Goal: Complete application form

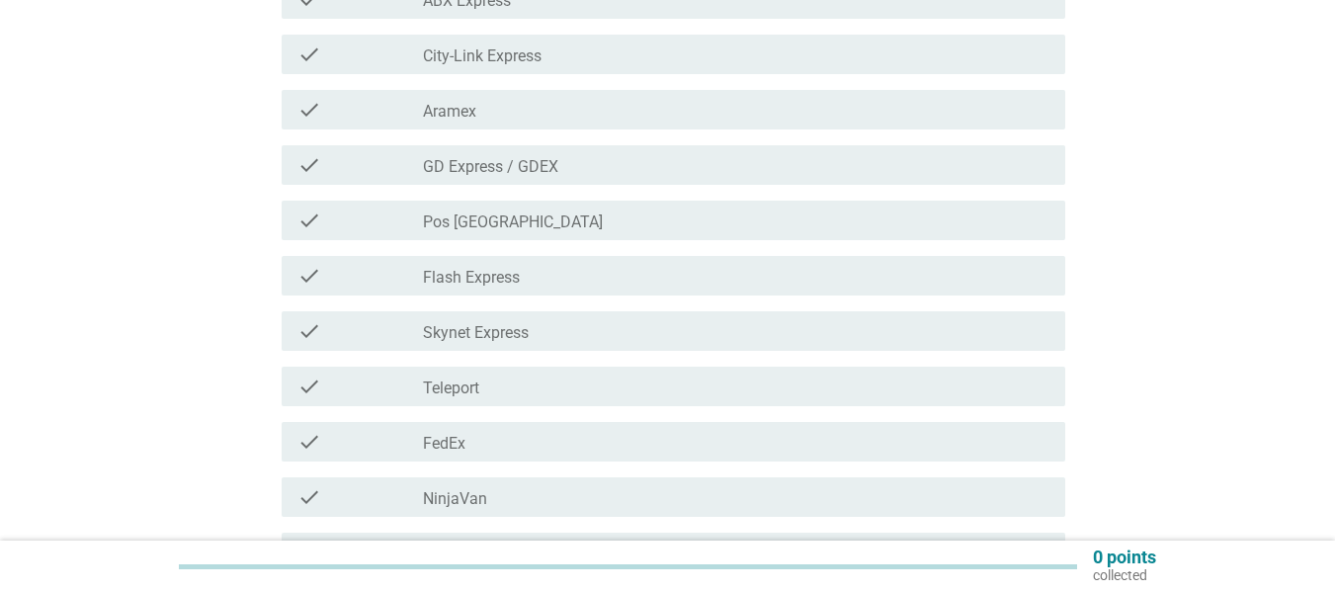
scroll to position [395, 0]
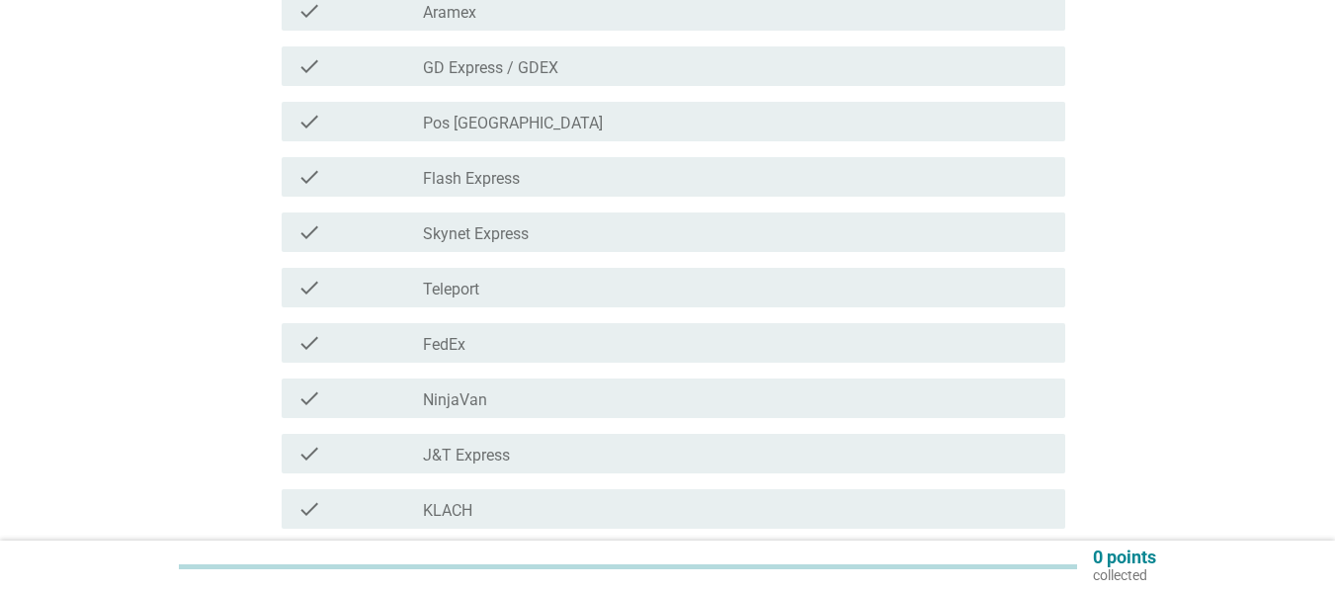
click at [532, 179] on div "check_box_outline_blank Flash Express" at bounding box center [736, 177] width 627 height 24
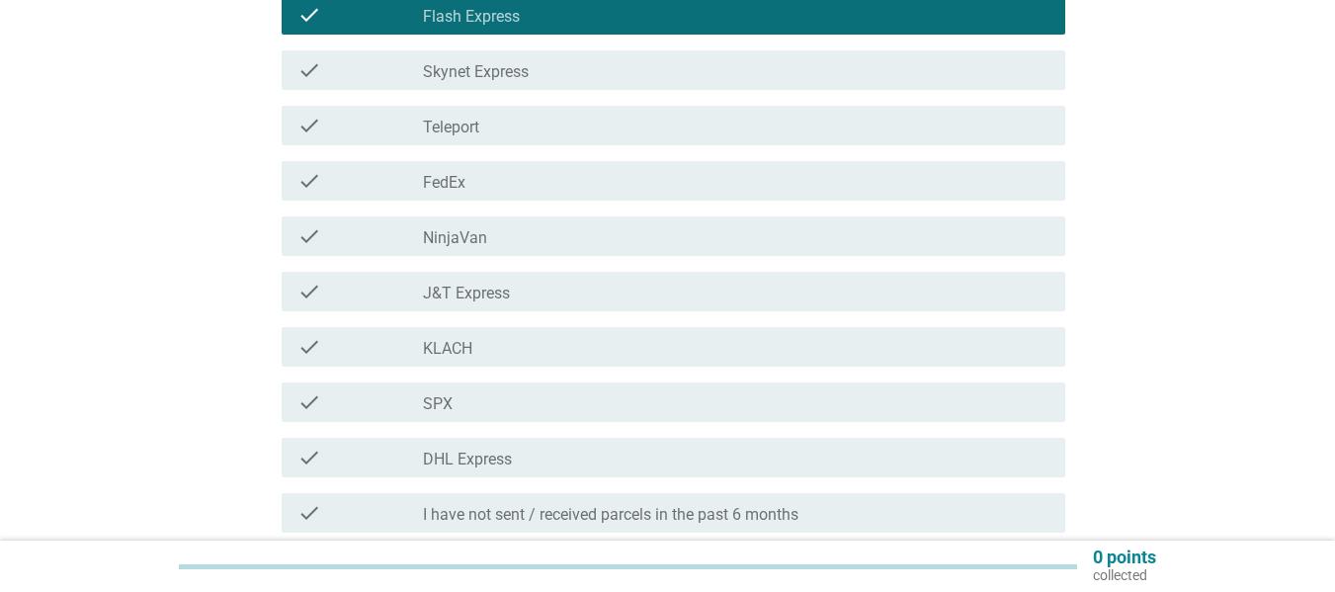
scroll to position [593, 0]
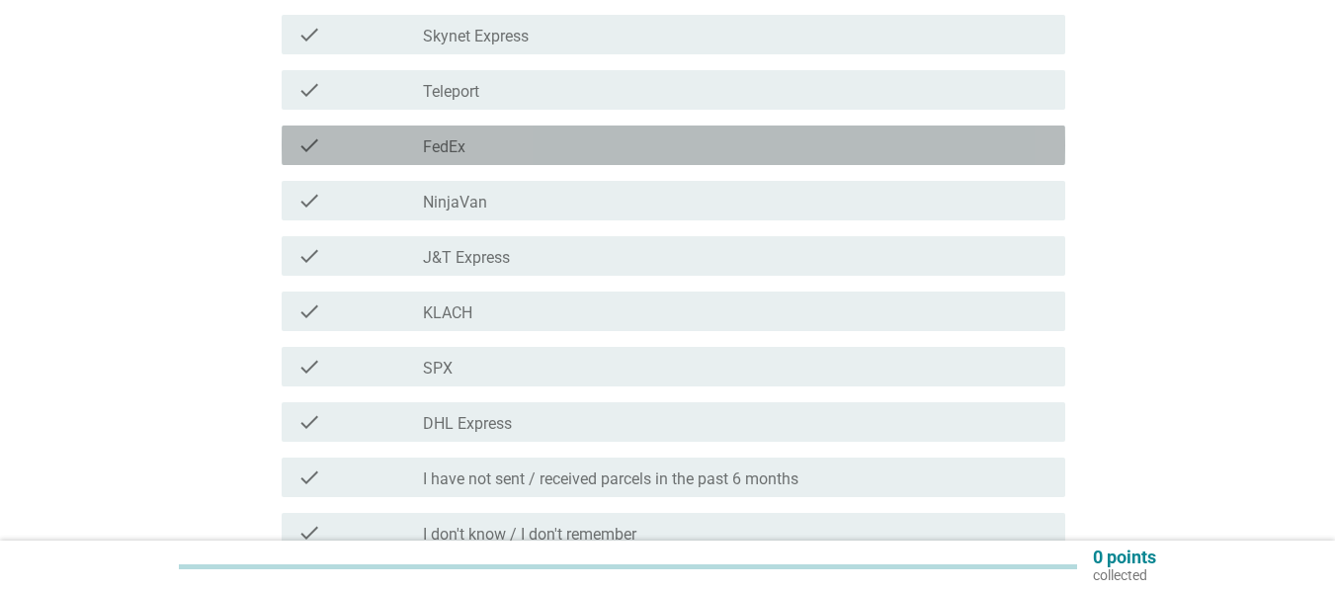
click at [532, 152] on div "check_box_outline_blank FedEx" at bounding box center [736, 145] width 627 height 24
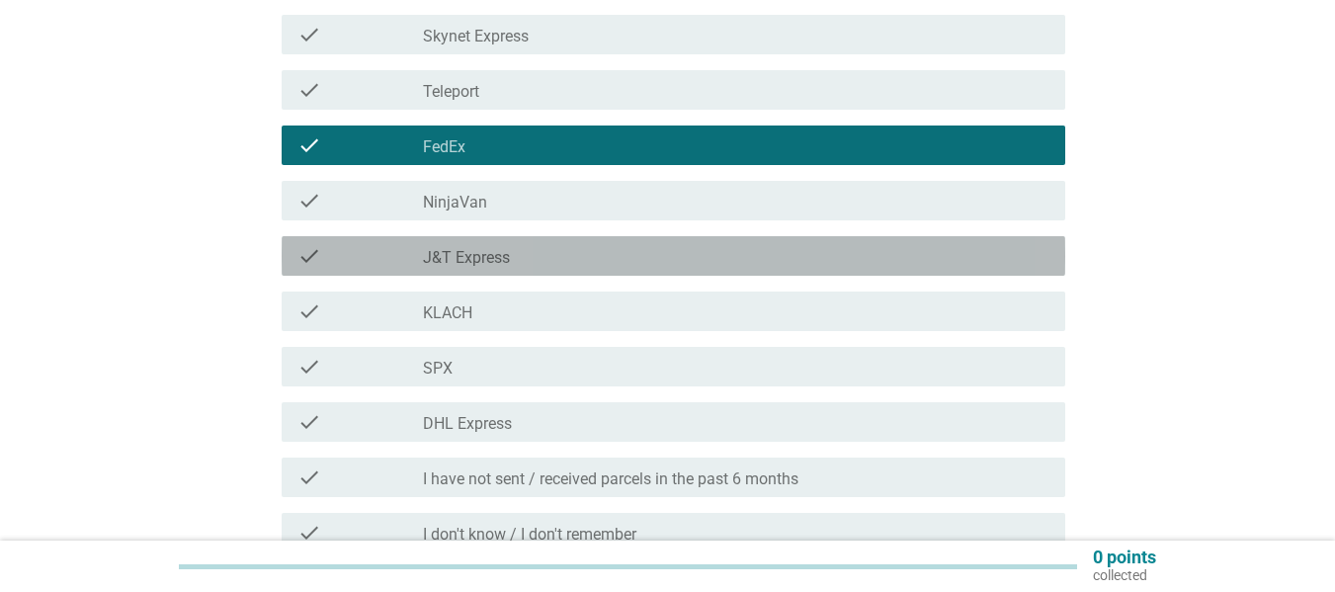
click at [453, 260] on label "J&T Express" at bounding box center [466, 258] width 87 height 20
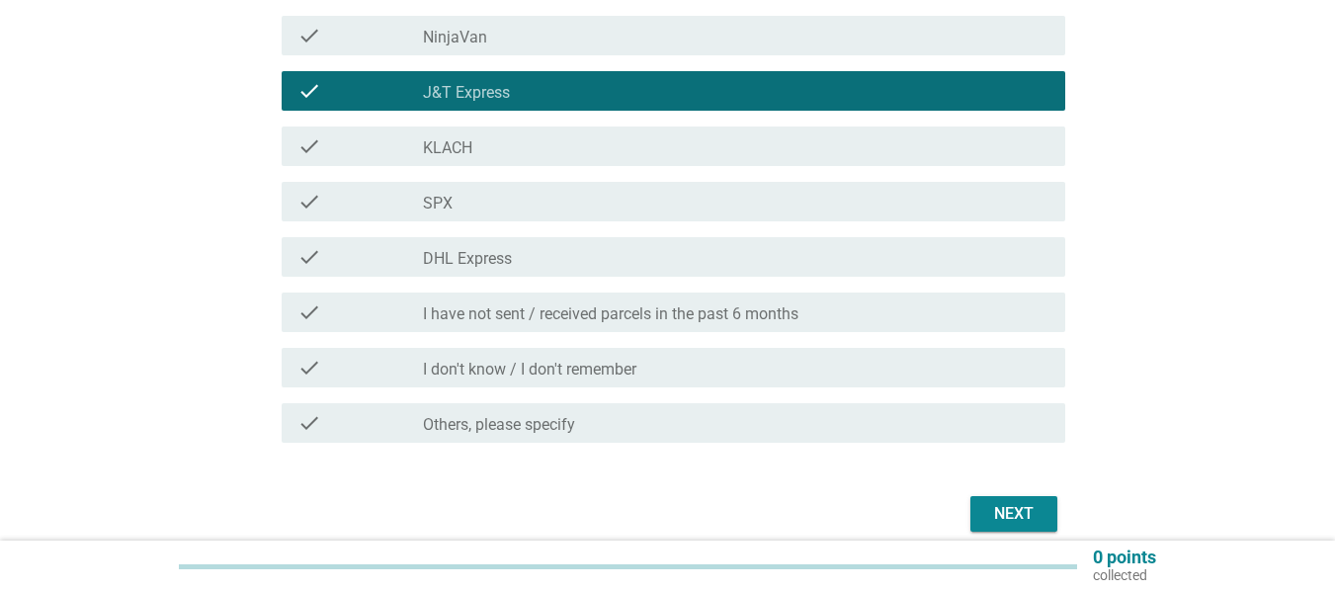
scroll to position [791, 0]
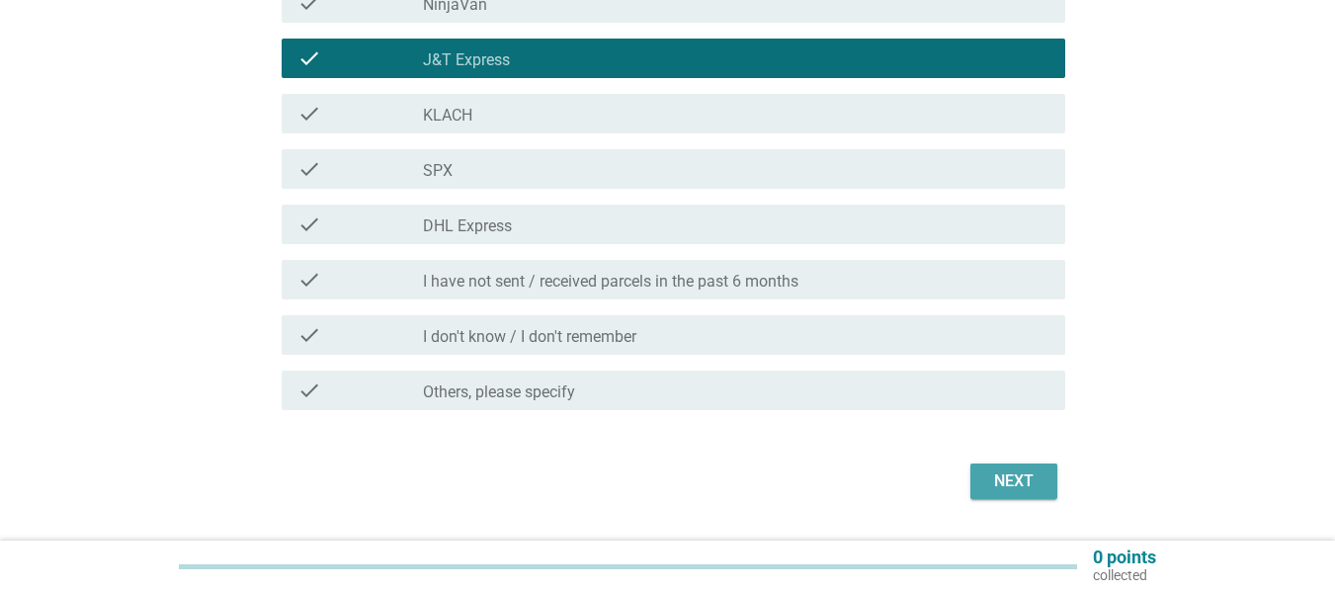
click at [1006, 472] on div "Next" at bounding box center [1014, 482] width 55 height 24
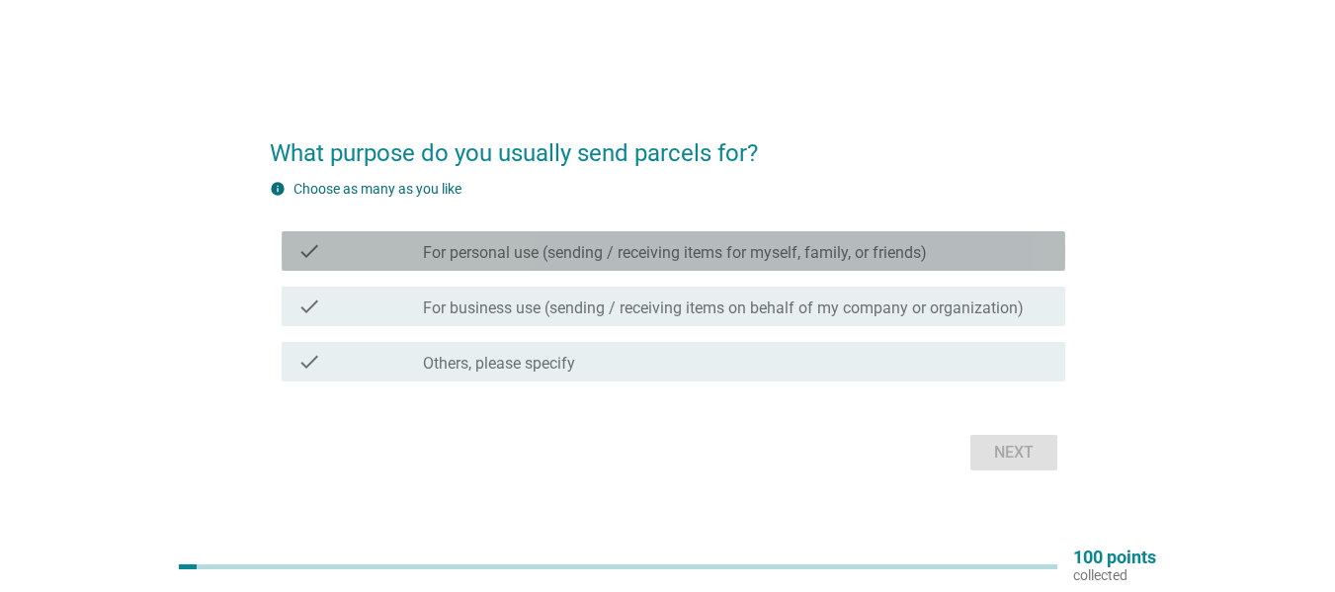
click at [653, 248] on label "For personal use (sending / receiving items for myself, family, or friends)" at bounding box center [675, 253] width 504 height 20
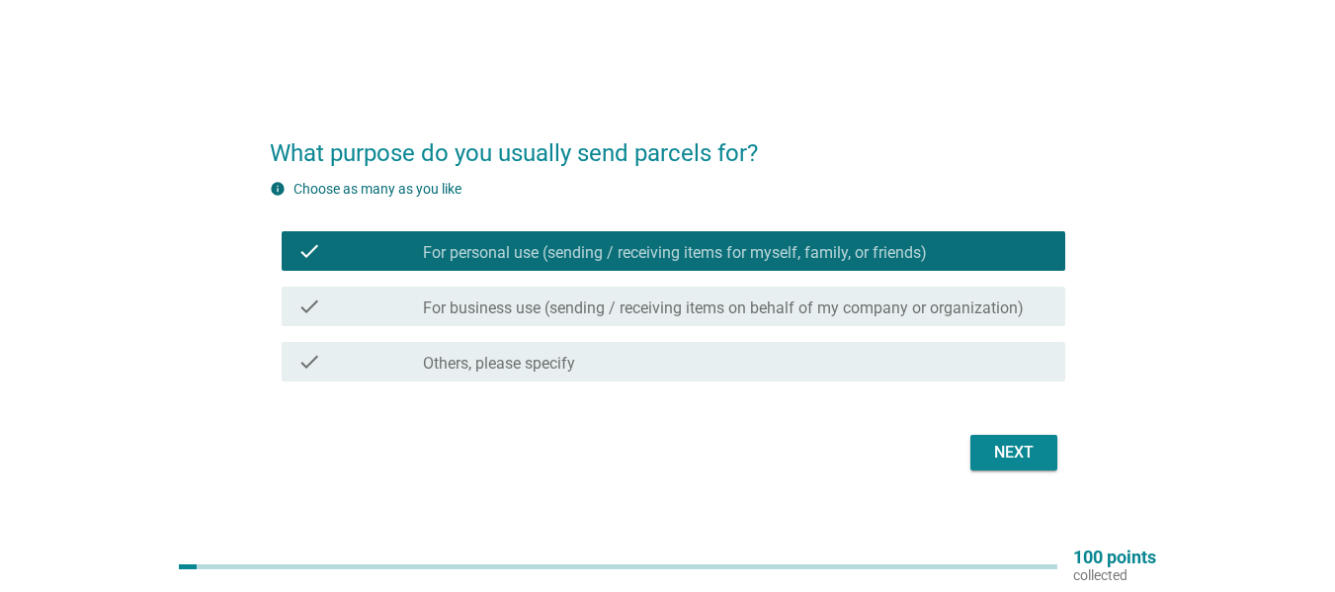
drag, startPoint x: 945, startPoint y: 314, endPoint x: 950, endPoint y: 338, distance: 24.2
click at [944, 313] on label "For business use (sending / receiving items on behalf of my company or organiza…" at bounding box center [723, 309] width 601 height 20
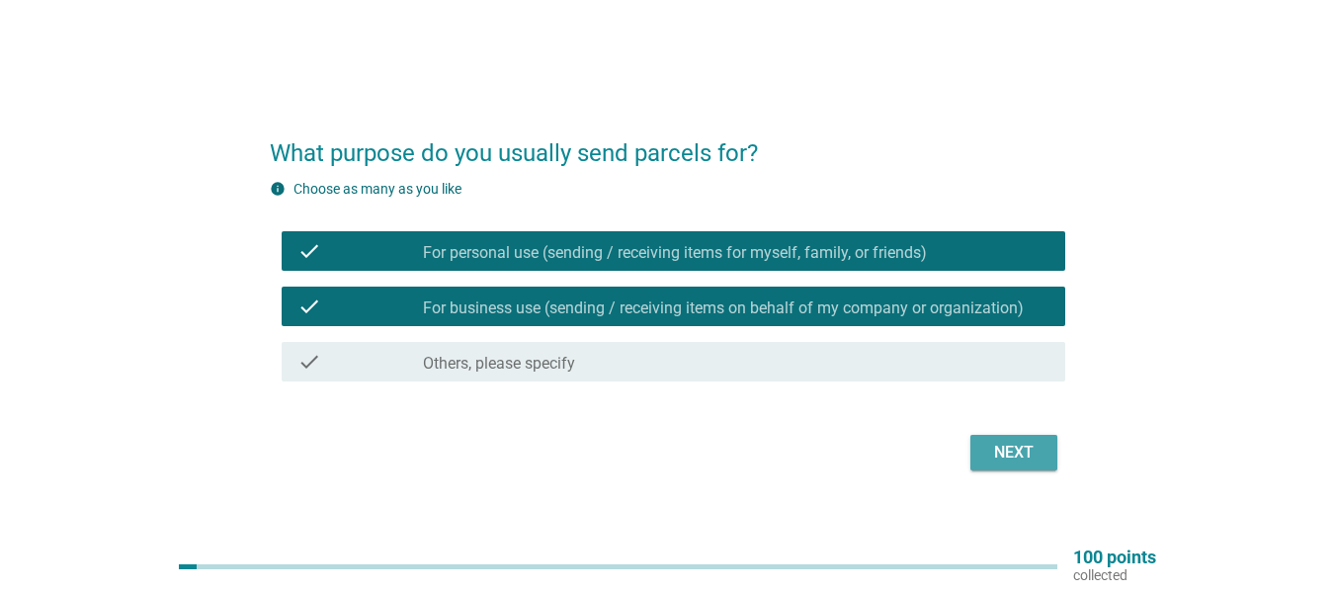
click at [995, 445] on div "Next" at bounding box center [1014, 453] width 55 height 24
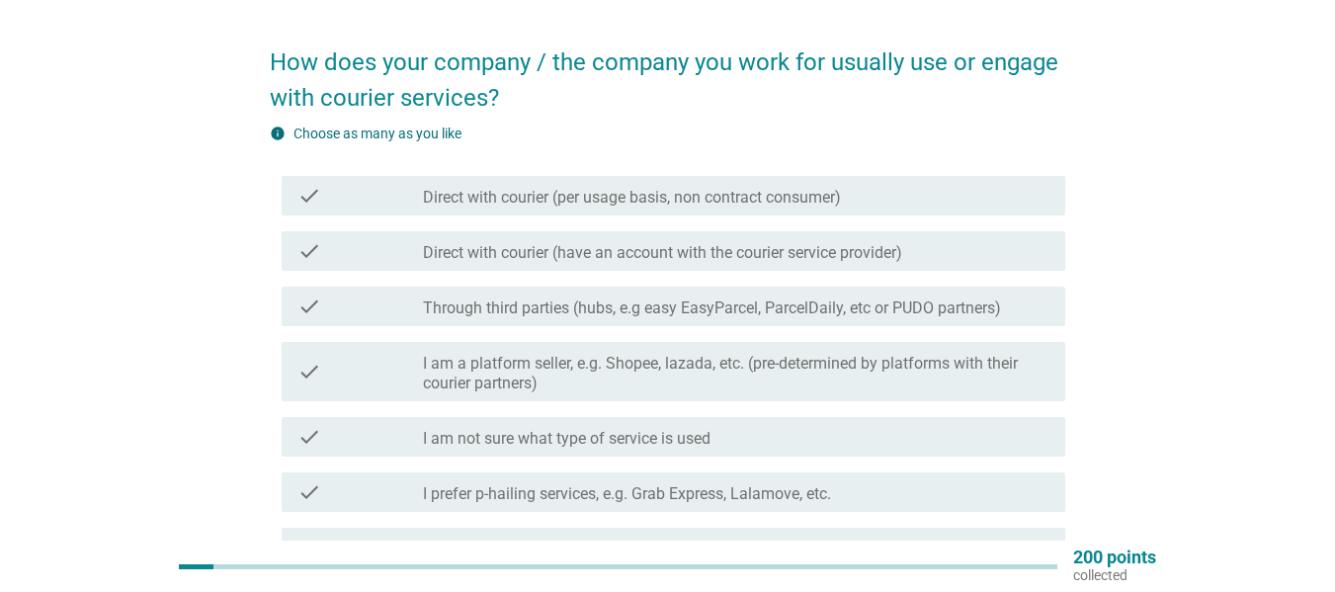
scroll to position [99, 0]
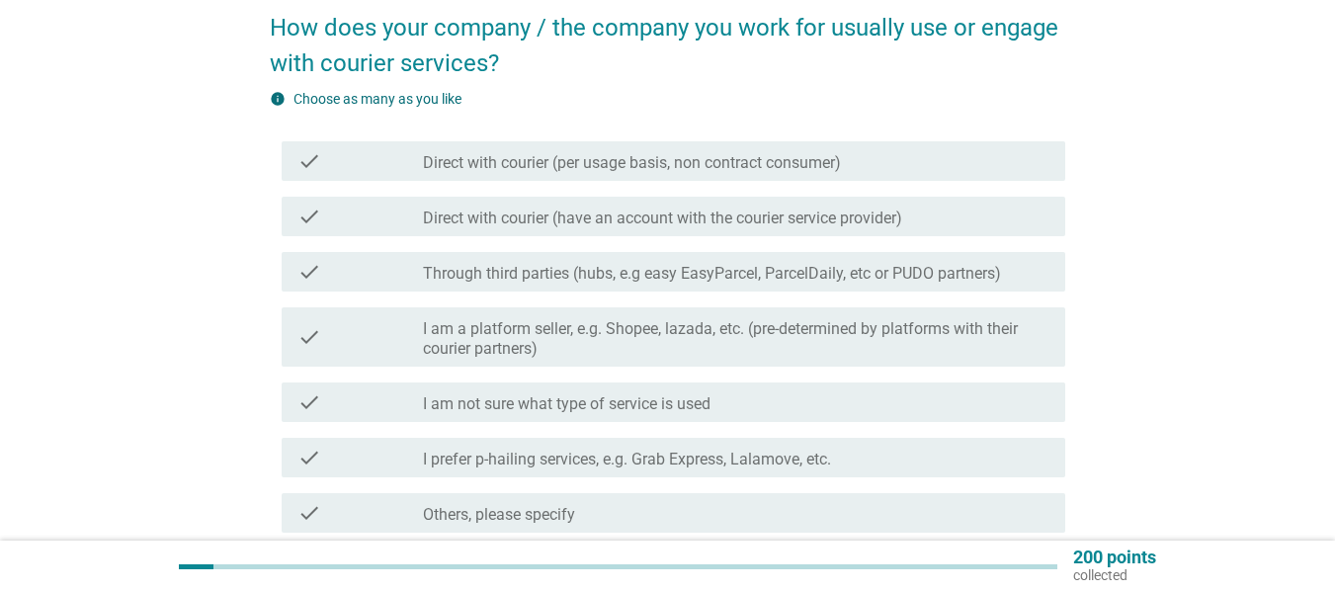
click at [604, 164] on label "Direct with courier (per usage basis, non contract consumer)" at bounding box center [632, 163] width 418 height 20
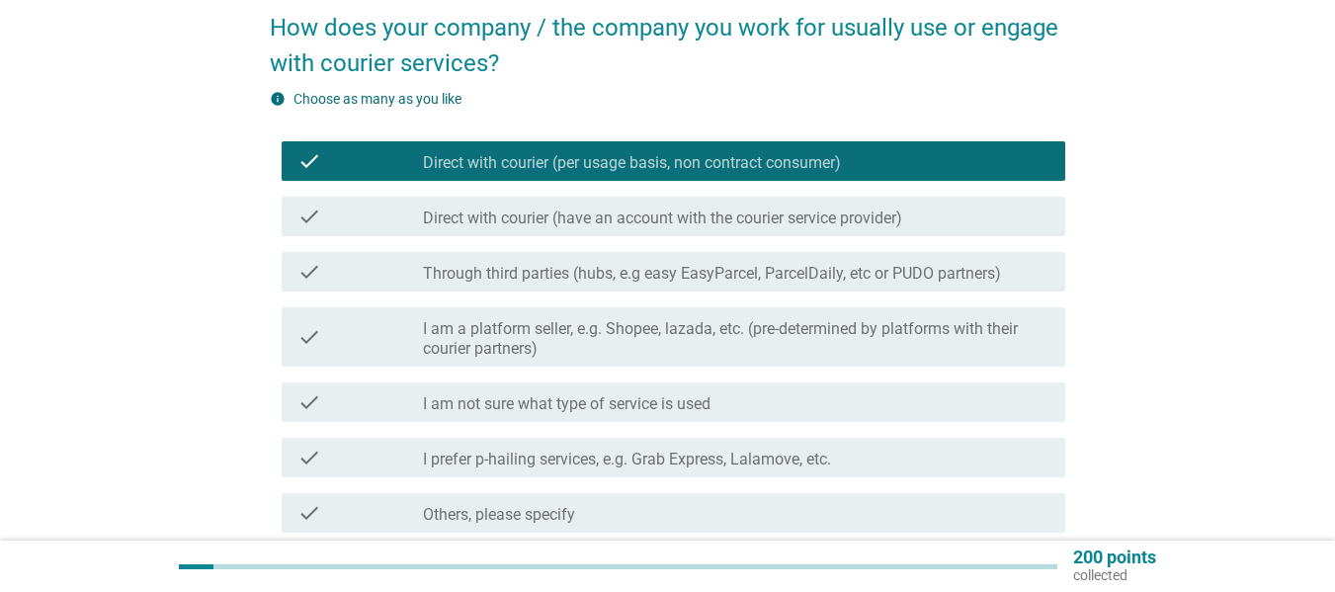
click at [495, 165] on label "Direct with courier (per usage basis, non contract consumer)" at bounding box center [632, 163] width 418 height 20
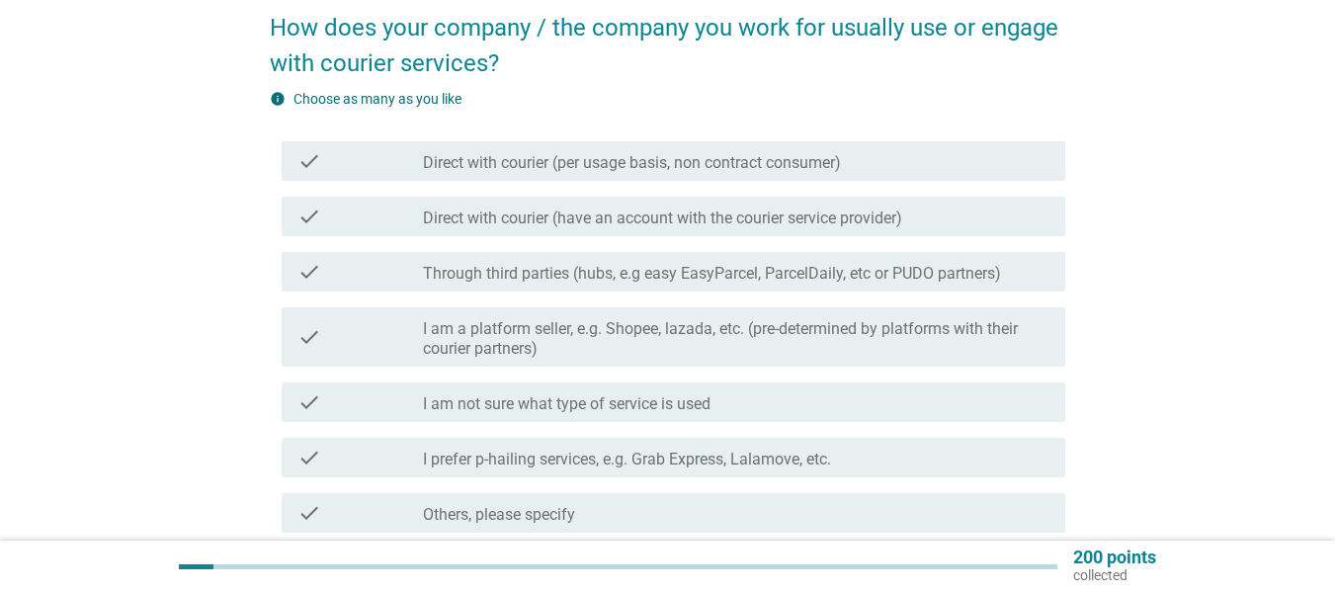
click at [509, 270] on label "Through third parties (hubs, e.g easy EasyParcel, ParcelDaily, etc or PUDO part…" at bounding box center [712, 274] width 578 height 20
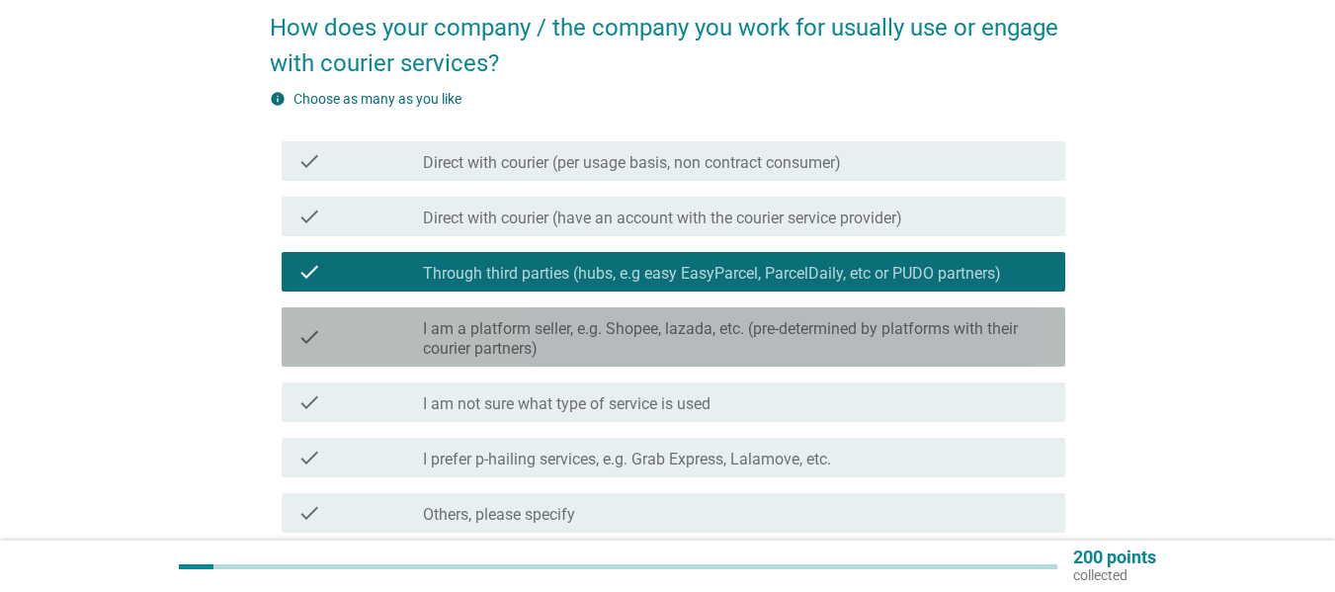
click at [509, 323] on label "I am a platform seller, e.g. Shopee, lazada, etc. (pre-determined by platforms …" at bounding box center [736, 339] width 627 height 40
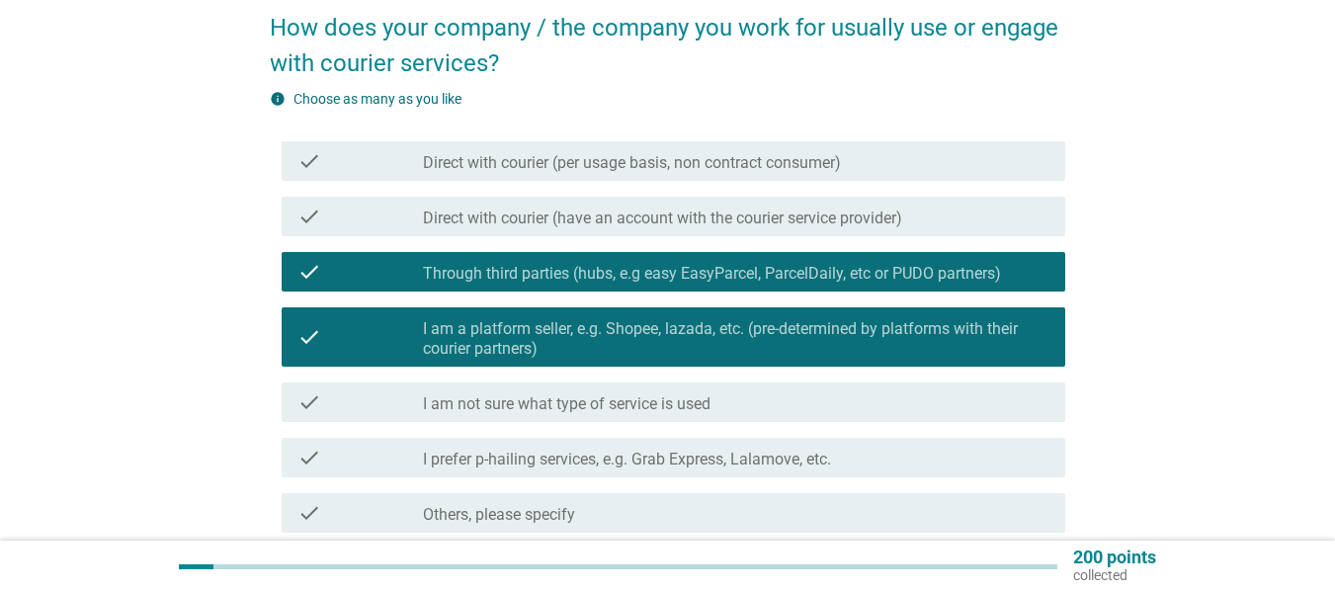
click at [526, 272] on label "Through third parties (hubs, e.g easy EasyParcel, ParcelDaily, etc or PUDO part…" at bounding box center [712, 274] width 578 height 20
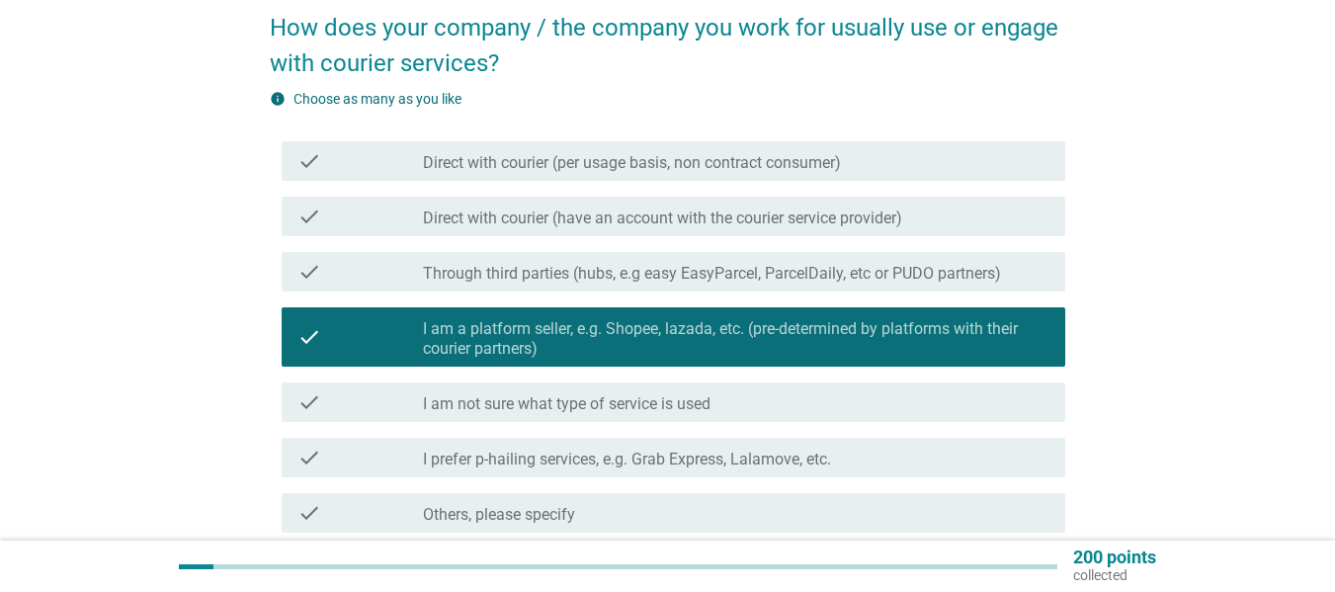
click at [557, 270] on label "Through third parties (hubs, e.g easy EasyParcel, ParcelDaily, etc or PUDO part…" at bounding box center [712, 274] width 578 height 20
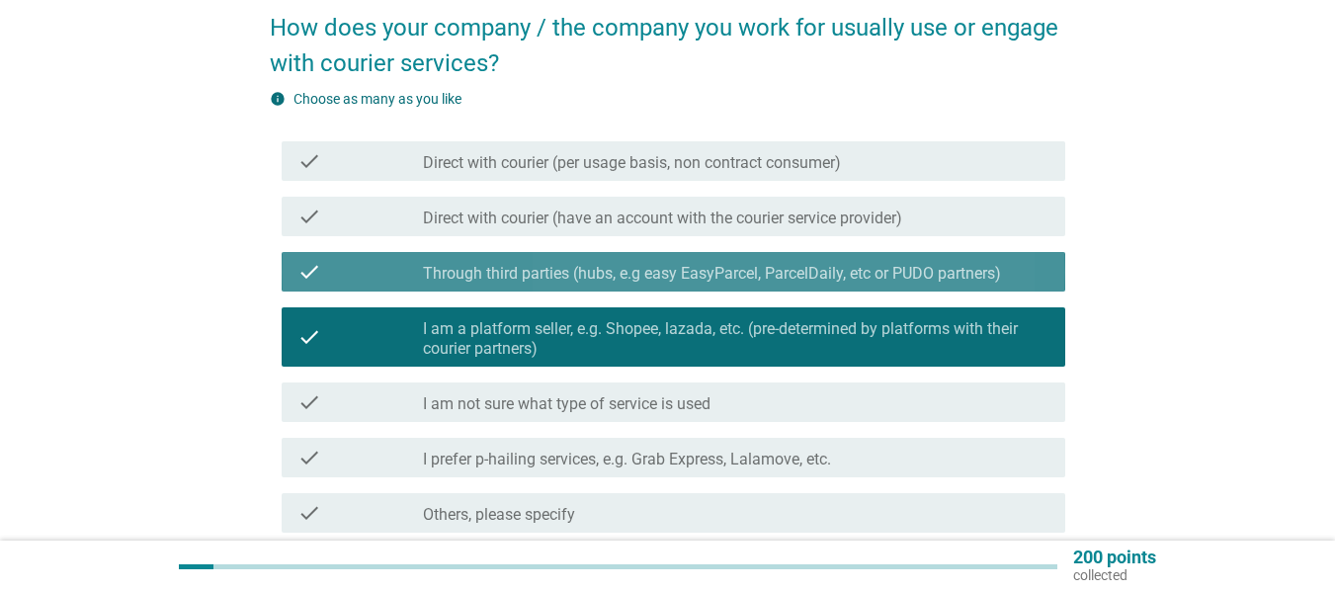
click at [539, 321] on label "I am a platform seller, e.g. Shopee, lazada, etc. (pre-determined by platforms …" at bounding box center [736, 339] width 627 height 40
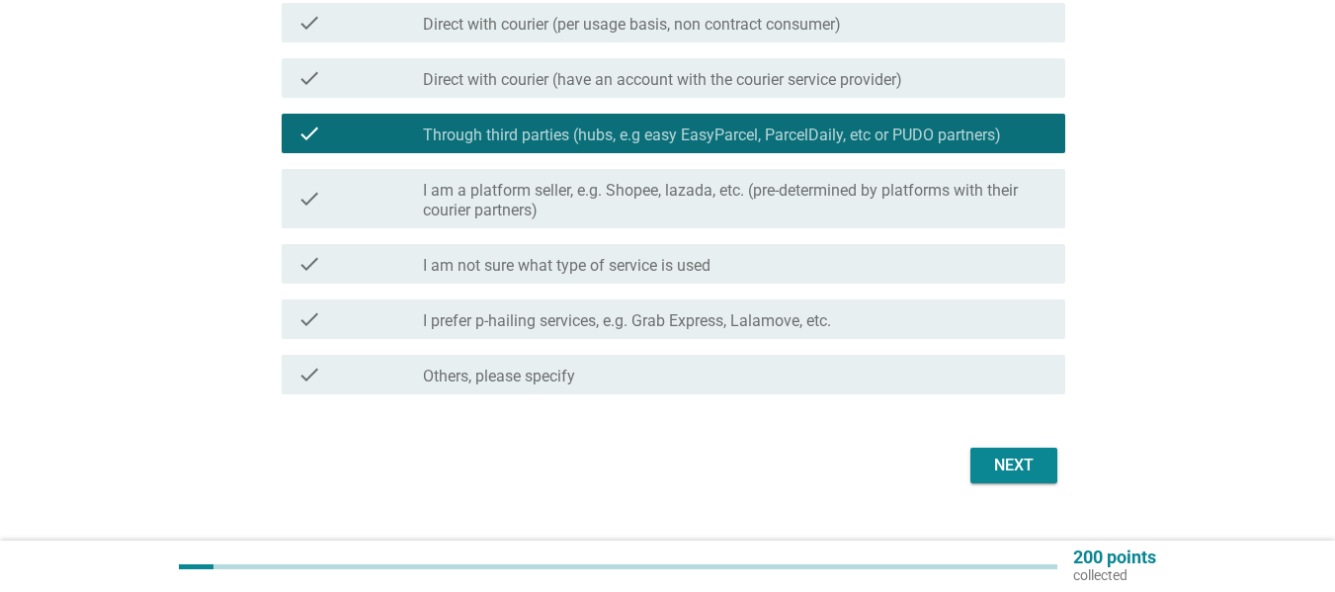
scroll to position [275, 0]
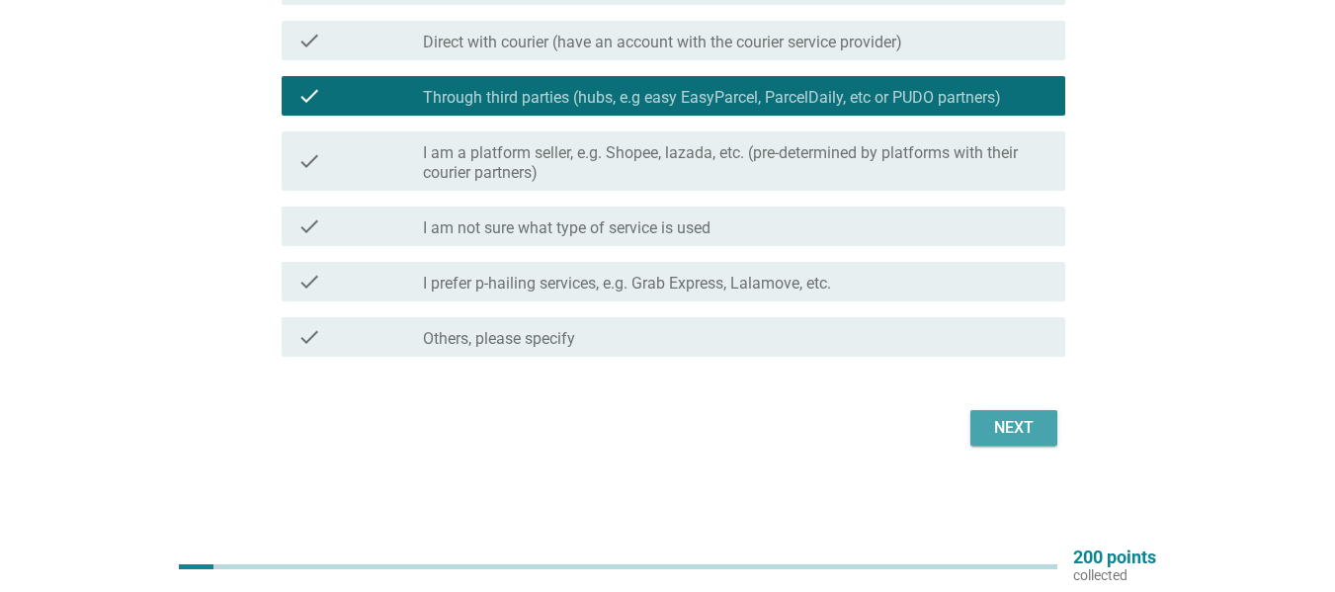
click at [1024, 420] on div "Next" at bounding box center [1014, 428] width 55 height 24
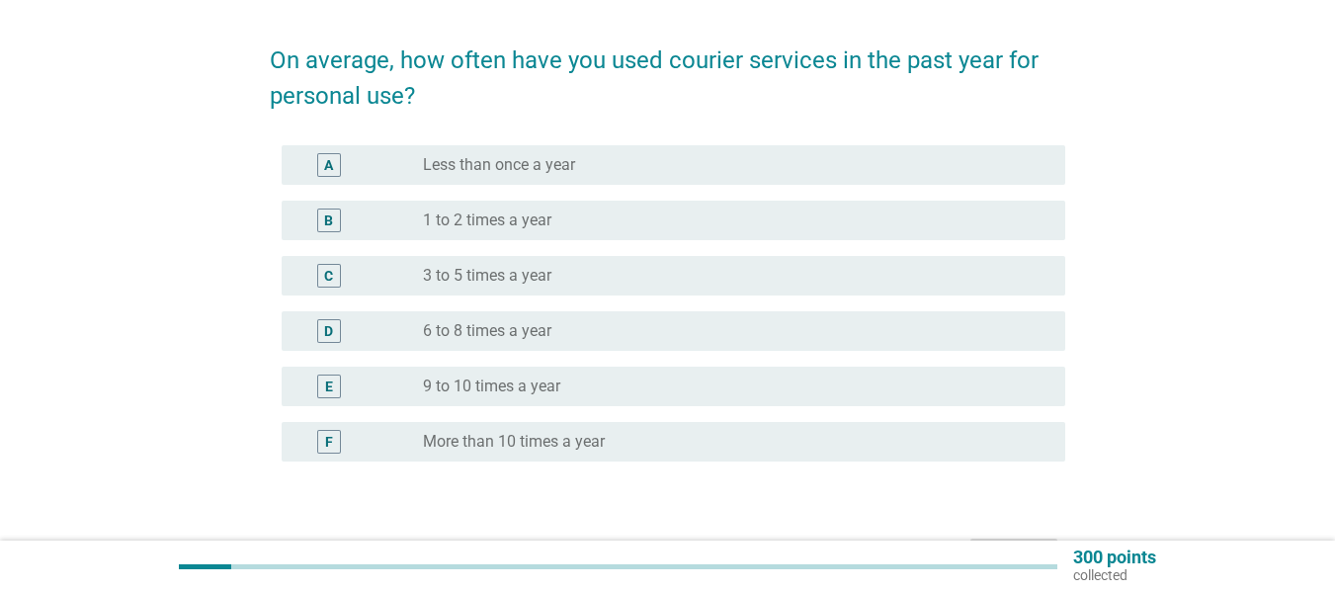
scroll to position [99, 0]
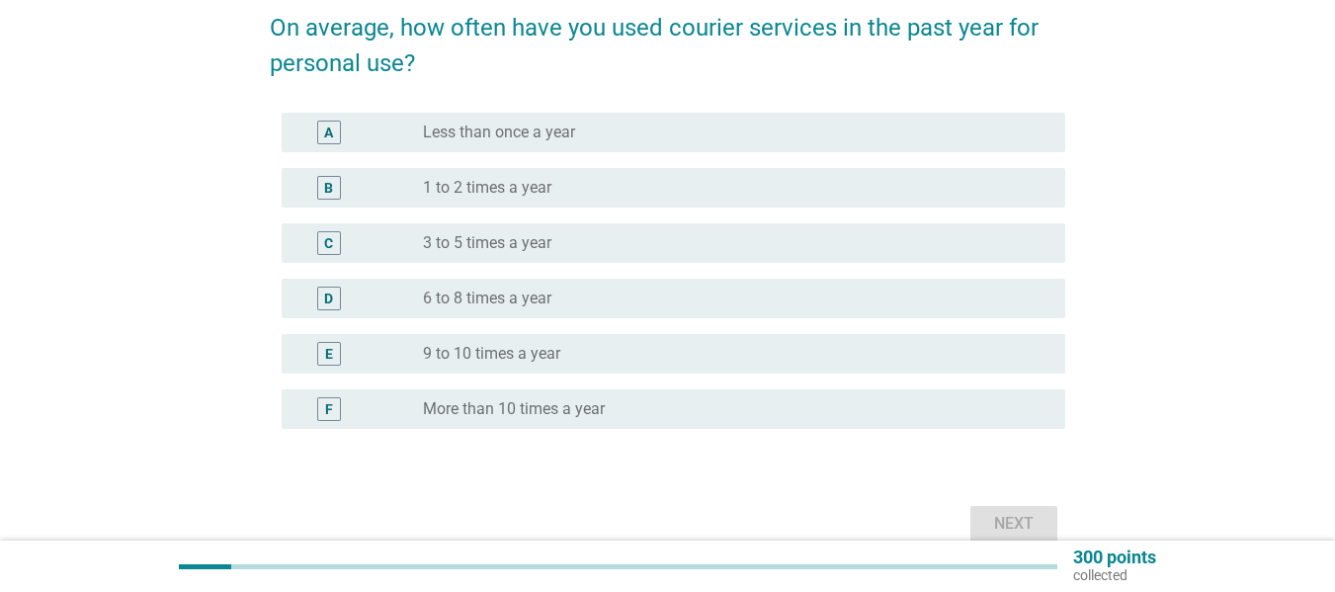
click at [535, 246] on label "3 to 5 times a year" at bounding box center [487, 243] width 129 height 20
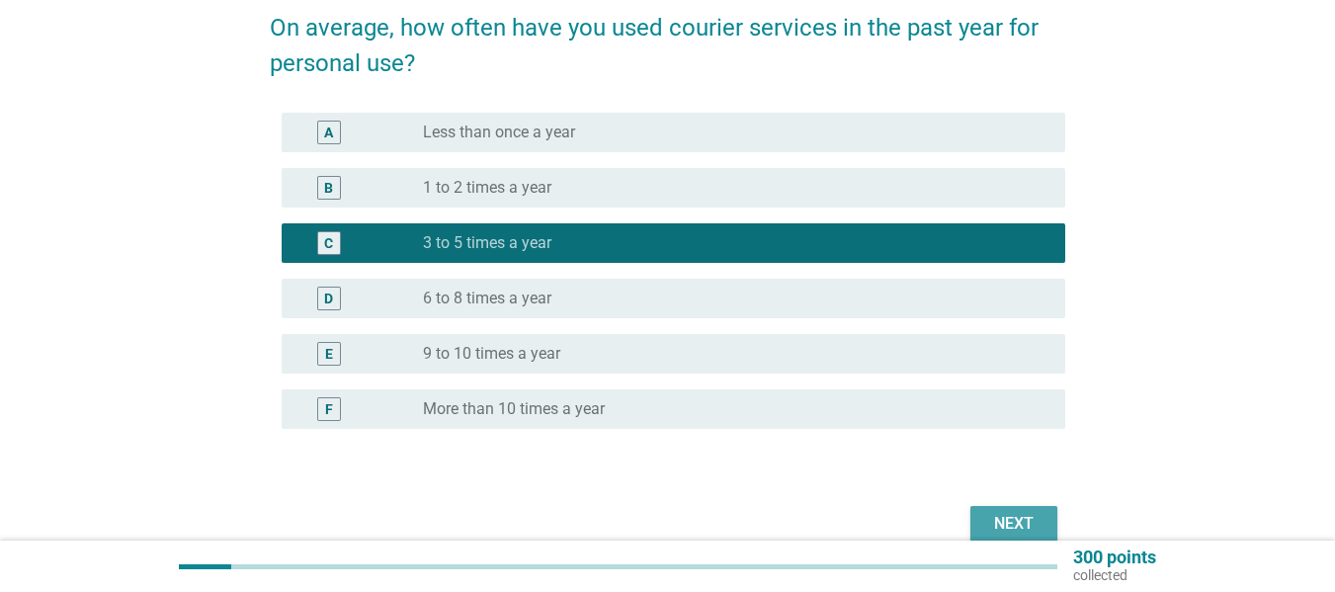
click at [998, 519] on div "Next" at bounding box center [1014, 524] width 55 height 24
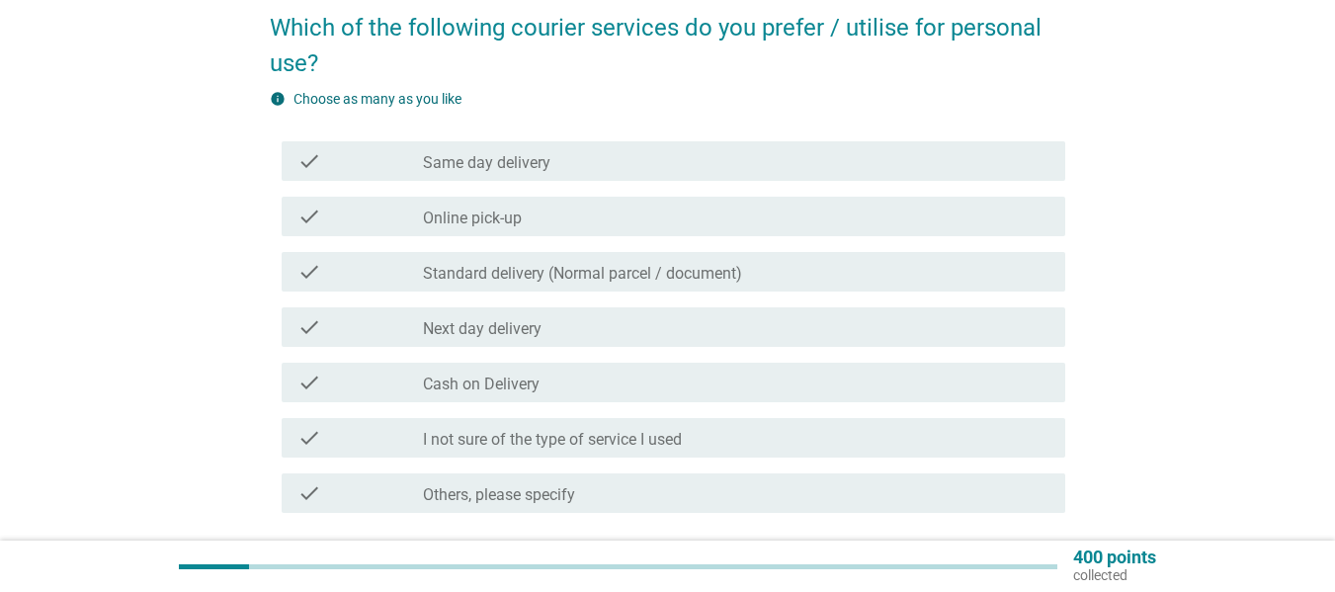
click at [702, 172] on div "check_box_outline_blank Same day delivery" at bounding box center [736, 161] width 627 height 24
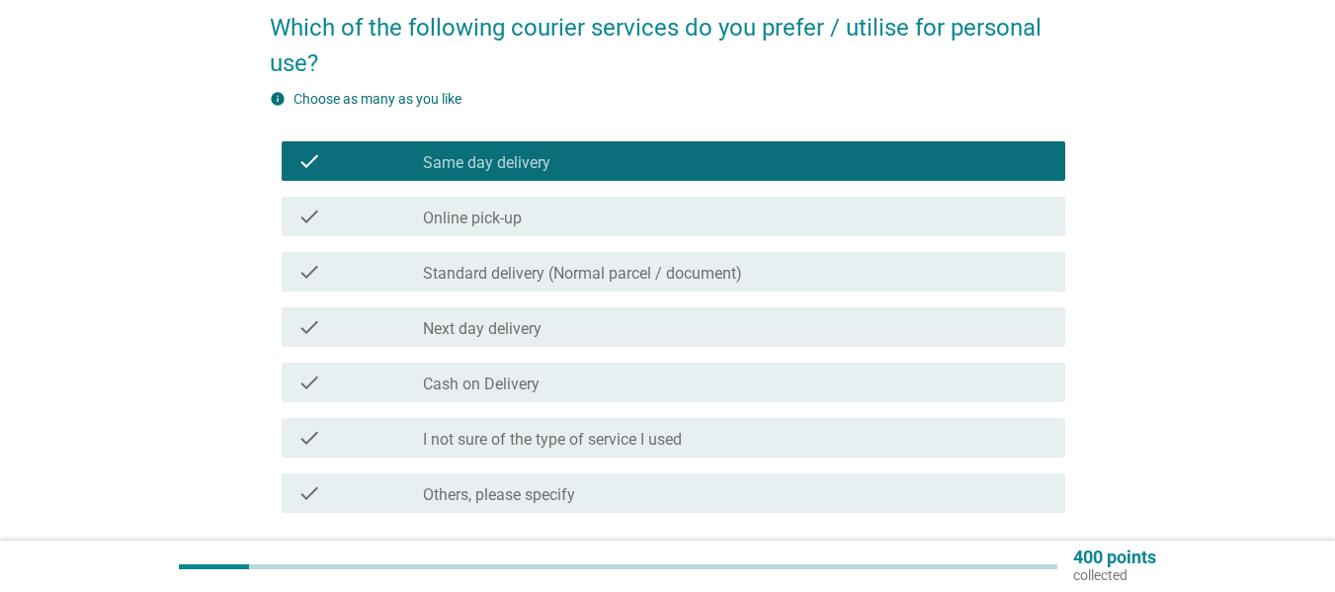
click at [496, 270] on label "Standard delivery (Normal parcel / document)" at bounding box center [582, 274] width 319 height 20
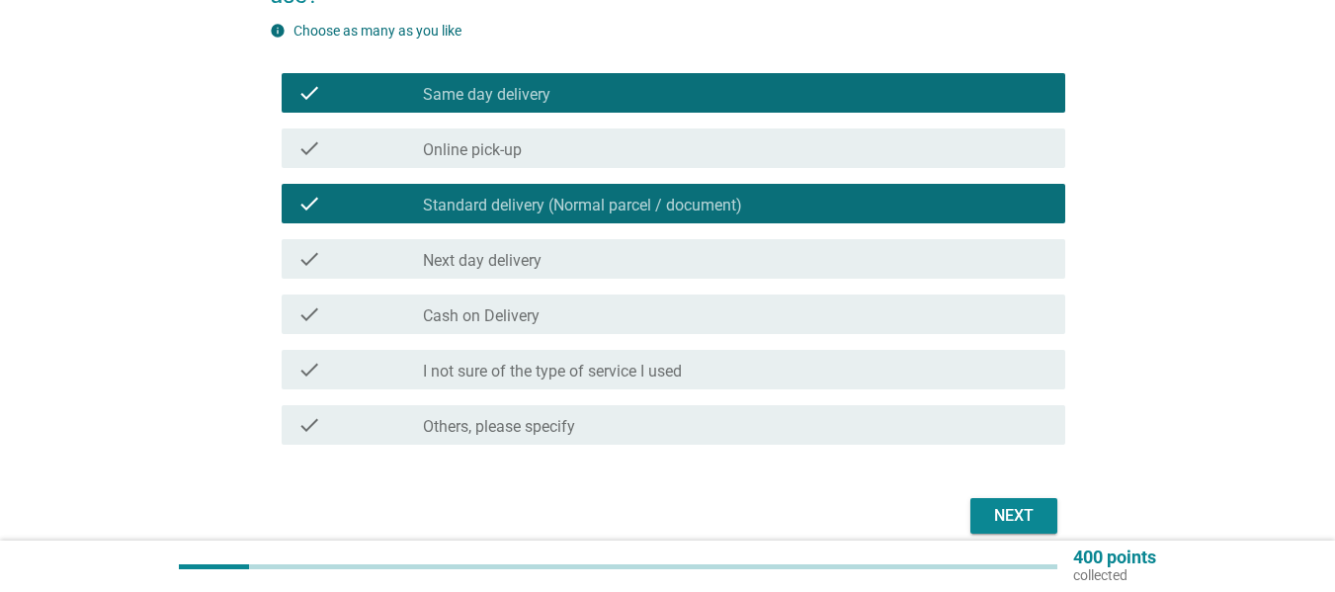
scroll to position [198, 0]
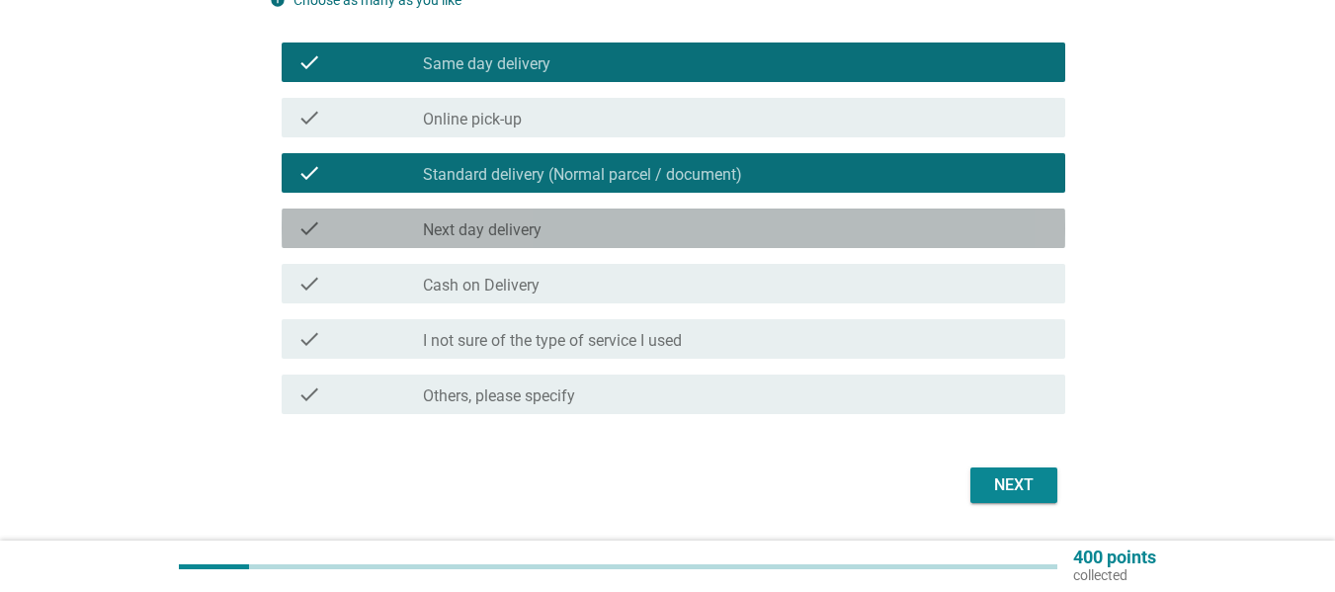
click at [529, 228] on label "Next day delivery" at bounding box center [482, 230] width 119 height 20
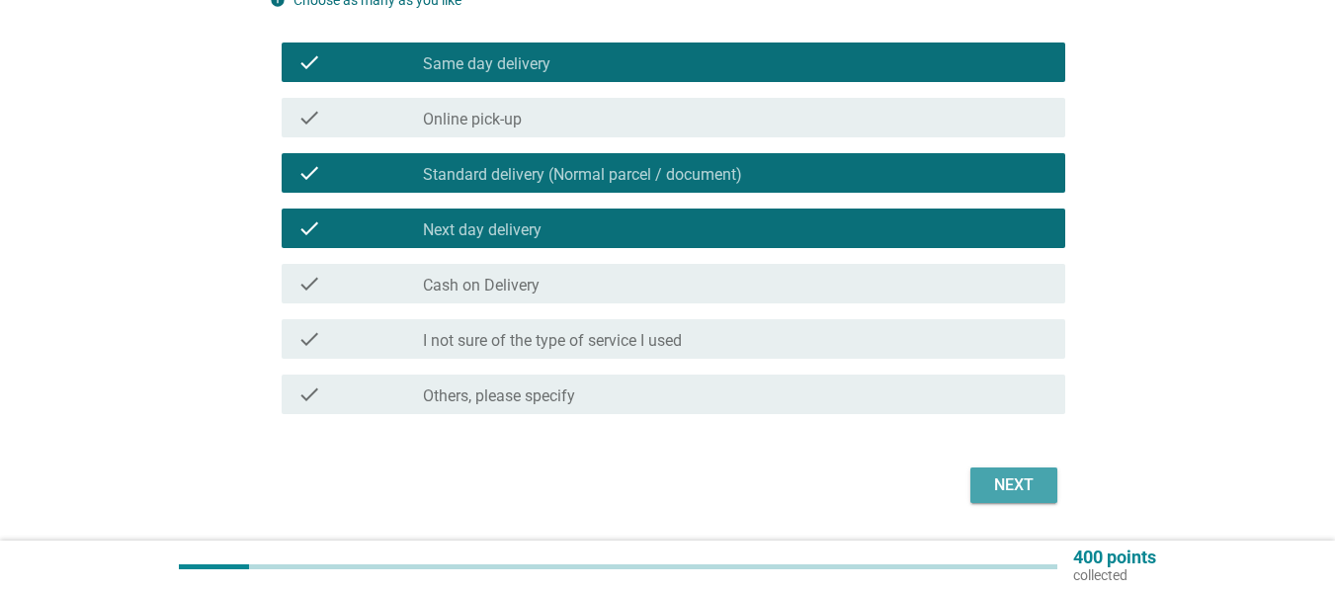
click at [1017, 487] on div "Next" at bounding box center [1014, 485] width 55 height 24
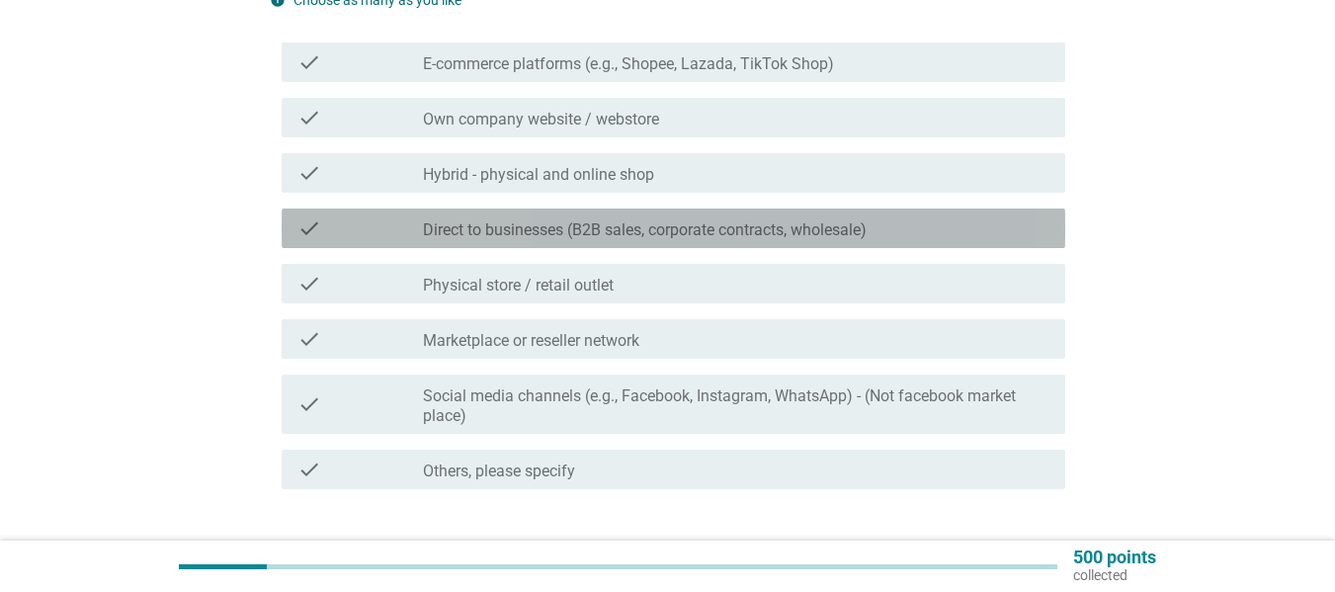
click at [661, 238] on label "Direct to businesses (B2B sales, corporate contracts, wholesale)" at bounding box center [645, 230] width 444 height 20
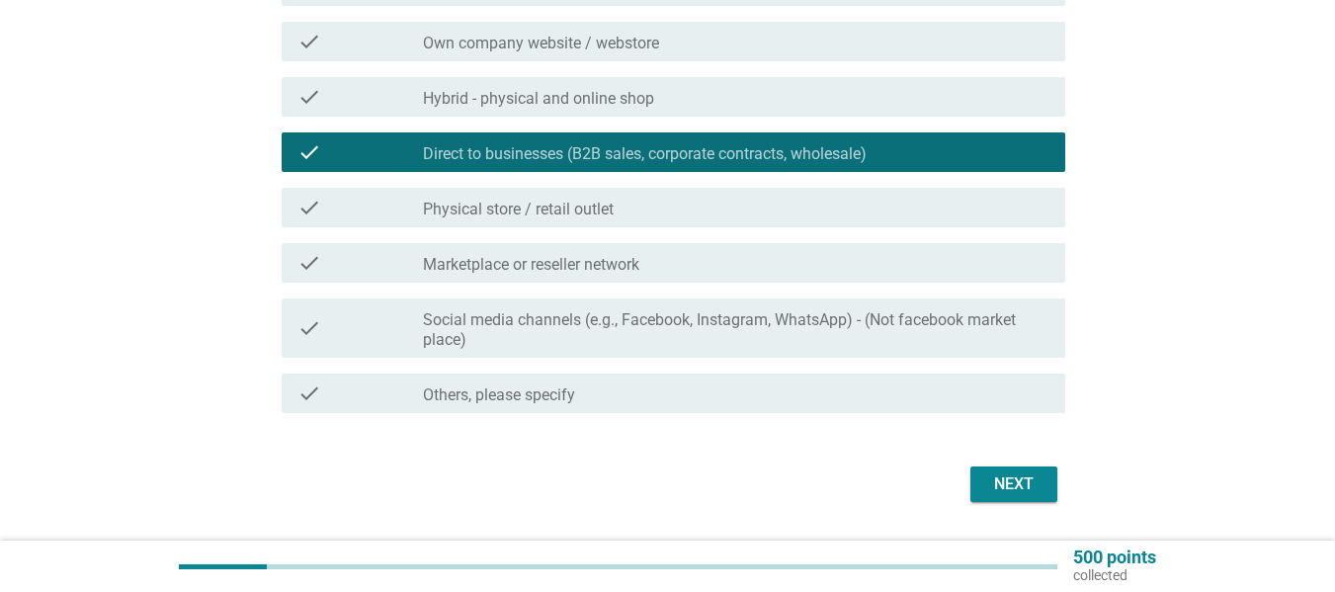
scroll to position [297, 0]
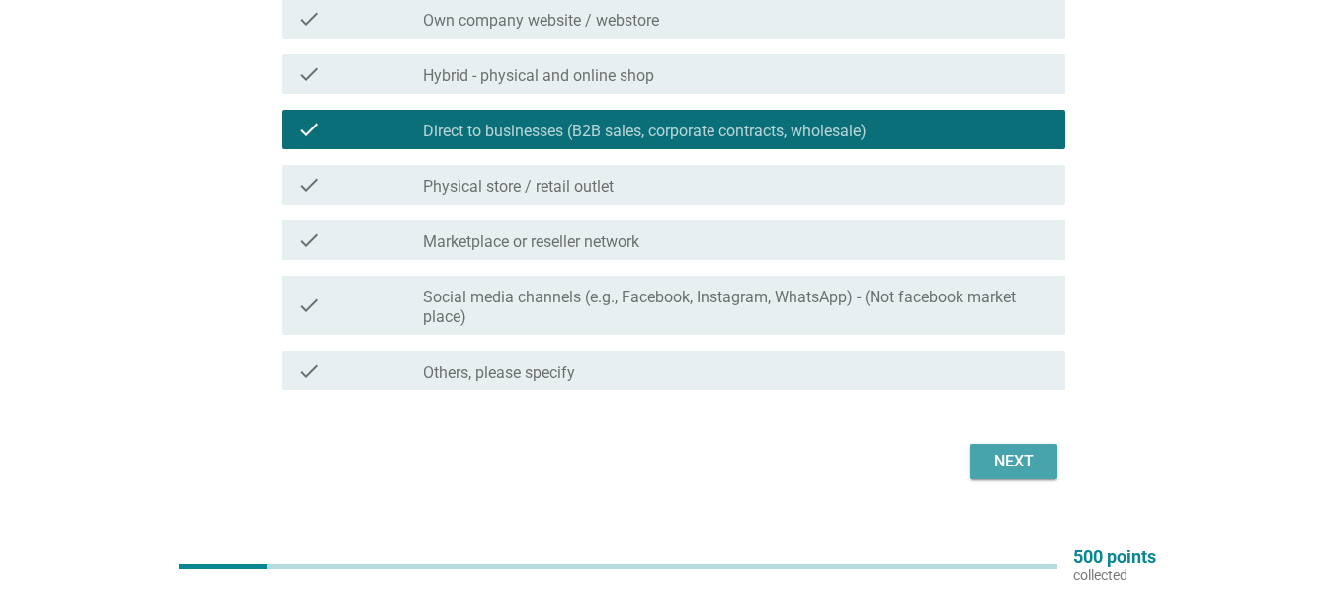
click at [1011, 455] on div "Next" at bounding box center [1014, 462] width 55 height 24
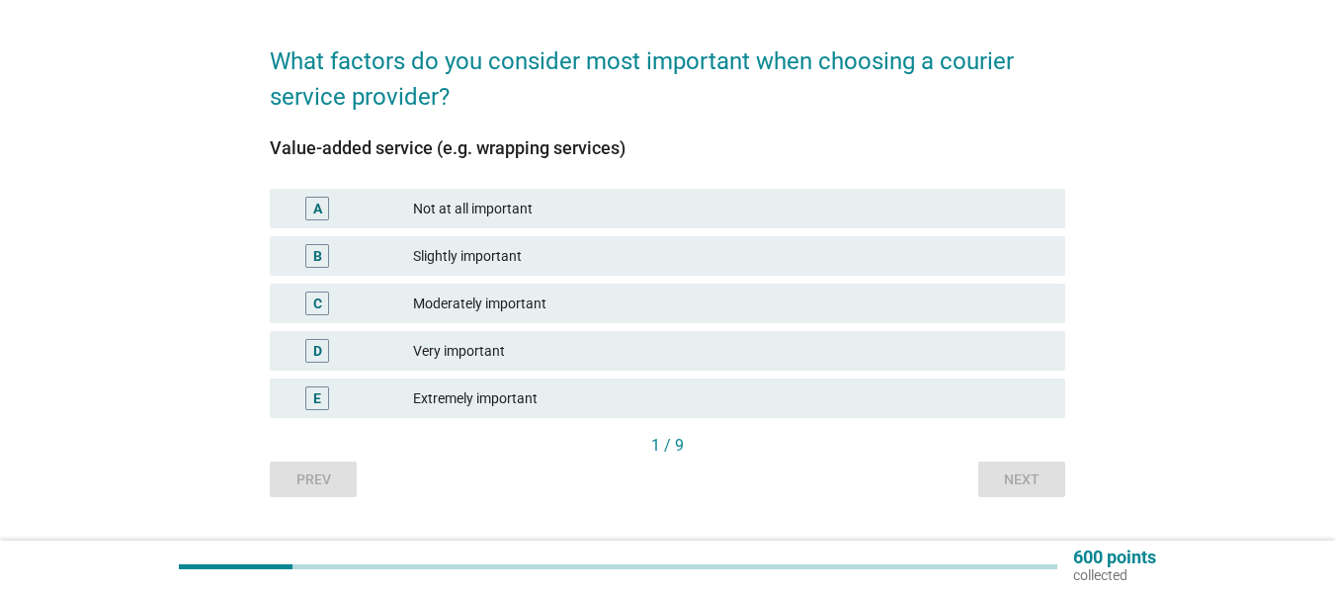
scroll to position [99, 0]
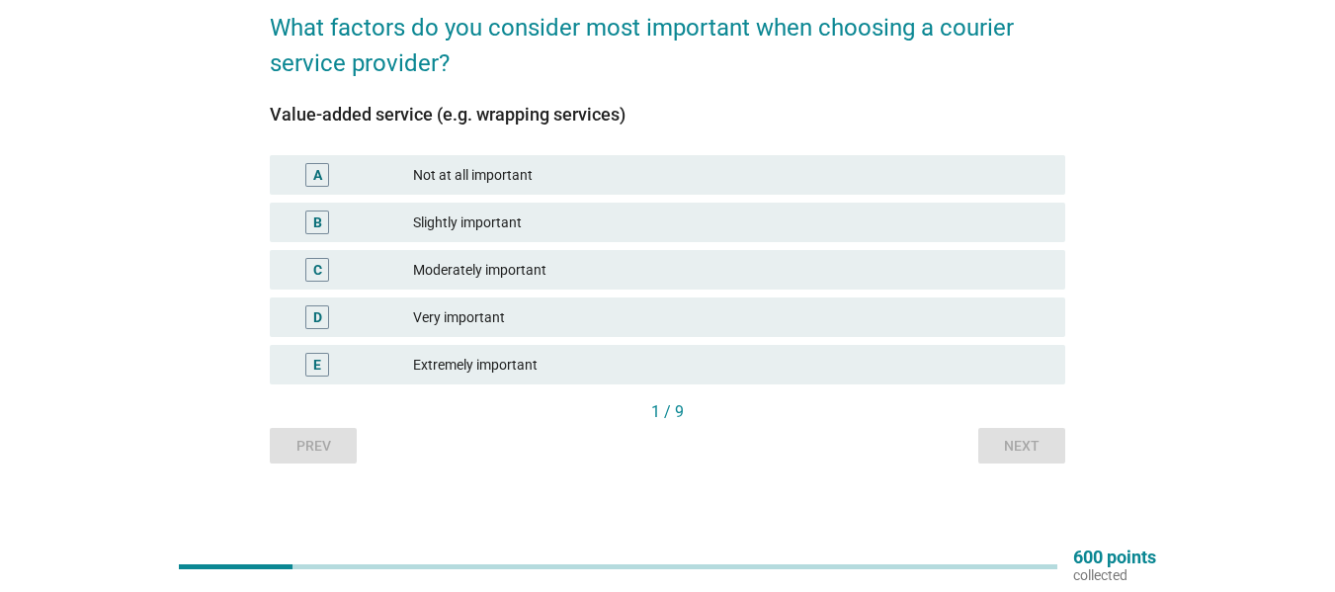
click at [457, 313] on div "Very important" at bounding box center [731, 317] width 637 height 24
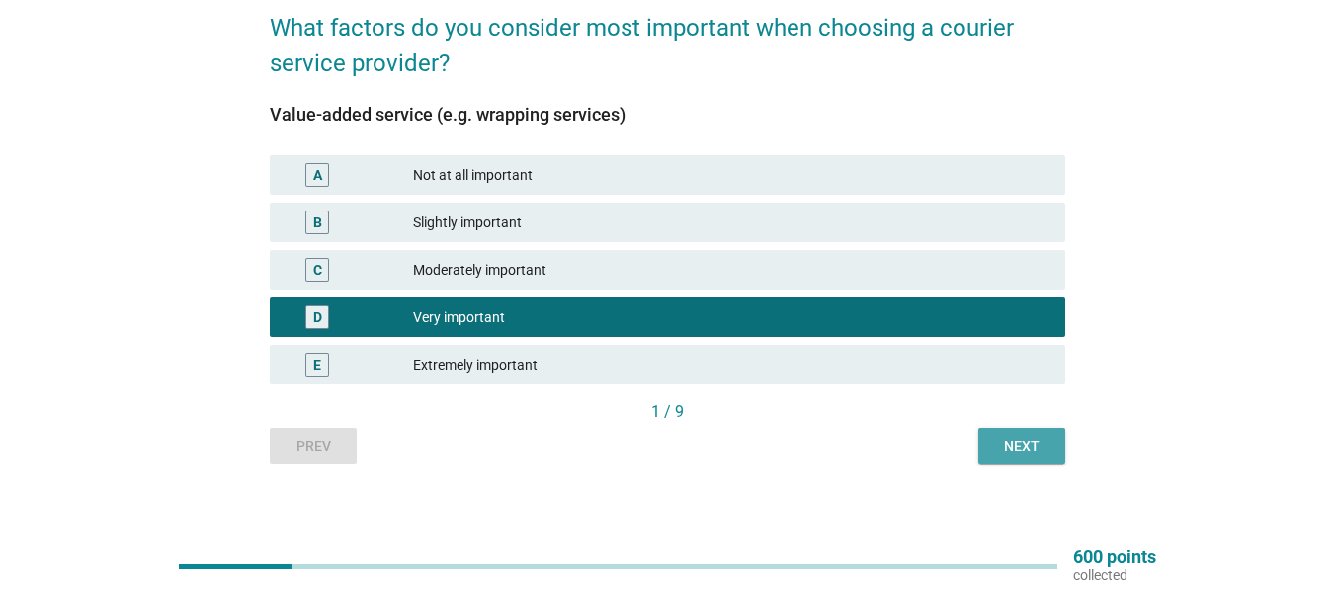
click at [1033, 441] on div "Next" at bounding box center [1021, 446] width 55 height 21
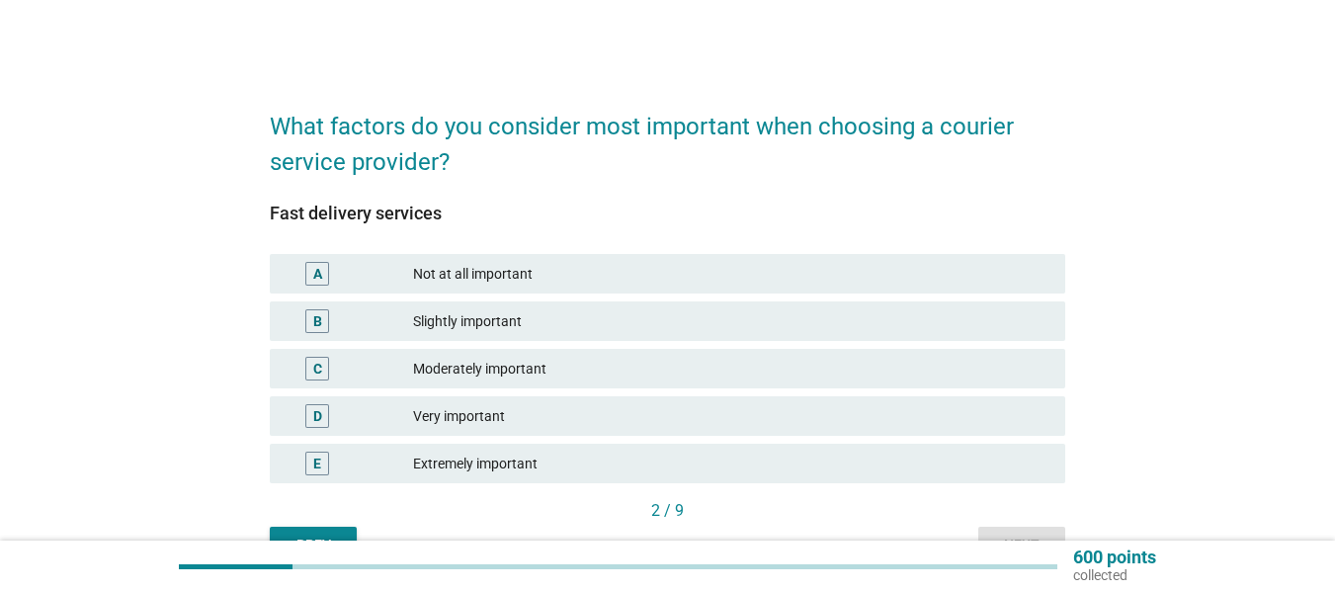
click at [495, 418] on div "Very important" at bounding box center [731, 416] width 637 height 24
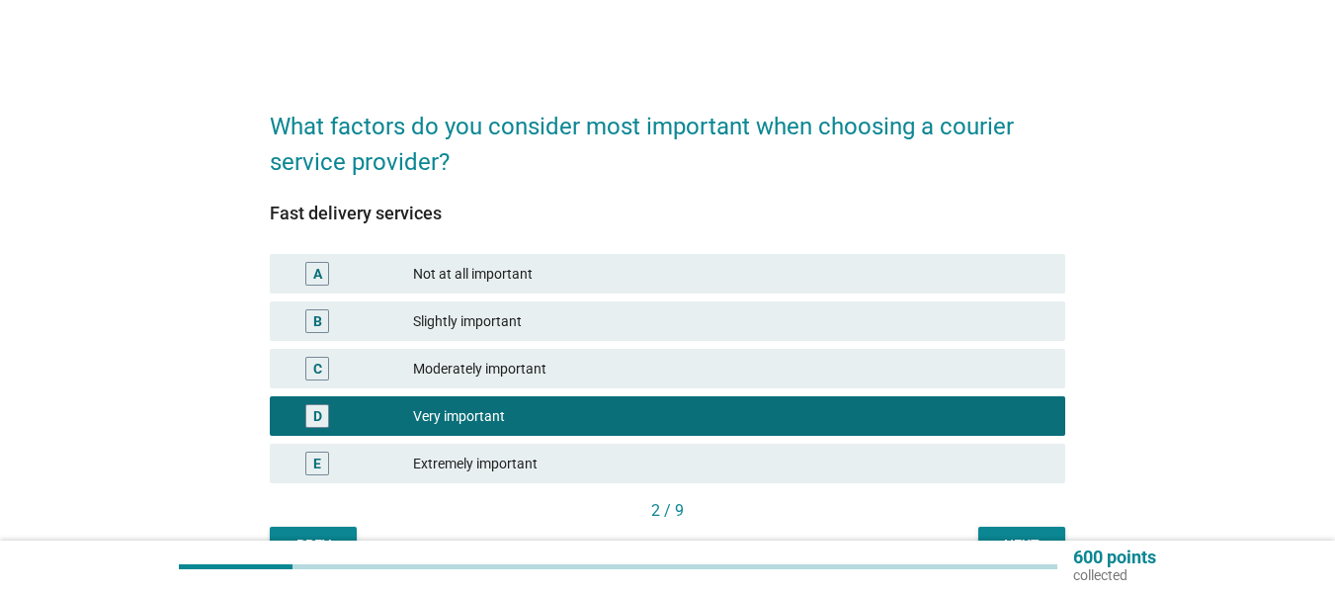
scroll to position [99, 0]
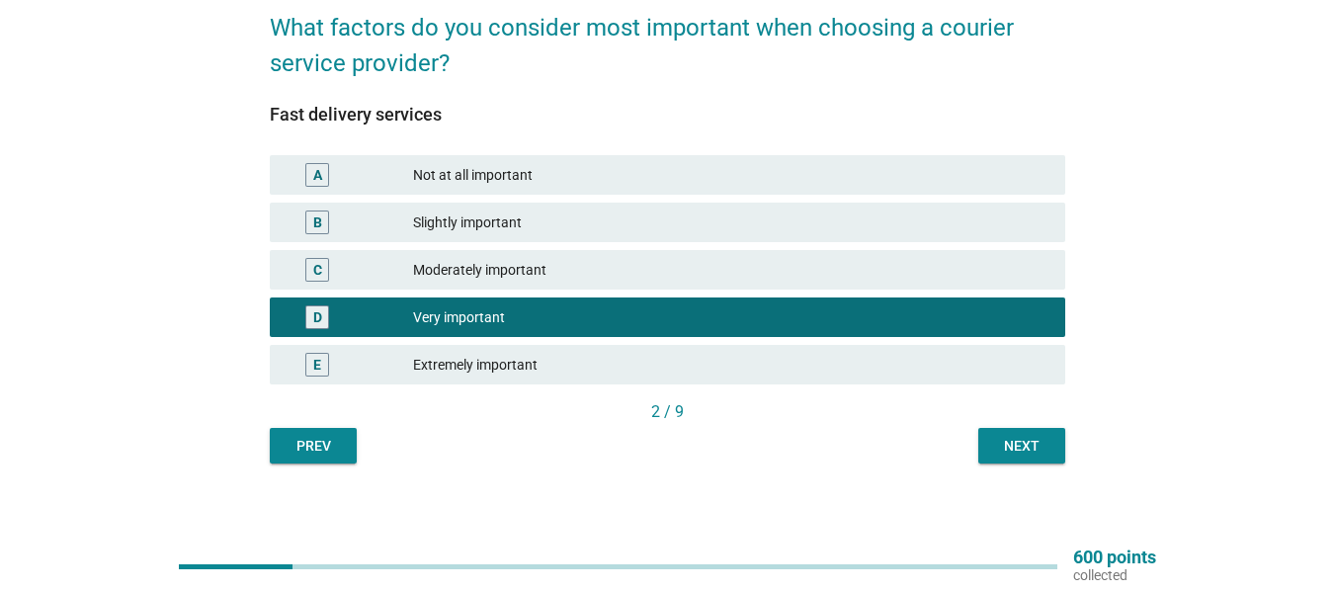
click at [1015, 453] on div "Next" at bounding box center [1021, 446] width 55 height 21
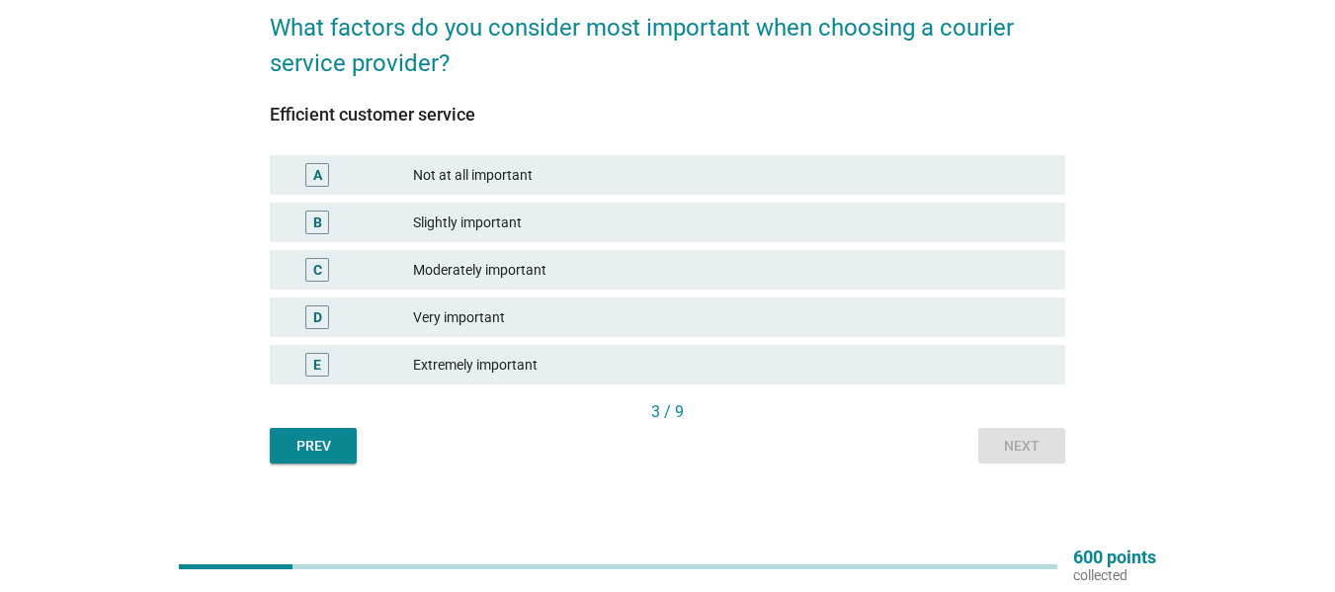
click at [488, 360] on div "Extremely important" at bounding box center [731, 365] width 637 height 24
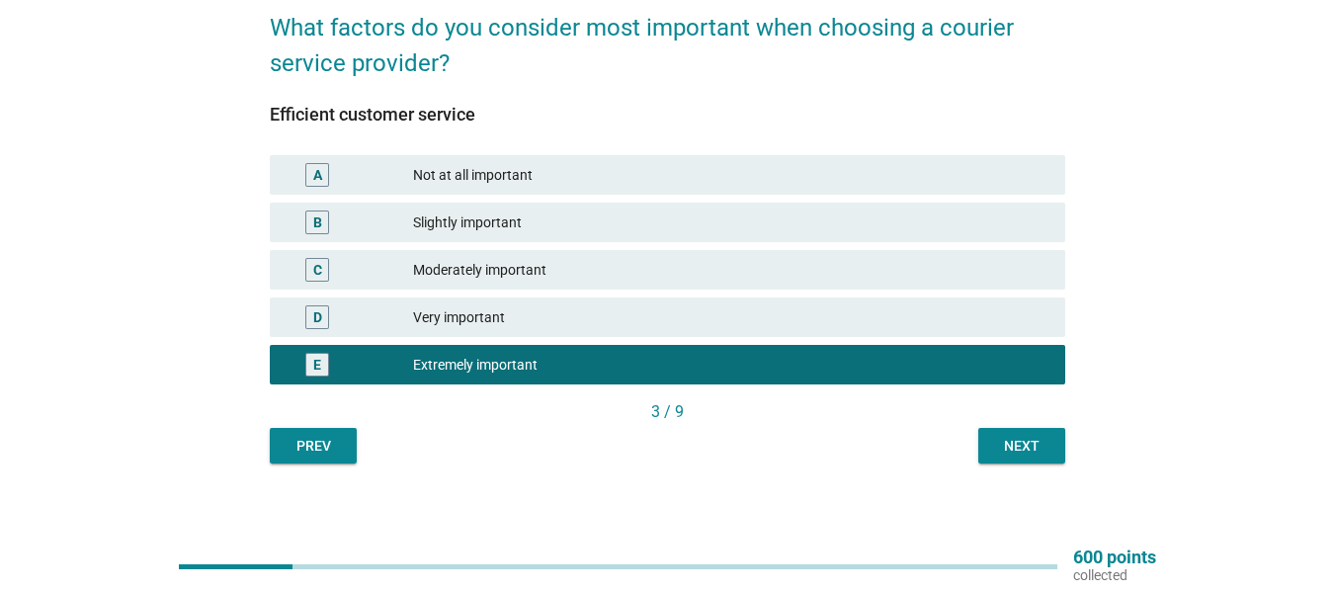
click at [1027, 451] on div "Next" at bounding box center [1021, 446] width 55 height 21
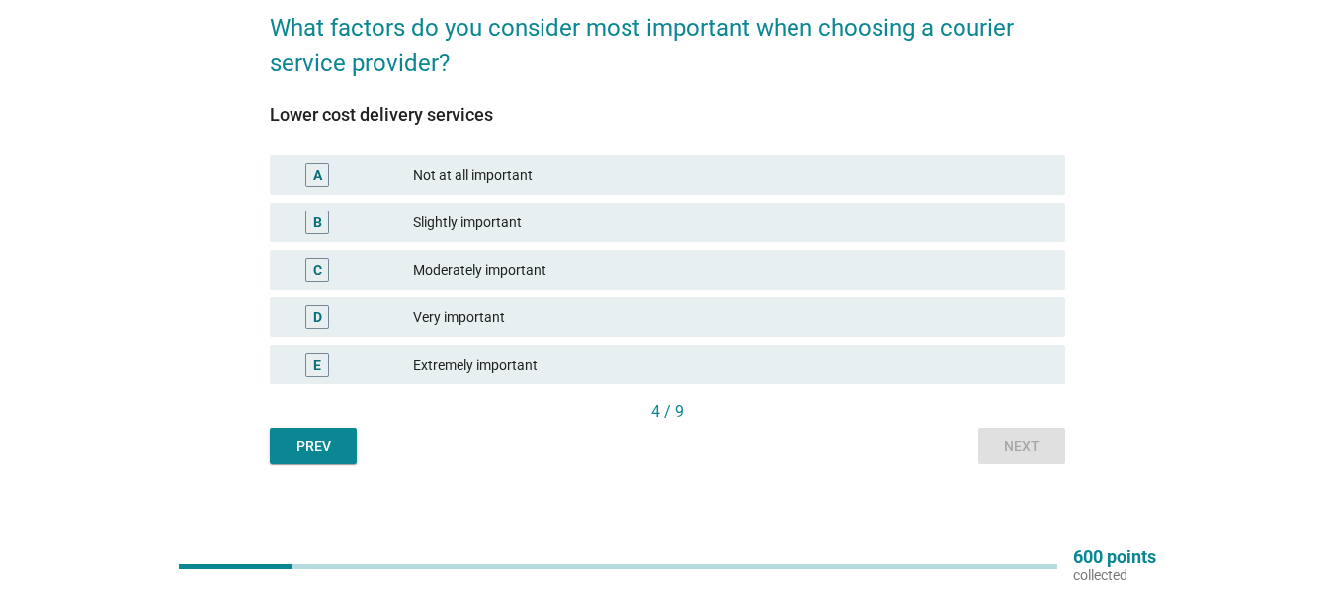
click at [467, 328] on div "Very important" at bounding box center [731, 317] width 637 height 24
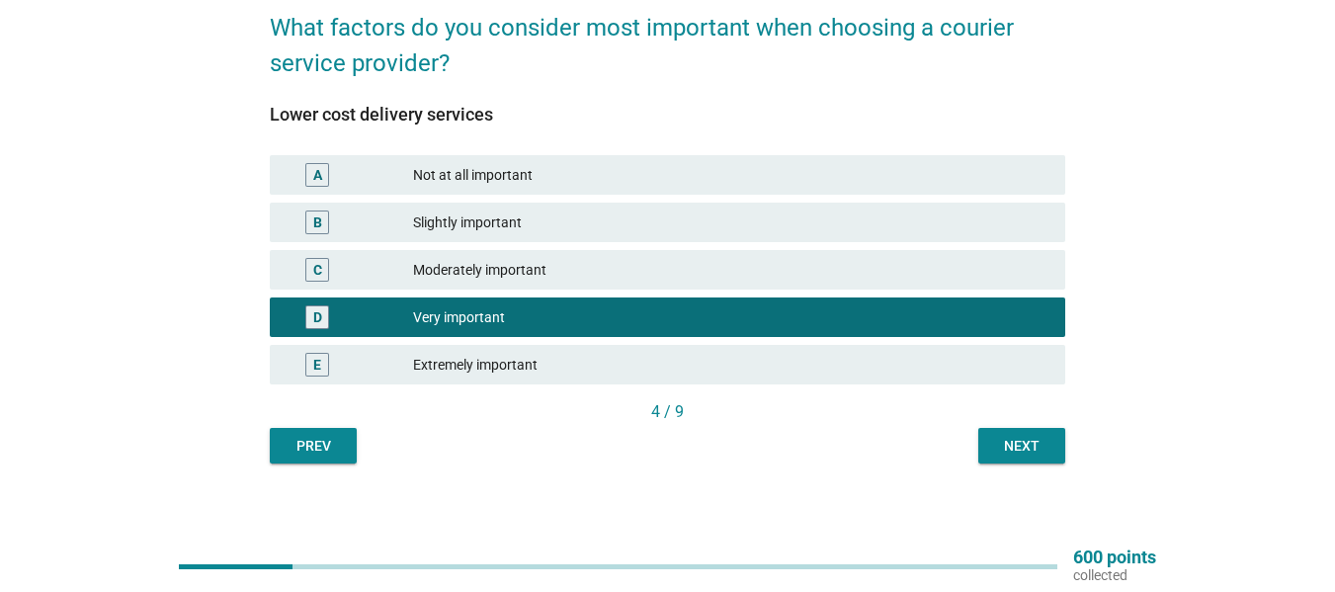
click at [1035, 450] on div "Next" at bounding box center [1021, 446] width 55 height 21
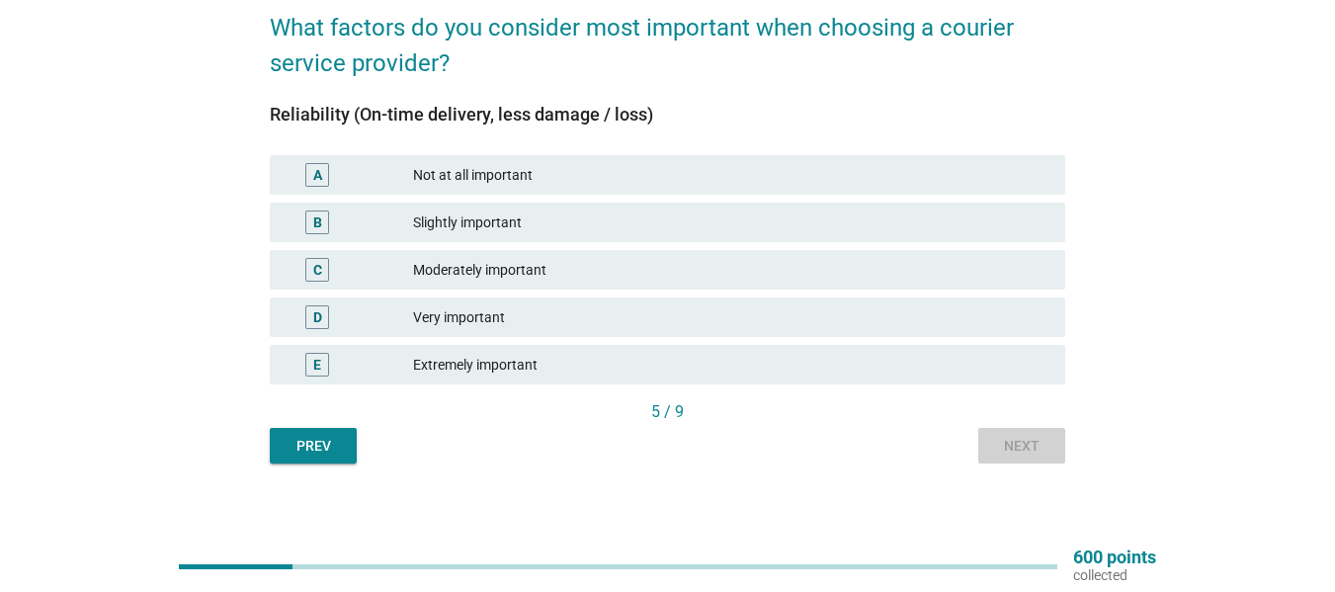
scroll to position [0, 0]
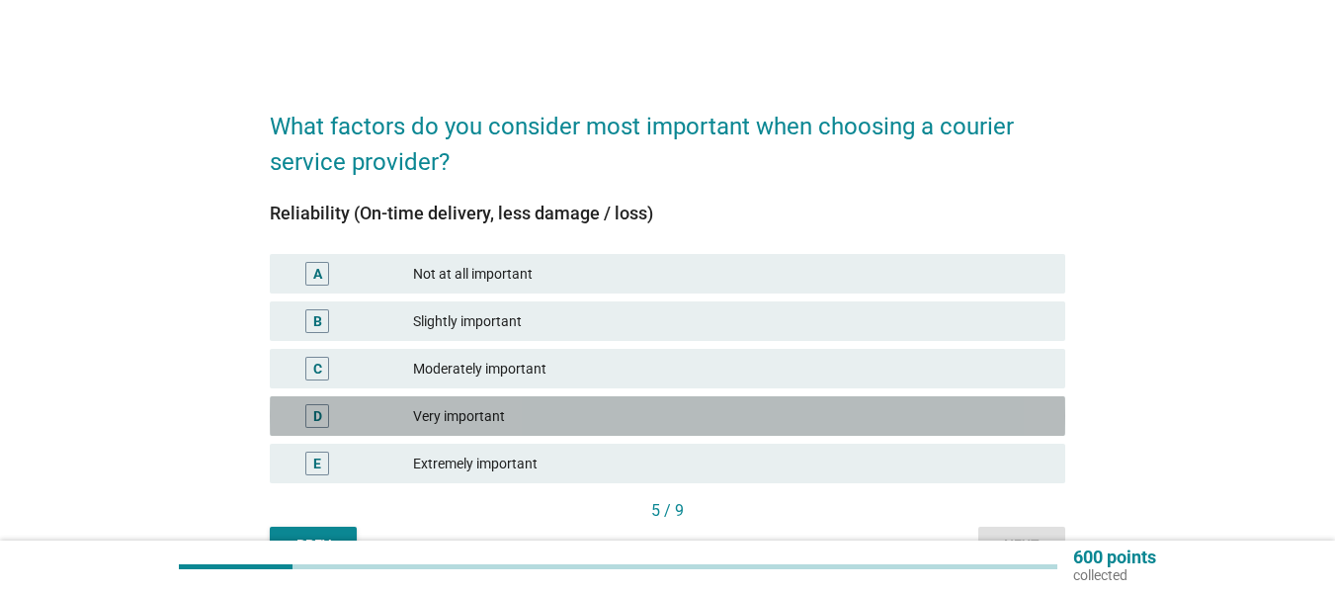
click at [468, 421] on div "Very important" at bounding box center [731, 416] width 637 height 24
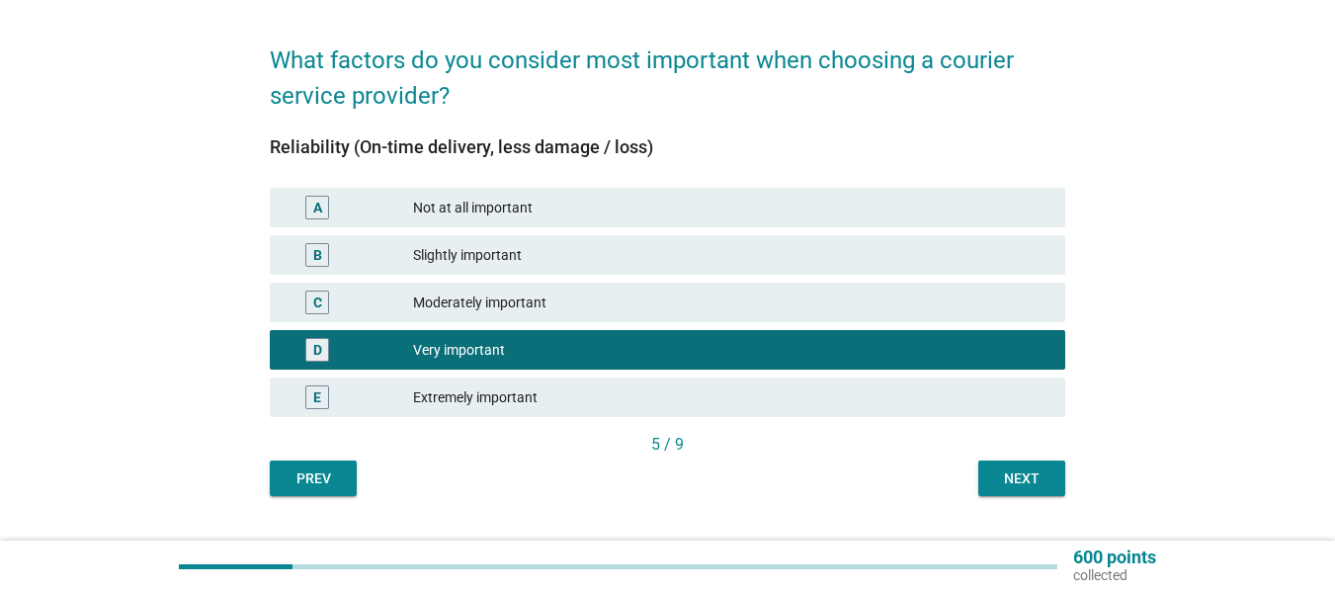
scroll to position [99, 0]
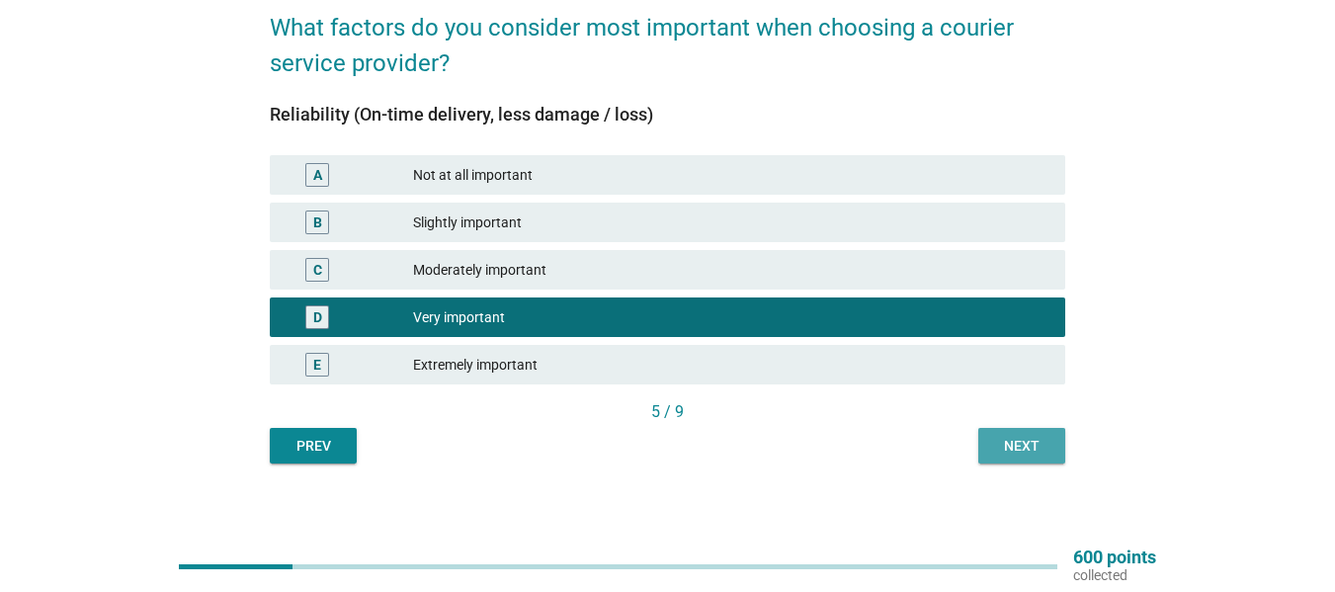
click at [1025, 452] on div "Next" at bounding box center [1021, 446] width 55 height 21
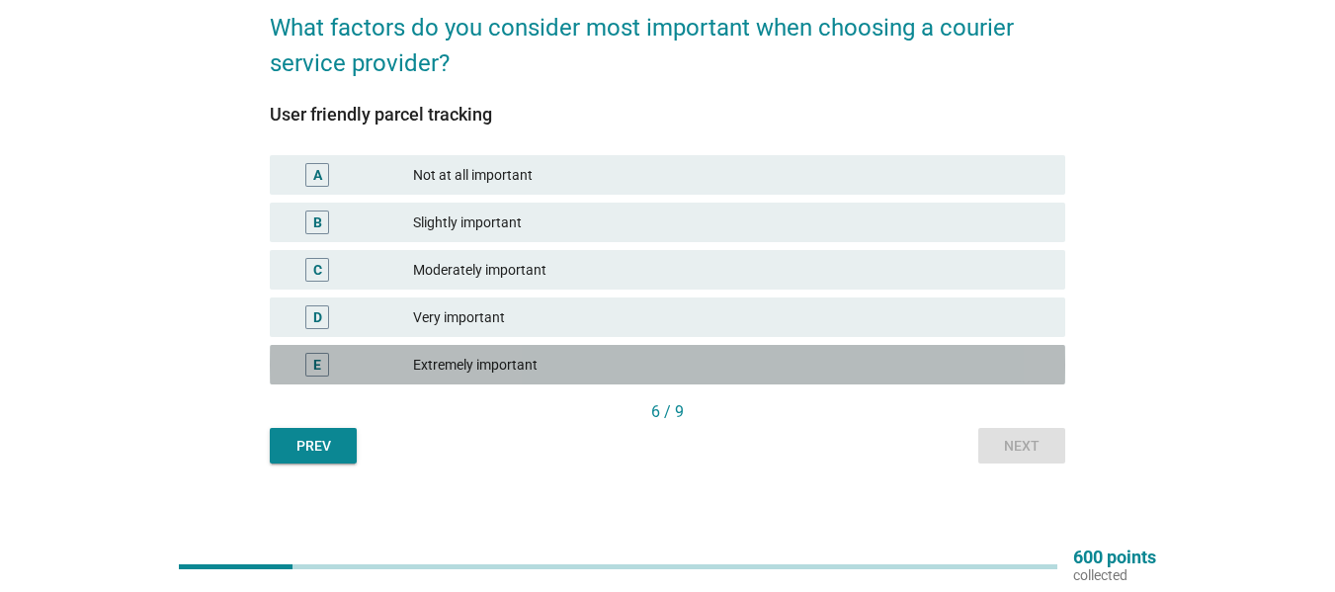
drag, startPoint x: 488, startPoint y: 357, endPoint x: 950, endPoint y: 486, distance: 479.4
click at [490, 357] on div "Extremely important" at bounding box center [731, 365] width 637 height 24
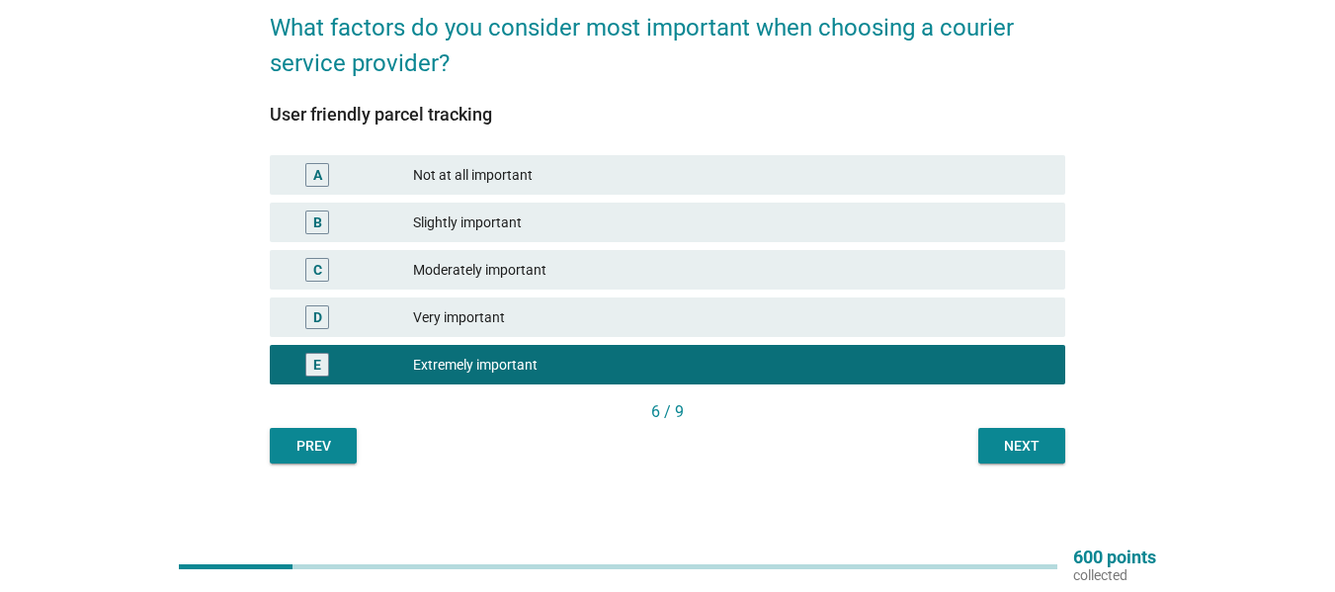
click at [1045, 460] on button "Next" at bounding box center [1022, 446] width 87 height 36
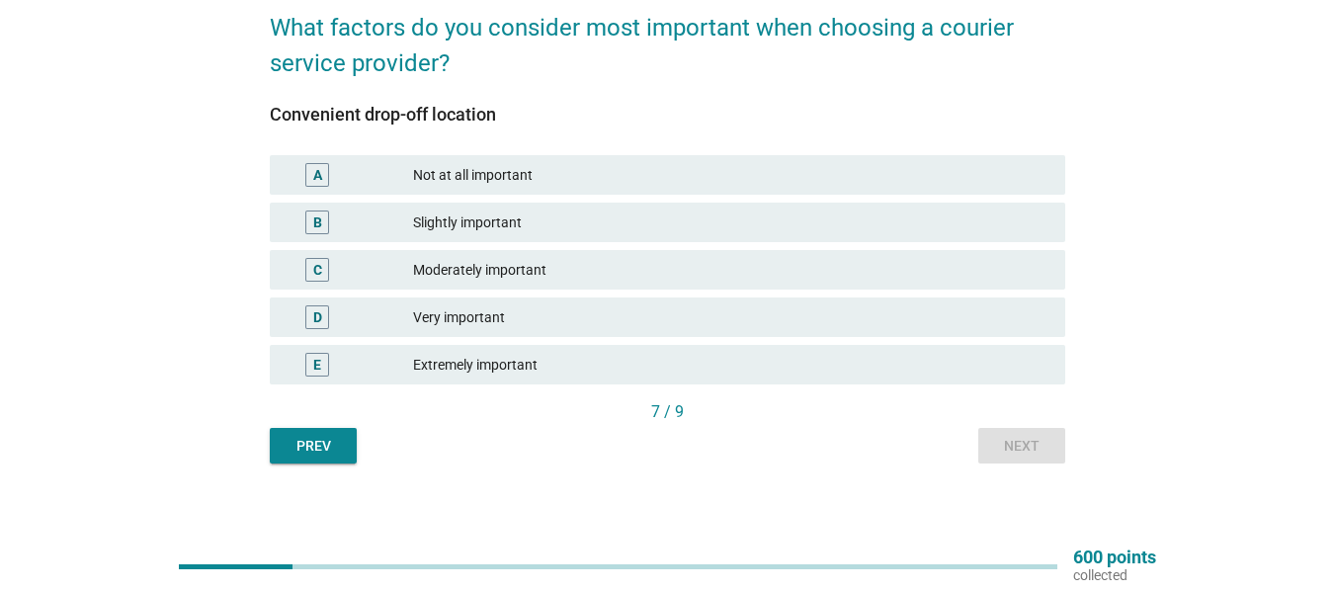
click at [506, 369] on div "Extremely important" at bounding box center [731, 365] width 637 height 24
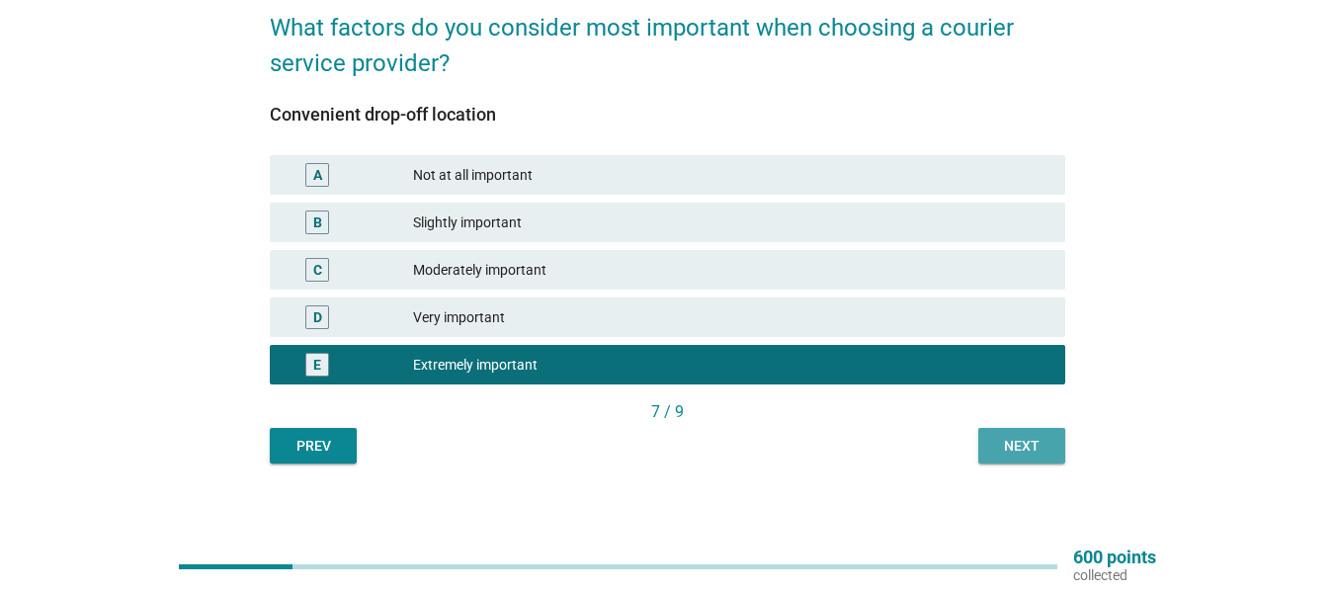
click at [1043, 452] on div "Next" at bounding box center [1021, 446] width 55 height 21
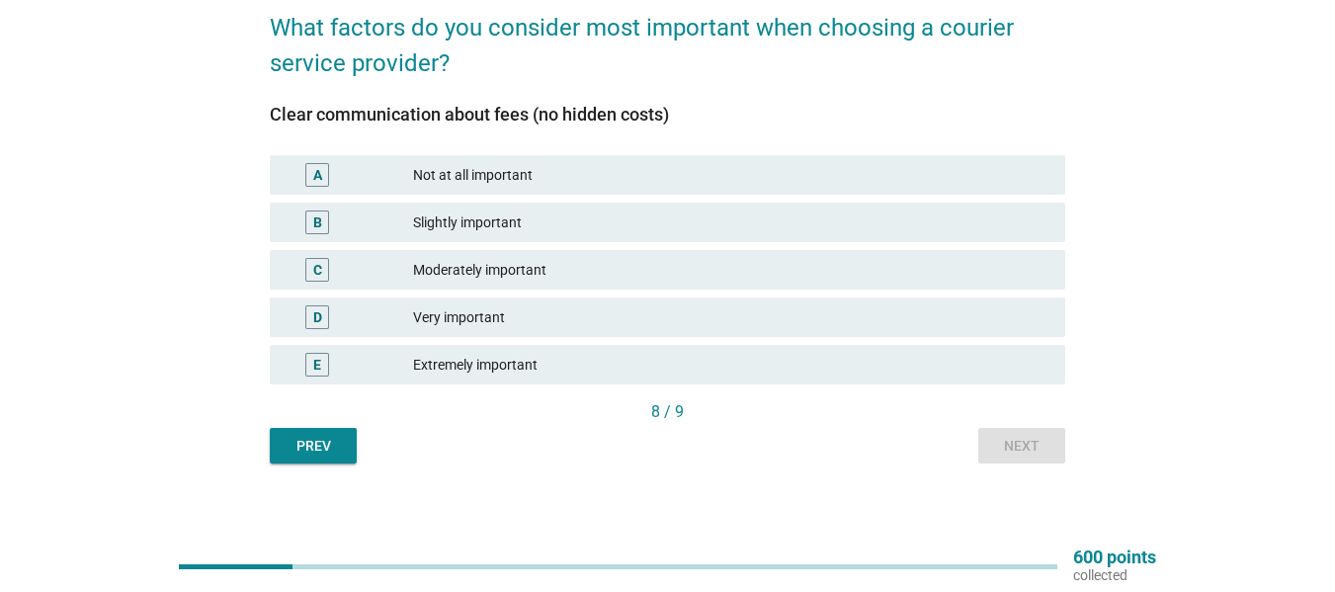
drag, startPoint x: 518, startPoint y: 324, endPoint x: 541, endPoint y: 331, distance: 23.8
click at [519, 324] on div "Very important" at bounding box center [731, 317] width 637 height 24
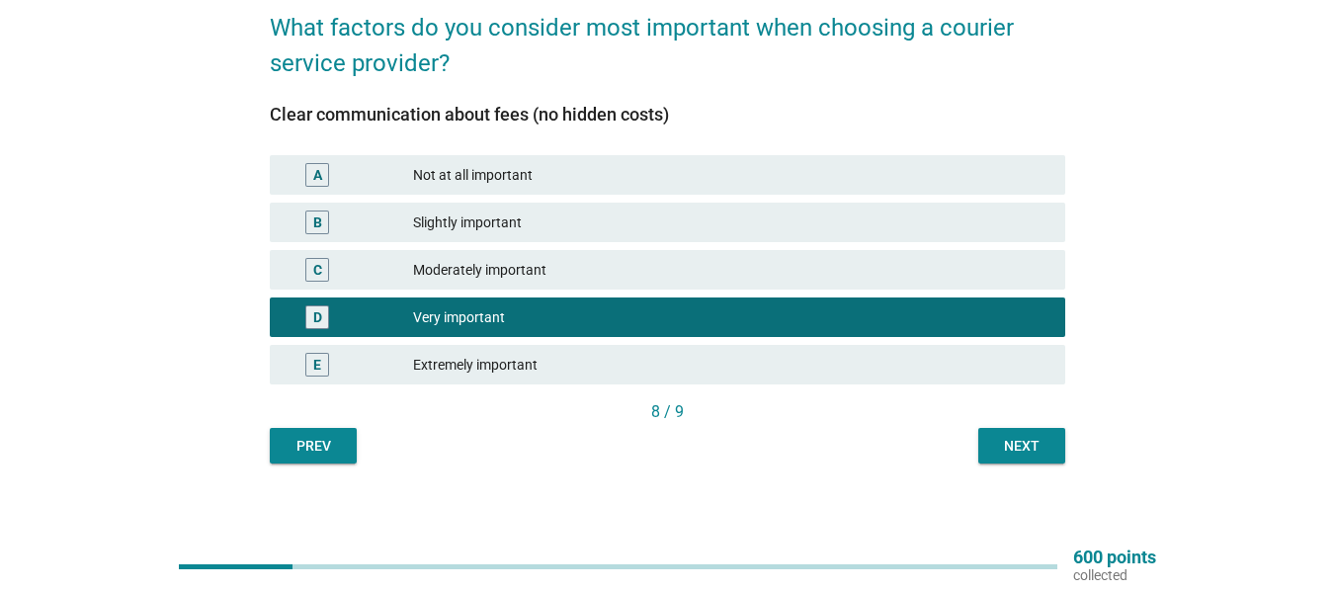
click at [1012, 450] on div "Next" at bounding box center [1021, 446] width 55 height 21
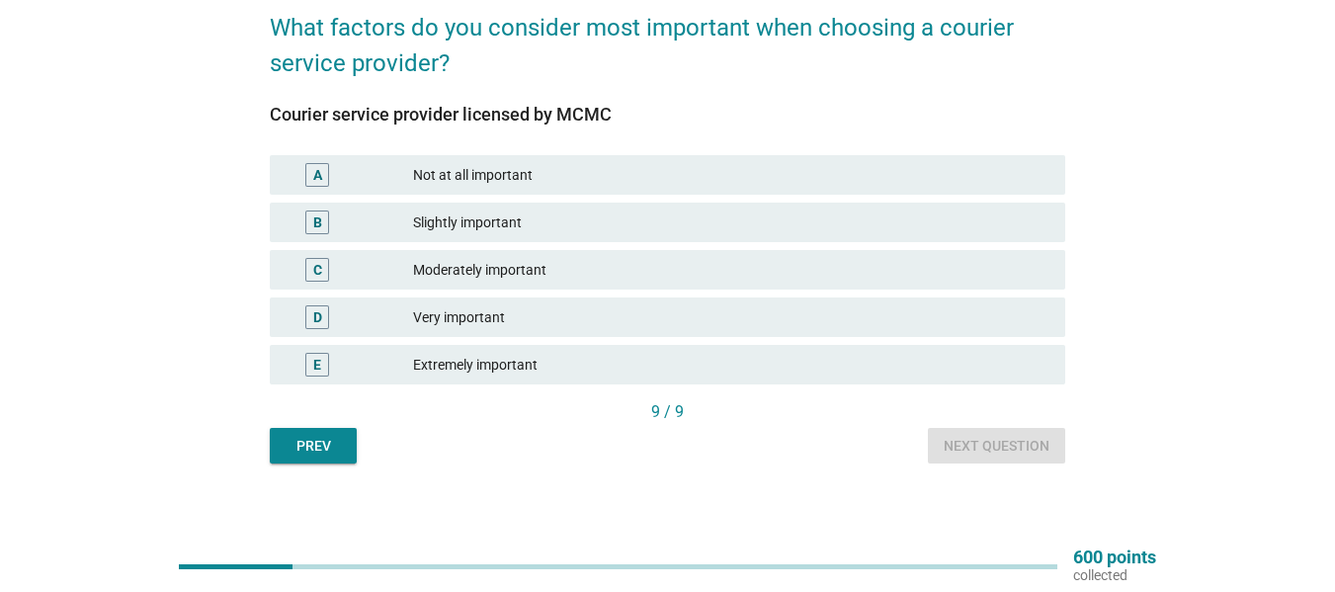
click at [538, 321] on div "Very important" at bounding box center [731, 317] width 637 height 24
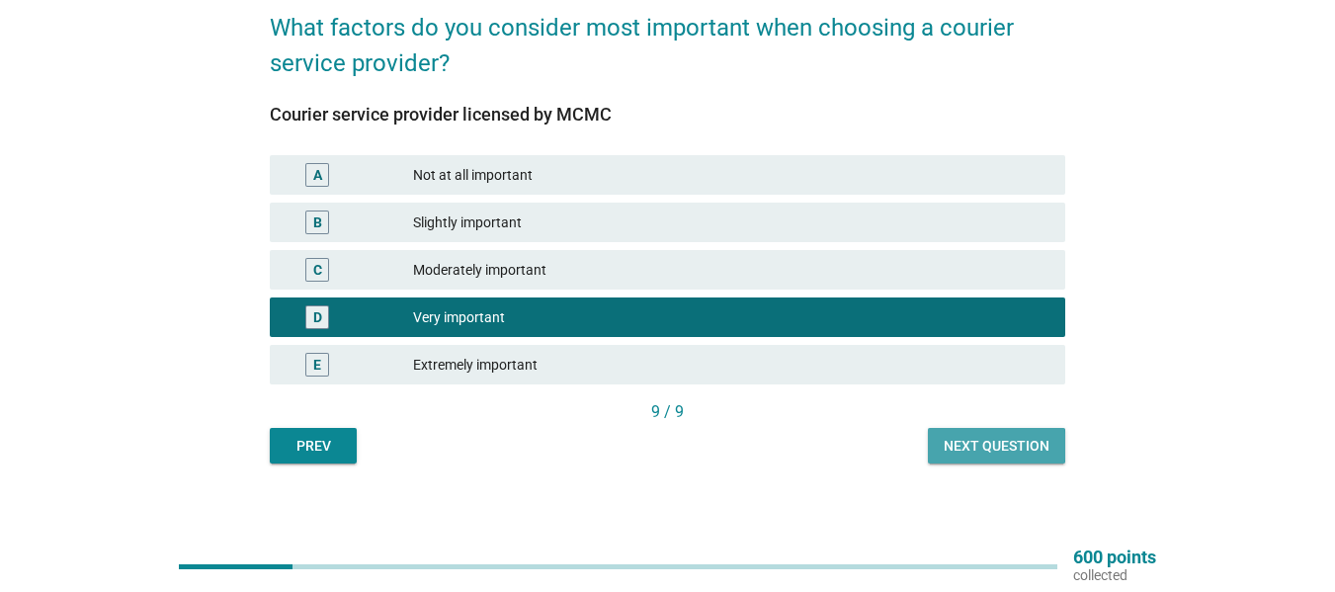
click at [974, 443] on div "Next question" at bounding box center [997, 446] width 106 height 21
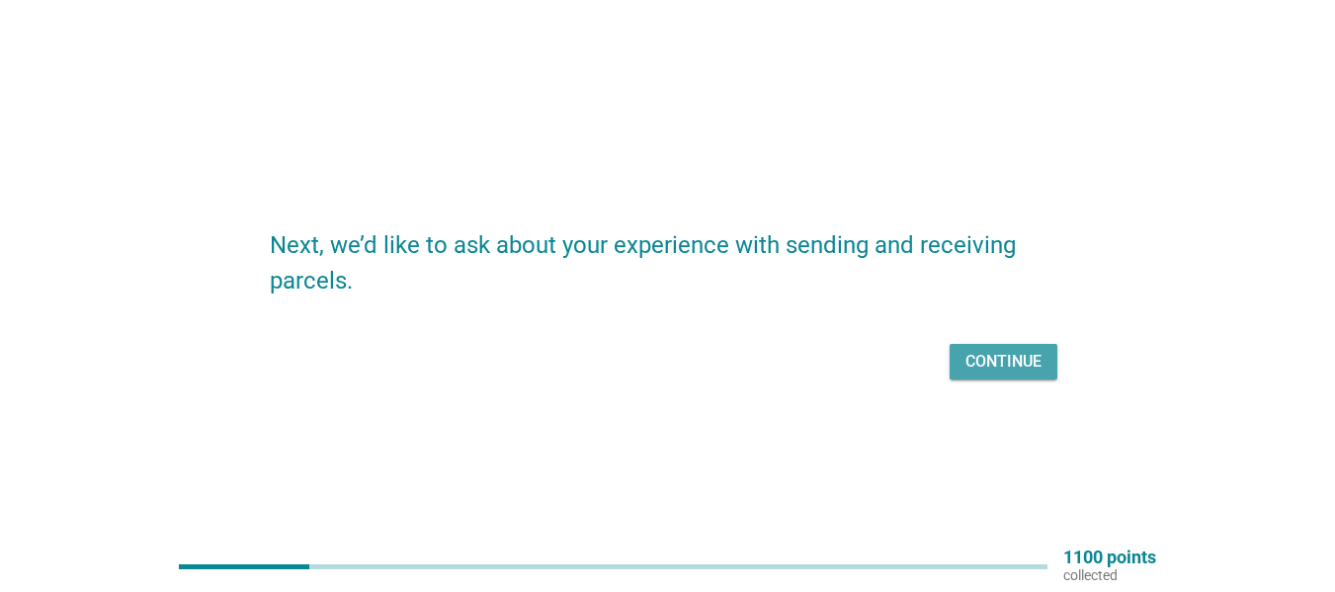
click at [1032, 360] on div "Continue" at bounding box center [1004, 362] width 76 height 24
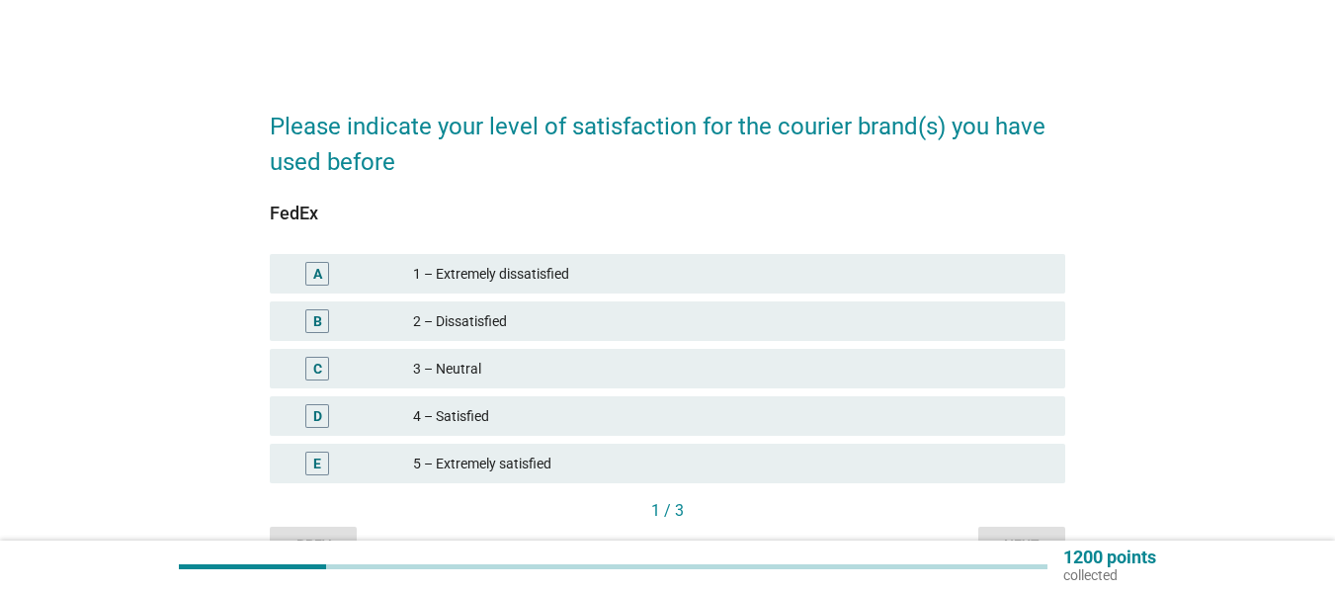
click at [472, 418] on div "4 – Satisfied" at bounding box center [731, 416] width 637 height 24
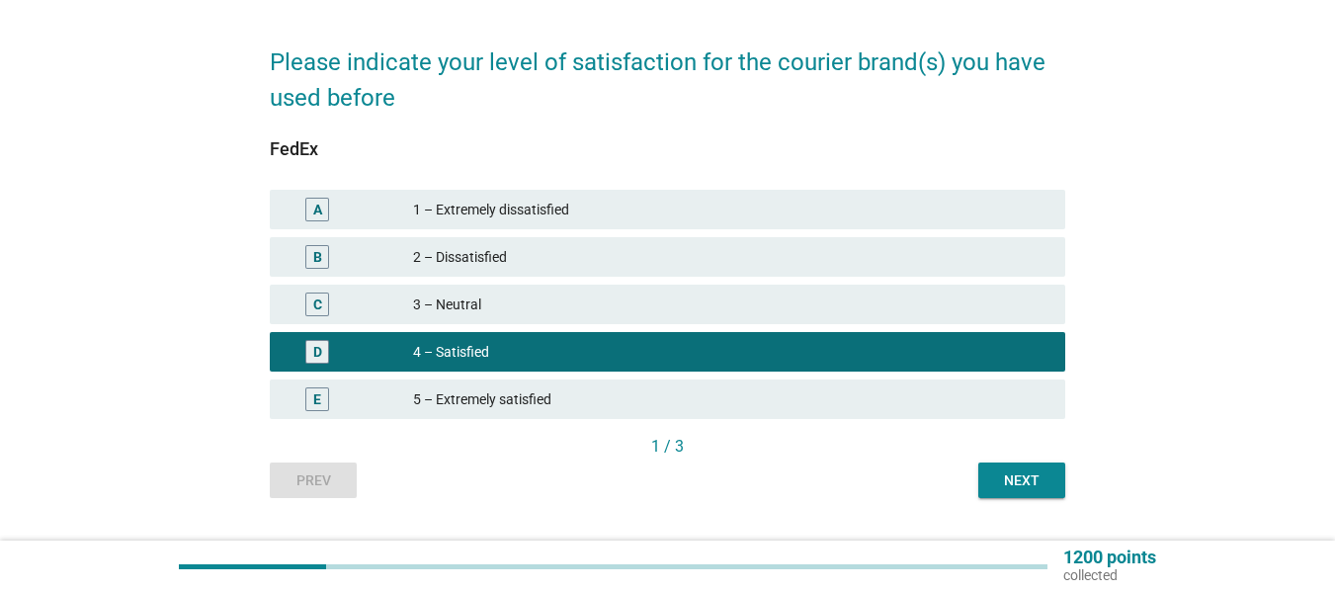
scroll to position [99, 0]
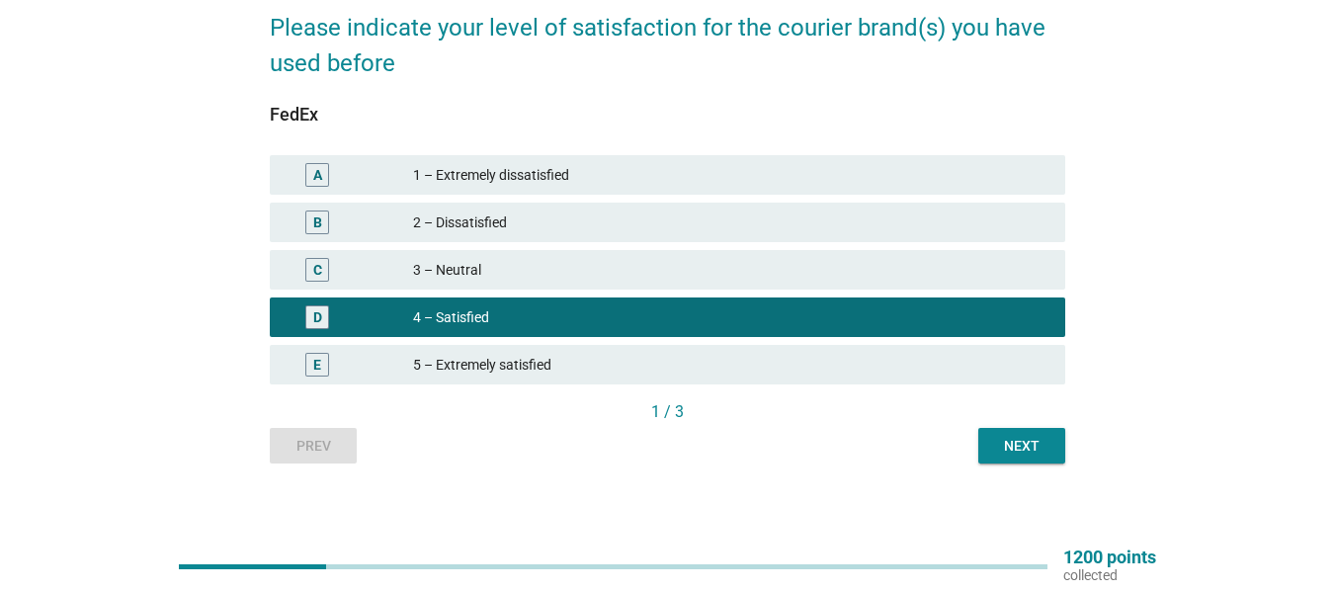
click at [1013, 447] on div "Next" at bounding box center [1021, 446] width 55 height 21
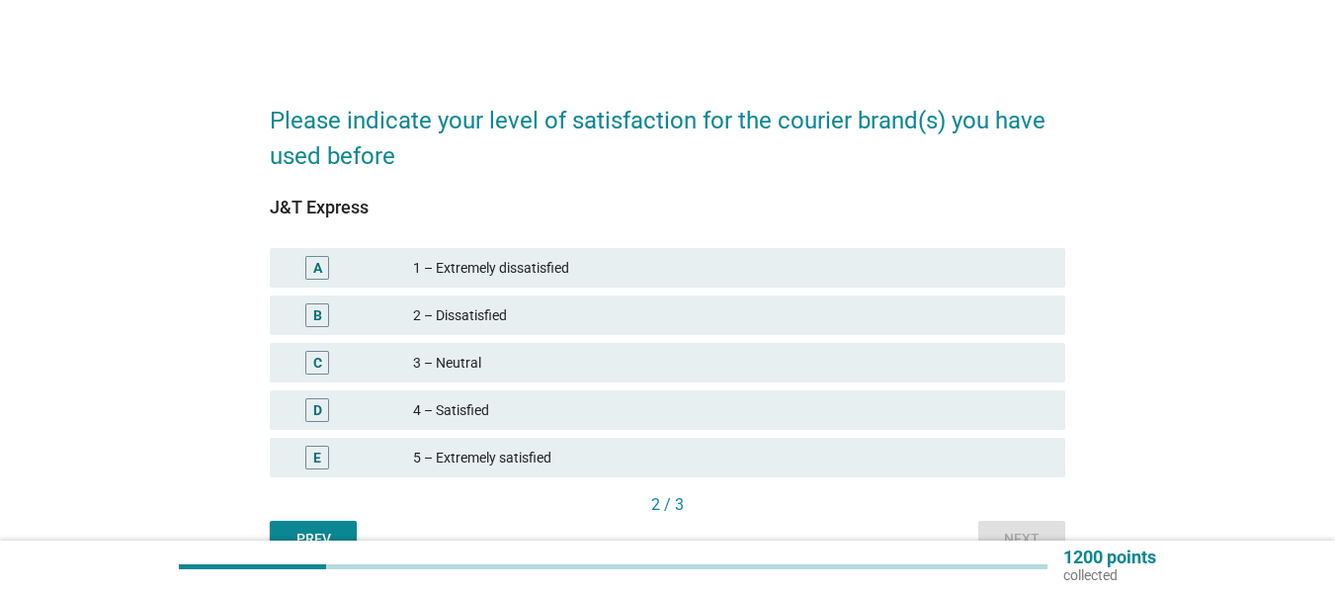
scroll to position [111, 0]
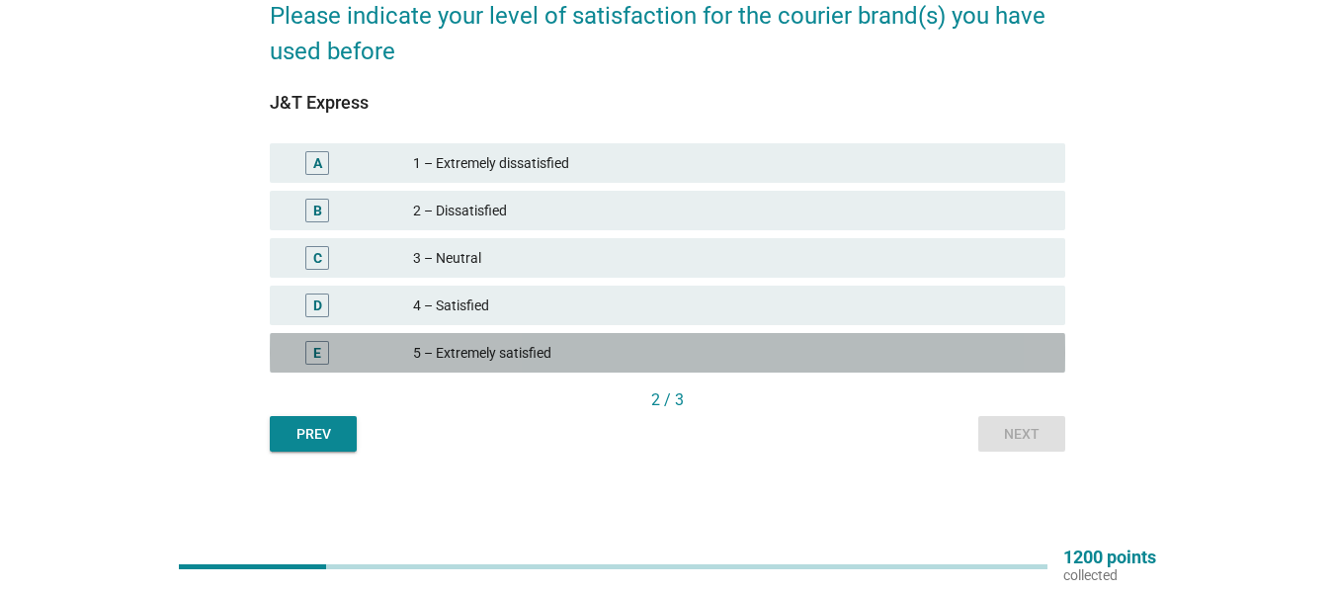
click at [516, 356] on div "5 – Extremely satisfied" at bounding box center [731, 353] width 637 height 24
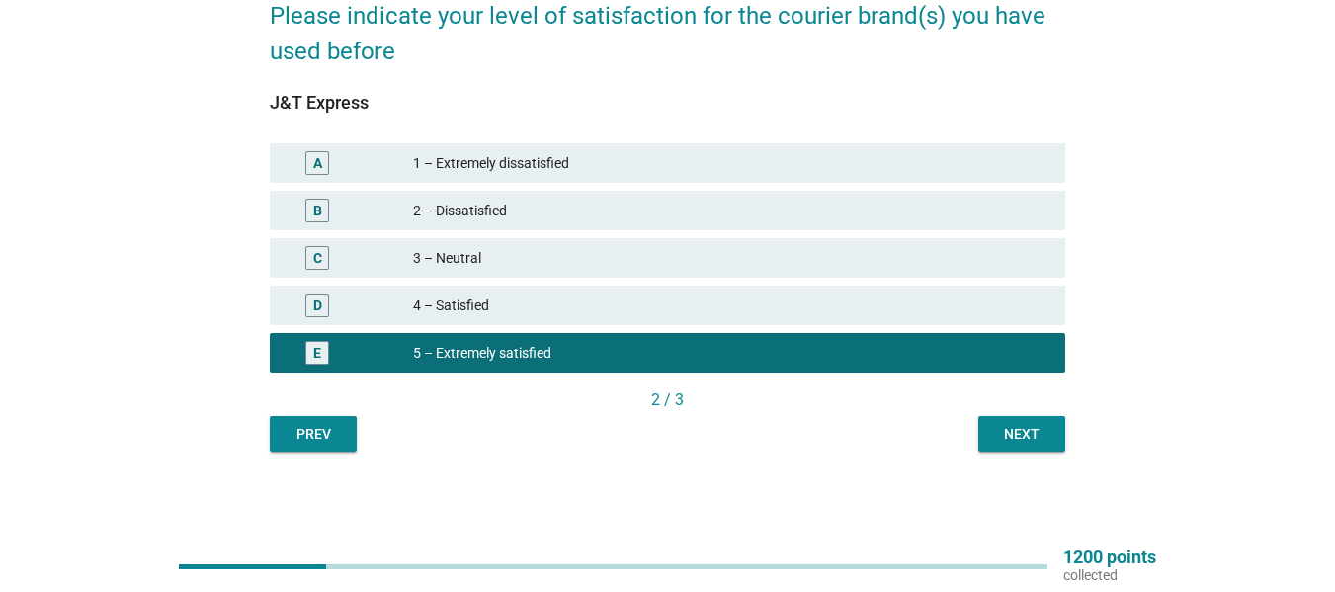
click at [1032, 435] on div "Next" at bounding box center [1021, 434] width 55 height 21
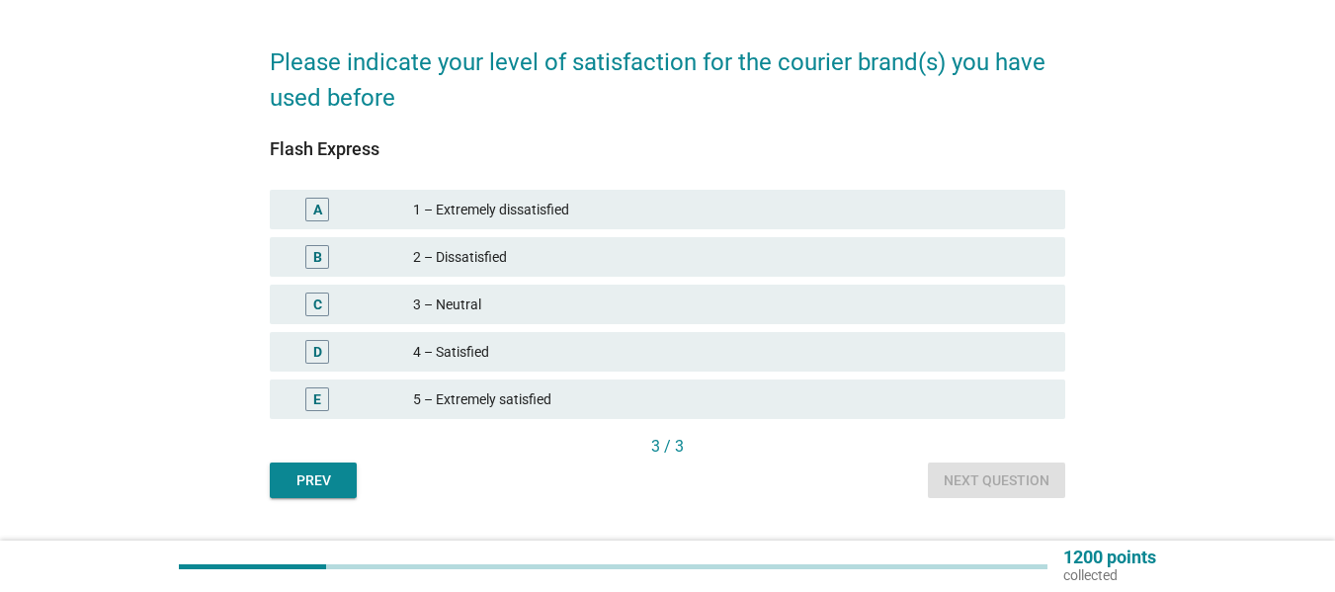
scroll to position [99, 0]
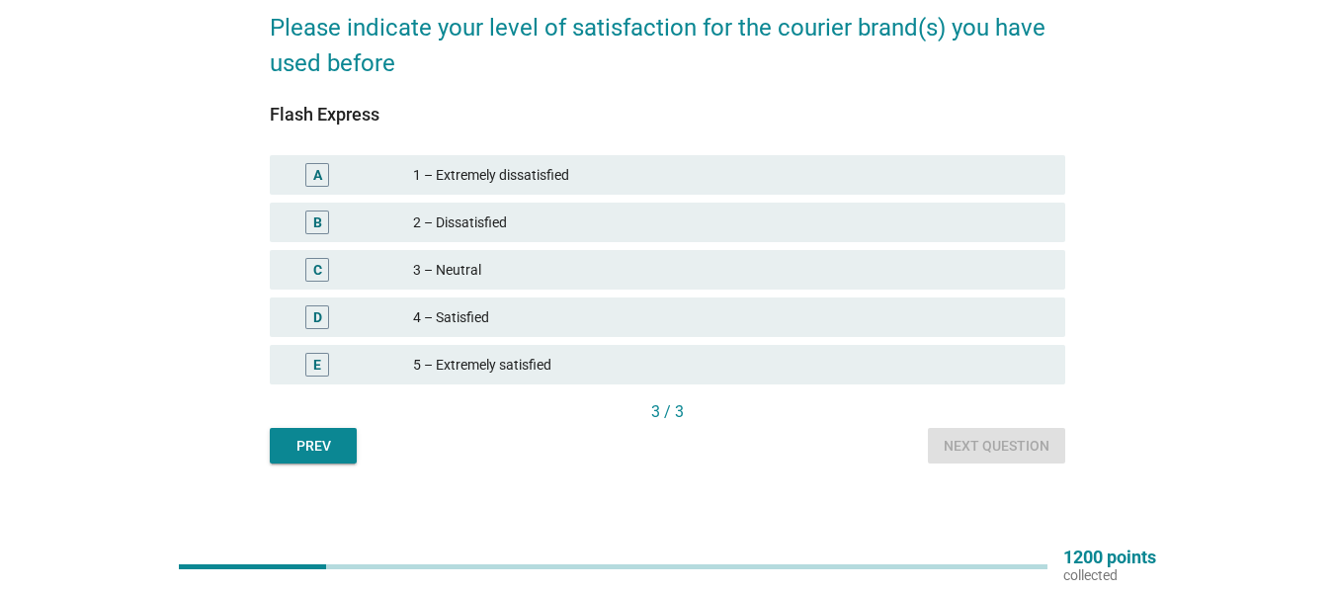
click at [505, 357] on div "5 – Extremely satisfied" at bounding box center [731, 365] width 637 height 24
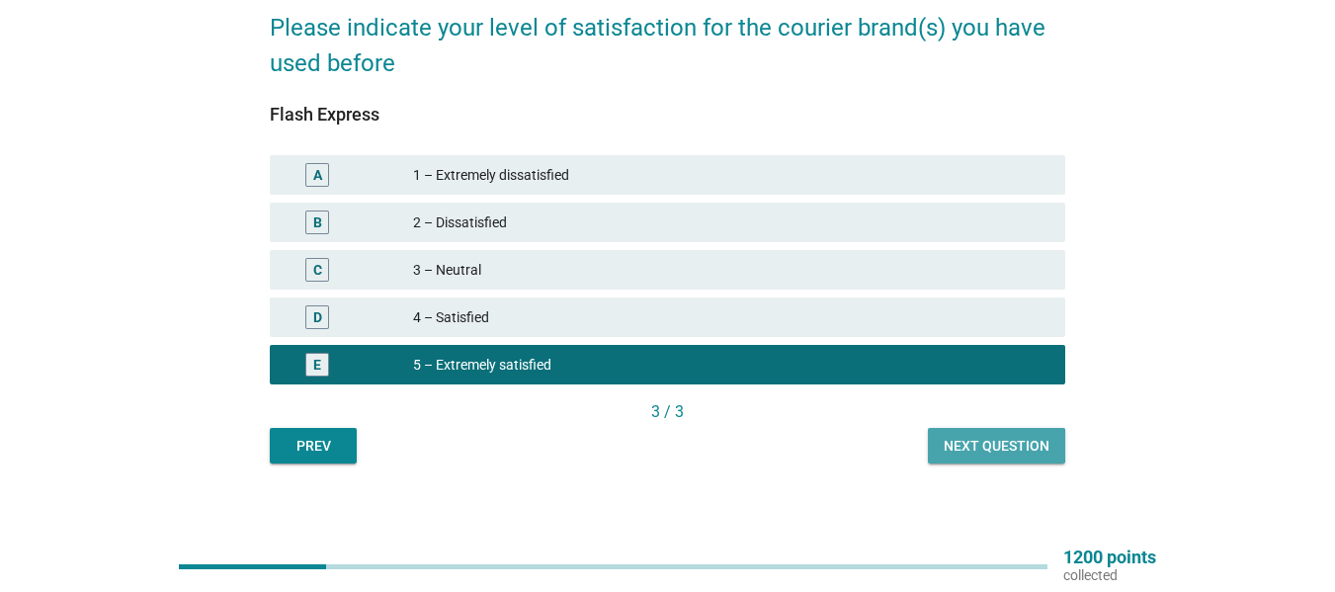
click at [973, 455] on div "Next question" at bounding box center [997, 446] width 106 height 21
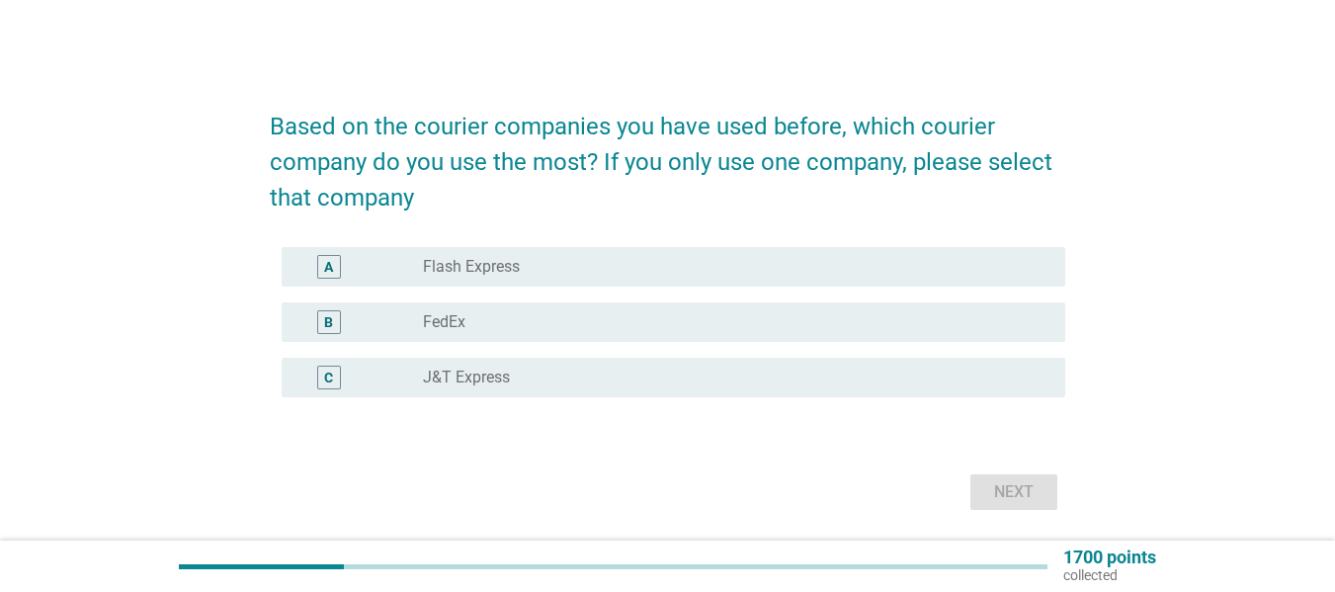
drag, startPoint x: 468, startPoint y: 375, endPoint x: 502, endPoint y: 264, distance: 116.0
click at [502, 264] on div "A radio_button_unchecked Flash Express B radio_button_unchecked FedEx C radio_b…" at bounding box center [668, 322] width 796 height 166
click at [447, 370] on label "J&T Express" at bounding box center [466, 378] width 87 height 20
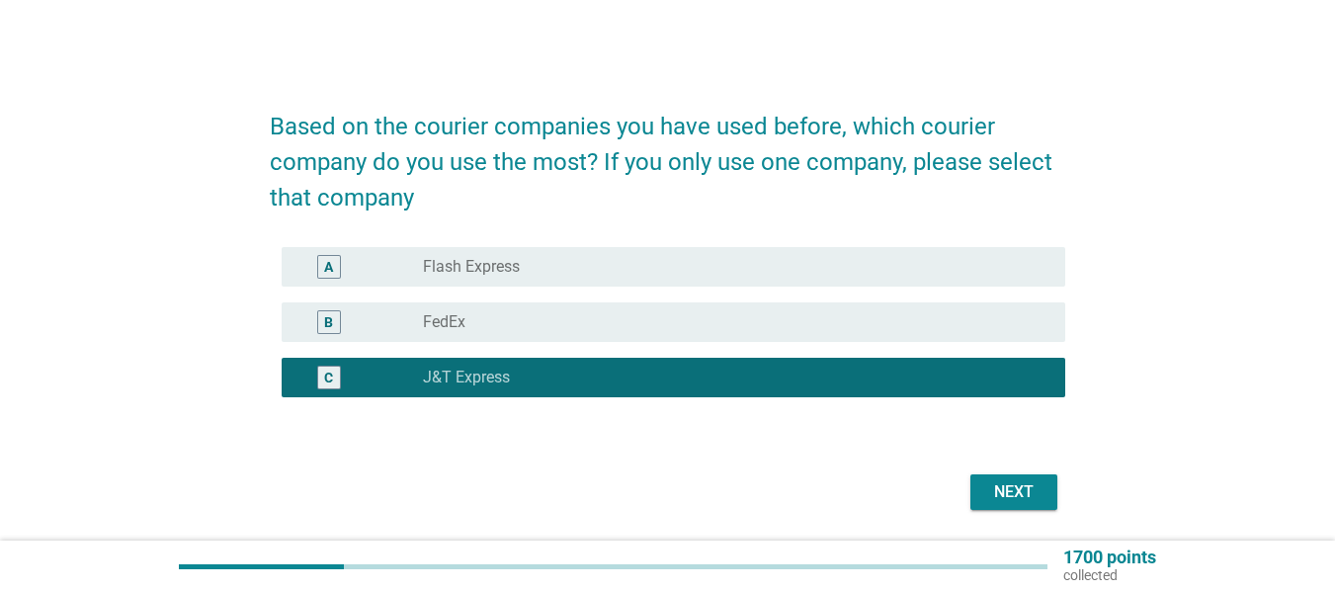
scroll to position [64, 0]
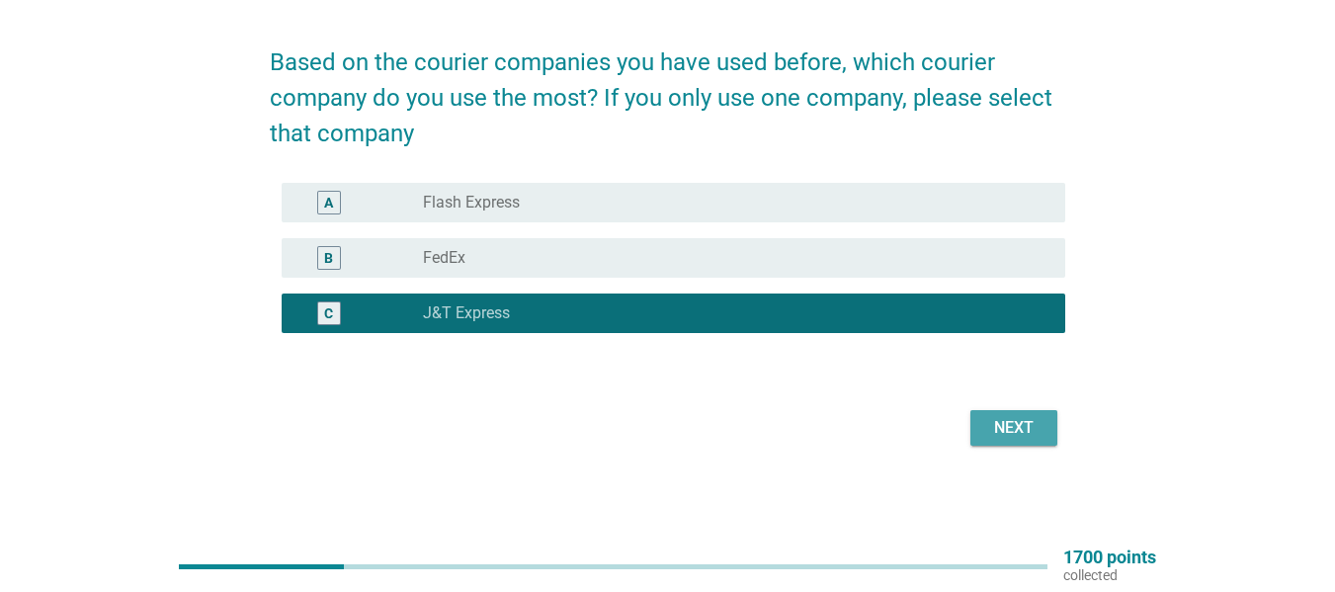
click at [1005, 419] on div "Next" at bounding box center [1014, 428] width 55 height 24
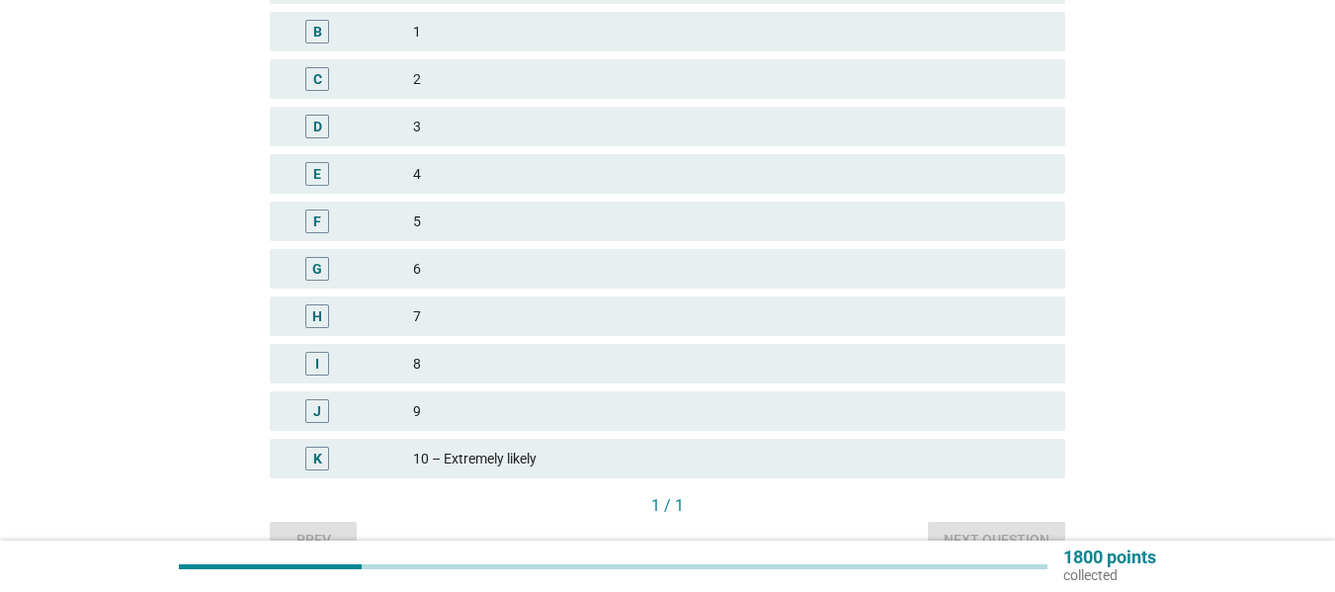
scroll to position [297, 0]
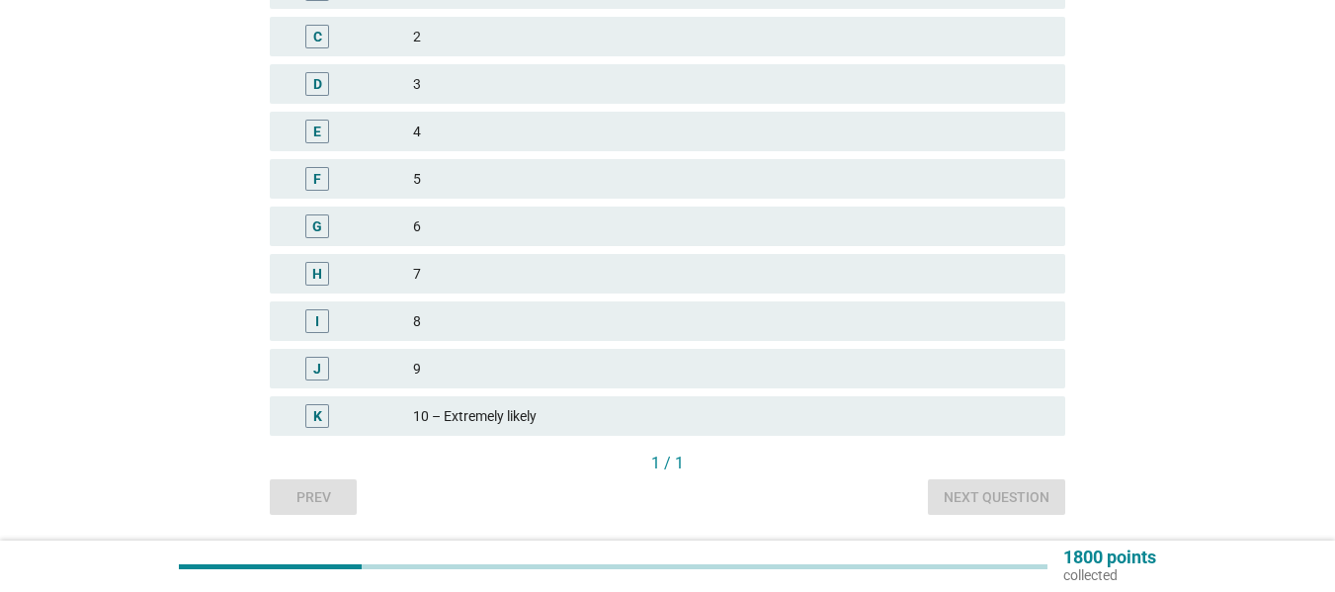
click at [464, 291] on div "H 7" at bounding box center [668, 274] width 796 height 40
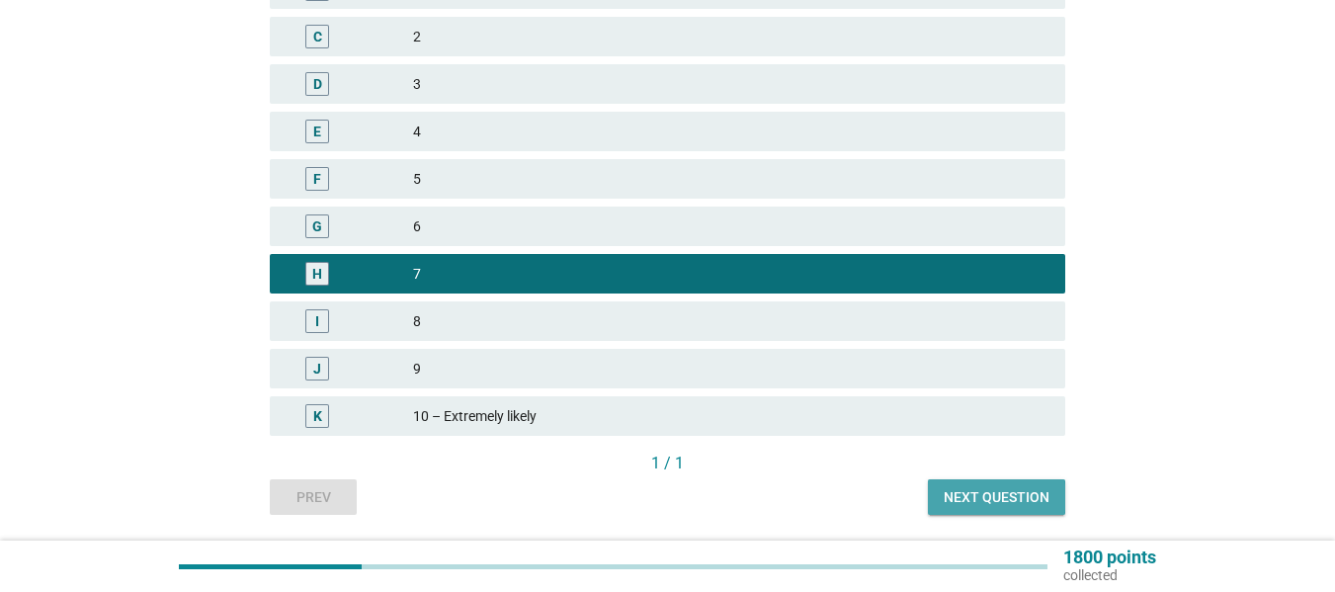
click at [1023, 500] on div "Next question" at bounding box center [997, 497] width 106 height 21
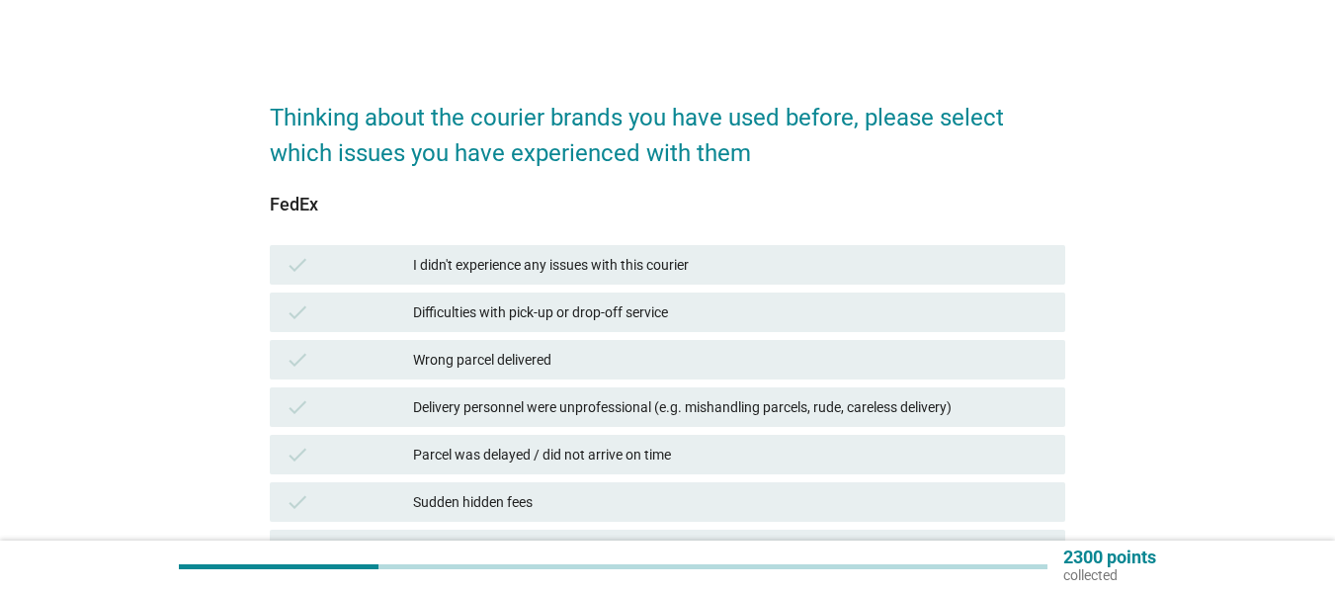
scroll to position [0, 0]
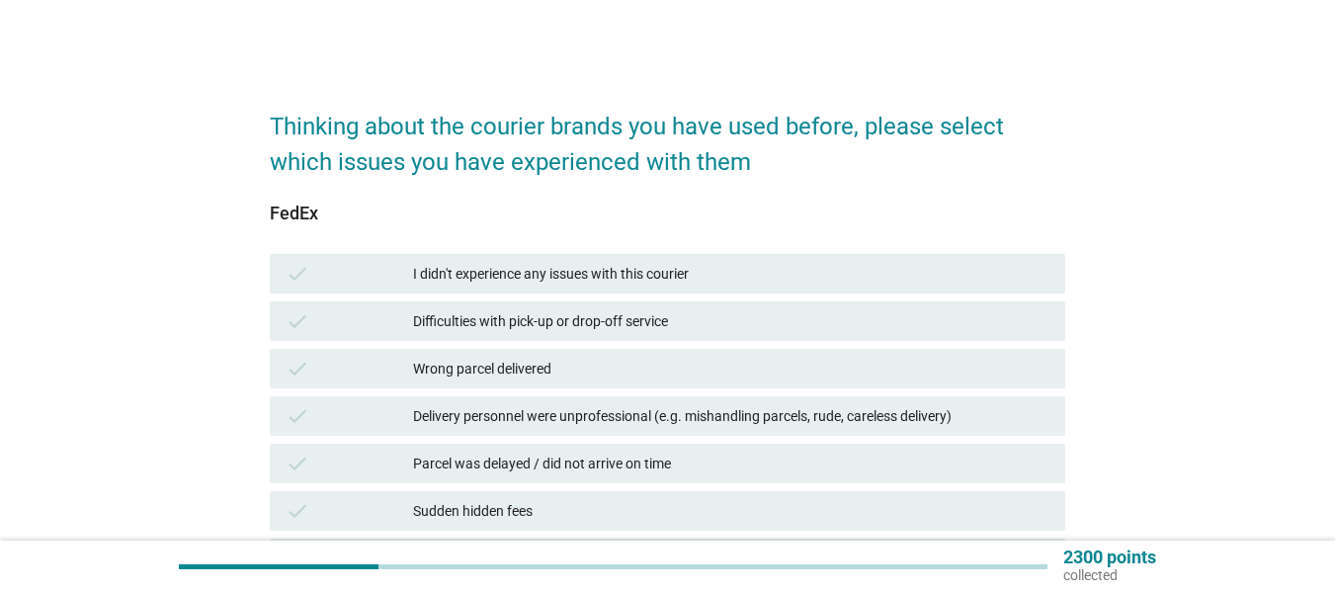
click at [528, 283] on div "I didn't experience any issues with this courier" at bounding box center [731, 274] width 637 height 24
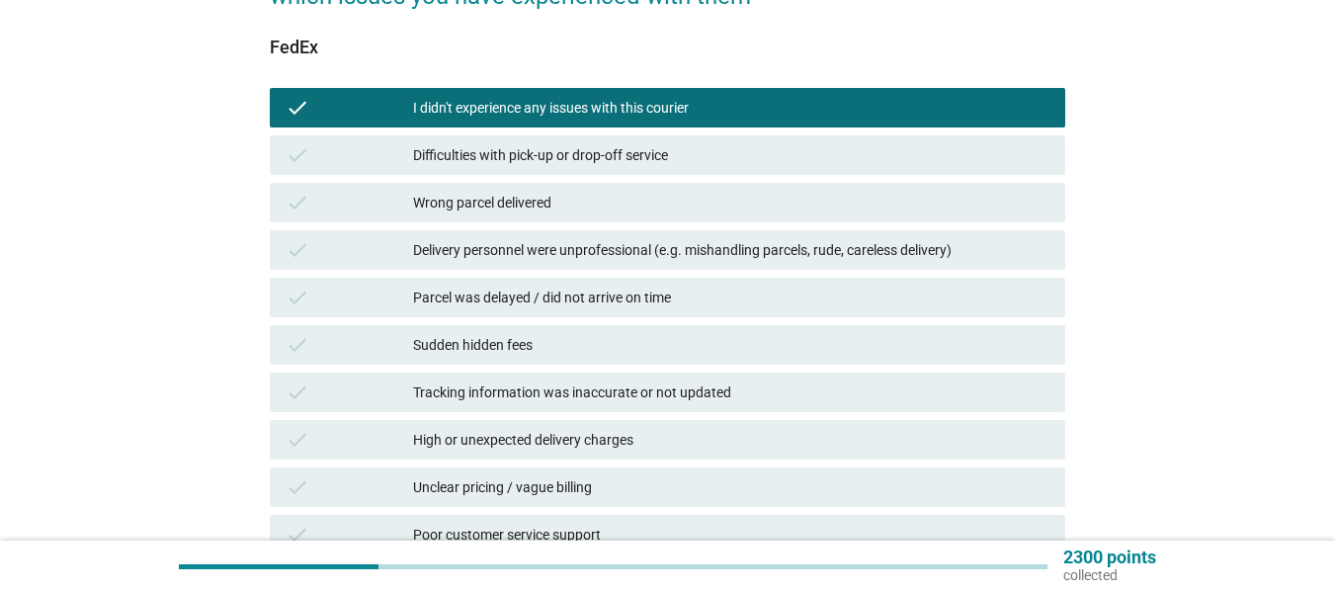
scroll to position [198, 0]
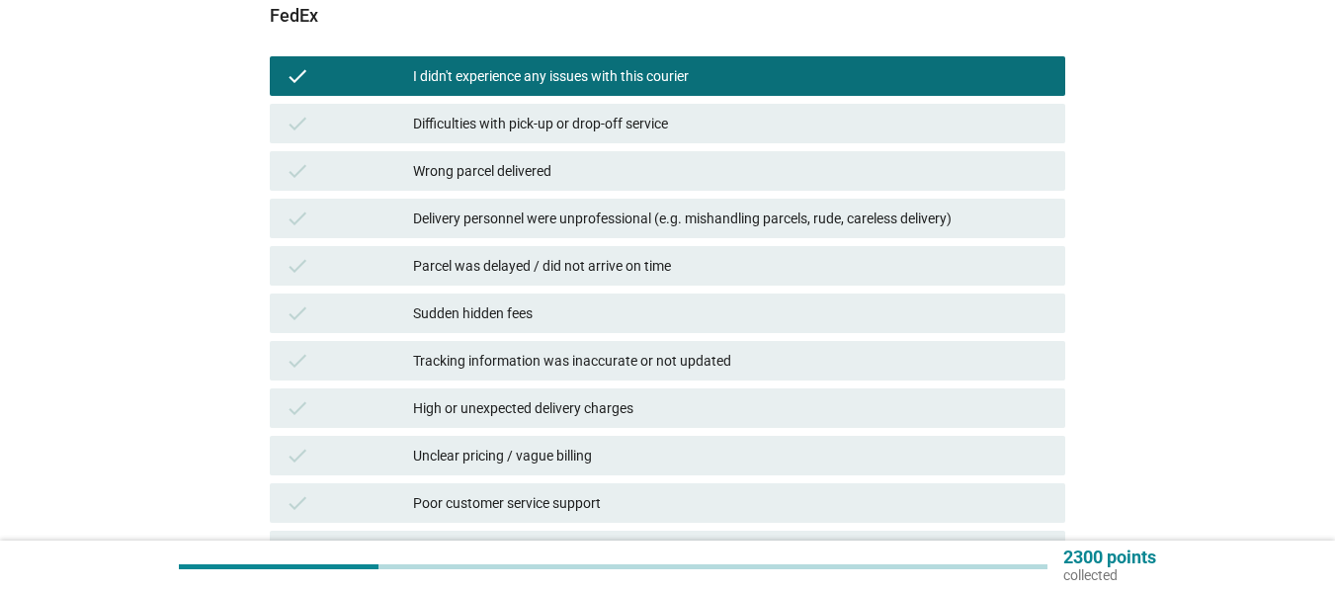
click at [750, 271] on div "Parcel was delayed / did not arrive on time" at bounding box center [731, 266] width 637 height 24
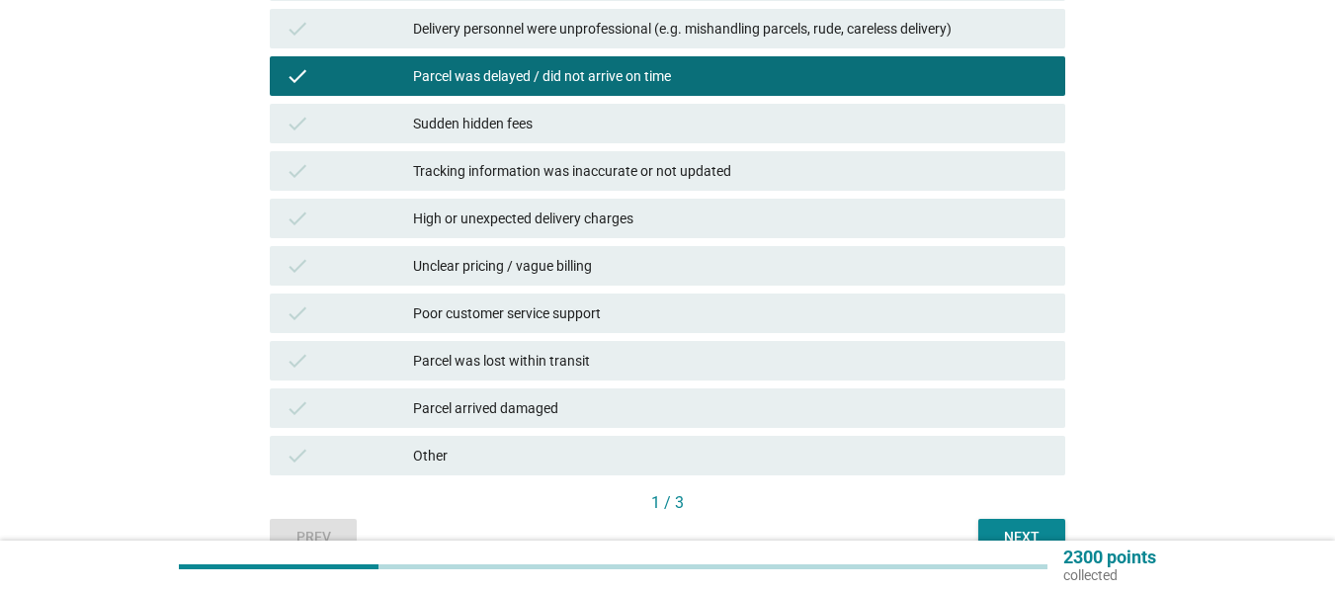
scroll to position [395, 0]
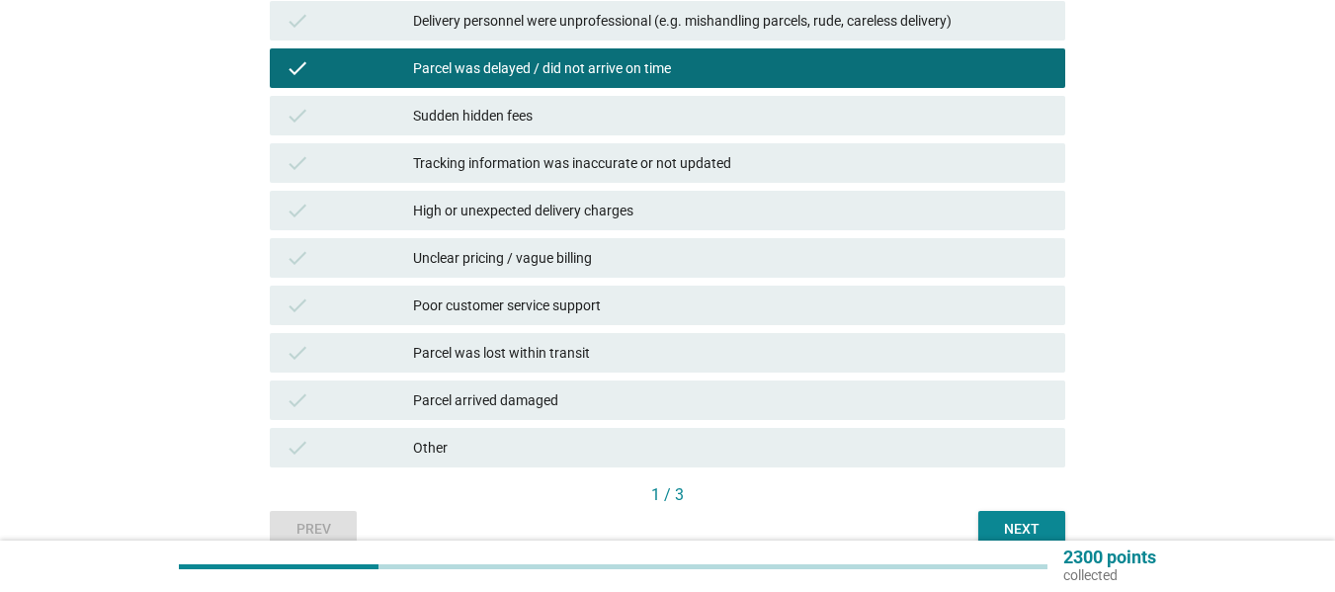
click at [1022, 528] on div "Next" at bounding box center [1021, 529] width 55 height 21
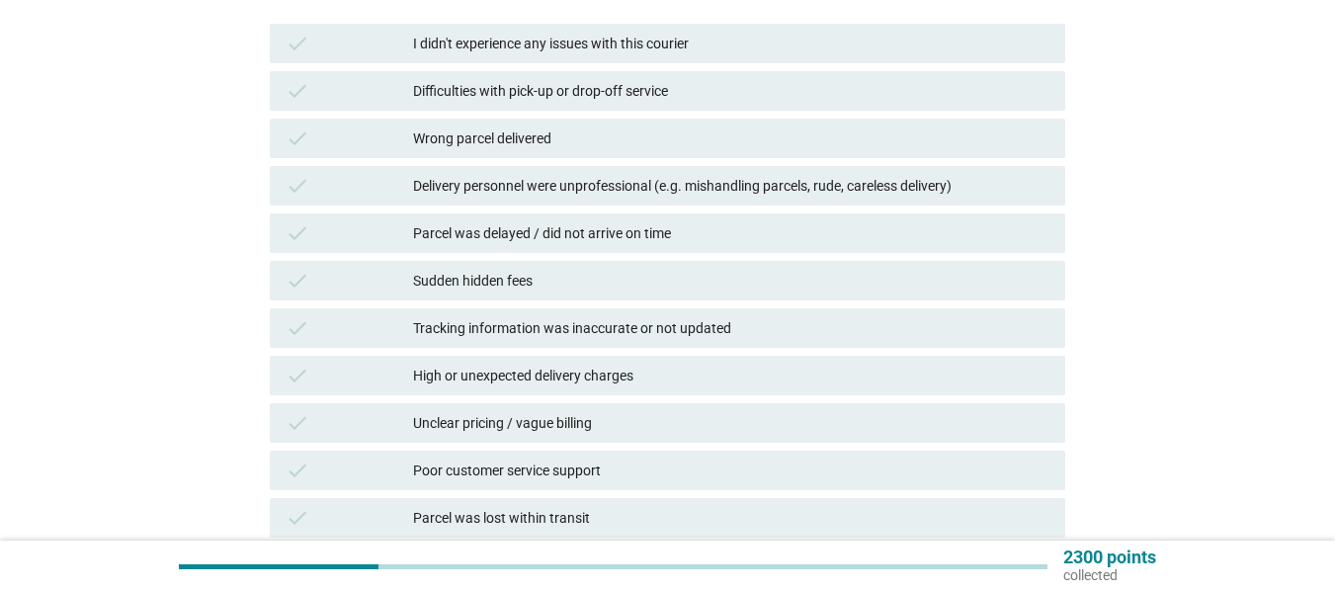
scroll to position [198, 0]
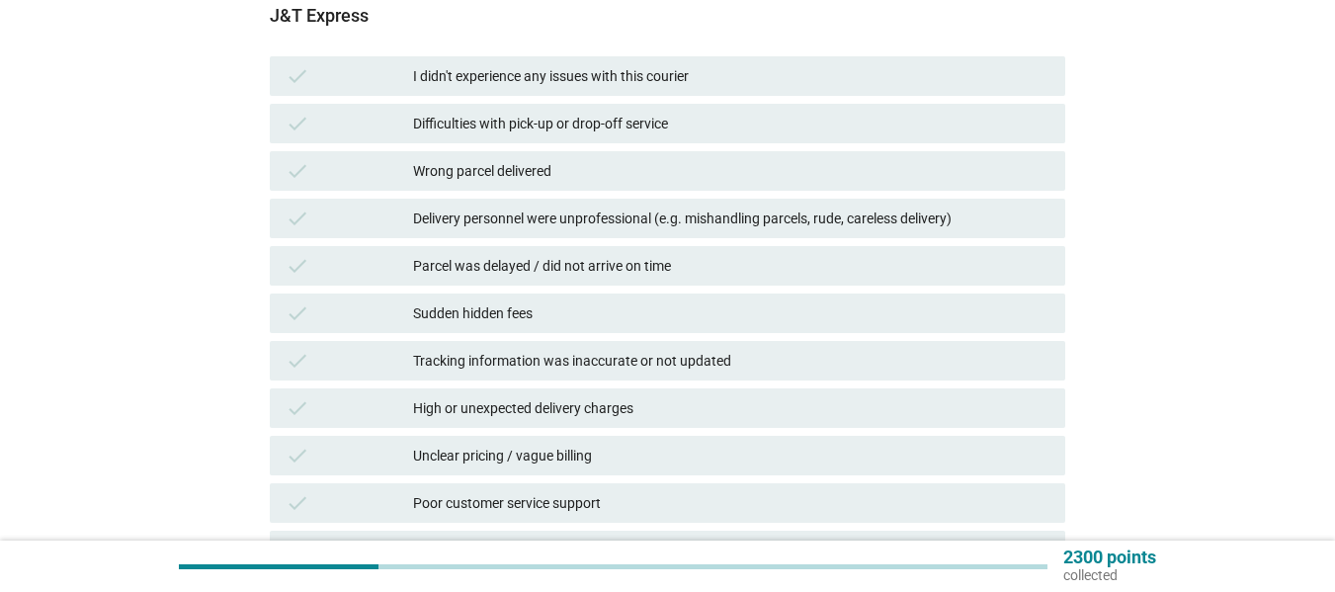
click at [540, 256] on div "Parcel was delayed / did not arrive on time" at bounding box center [731, 266] width 637 height 24
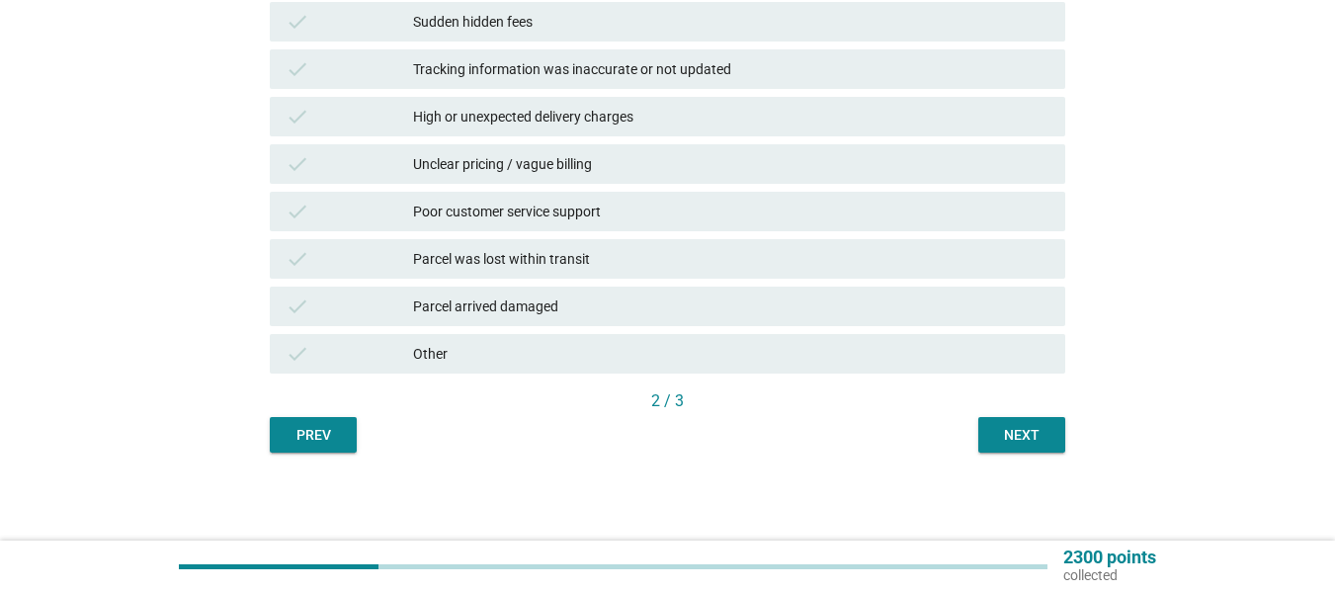
scroll to position [490, 0]
click at [1015, 447] on button "Next" at bounding box center [1022, 434] width 87 height 36
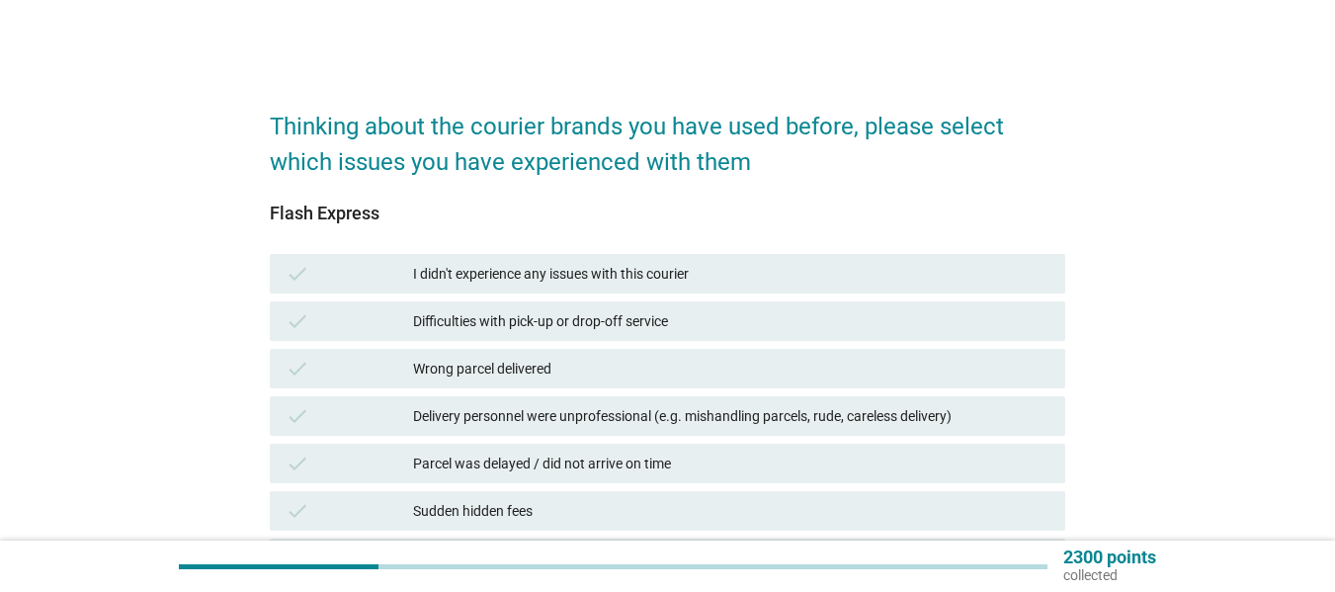
scroll to position [99, 0]
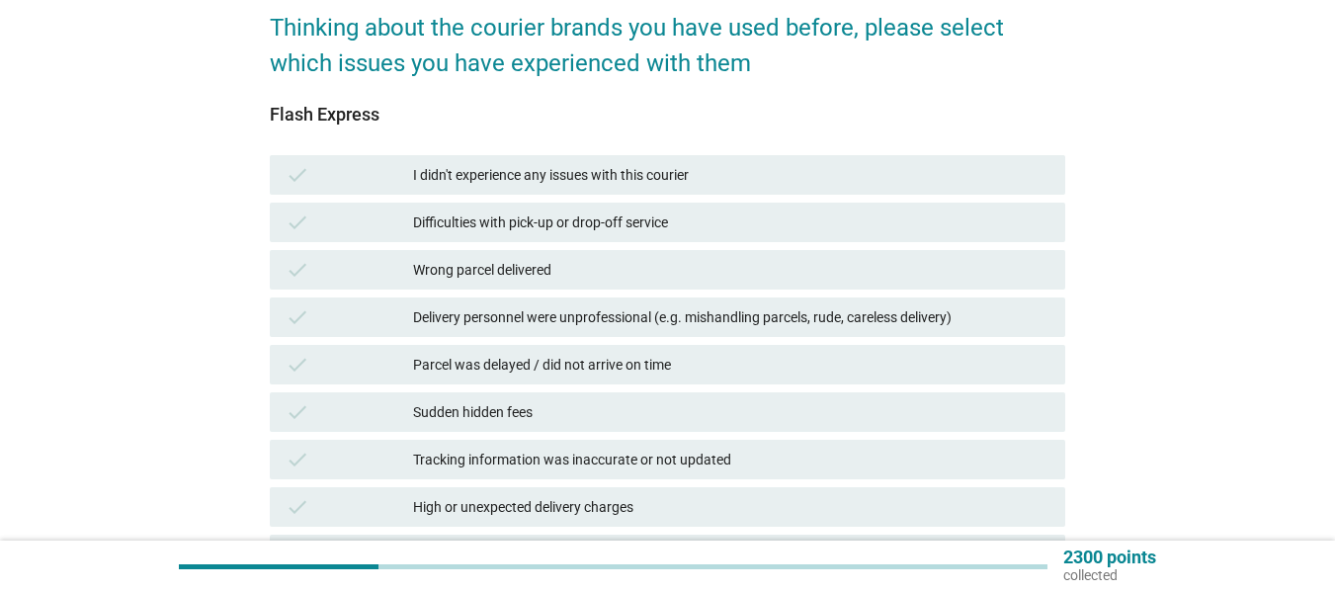
click at [455, 362] on div "Parcel was delayed / did not arrive on time" at bounding box center [731, 365] width 637 height 24
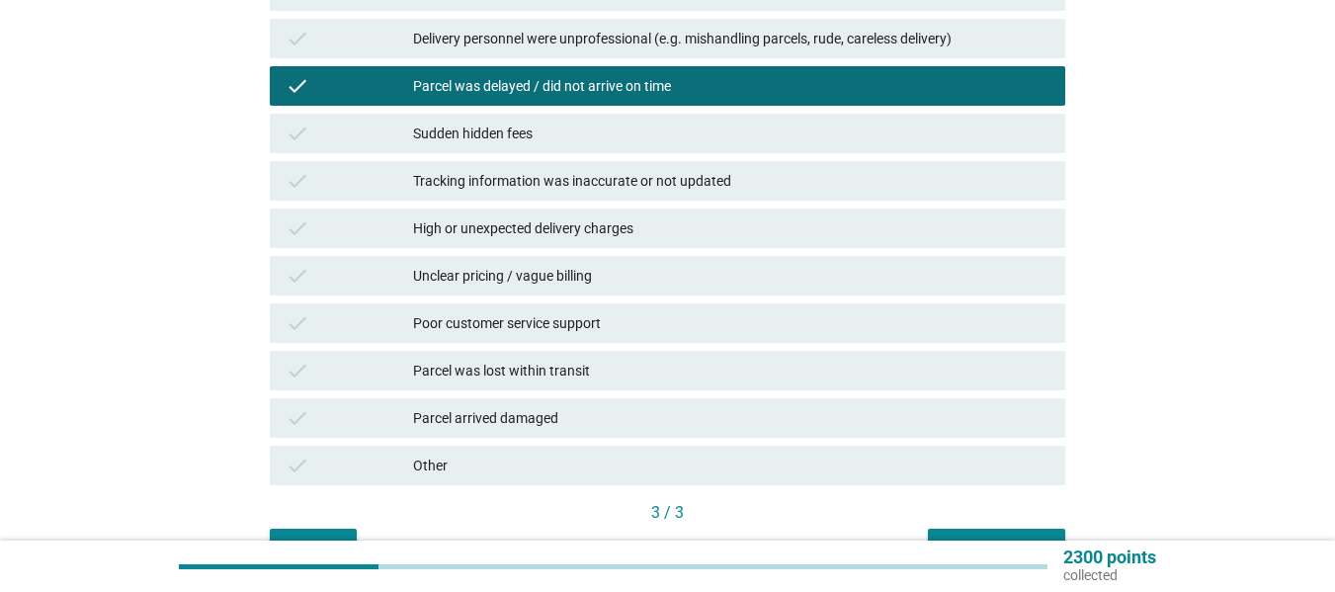
scroll to position [395, 0]
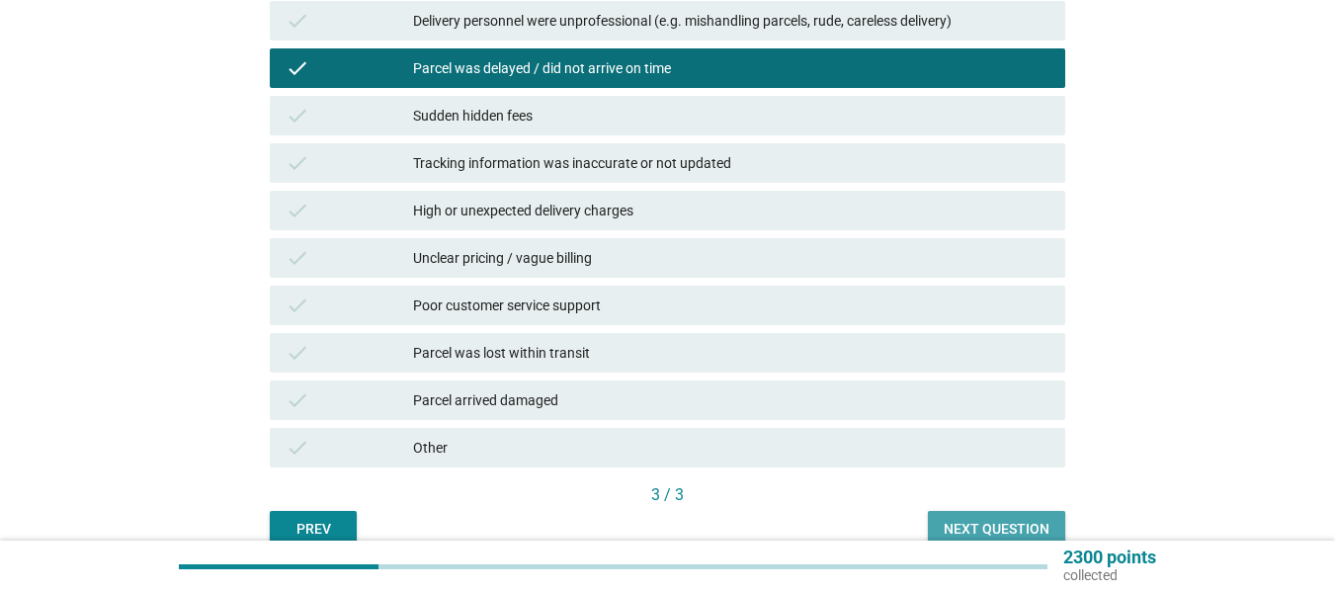
click at [1017, 525] on div "Next question" at bounding box center [997, 529] width 106 height 21
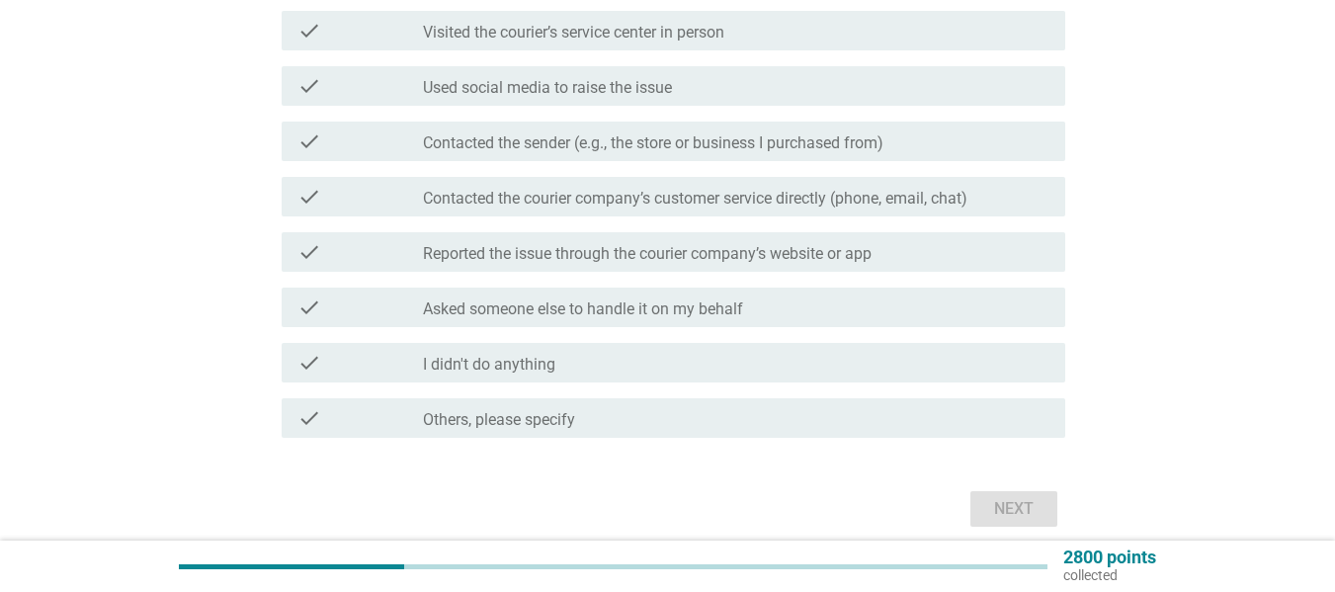
click at [677, 251] on label "Reported the issue through the courier company’s website or app" at bounding box center [647, 254] width 449 height 20
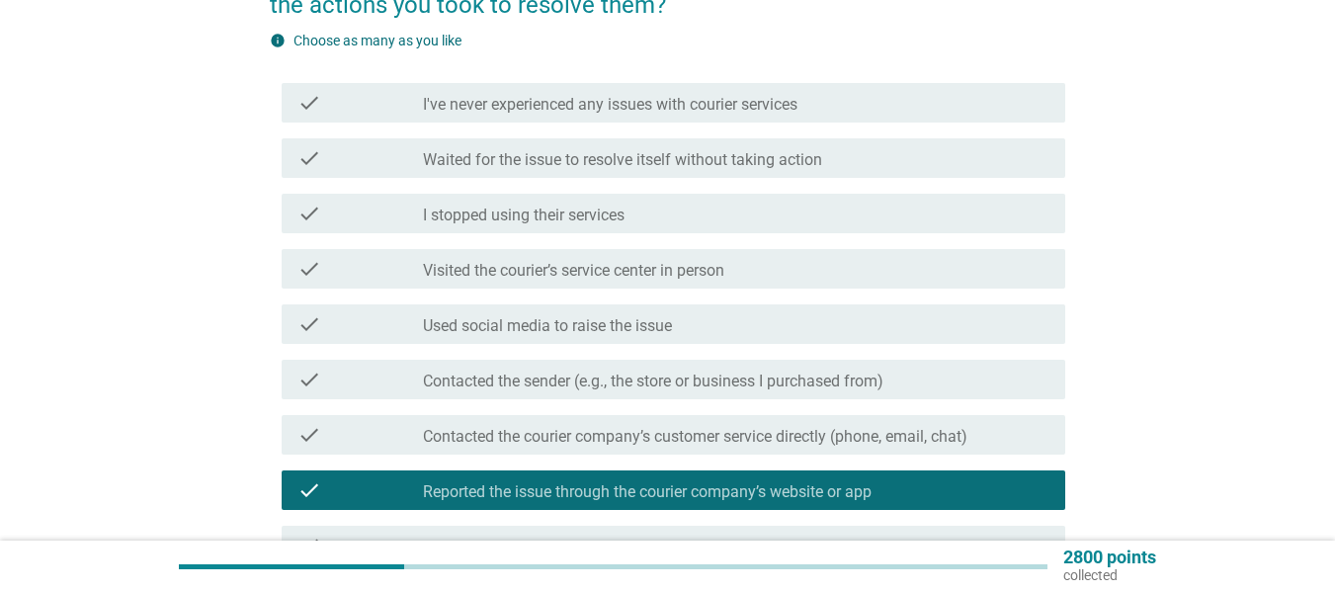
scroll to position [99, 0]
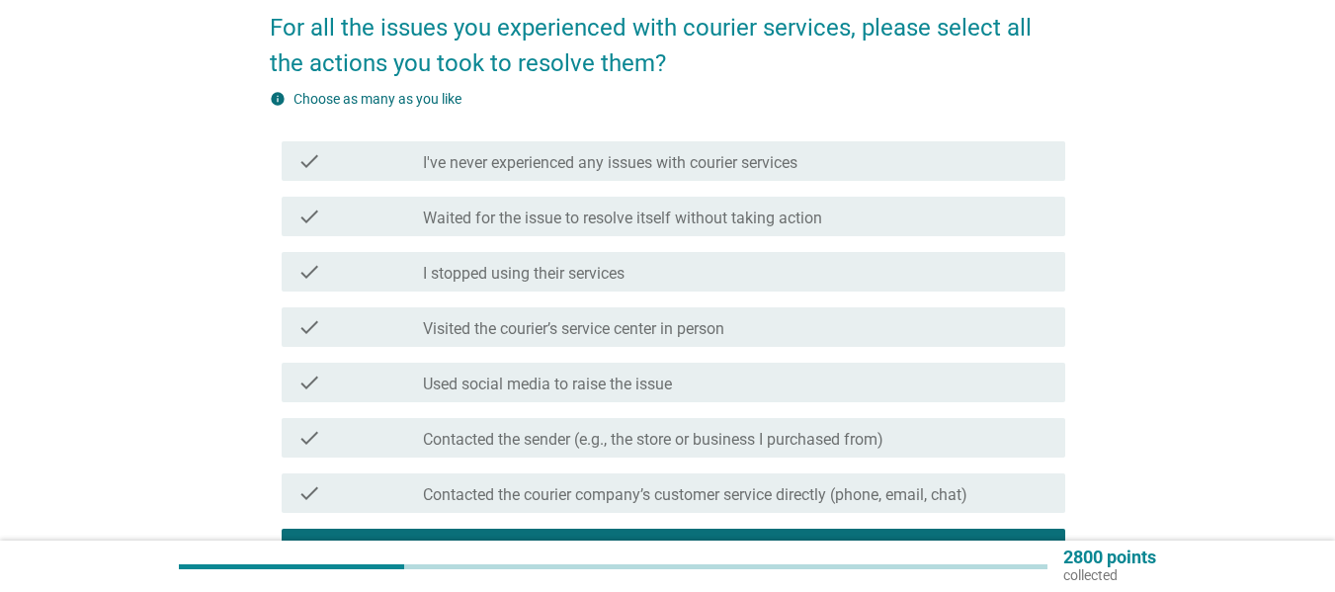
click at [572, 166] on label "I've never experienced any issues with courier services" at bounding box center [610, 163] width 375 height 20
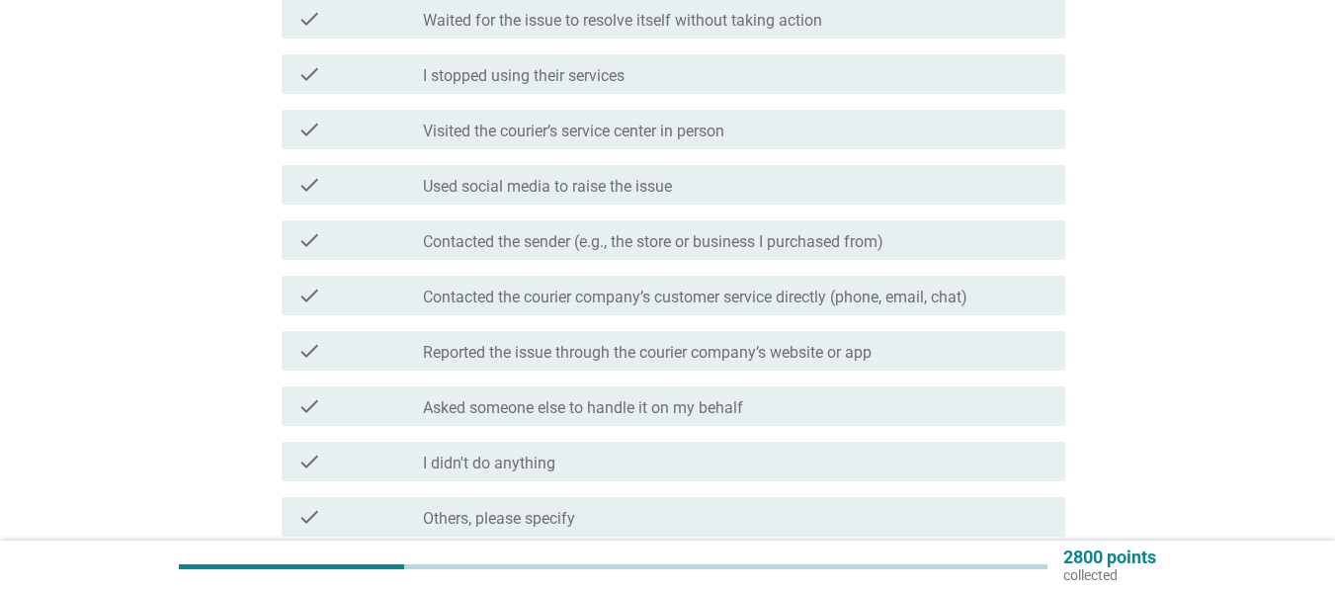
scroll to position [198, 0]
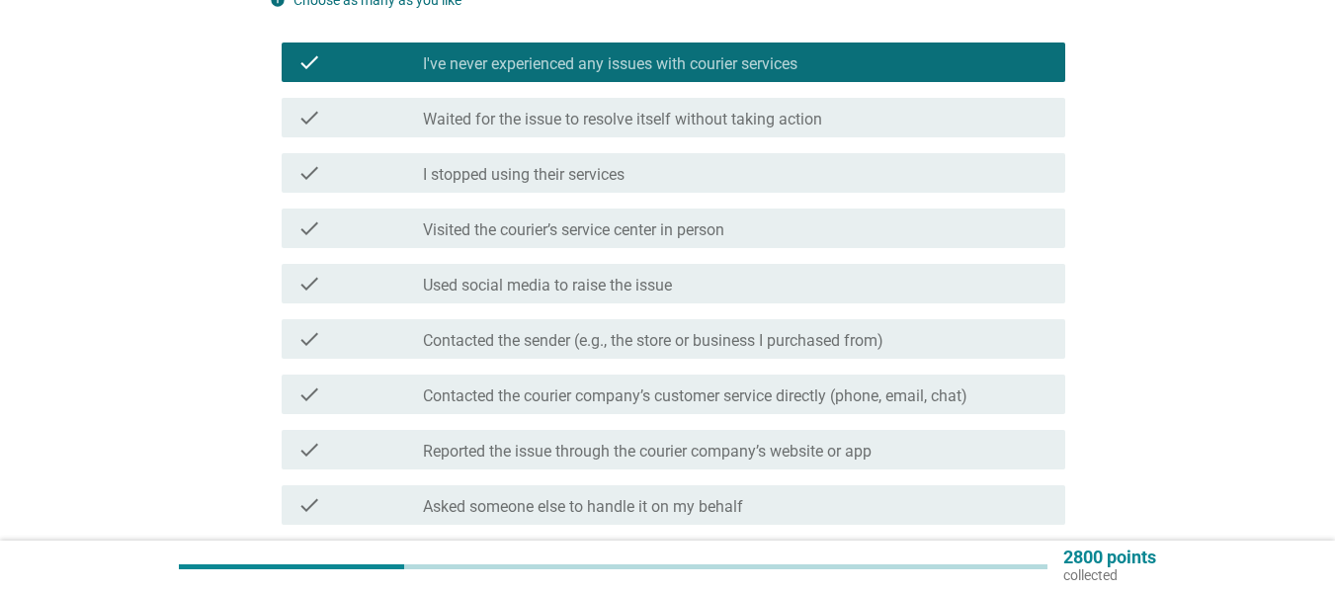
click at [616, 117] on label "Waited for the issue to resolve itself without taking action" at bounding box center [622, 120] width 399 height 20
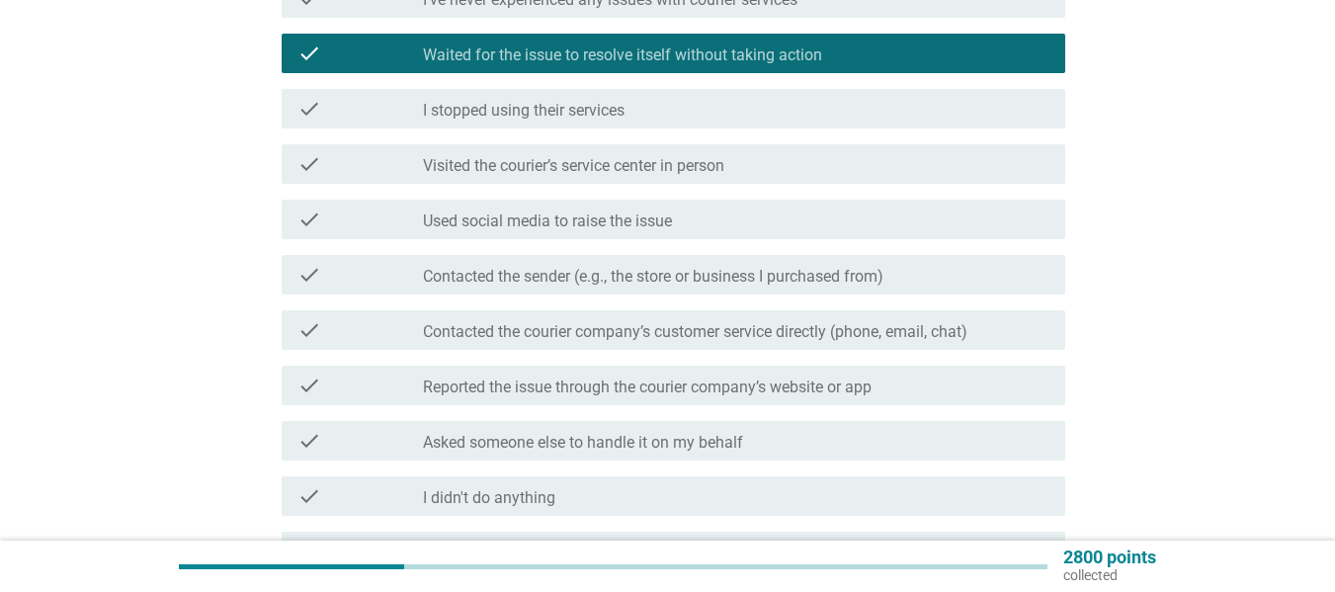
scroll to position [297, 0]
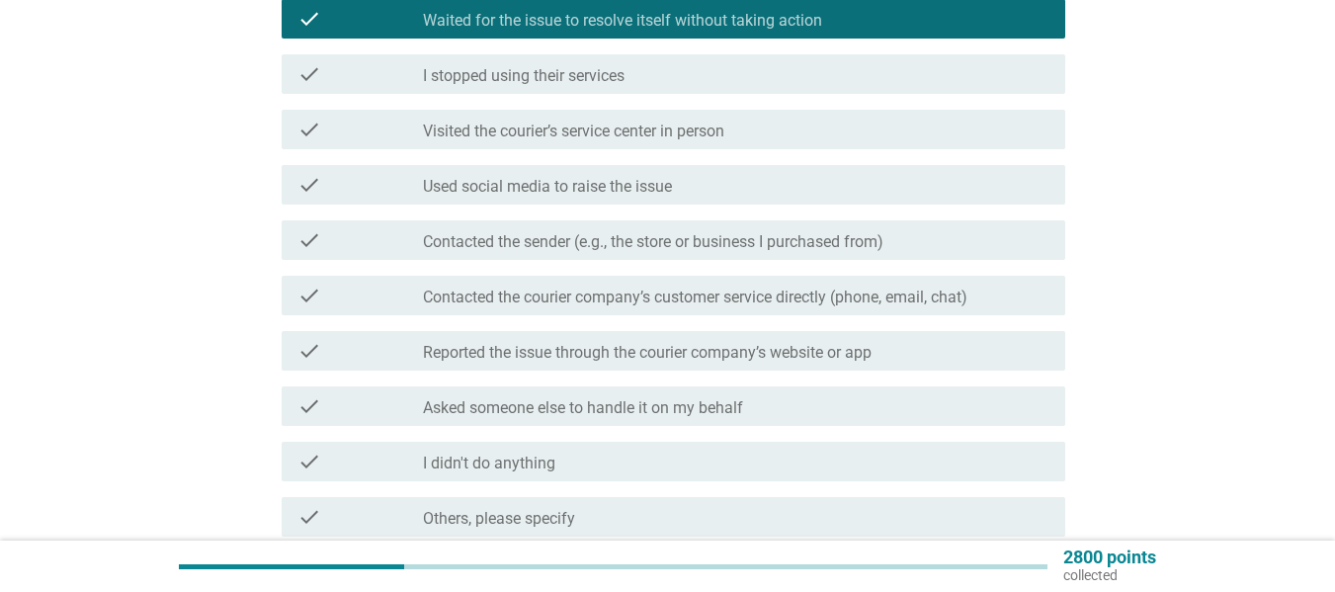
click at [450, 350] on label "Reported the issue through the courier company’s website or app" at bounding box center [647, 353] width 449 height 20
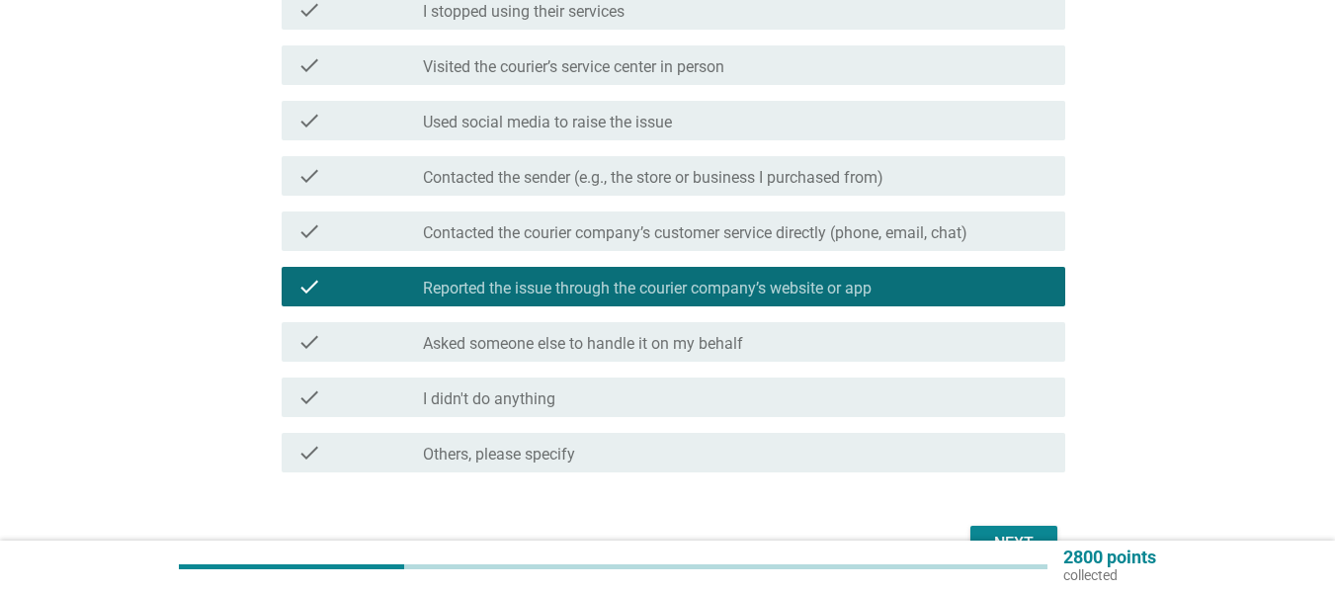
scroll to position [395, 0]
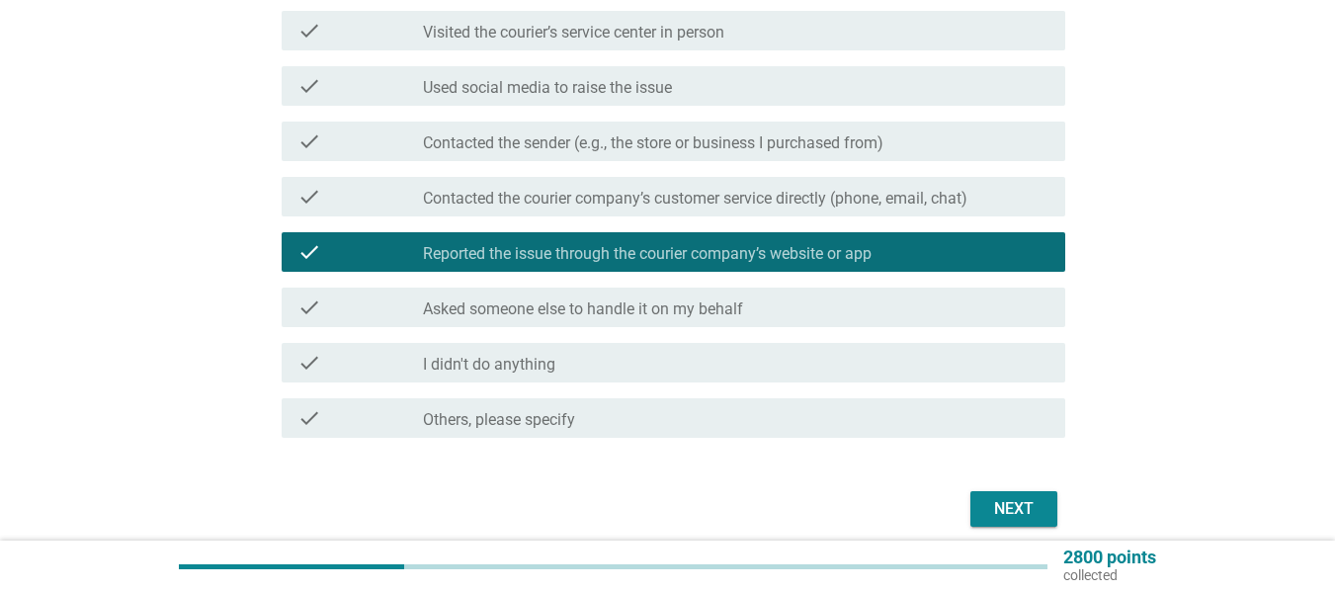
click at [1002, 511] on div "Next" at bounding box center [1014, 509] width 55 height 24
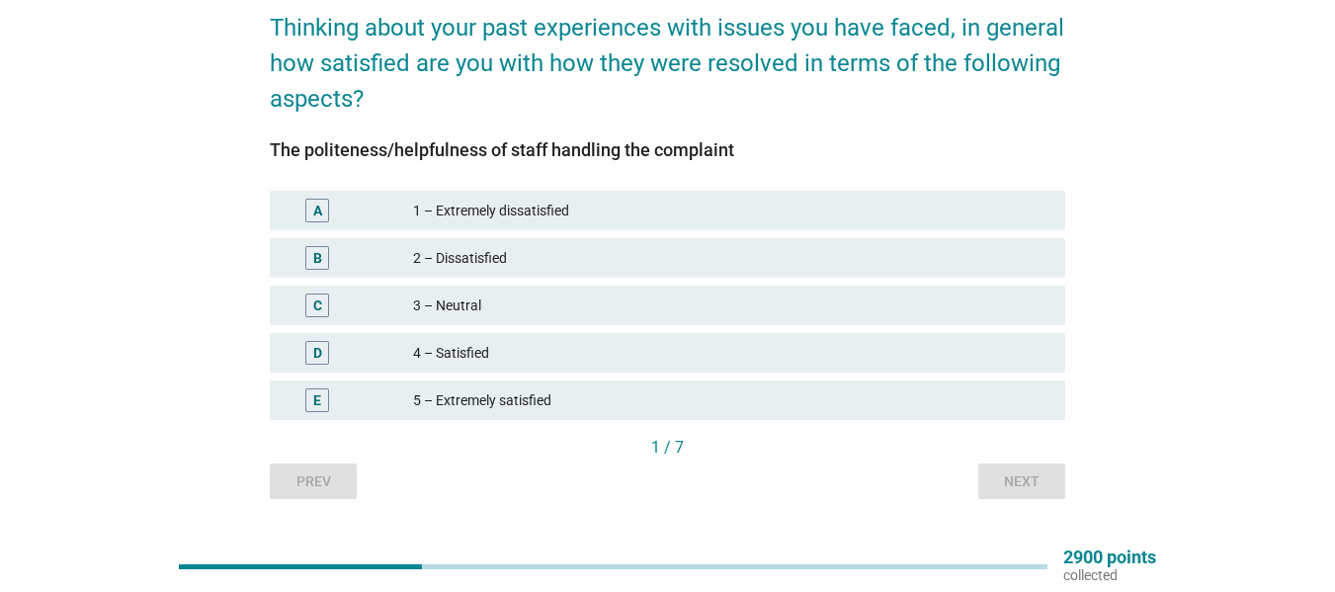
scroll to position [146, 0]
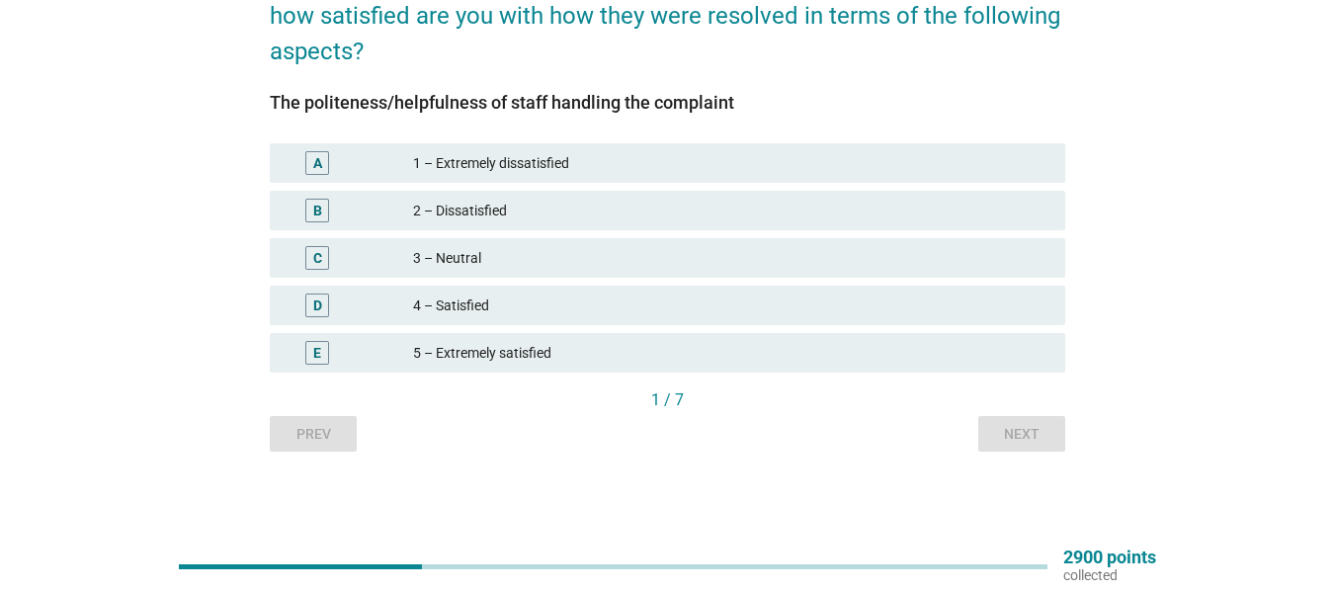
click at [455, 293] on div "D 4 – Satisfied" at bounding box center [668, 306] width 796 height 40
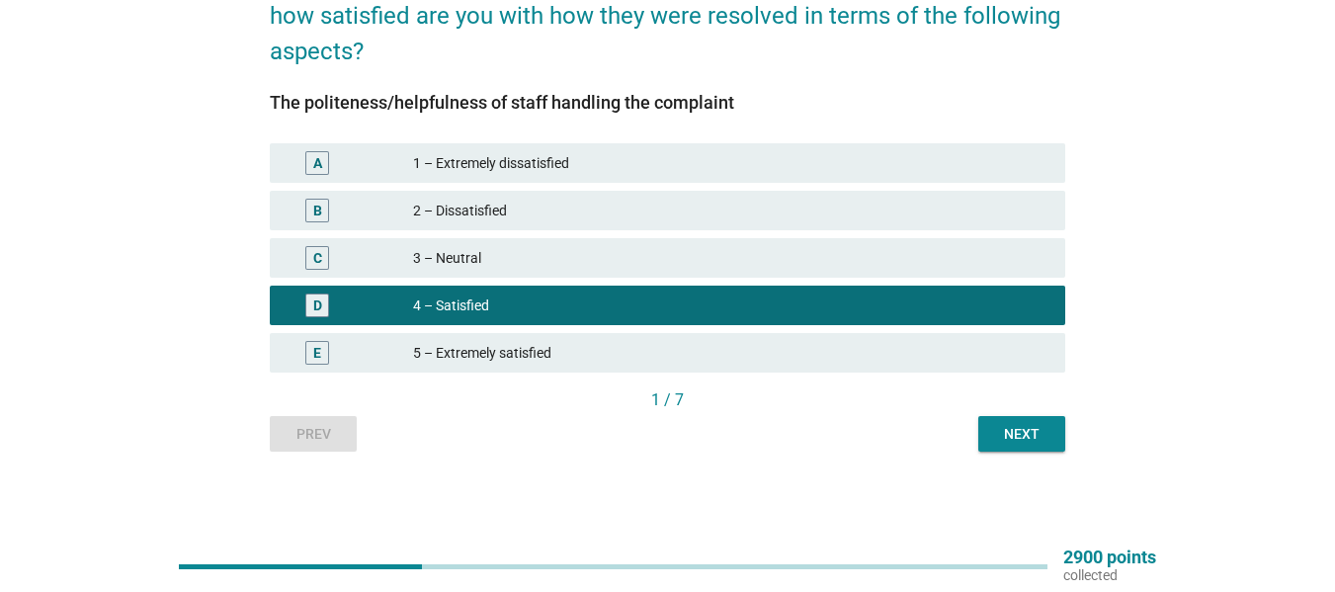
click at [1038, 430] on div "Next" at bounding box center [1021, 434] width 55 height 21
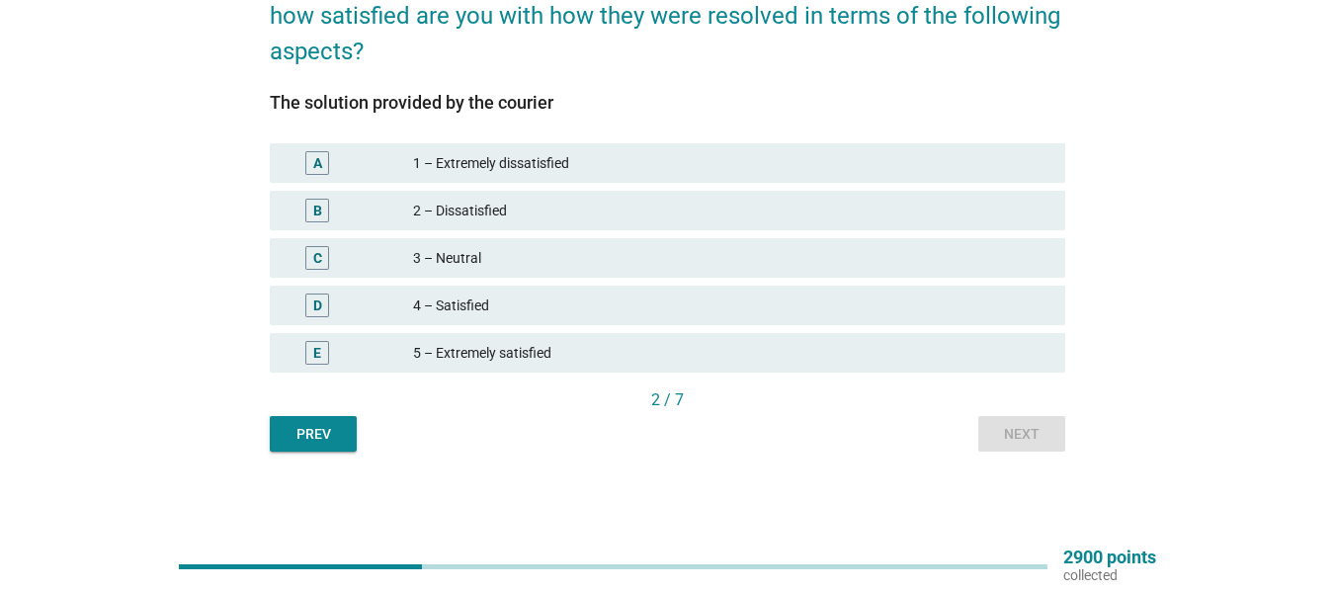
click at [506, 313] on div "4 – Satisfied" at bounding box center [731, 306] width 637 height 24
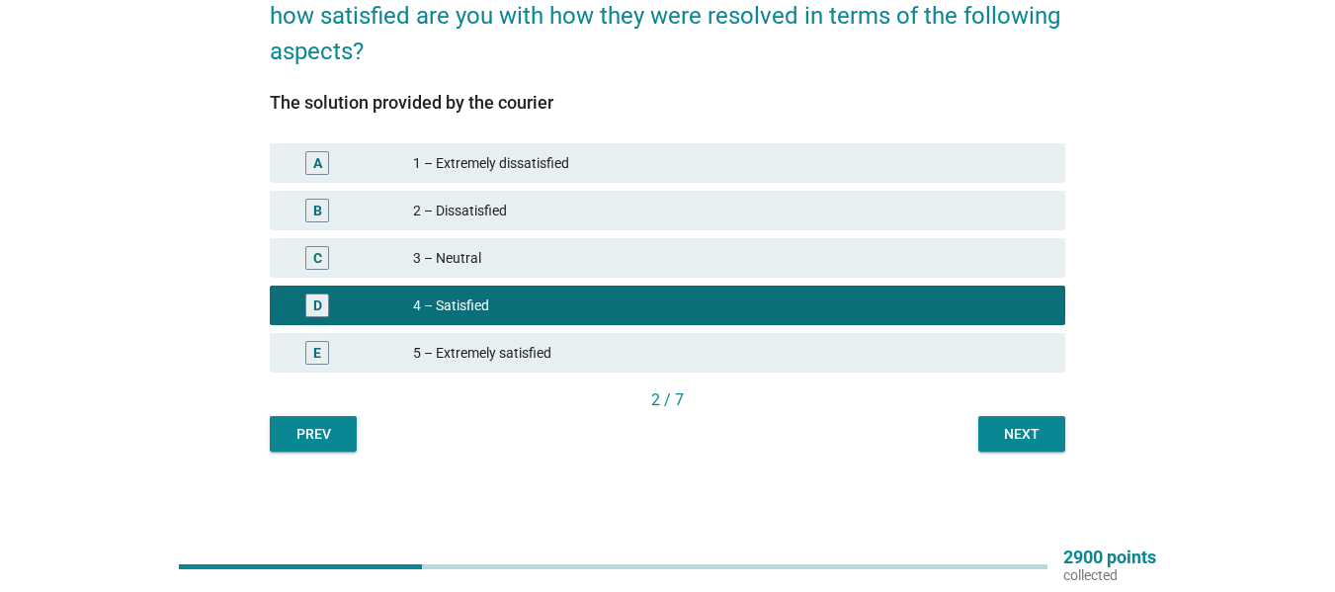
click at [1037, 443] on div "Next" at bounding box center [1021, 434] width 55 height 21
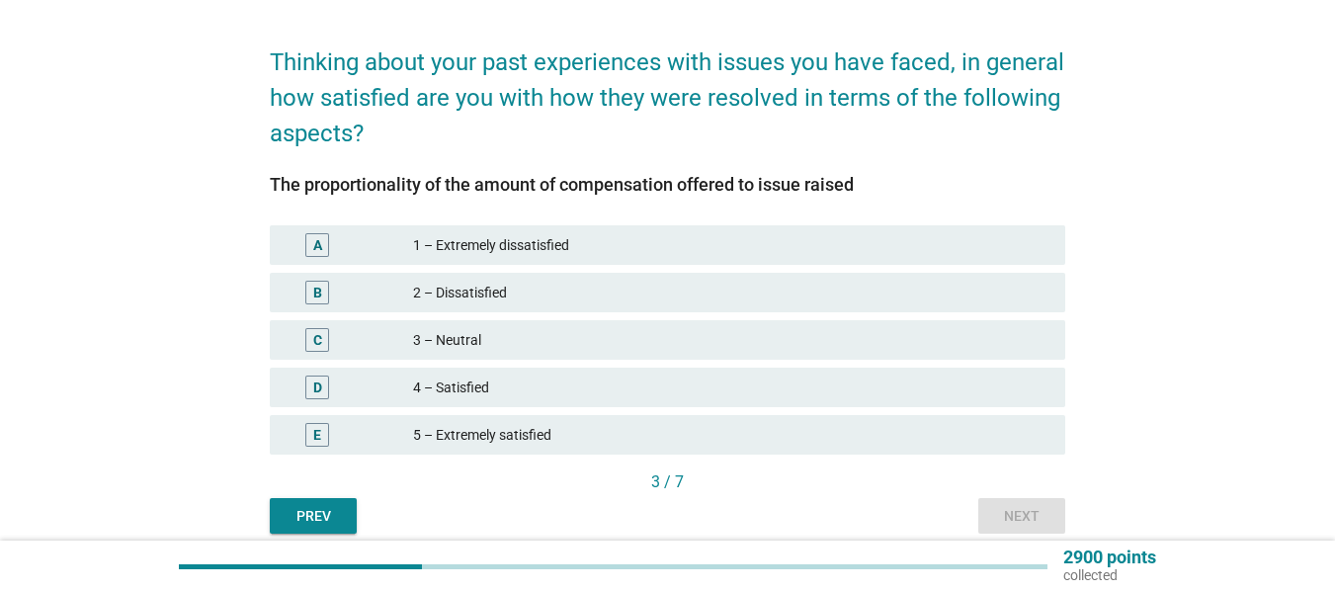
scroll to position [99, 0]
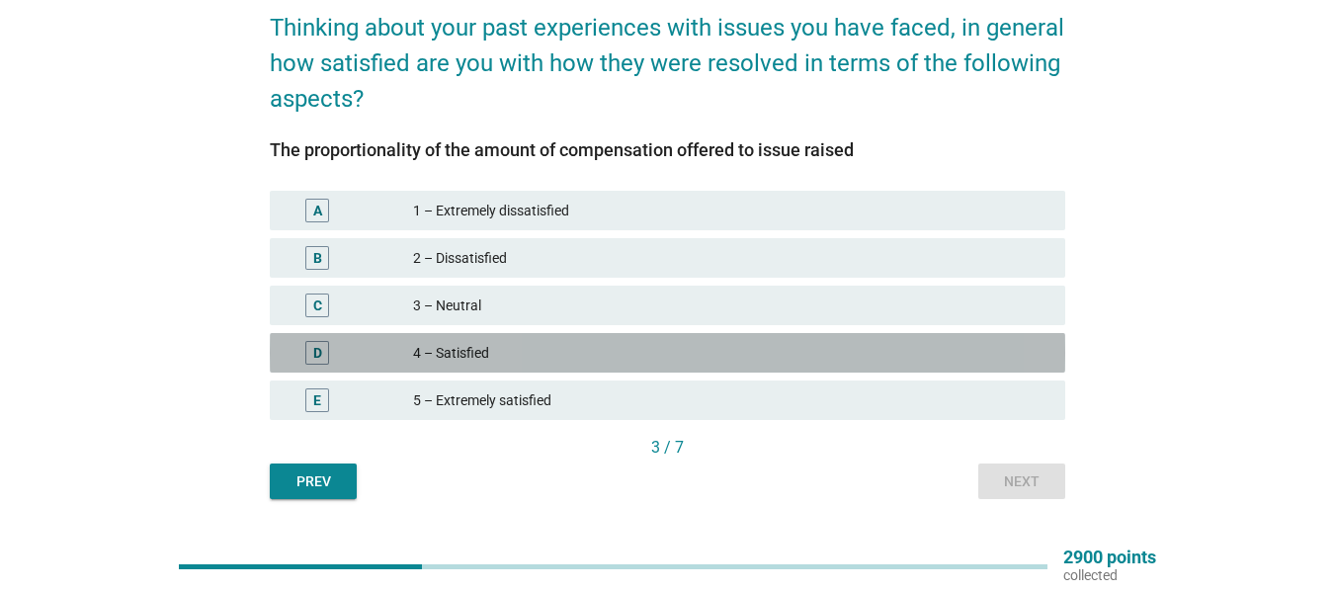
click at [546, 355] on div "4 – Satisfied" at bounding box center [731, 353] width 637 height 24
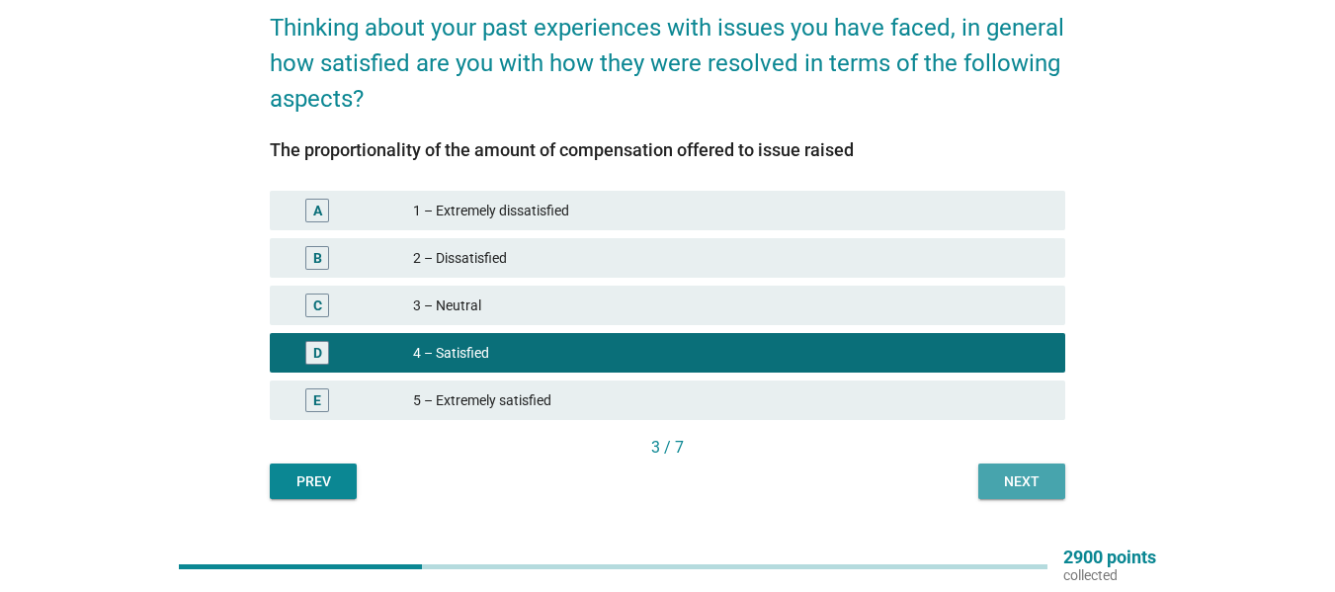
click at [1031, 486] on div "Next" at bounding box center [1021, 482] width 55 height 21
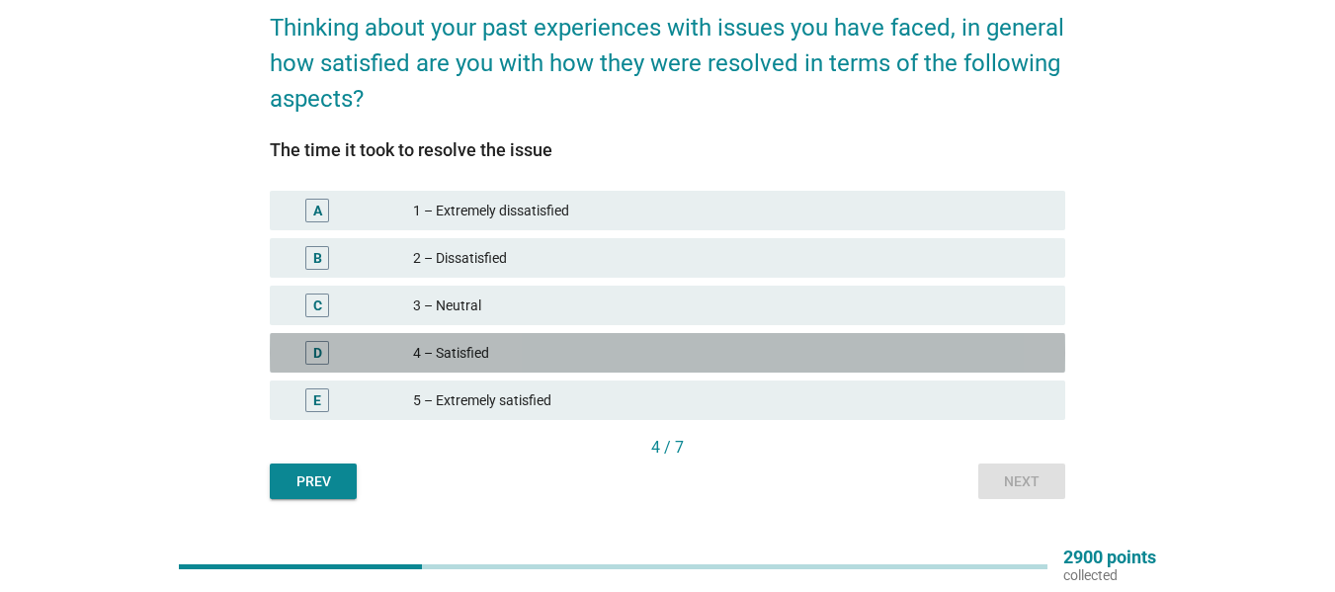
click at [489, 351] on div "4 – Satisfied" at bounding box center [731, 353] width 637 height 24
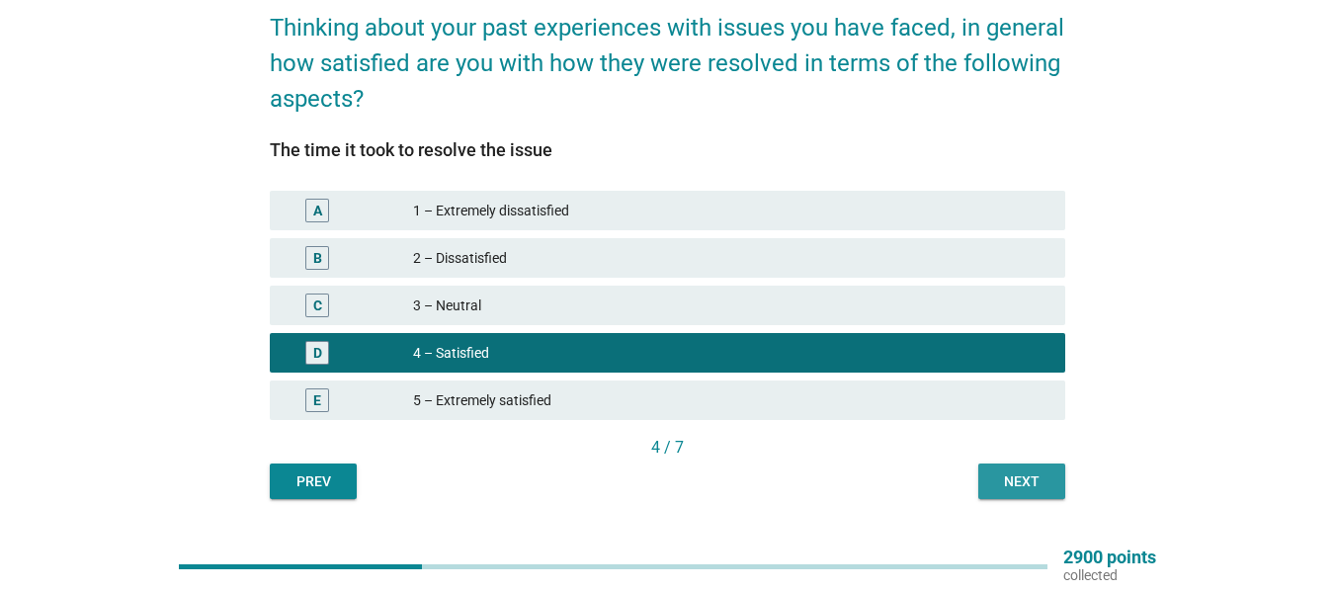
click at [1037, 476] on div "Next" at bounding box center [1021, 482] width 55 height 21
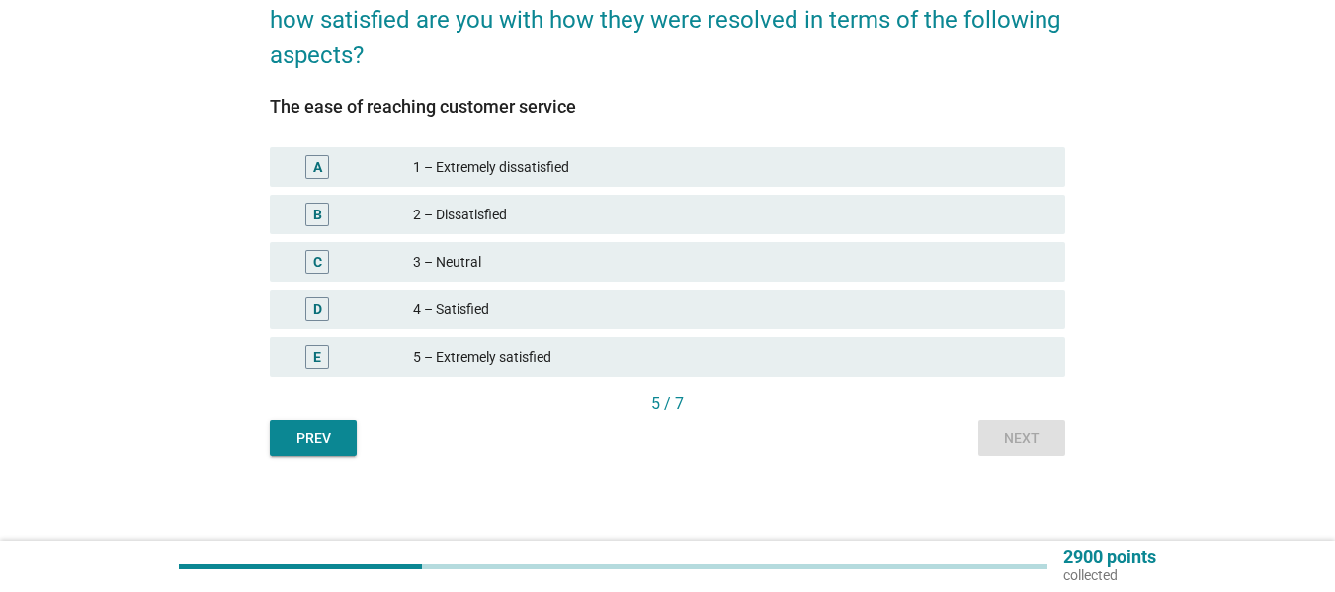
scroll to position [146, 0]
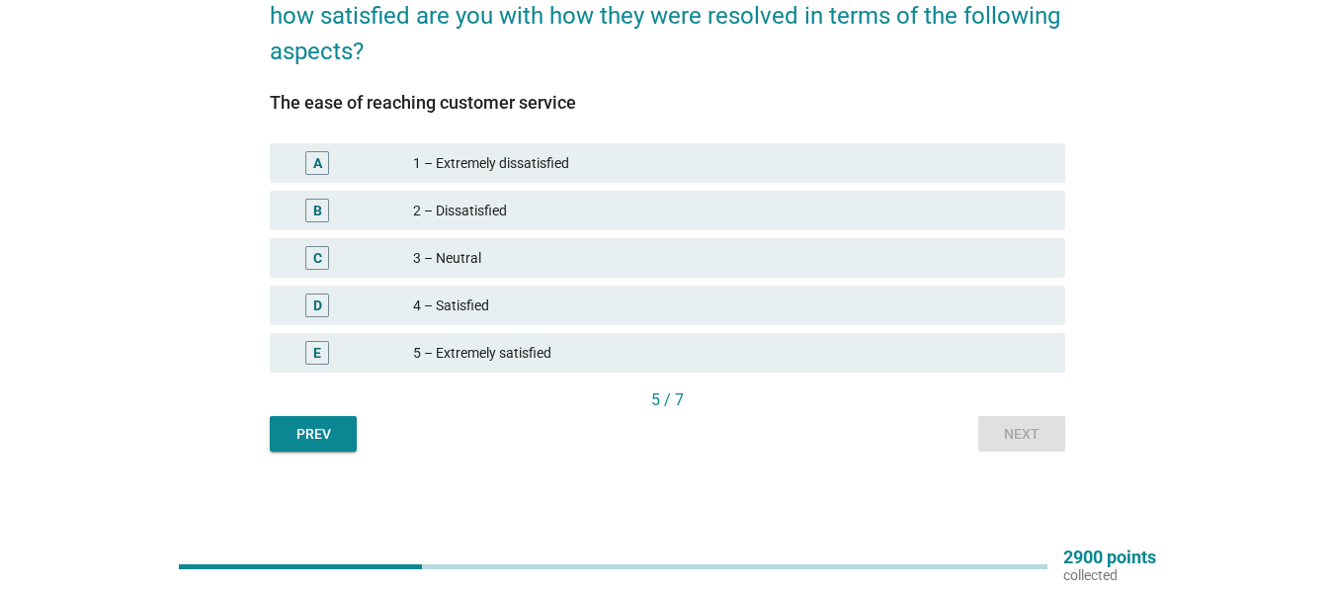
click at [497, 314] on div "4 – Satisfied" at bounding box center [731, 306] width 637 height 24
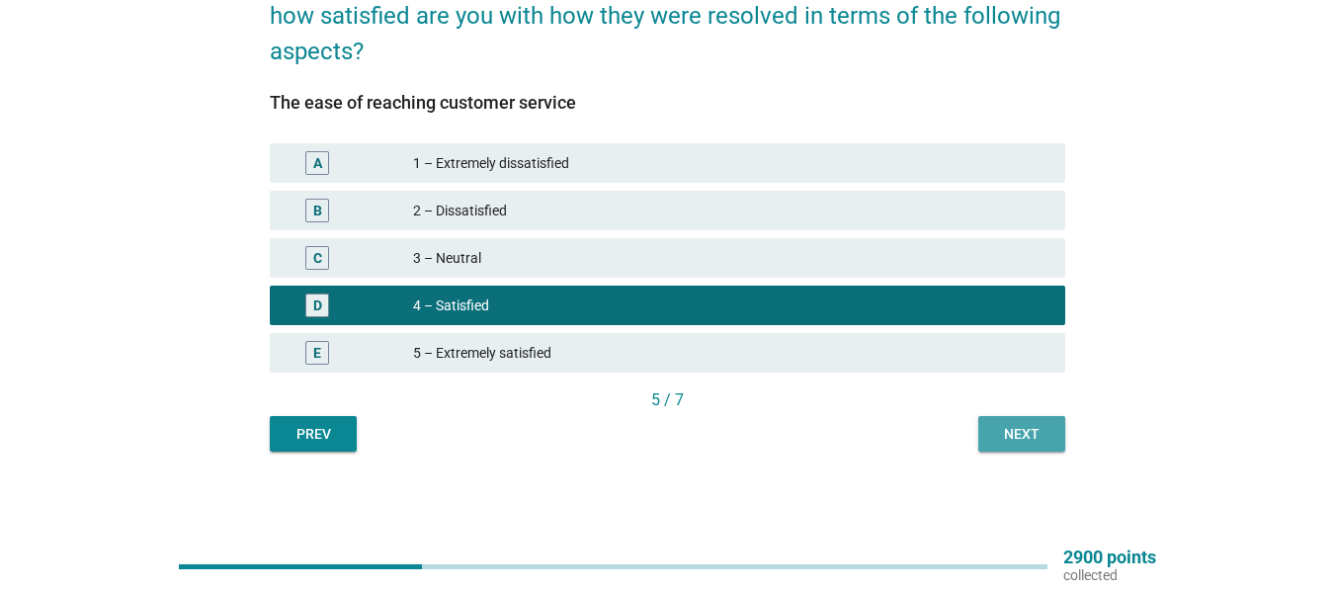
click at [1014, 436] on div "Next" at bounding box center [1021, 434] width 55 height 21
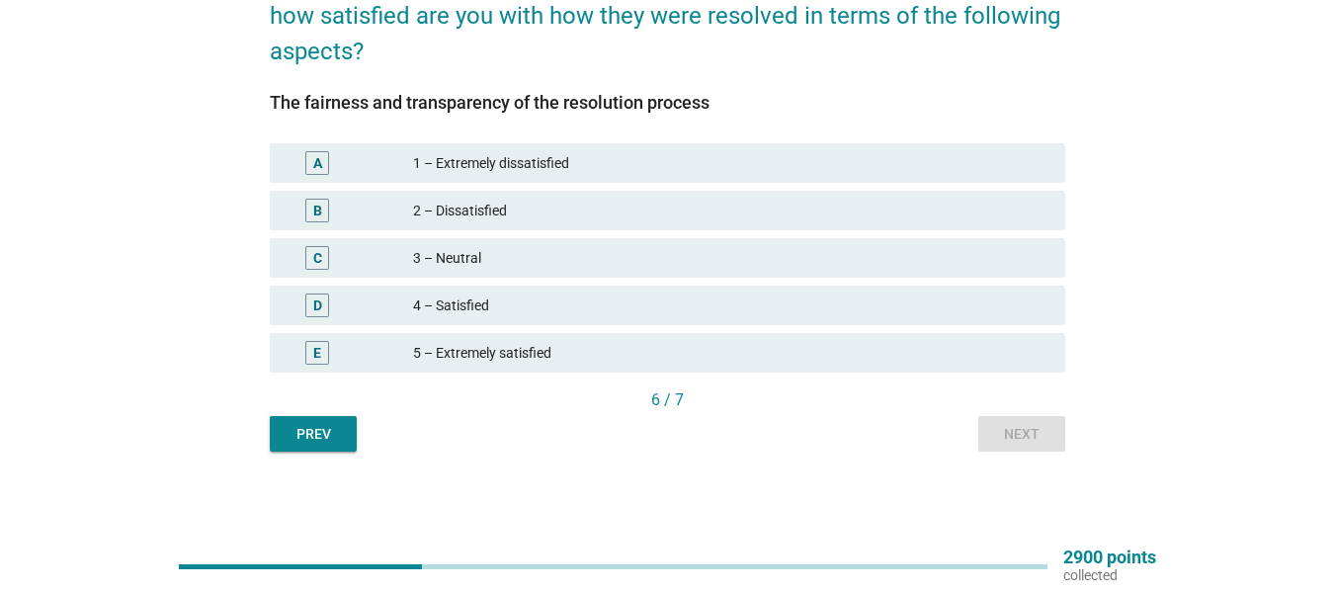
drag, startPoint x: 555, startPoint y: 339, endPoint x: 882, endPoint y: 390, distance: 331.2
click at [557, 339] on div "E 5 – Extremely satisfied" at bounding box center [668, 353] width 796 height 40
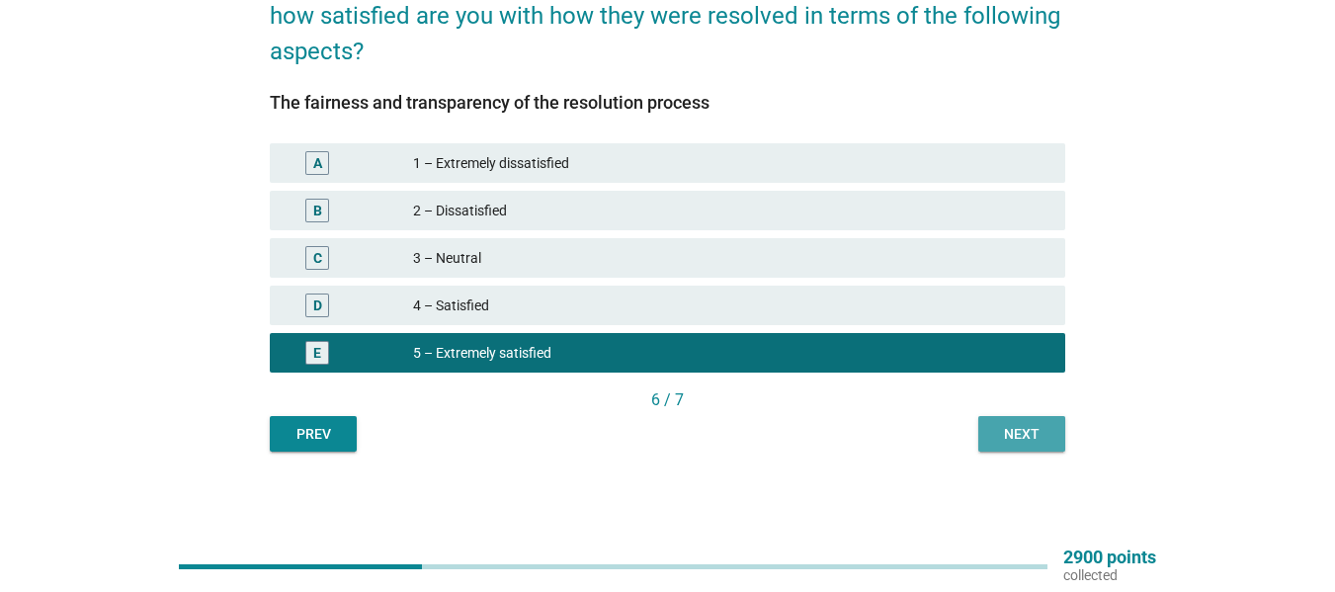
click at [1039, 437] on div "Next" at bounding box center [1021, 434] width 55 height 21
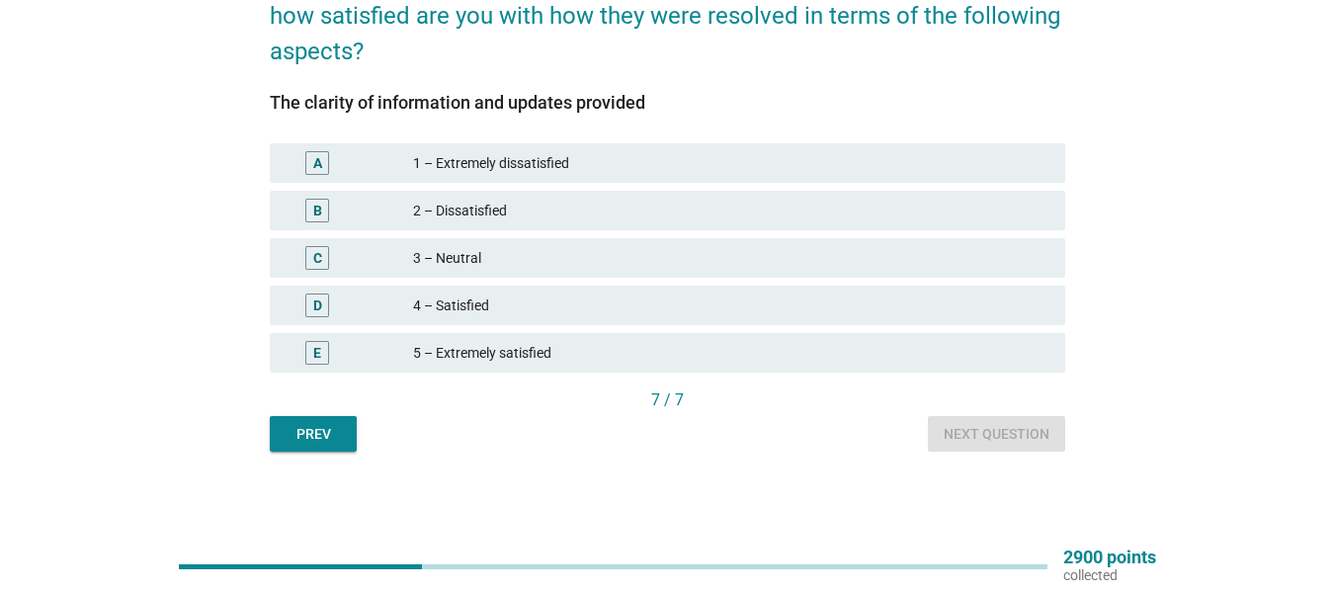
drag, startPoint x: 538, startPoint y: 334, endPoint x: 552, endPoint y: 345, distance: 17.6
click at [538, 335] on div "E 5 – Extremely satisfied" at bounding box center [668, 353] width 796 height 40
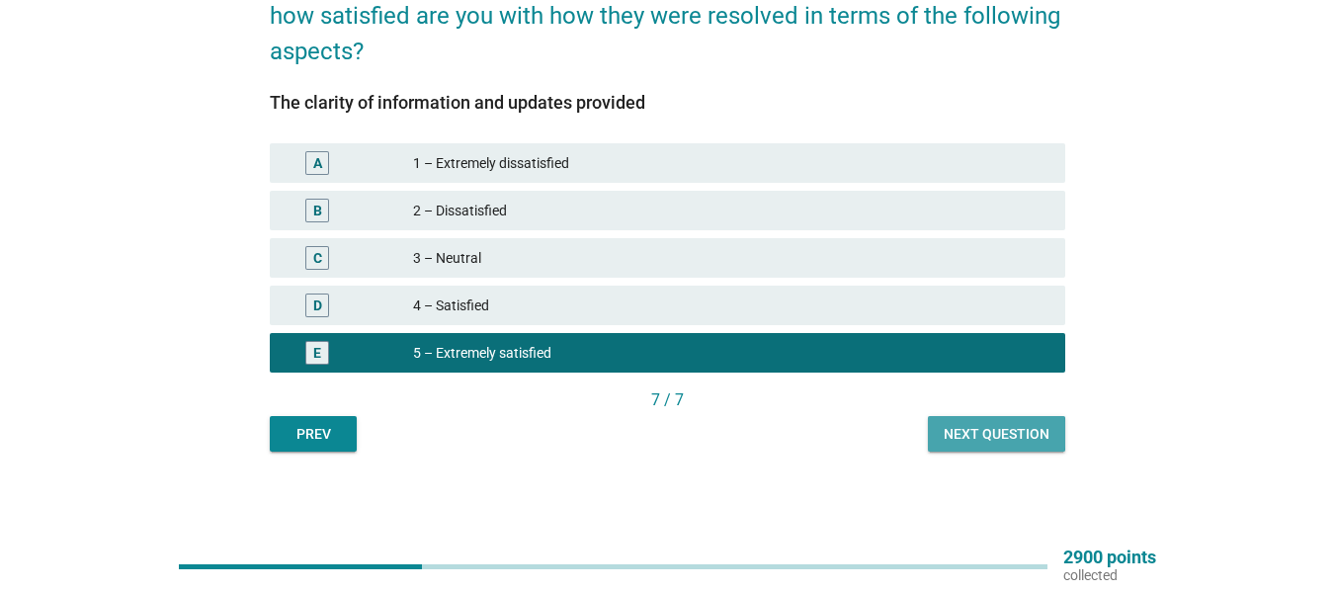
click at [1026, 424] on div "Next question" at bounding box center [997, 434] width 106 height 21
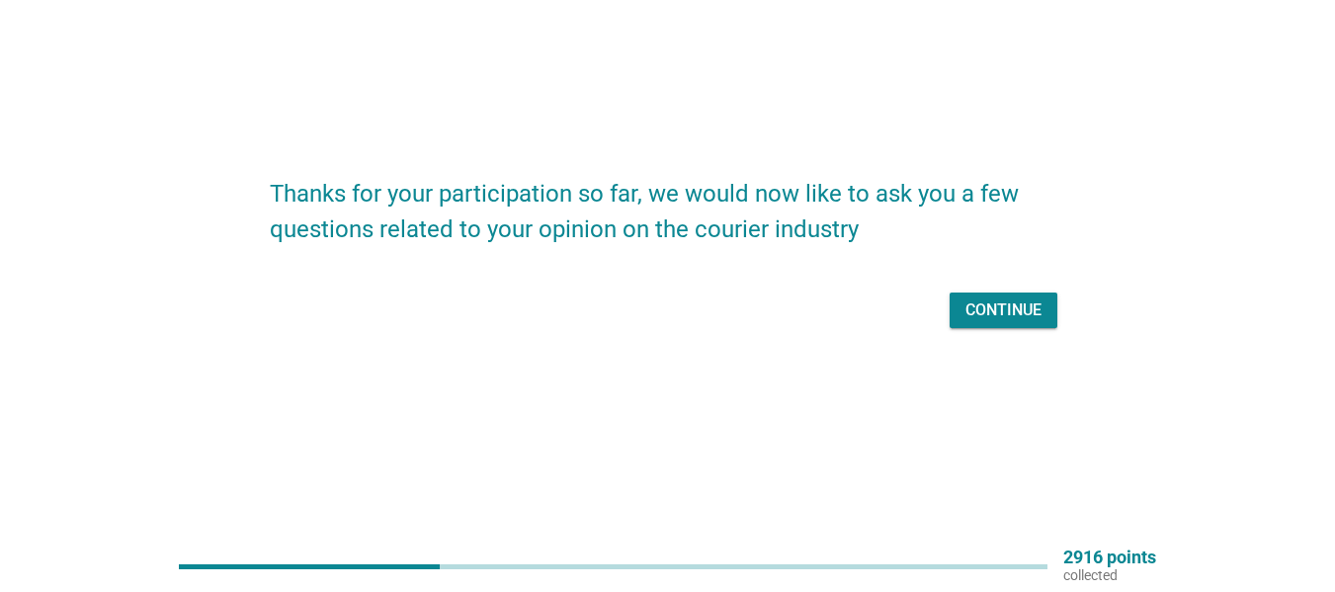
scroll to position [0, 0]
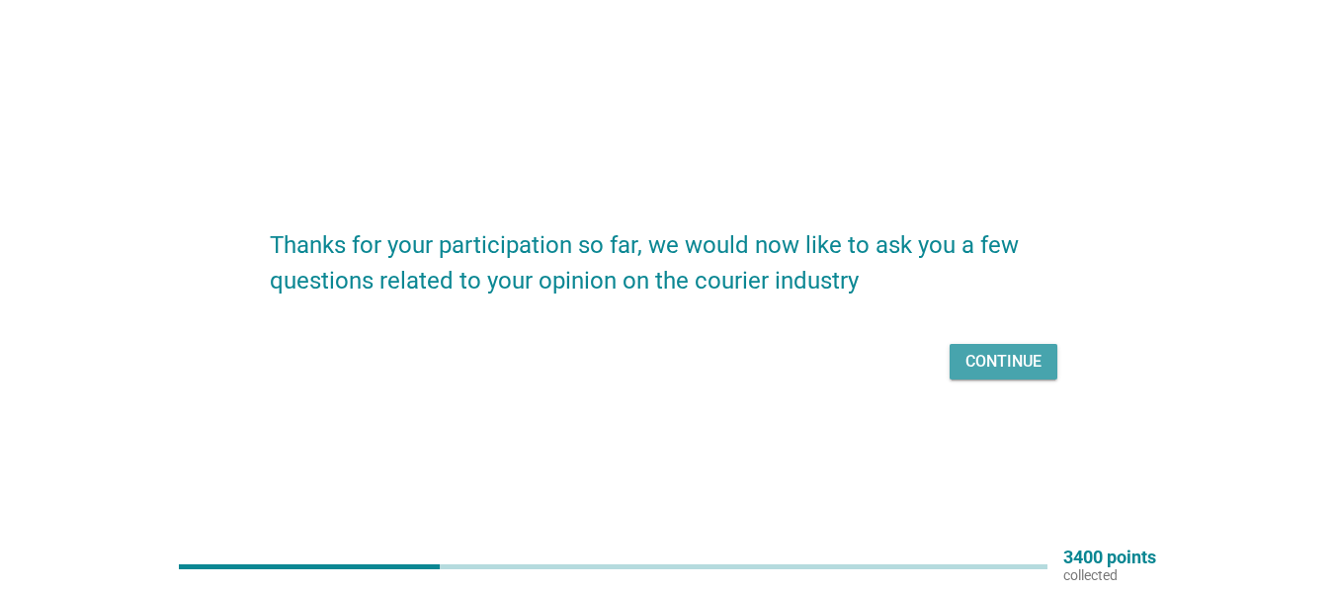
click at [1000, 371] on div "Continue" at bounding box center [1004, 362] width 76 height 24
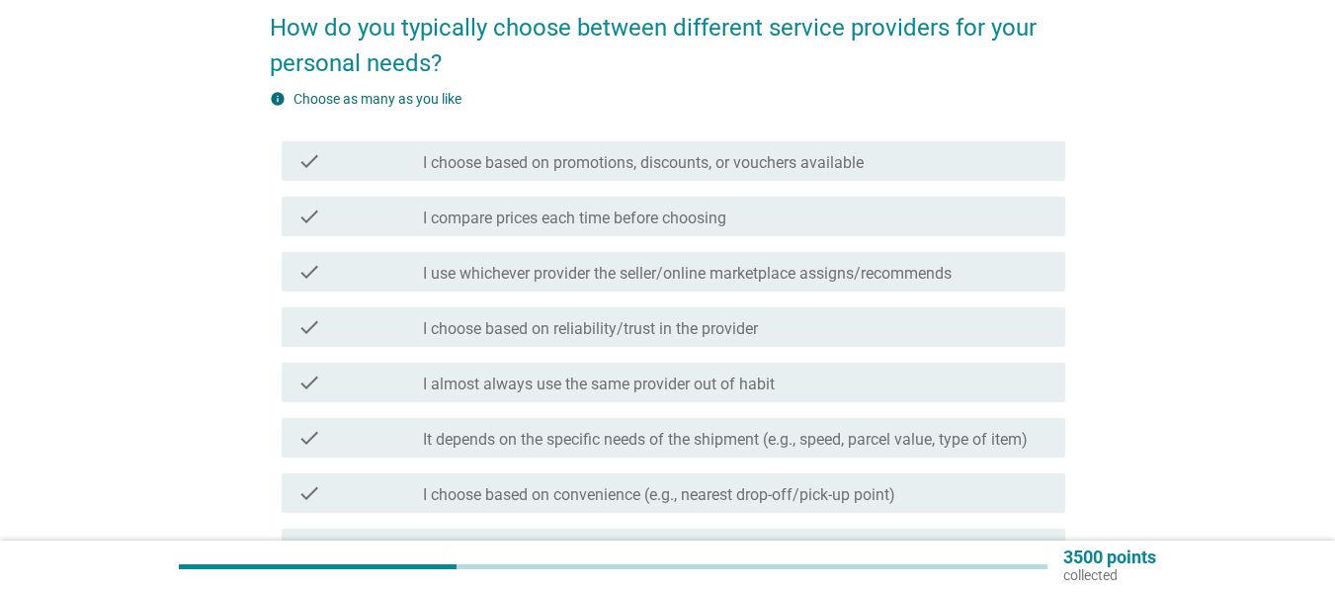
scroll to position [198, 0]
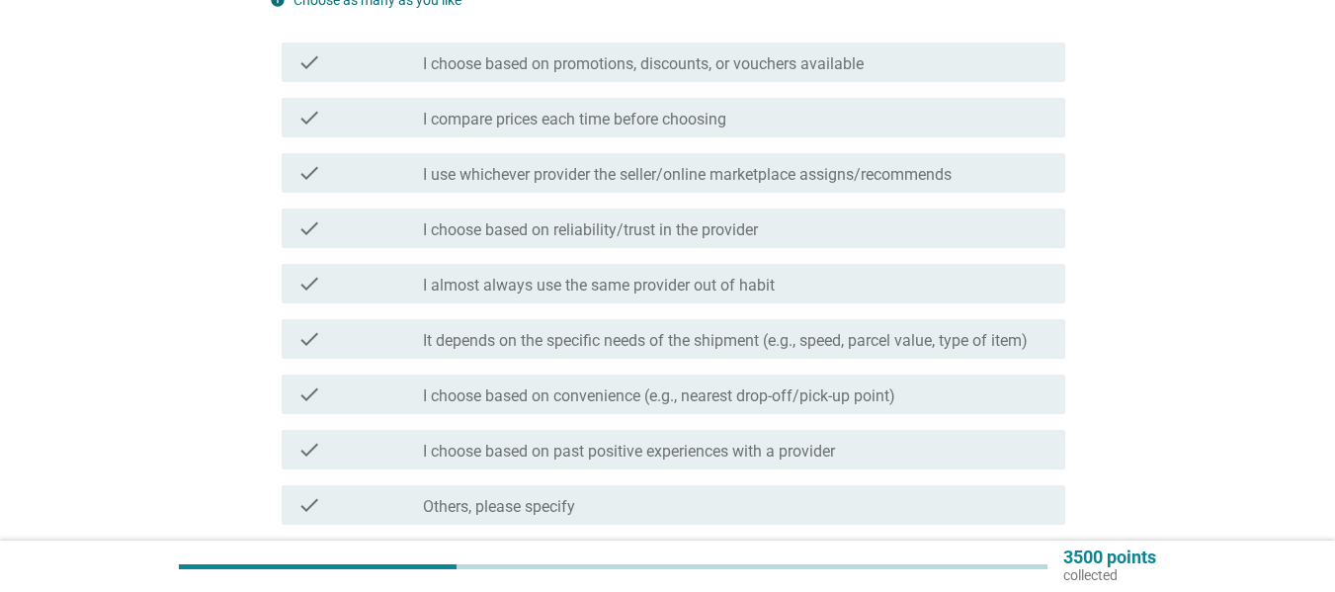
click at [805, 118] on div "check_box_outline_blank I compare prices each time before choosing" at bounding box center [736, 118] width 627 height 24
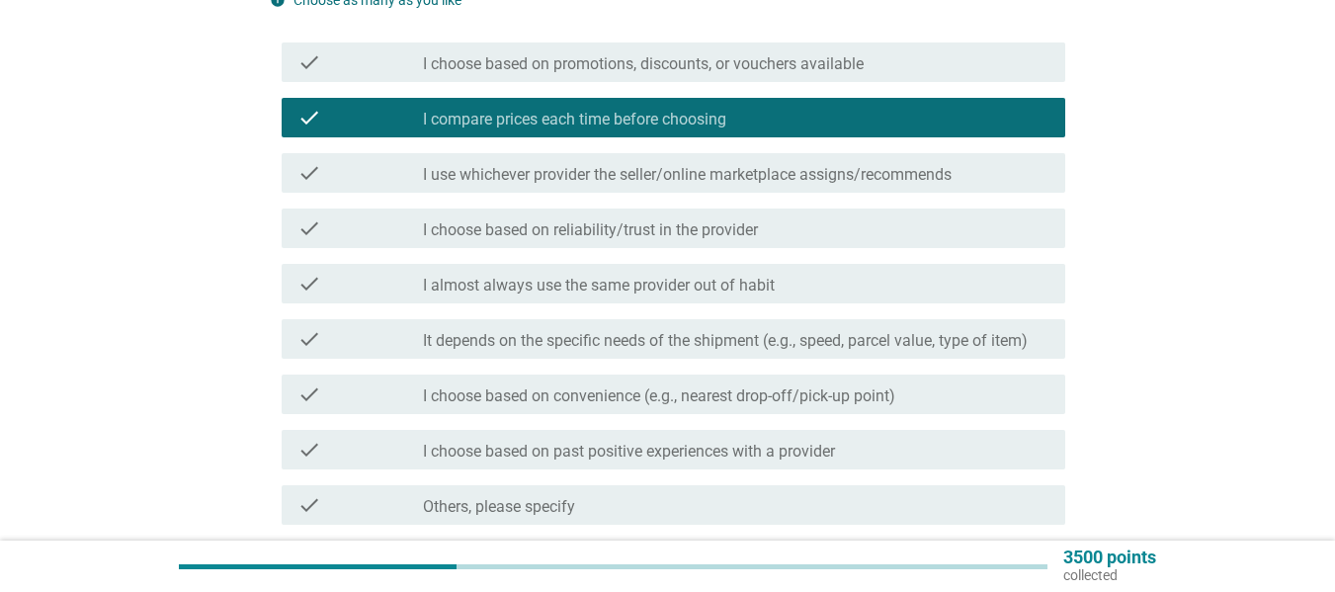
scroll to position [297, 0]
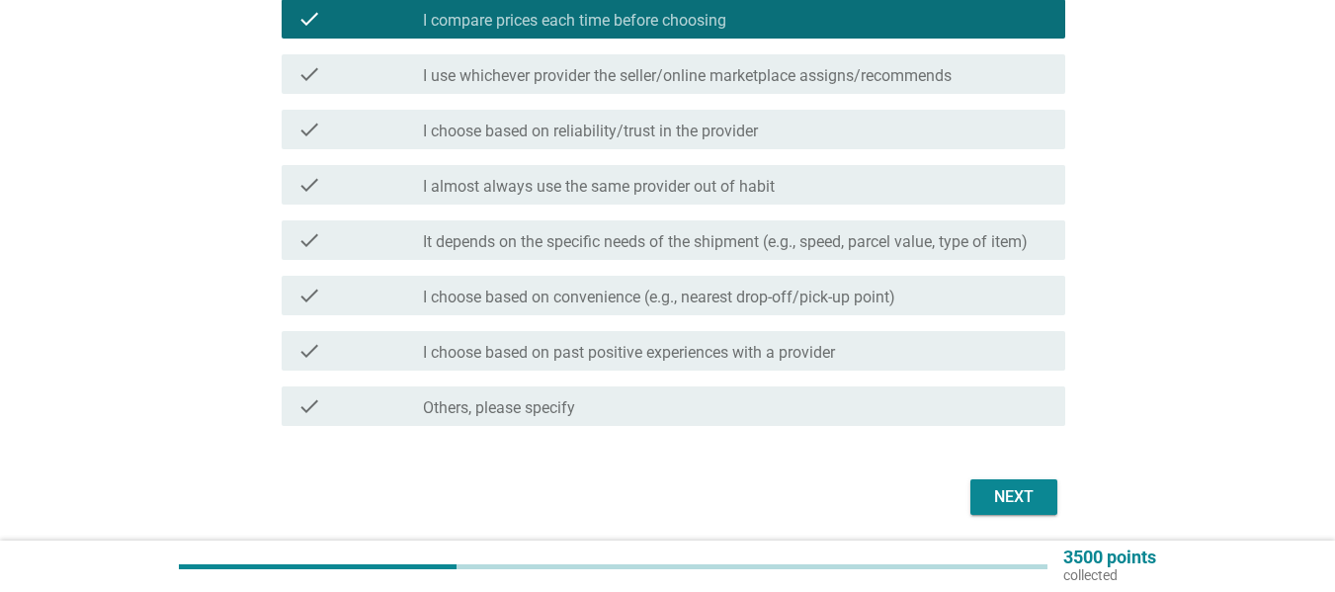
click at [573, 290] on label "I choose based on convenience (e.g., nearest drop-off/pick-up point)" at bounding box center [659, 298] width 472 height 20
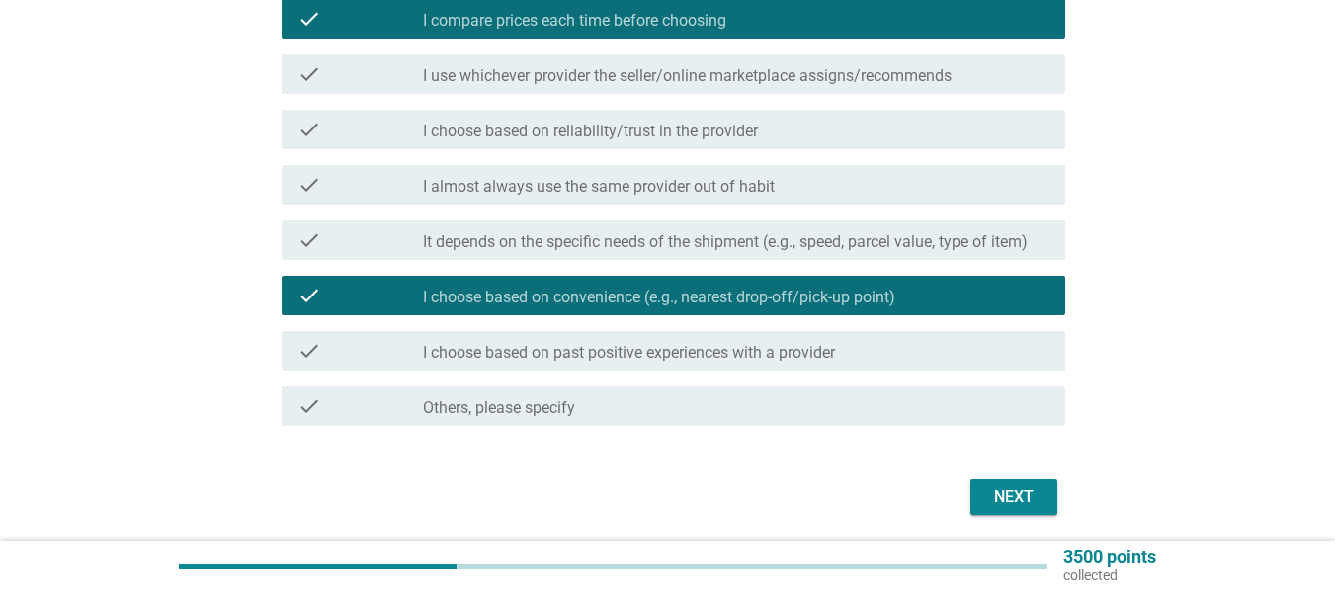
click at [588, 251] on label "It depends on the specific needs of the shipment (e.g., speed, parcel value, ty…" at bounding box center [725, 242] width 605 height 20
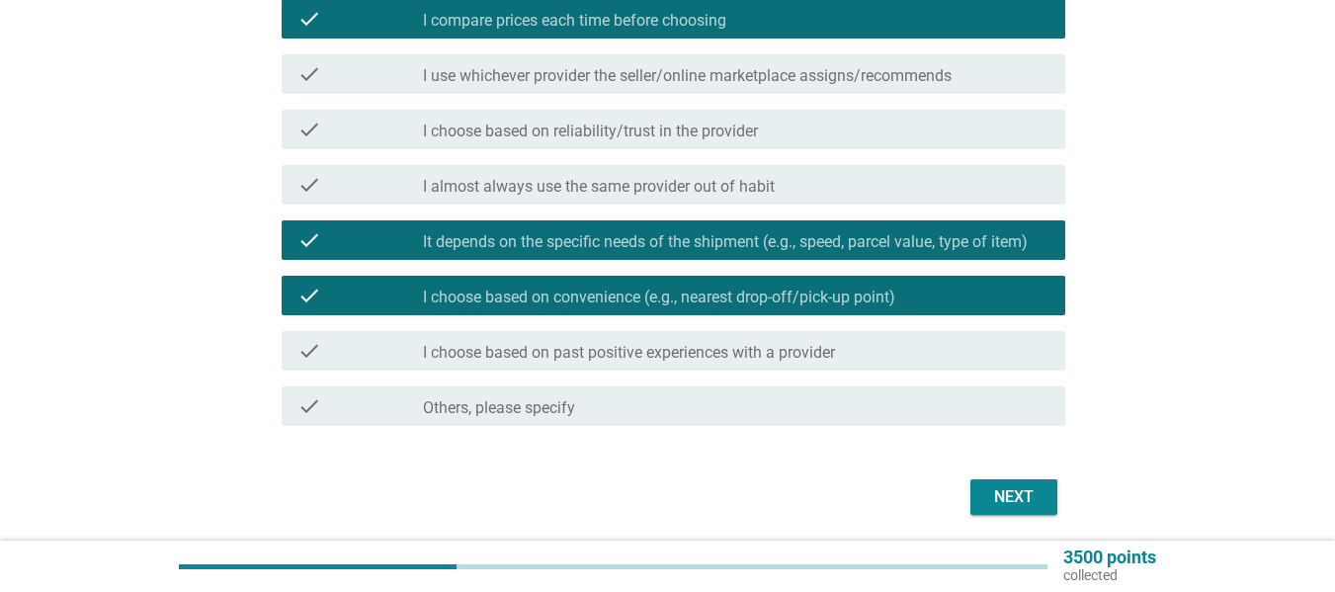
click at [1000, 491] on div "Next" at bounding box center [1014, 497] width 55 height 24
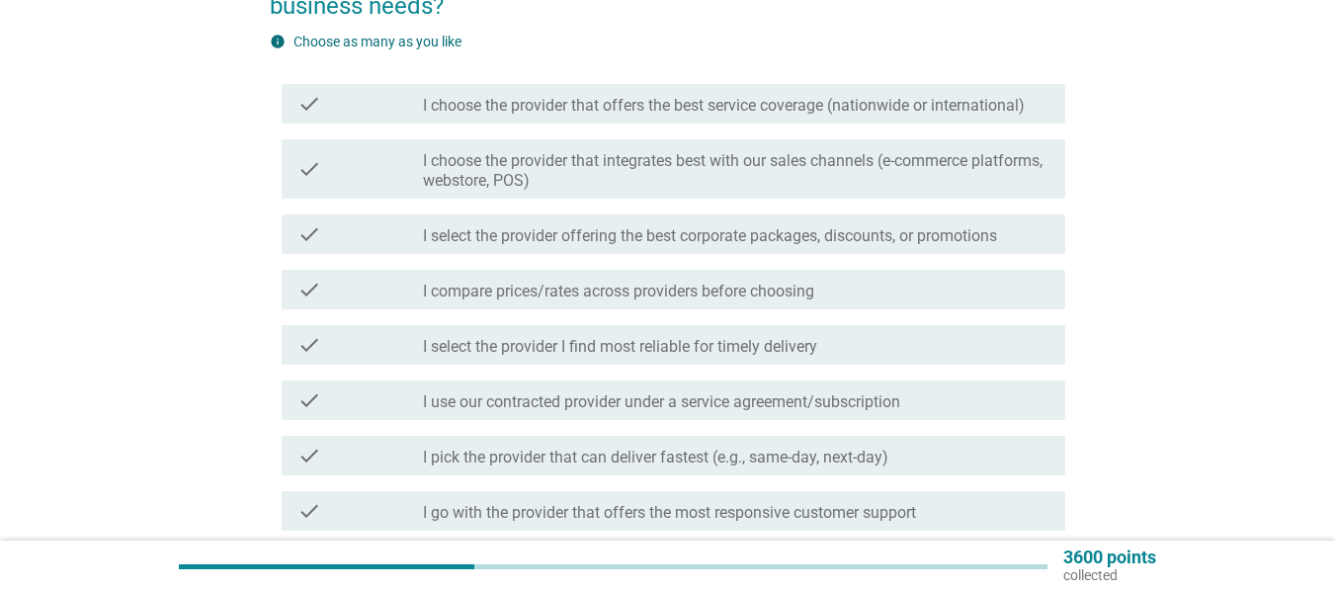
scroll to position [198, 0]
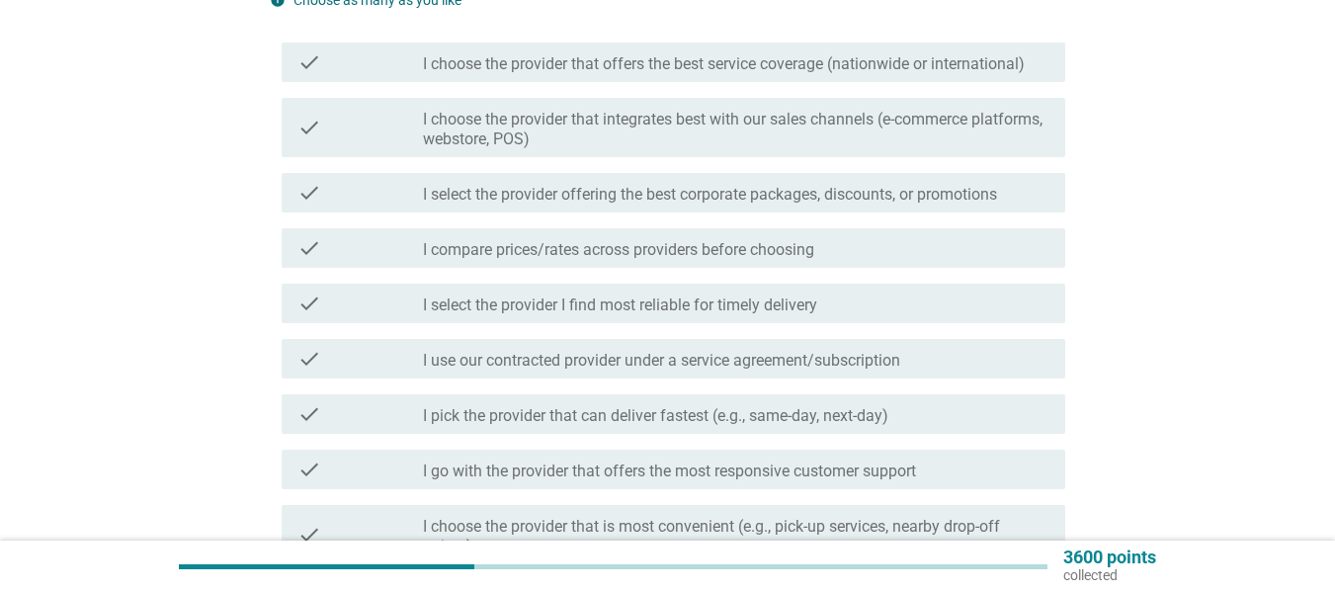
click at [967, 189] on label "I select the provider offering the best corporate packages, discounts, or promo…" at bounding box center [710, 195] width 574 height 20
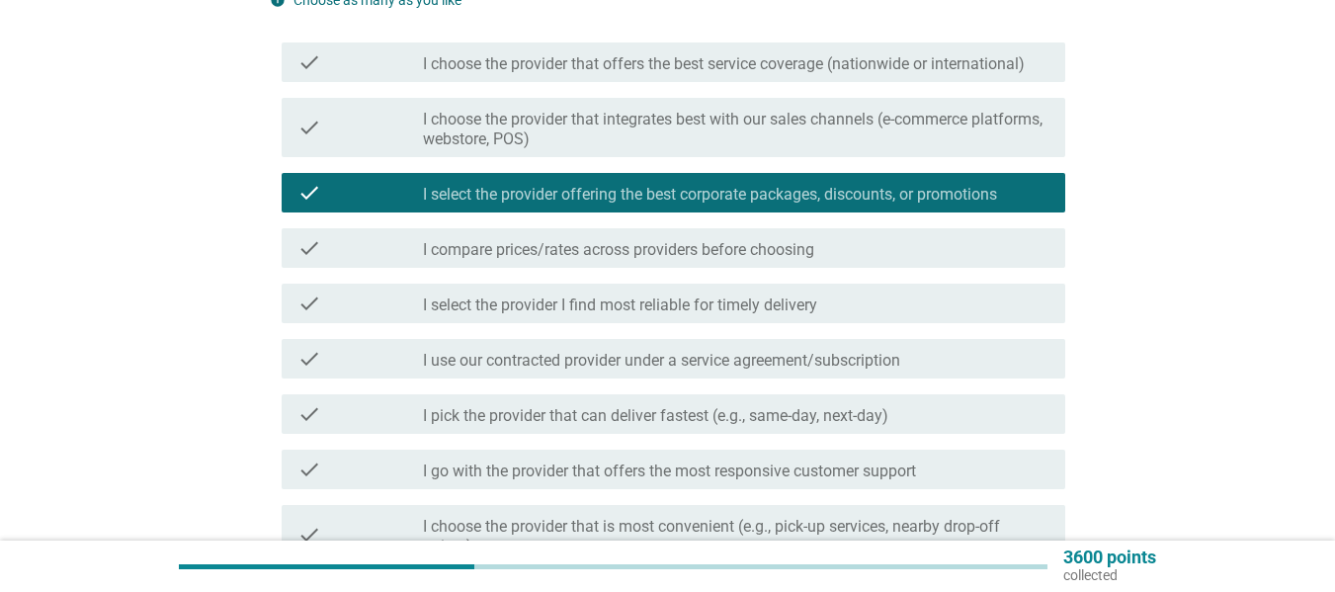
click at [604, 253] on label "I compare prices/rates across providers before choosing" at bounding box center [618, 250] width 391 height 20
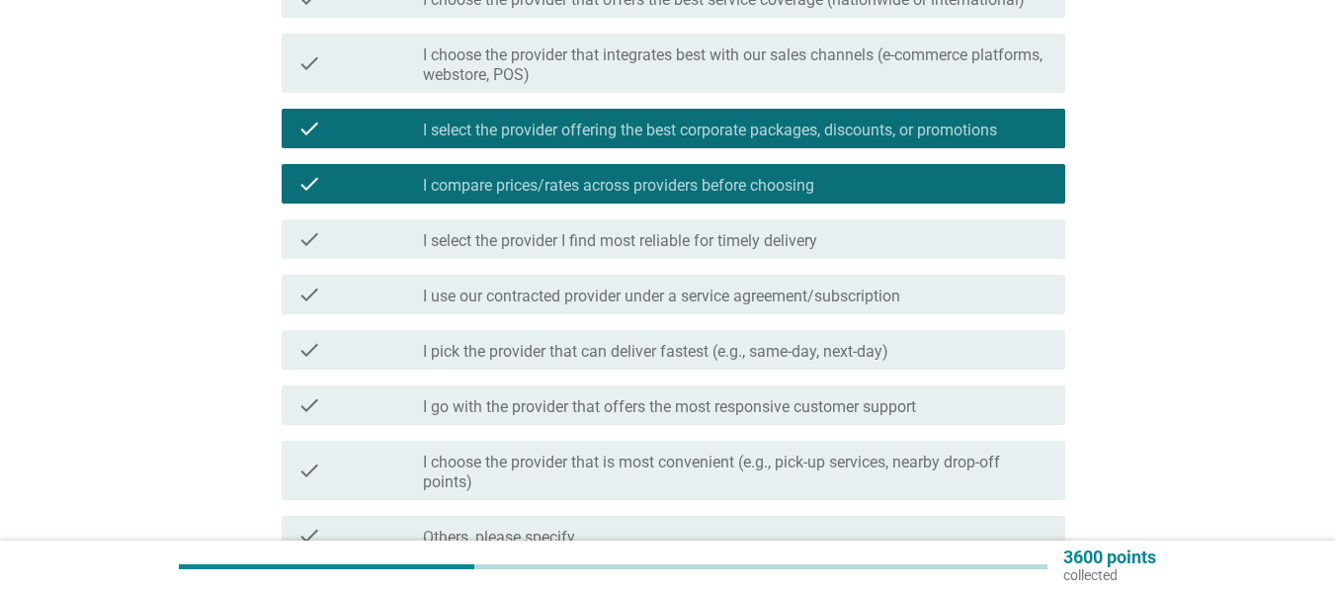
scroll to position [297, 0]
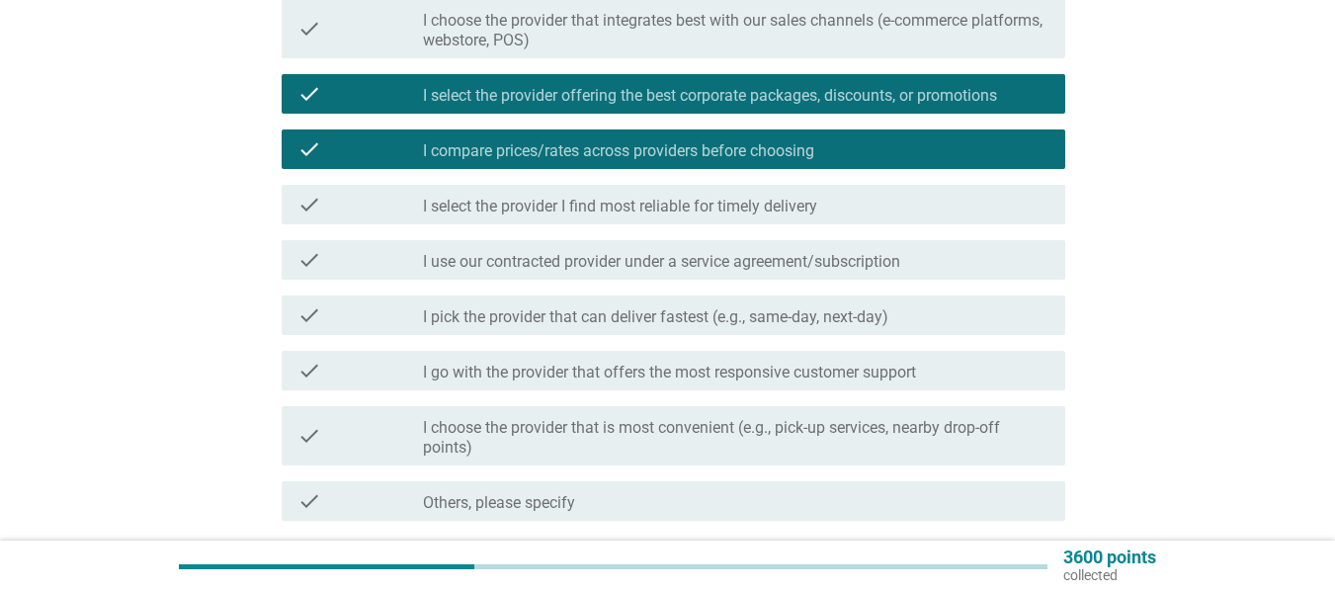
click at [824, 313] on label "I pick the provider that can deliver fastest (e.g., same-day, next-day)" at bounding box center [656, 317] width 466 height 20
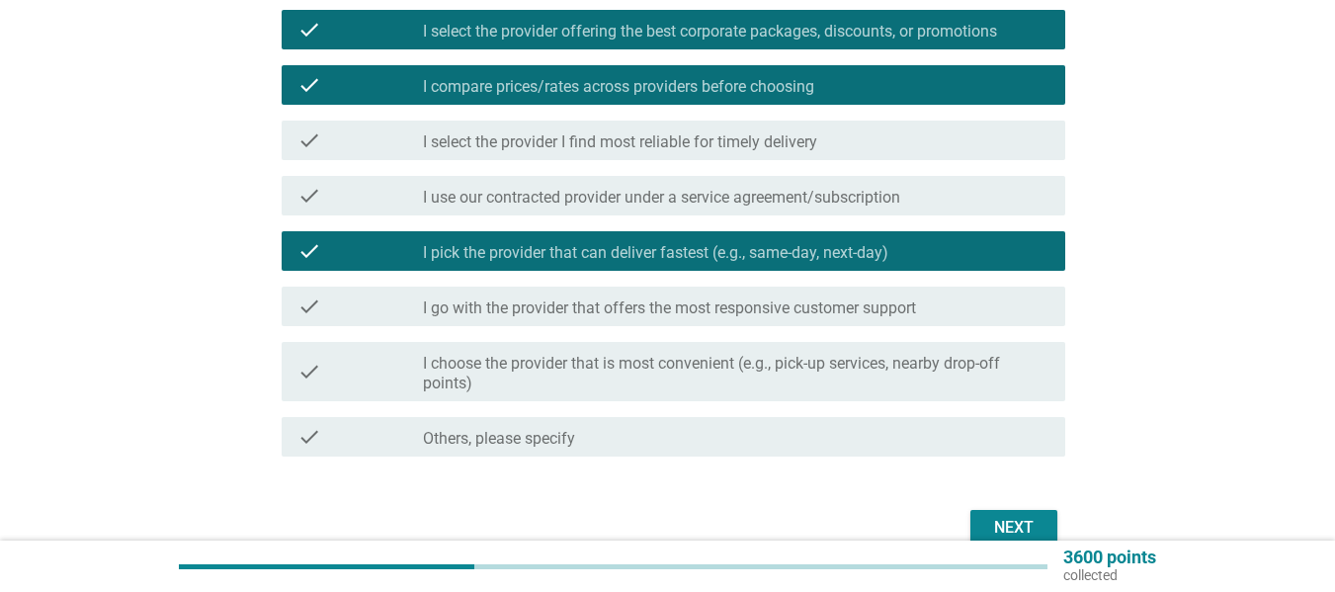
scroll to position [395, 0]
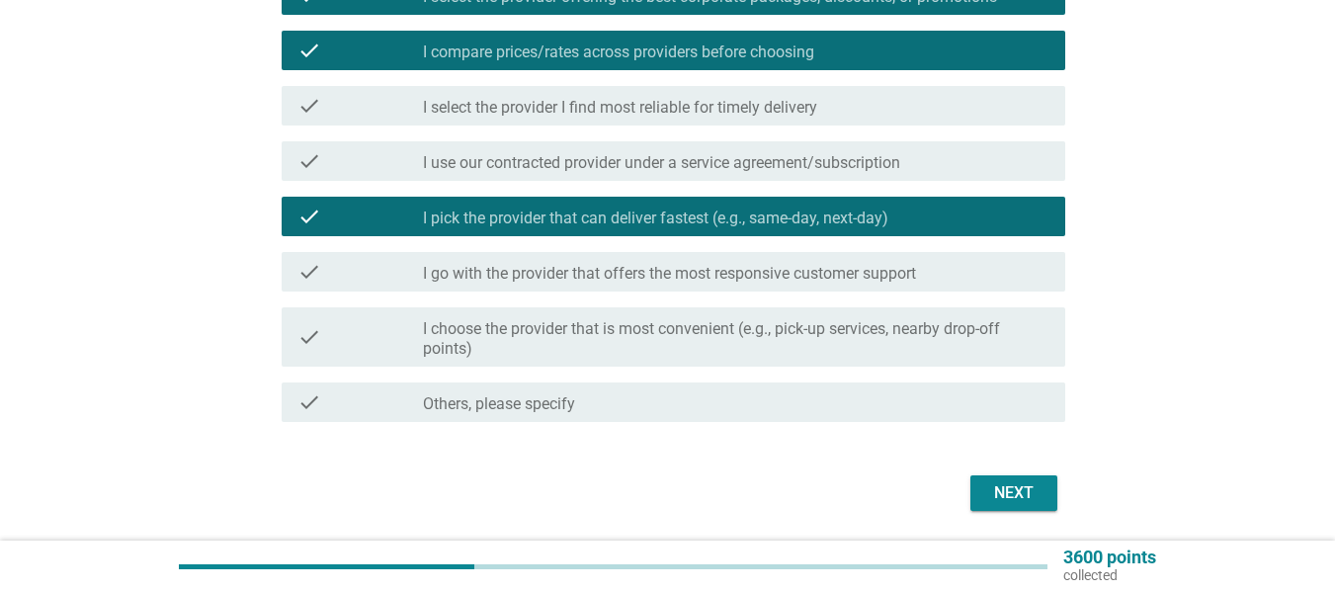
click at [1025, 496] on div "Next" at bounding box center [1014, 493] width 55 height 24
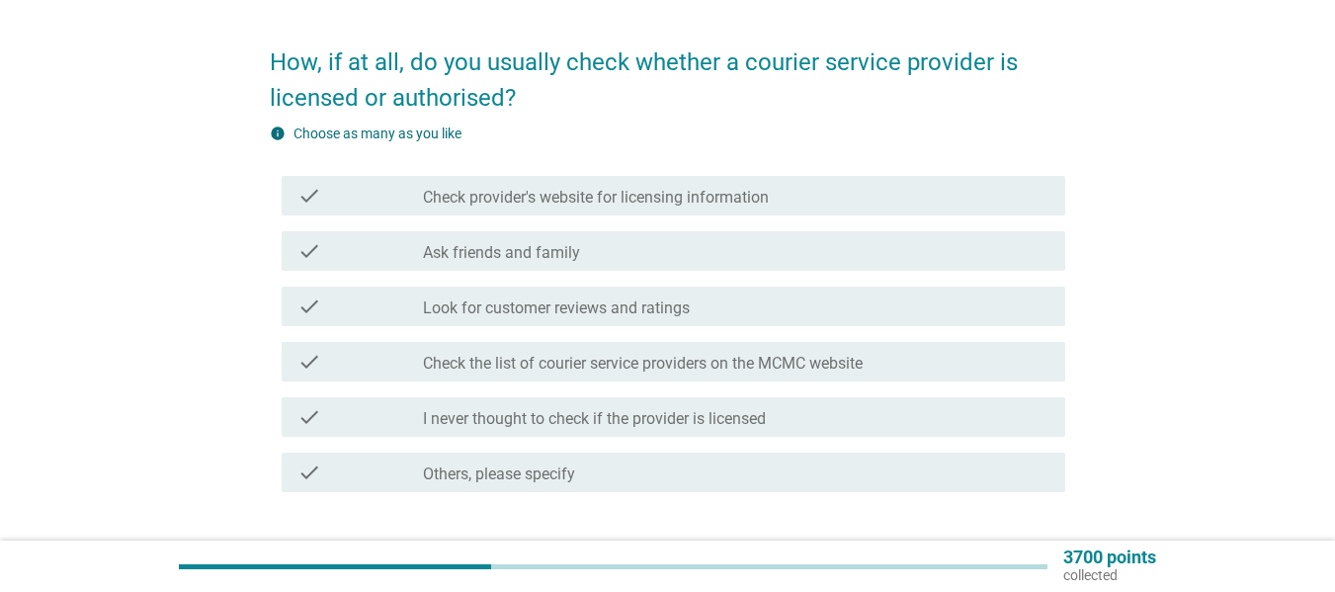
scroll to position [99, 0]
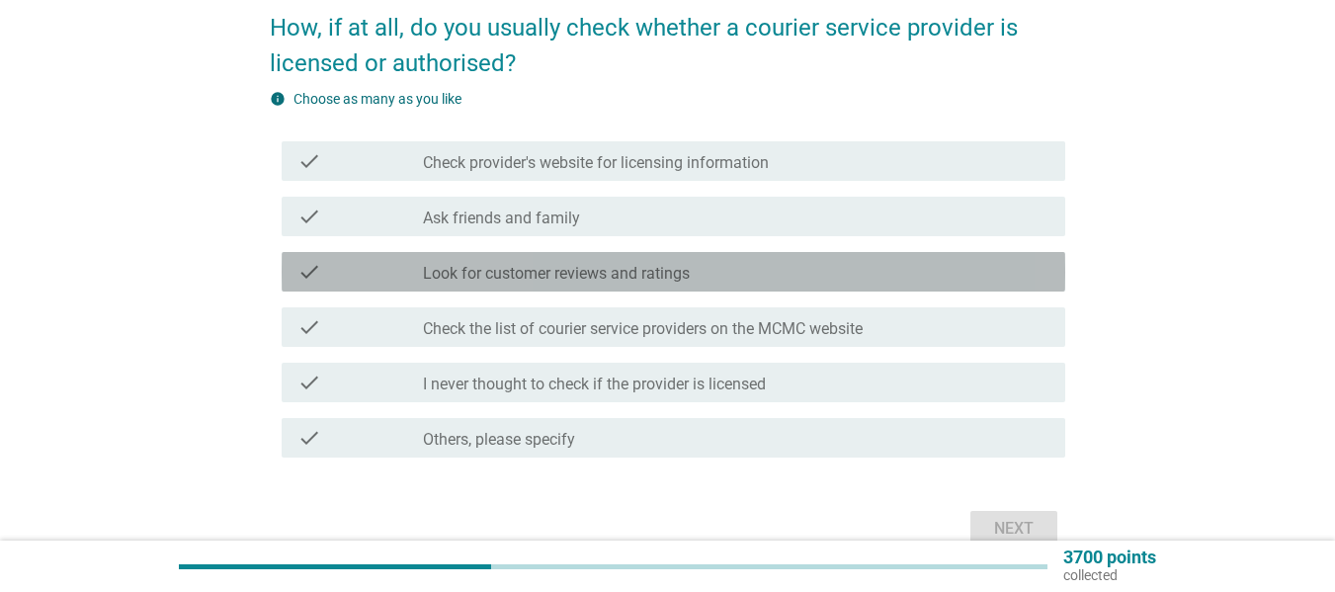
click at [617, 270] on label "Look for customer reviews and ratings" at bounding box center [556, 274] width 267 height 20
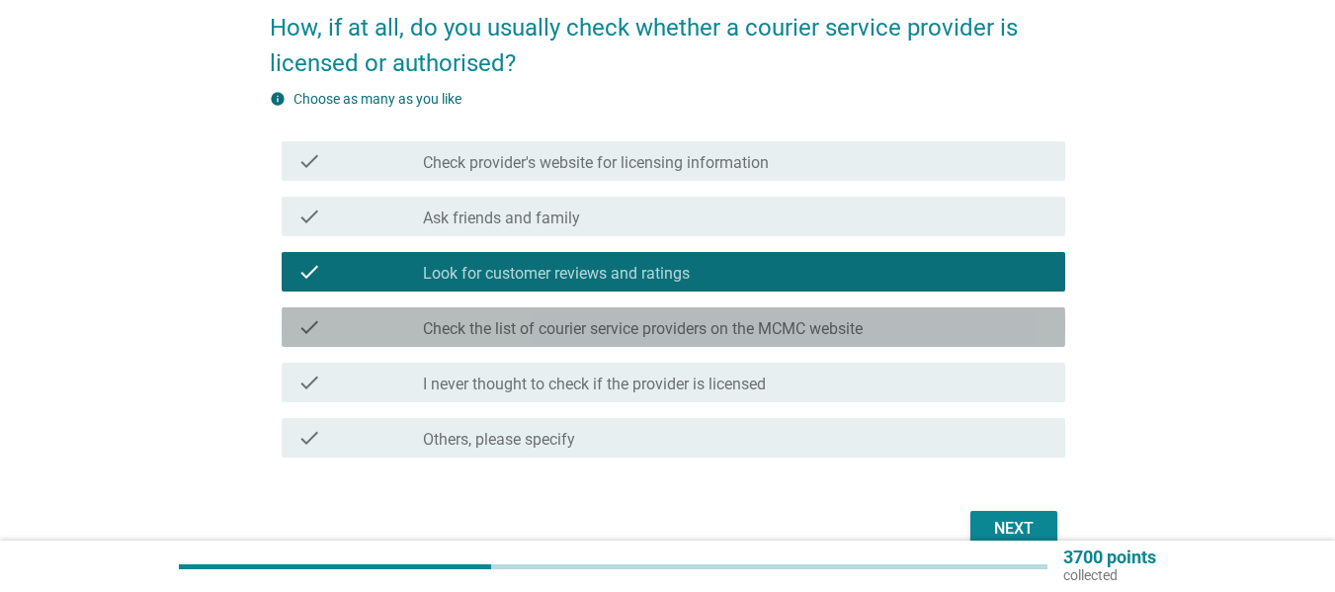
click at [547, 330] on label "Check the list of courier service providers on the MCMC website" at bounding box center [643, 329] width 440 height 20
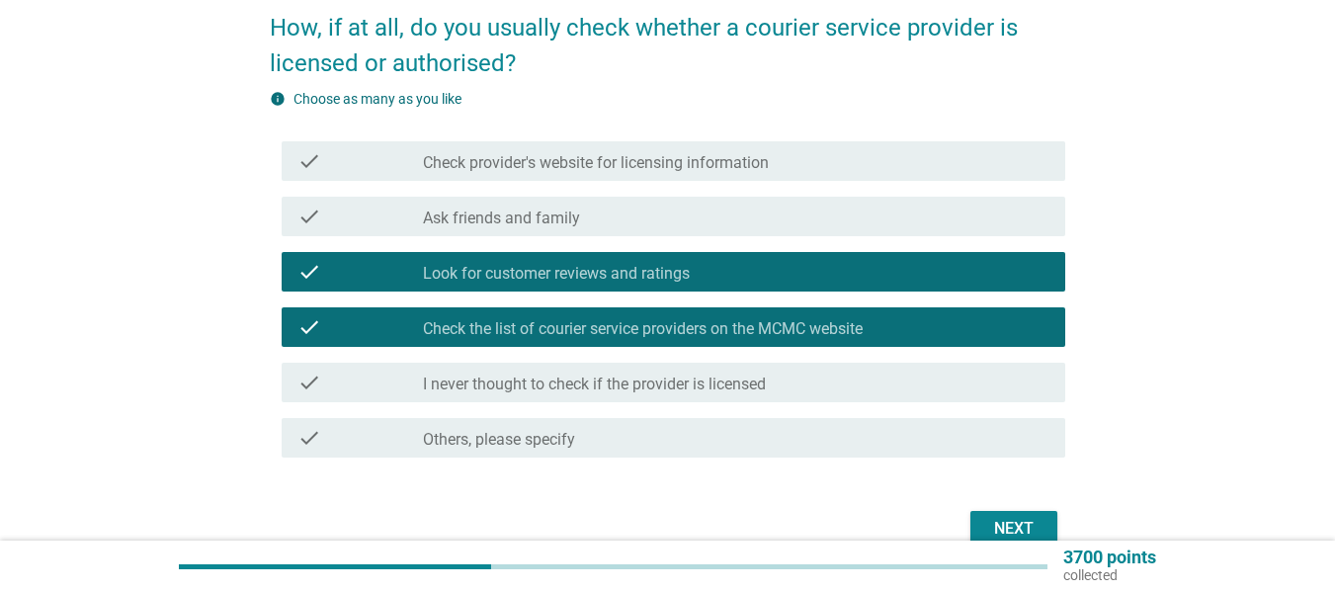
click at [548, 330] on label "Check the list of courier service providers on the MCMC website" at bounding box center [643, 329] width 440 height 20
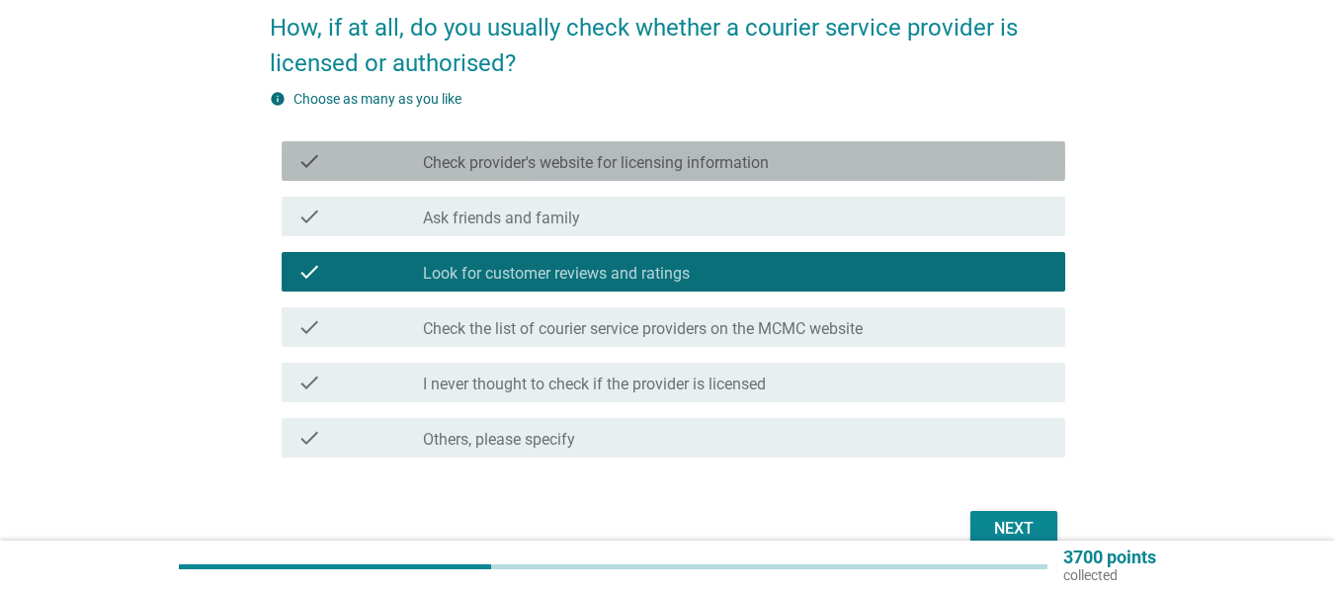
drag, startPoint x: 656, startPoint y: 169, endPoint x: 778, endPoint y: 361, distance: 227.1
click at [658, 168] on label "Check provider's website for licensing information" at bounding box center [596, 163] width 346 height 20
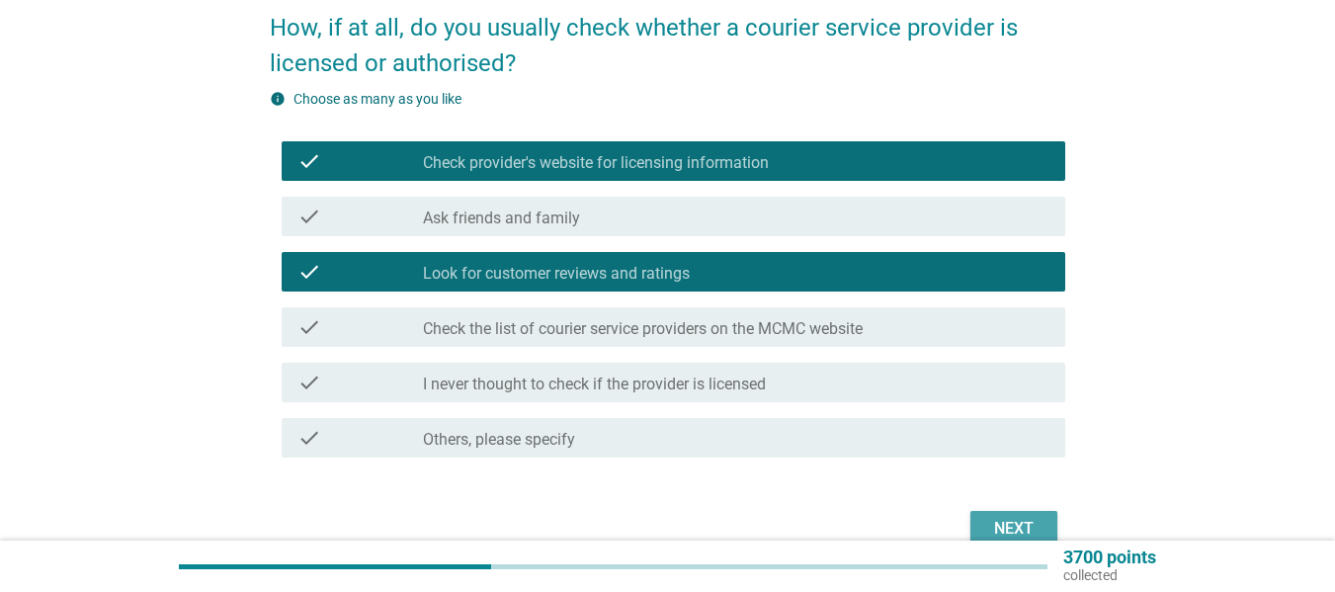
click at [995, 513] on button "Next" at bounding box center [1014, 529] width 87 height 36
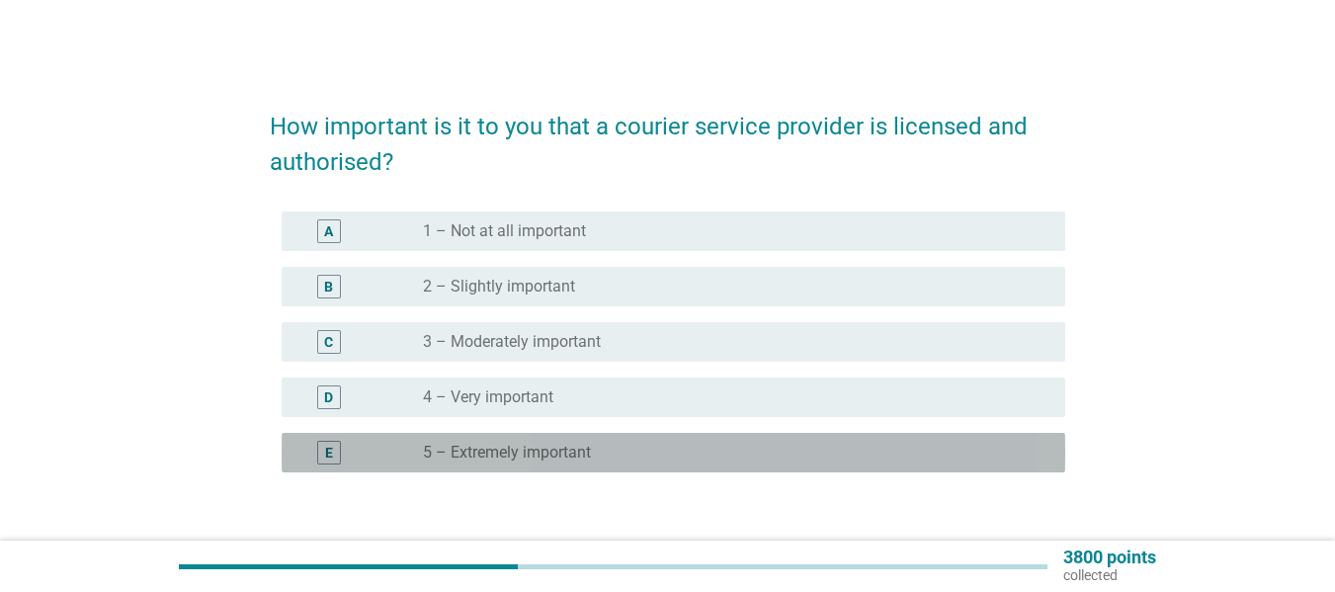
drag, startPoint x: 508, startPoint y: 447, endPoint x: 842, endPoint y: 496, distance: 337.7
click at [511, 447] on label "5 – Extremely important" at bounding box center [507, 453] width 168 height 20
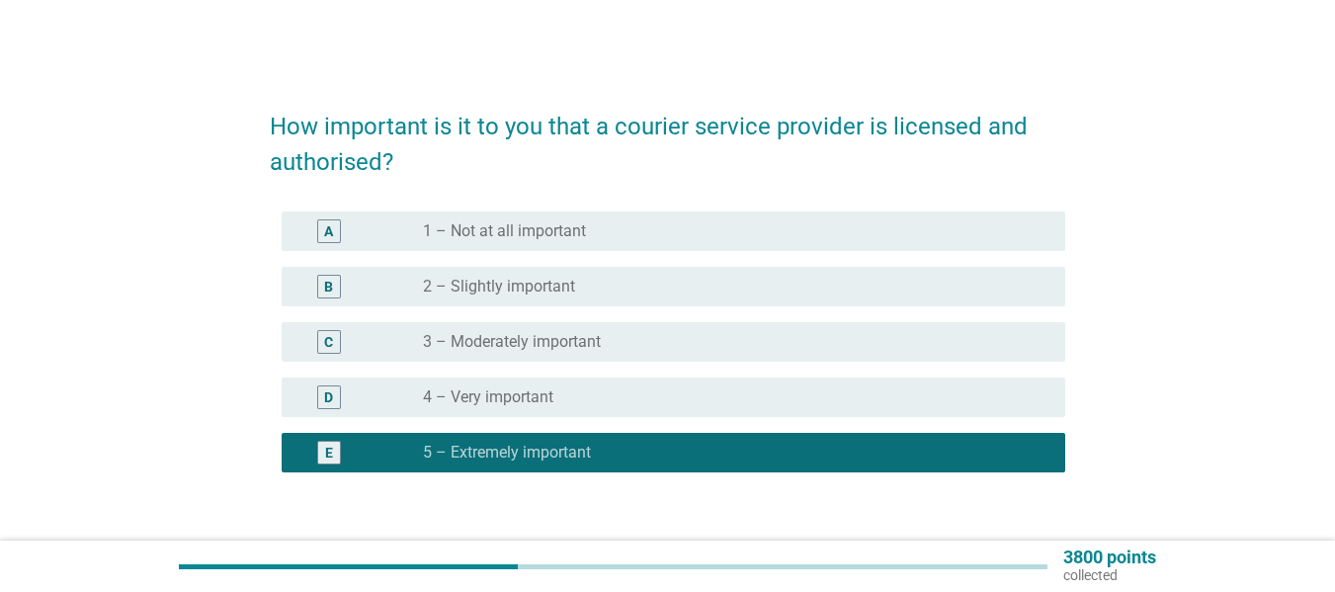
scroll to position [99, 0]
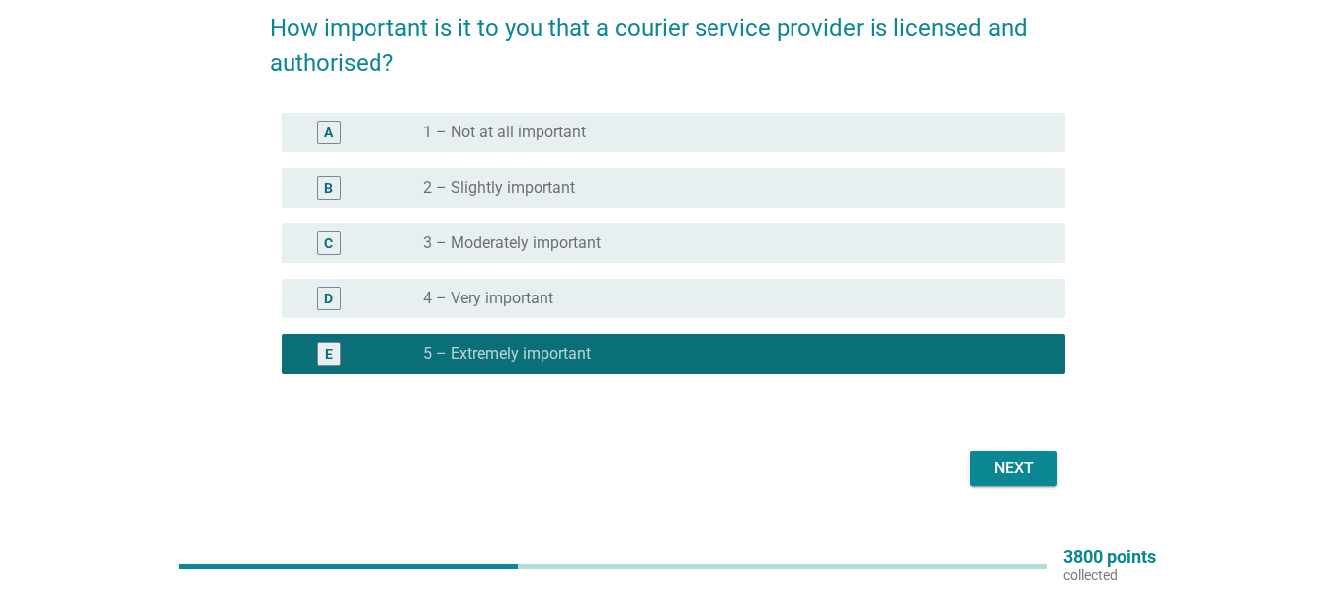
click at [1036, 468] on div "Next" at bounding box center [1014, 469] width 55 height 24
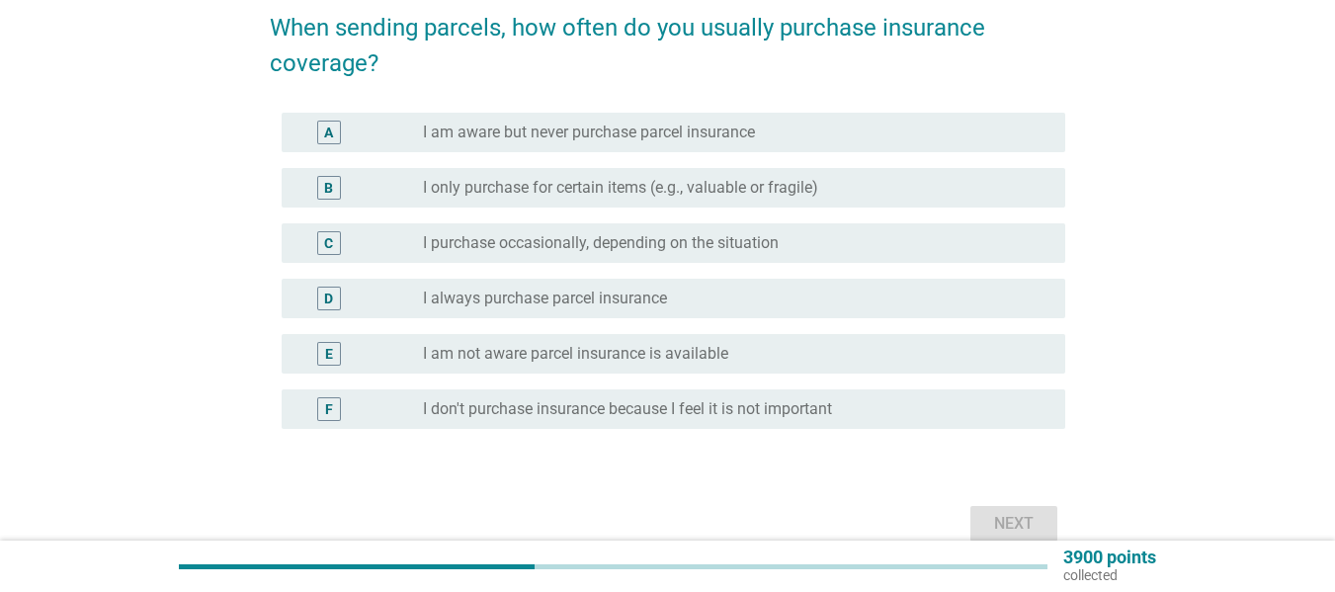
click at [656, 136] on label "I am aware but never purchase parcel insurance" at bounding box center [589, 133] width 332 height 20
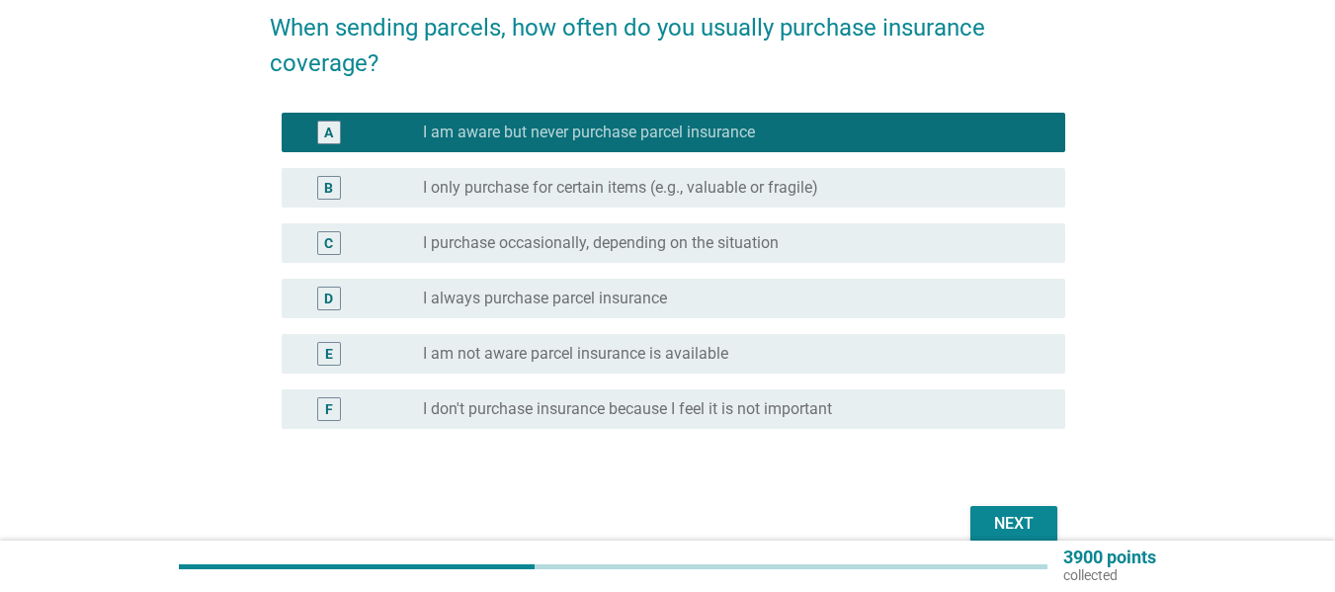
click at [532, 353] on label "I am not aware parcel insurance is available" at bounding box center [575, 354] width 305 height 20
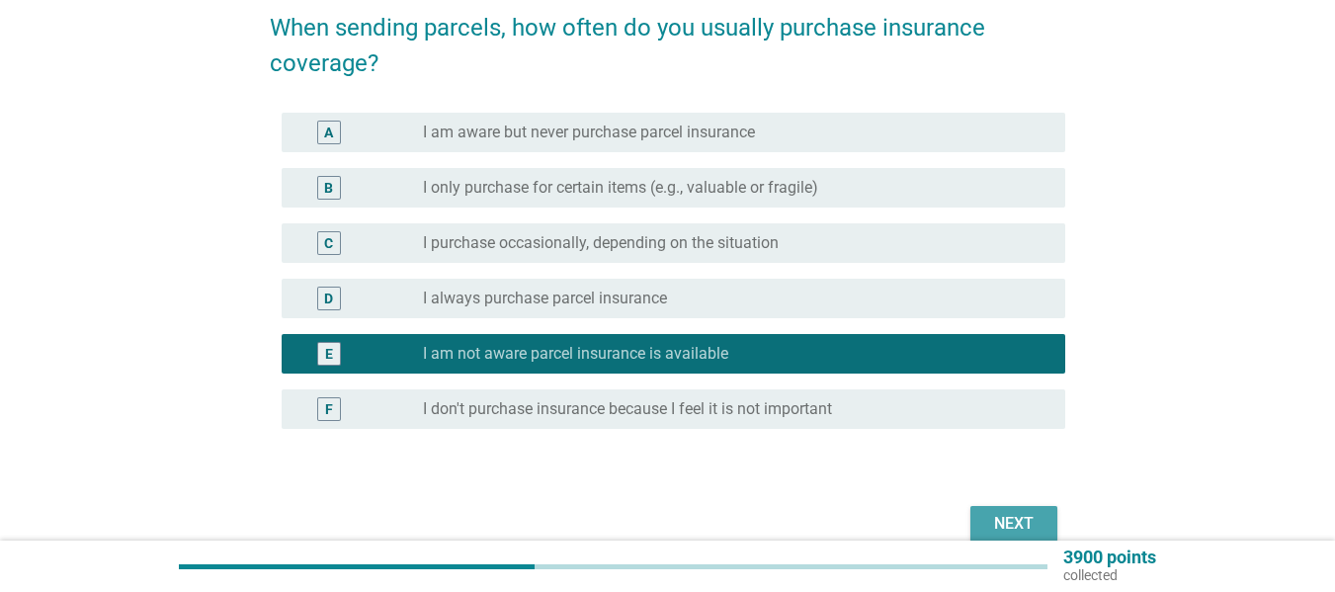
click at [1005, 508] on button "Next" at bounding box center [1014, 524] width 87 height 36
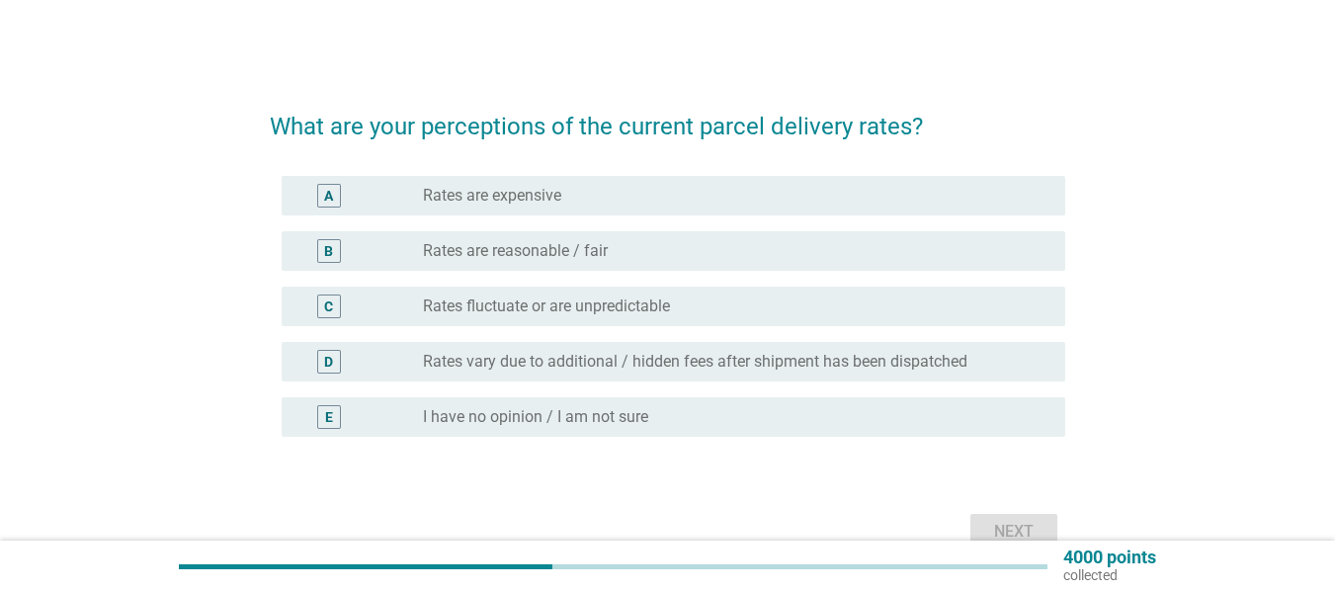
click at [530, 302] on label "Rates fluctuate or are unpredictable" at bounding box center [546, 307] width 247 height 20
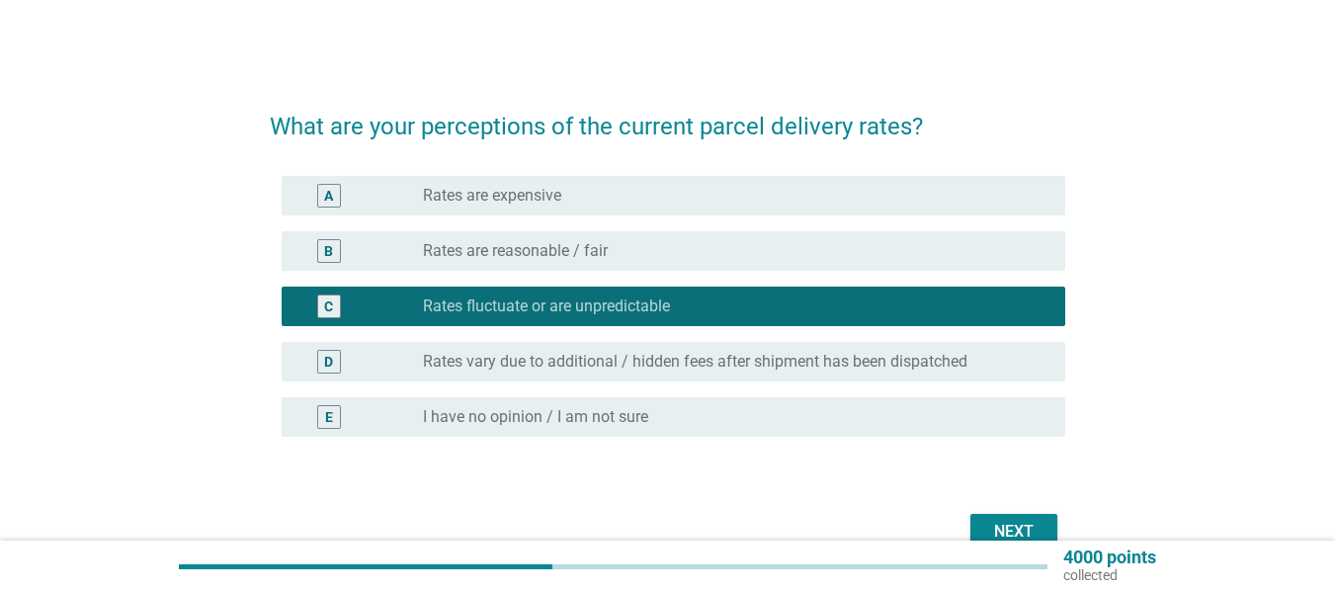
click at [992, 524] on div "Next" at bounding box center [1014, 532] width 55 height 24
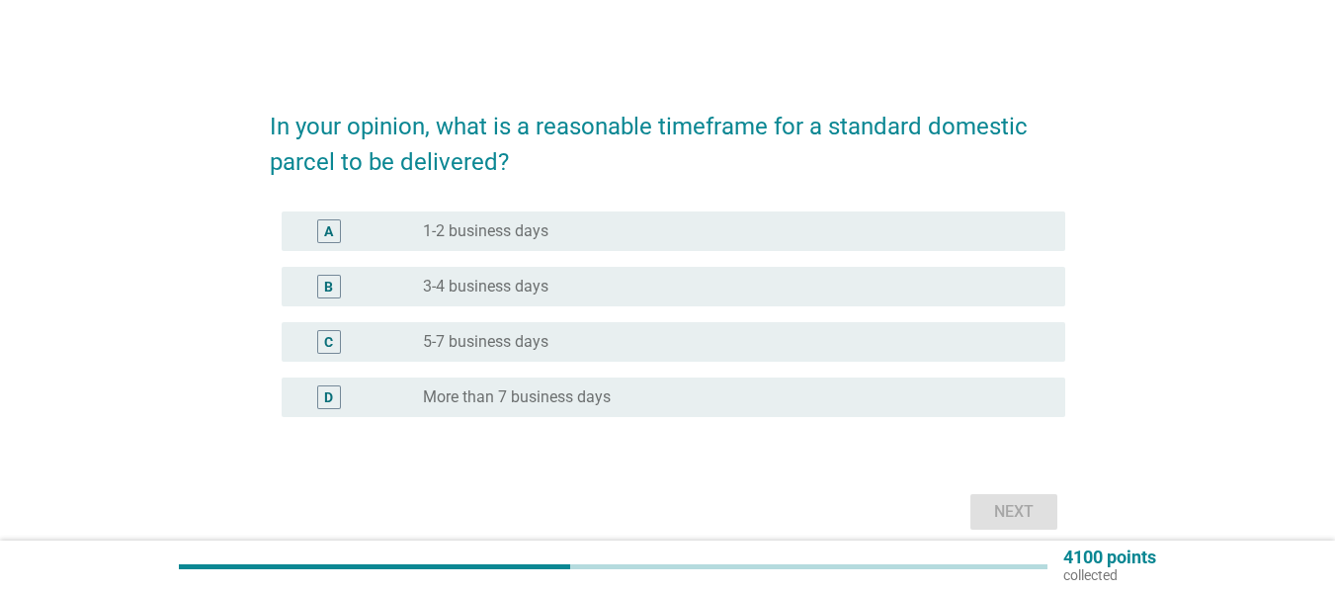
click at [523, 268] on div "B radio_button_unchecked 3-4 business days" at bounding box center [674, 287] width 784 height 40
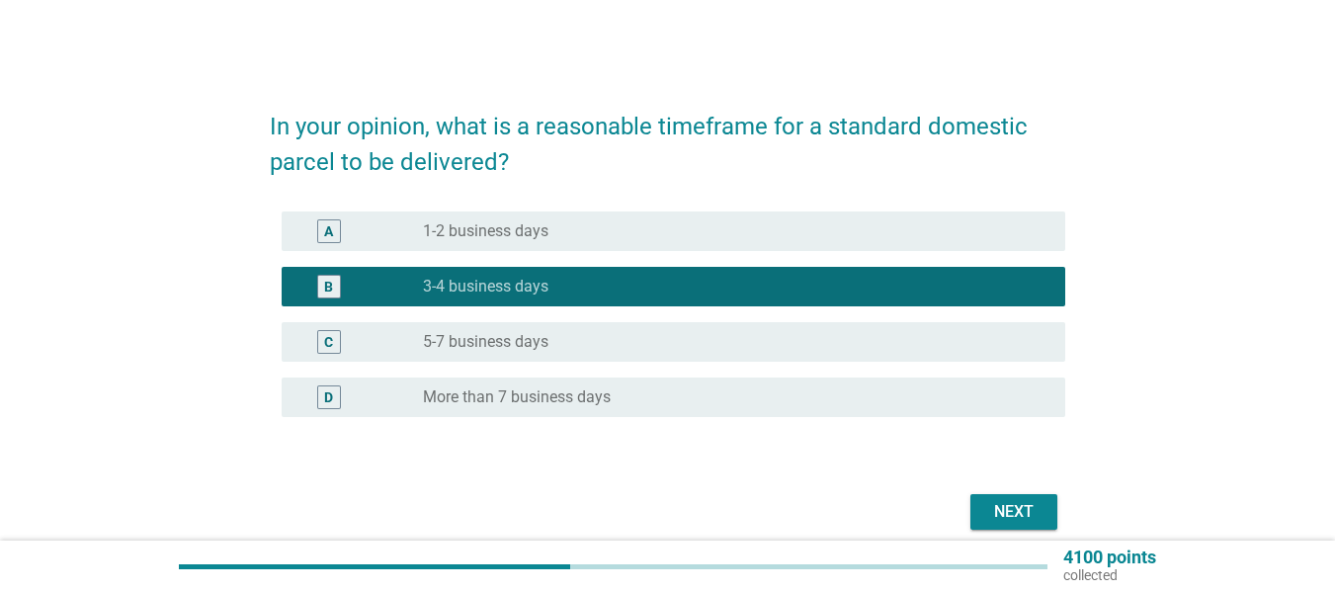
click at [544, 242] on div "radio_button_unchecked 1-2 business days" at bounding box center [736, 231] width 627 height 24
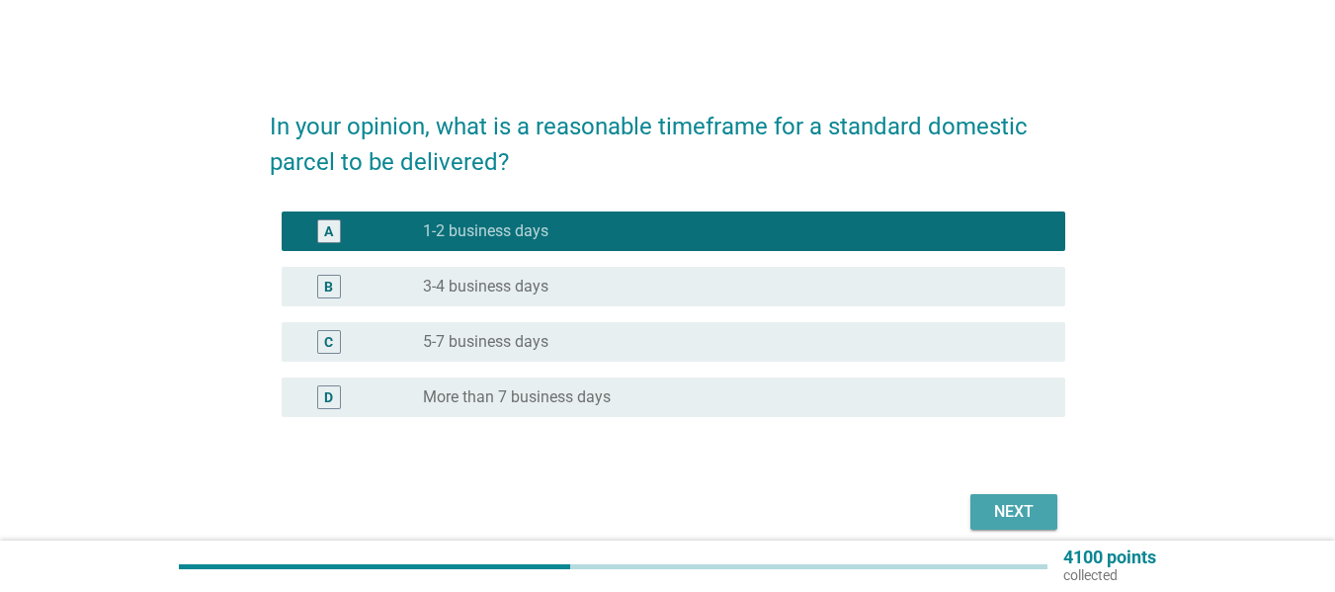
click at [996, 501] on div "Next" at bounding box center [1014, 512] width 55 height 24
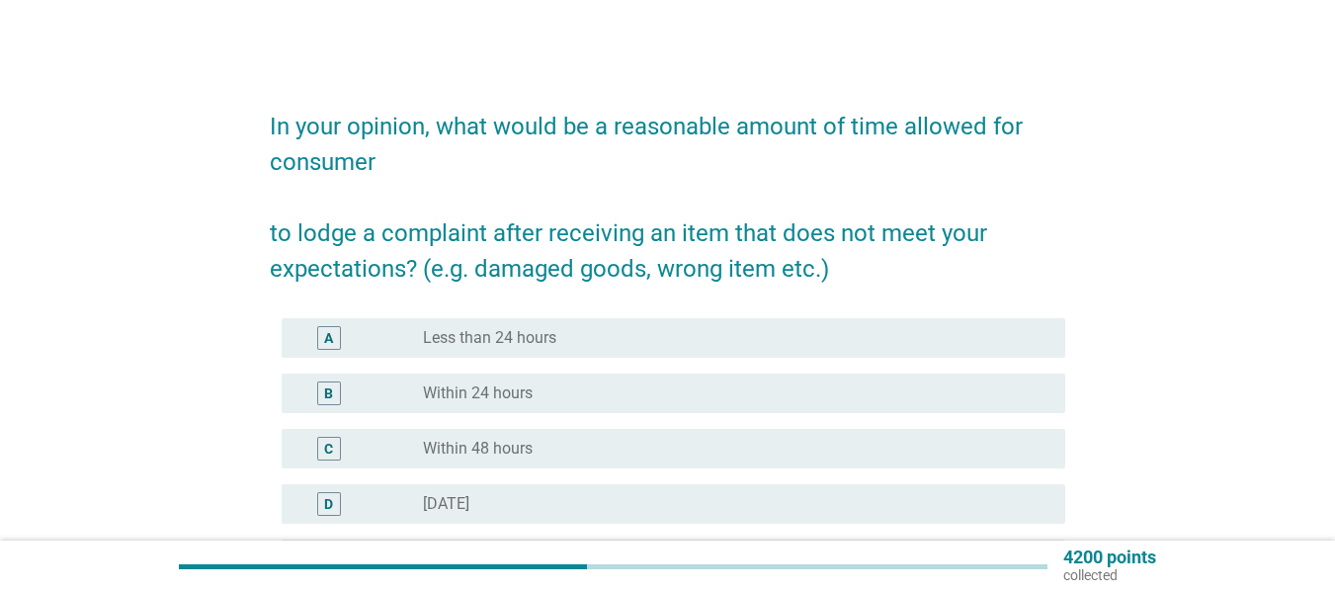
scroll to position [99, 0]
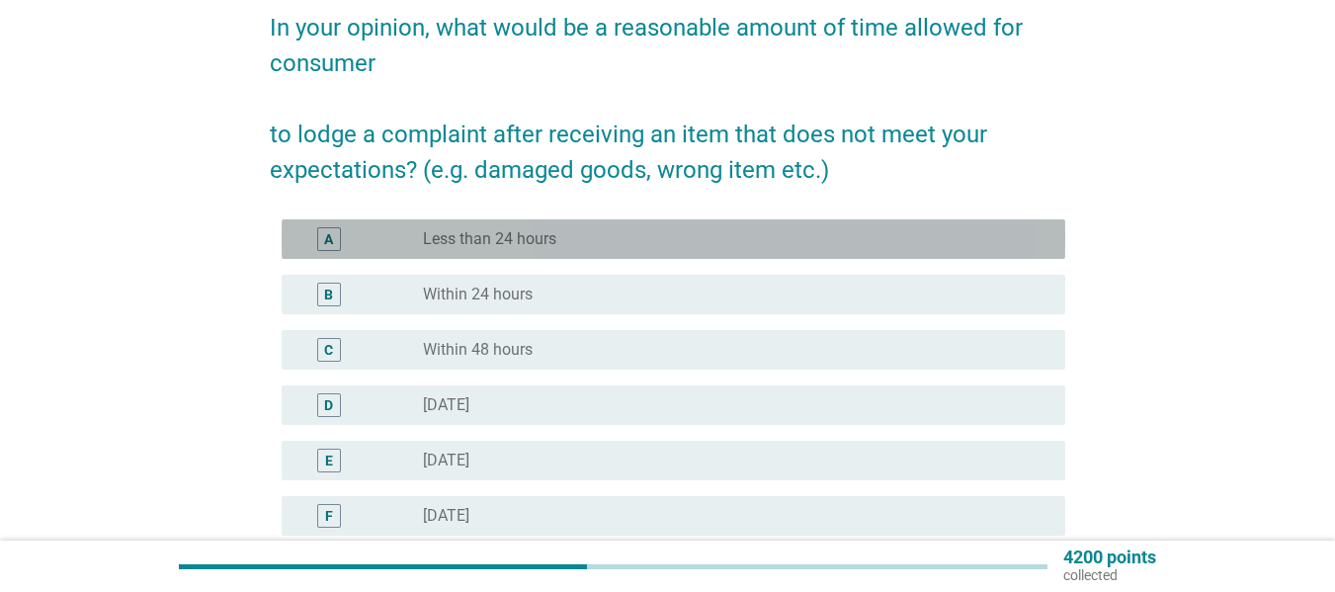
click at [491, 251] on div "A radio_button_unchecked Less than 24 hours" at bounding box center [674, 239] width 784 height 40
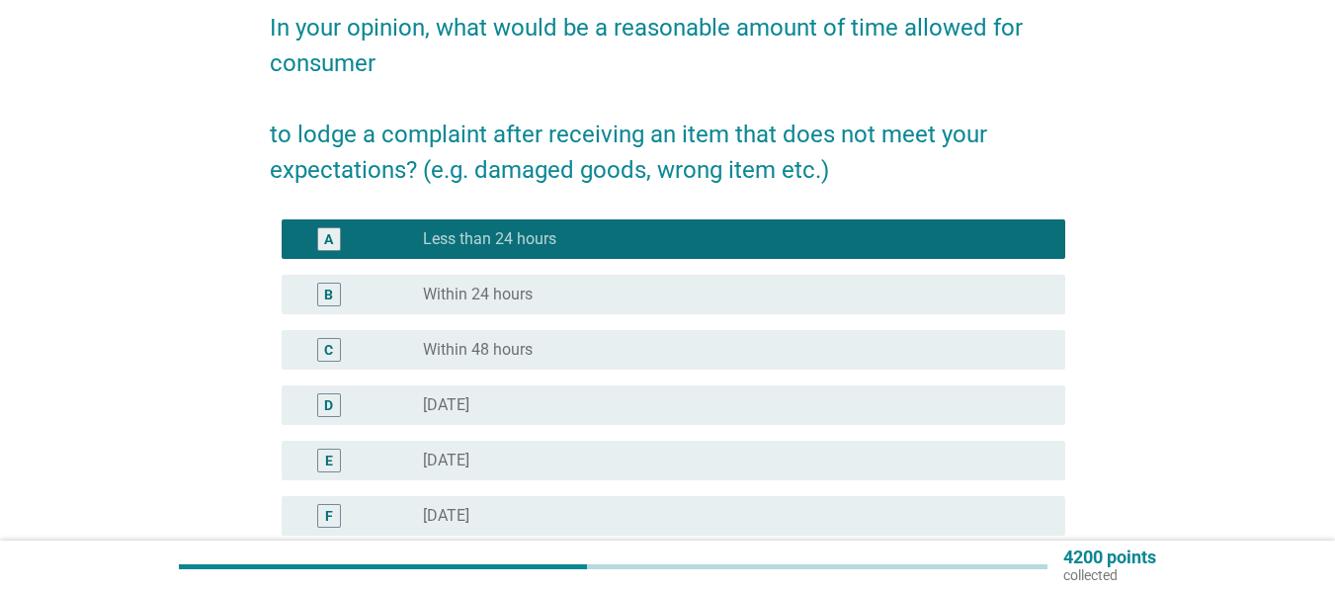
click at [485, 293] on label "Within 24 hours" at bounding box center [478, 295] width 110 height 20
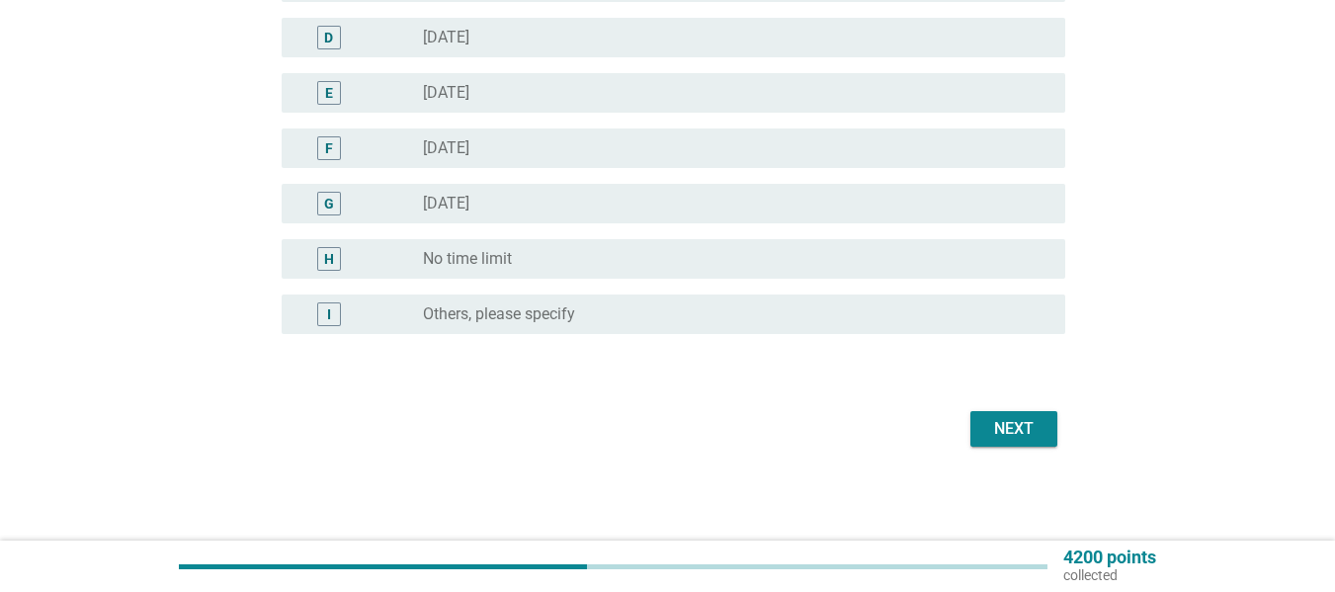
scroll to position [468, 0]
click at [1027, 421] on div "Next" at bounding box center [1014, 428] width 55 height 24
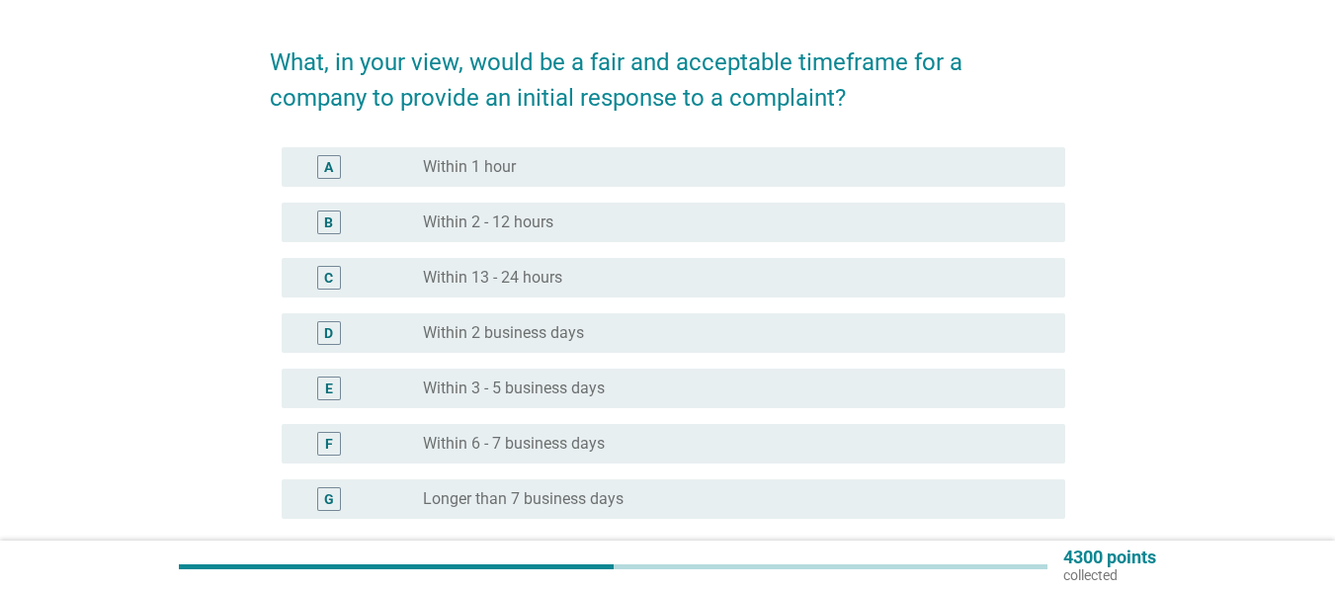
scroll to position [99, 0]
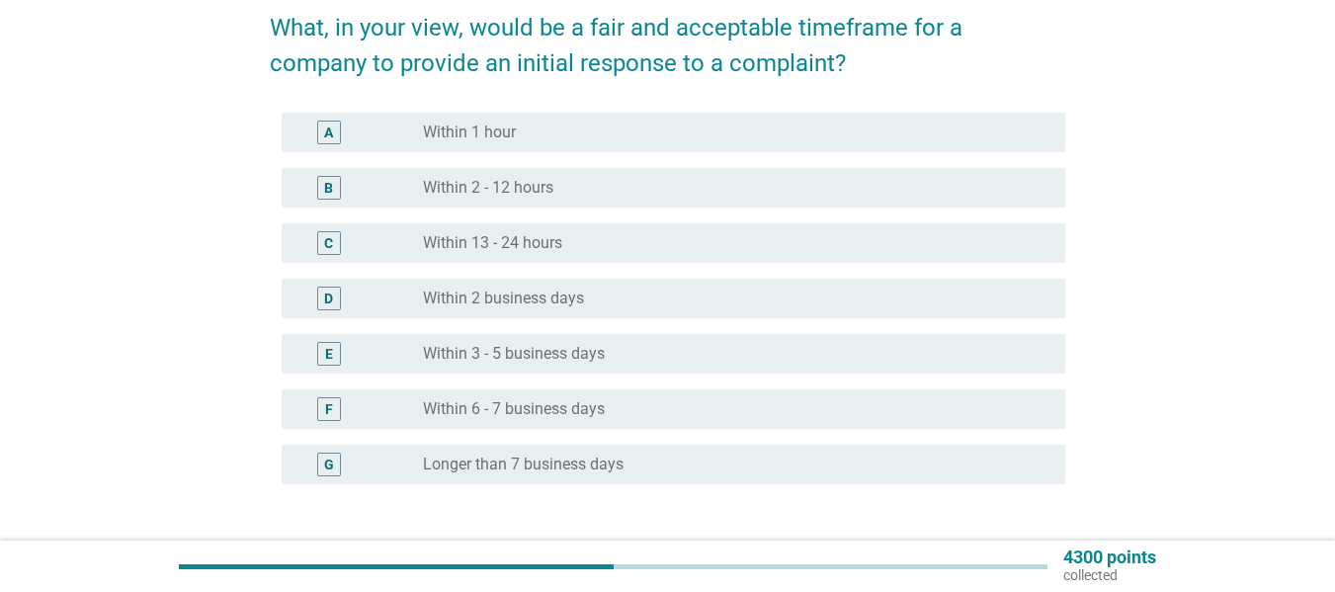
click at [499, 190] on label "Within 2 - 12 hours" at bounding box center [488, 188] width 130 height 20
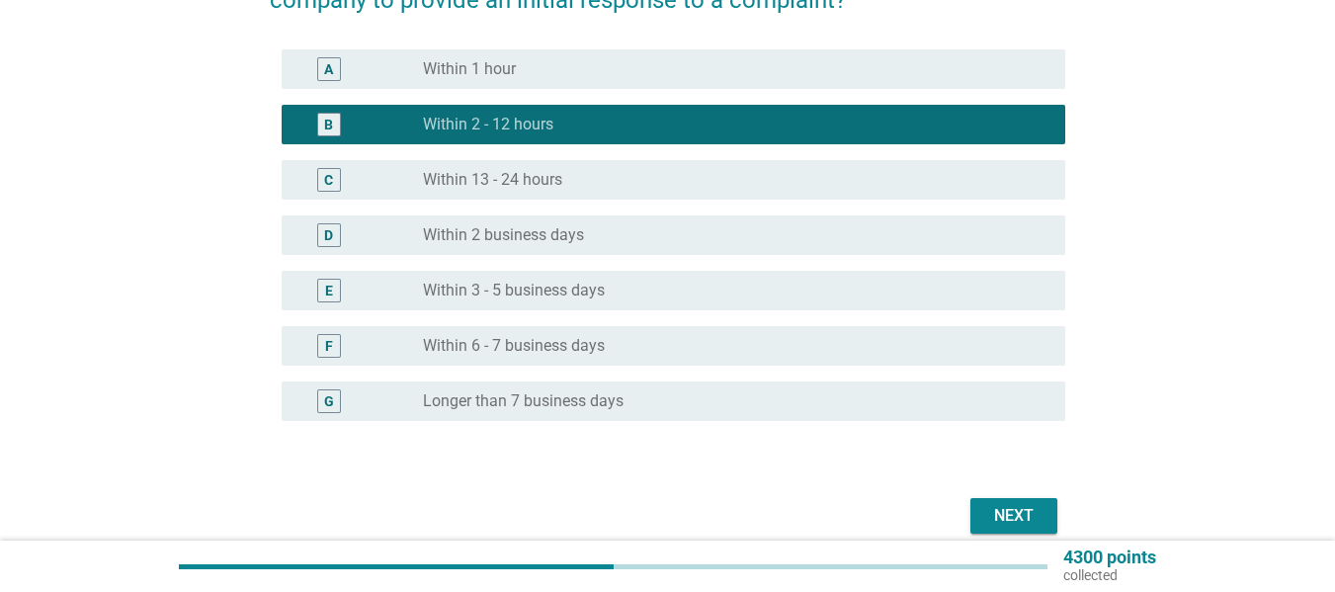
scroll to position [198, 0]
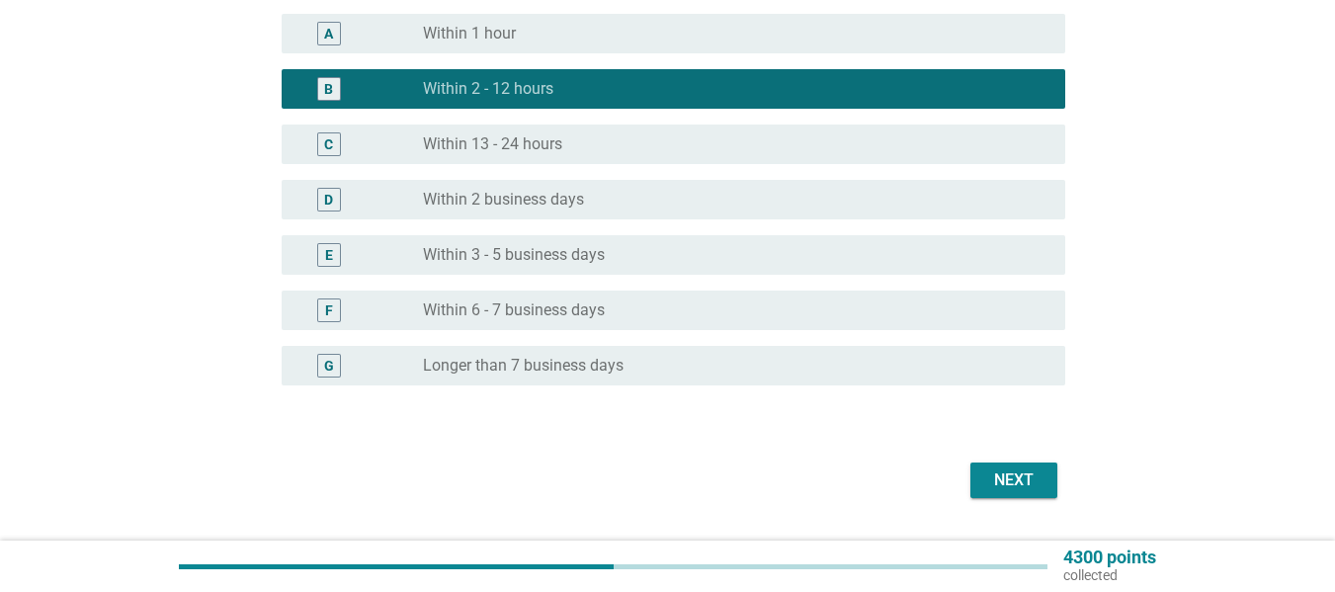
click at [1029, 472] on div "Next" at bounding box center [1014, 481] width 55 height 24
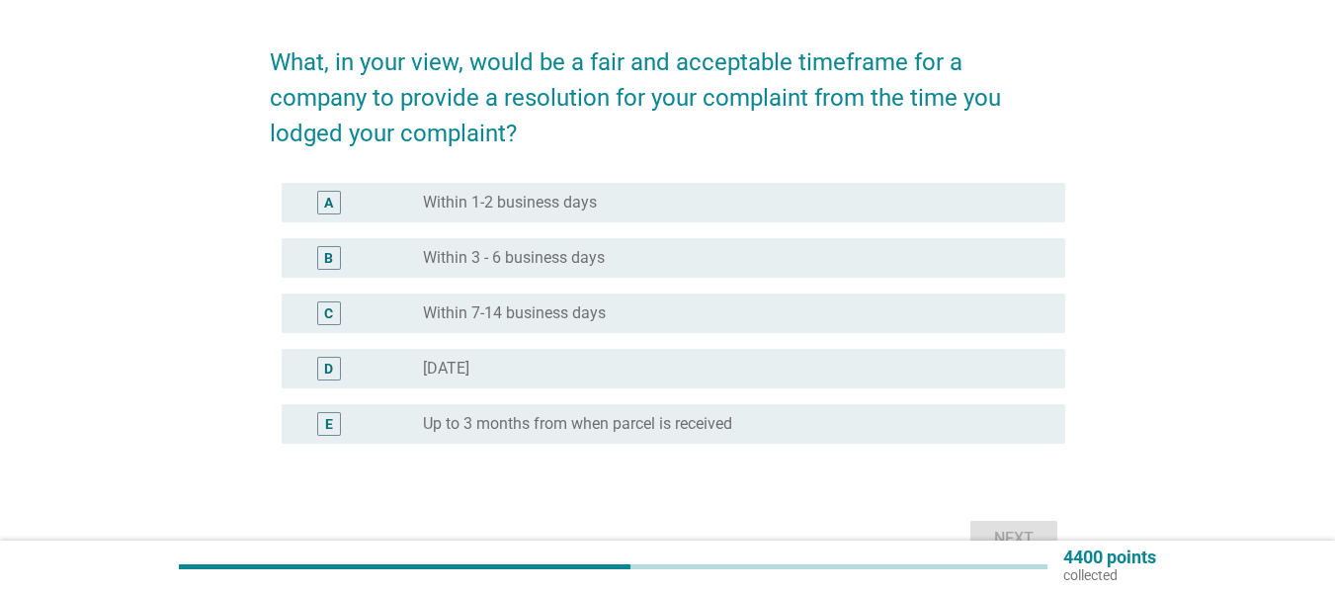
scroll to position [99, 0]
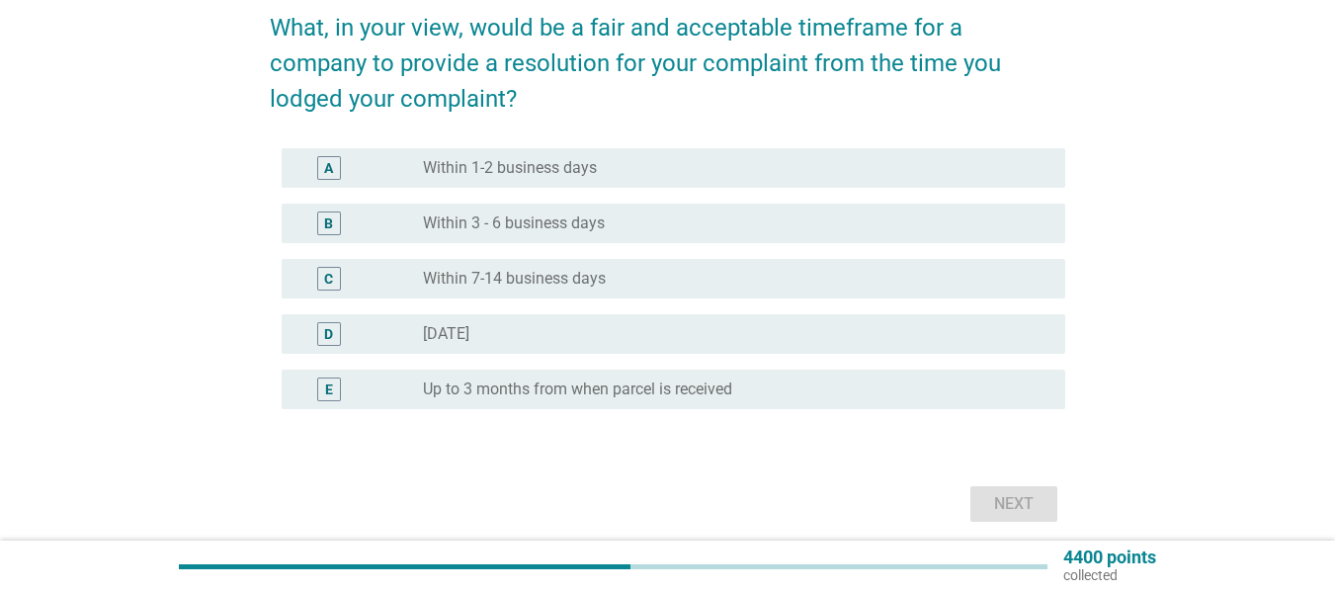
click at [509, 178] on div "radio_button_unchecked Within 1-2 business days" at bounding box center [736, 168] width 627 height 24
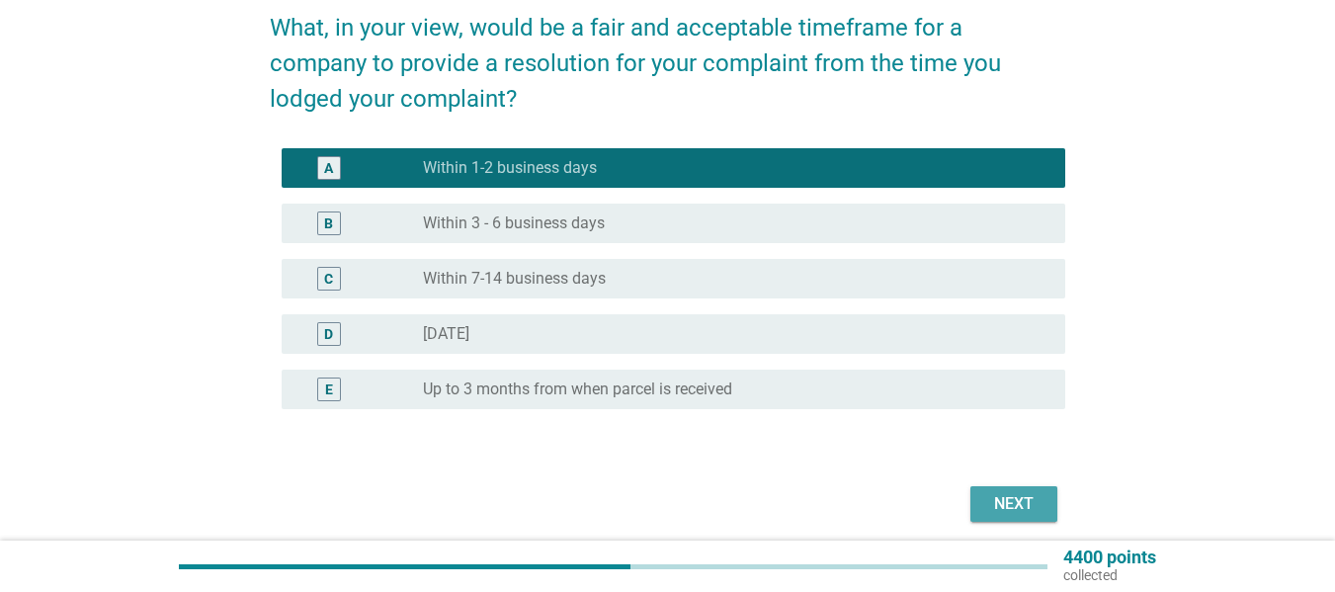
click at [1006, 496] on div "Next" at bounding box center [1014, 504] width 55 height 24
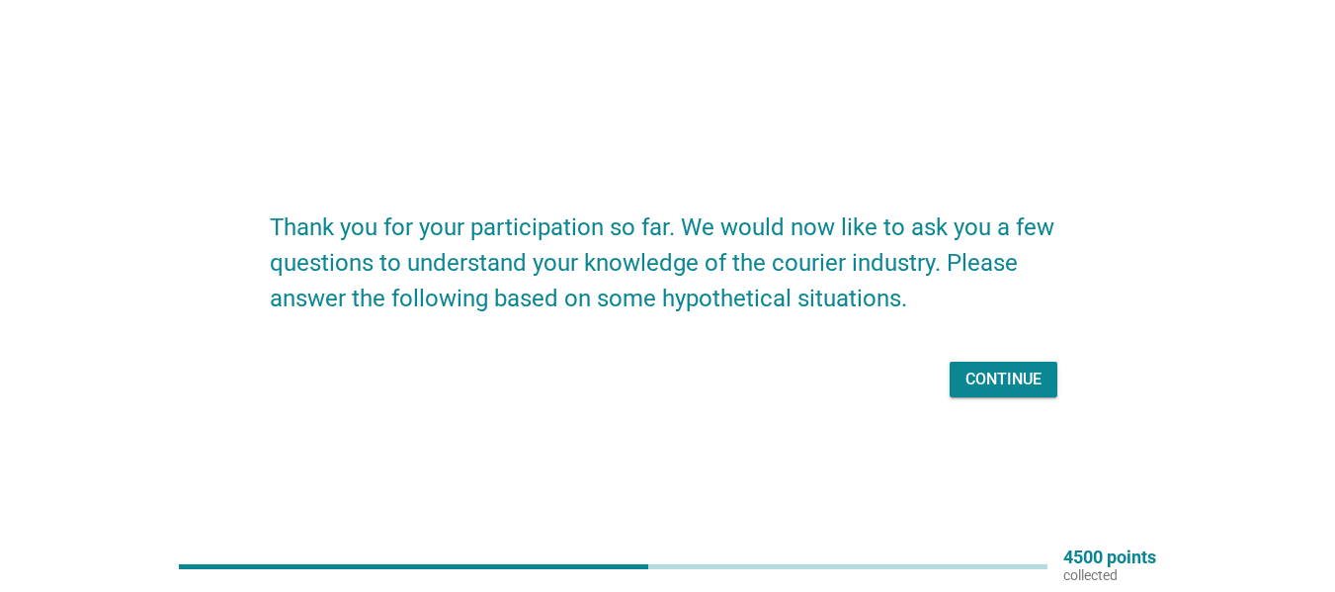
click at [975, 365] on button "Continue" at bounding box center [1004, 380] width 108 height 36
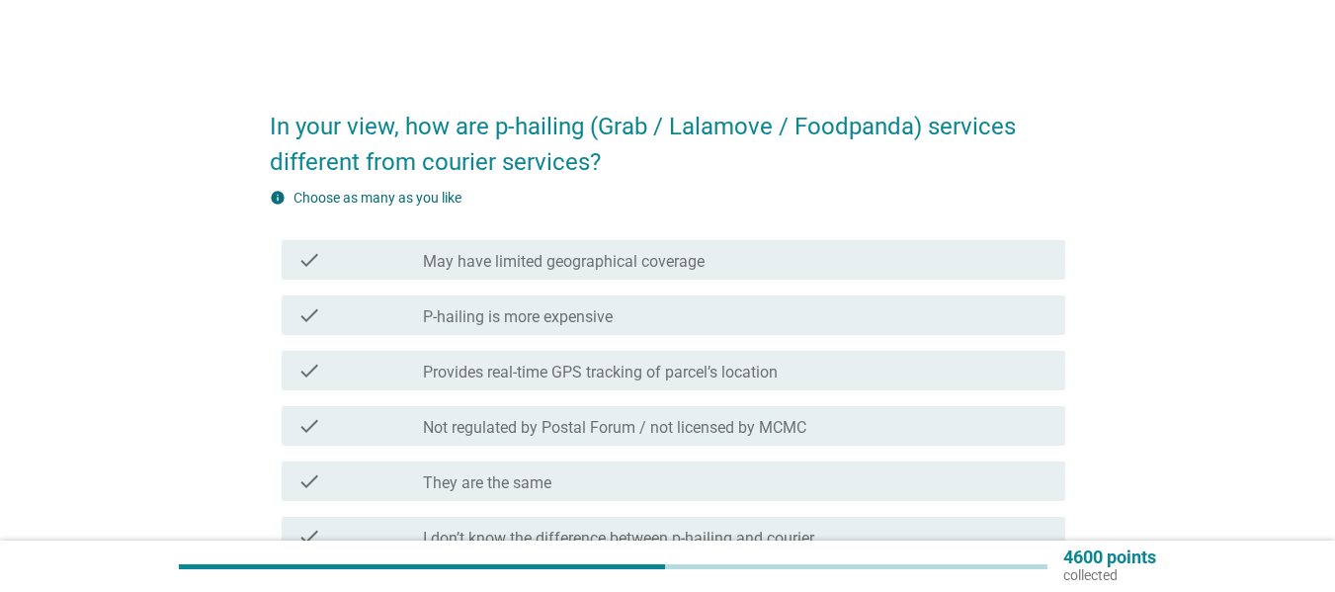
scroll to position [99, 0]
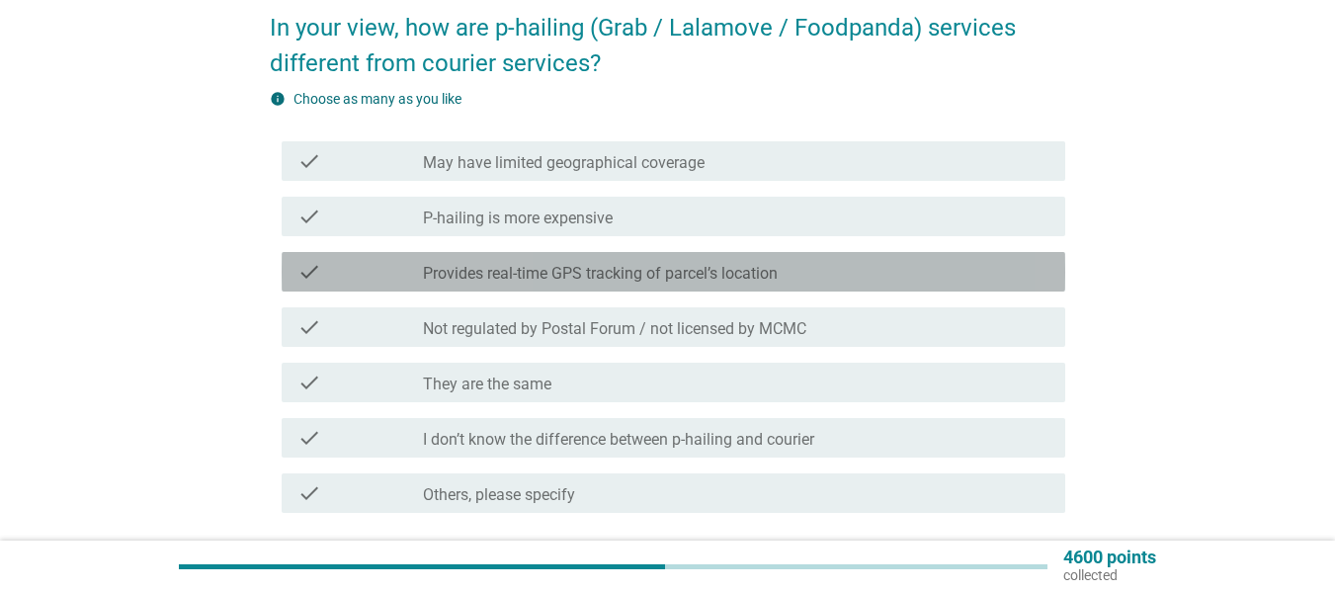
click at [634, 278] on label "Provides real-time GPS tracking of parcel’s location" at bounding box center [600, 274] width 355 height 20
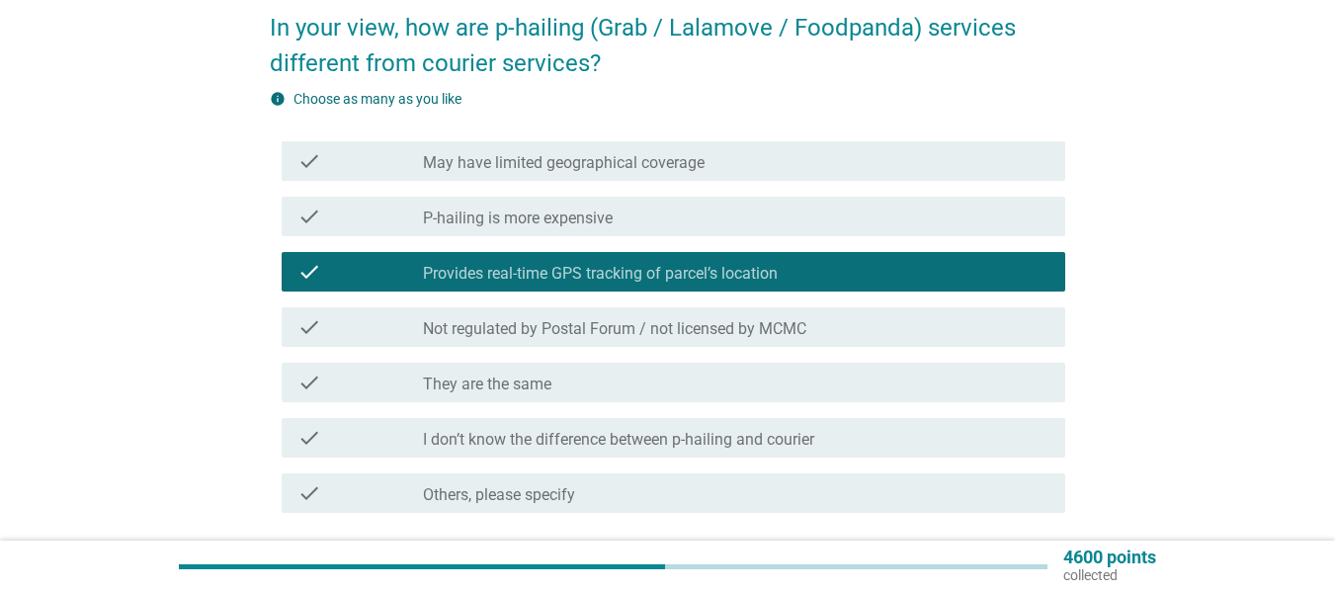
click at [706, 163] on div "check_box_outline_blank May have limited geographical coverage" at bounding box center [736, 161] width 627 height 24
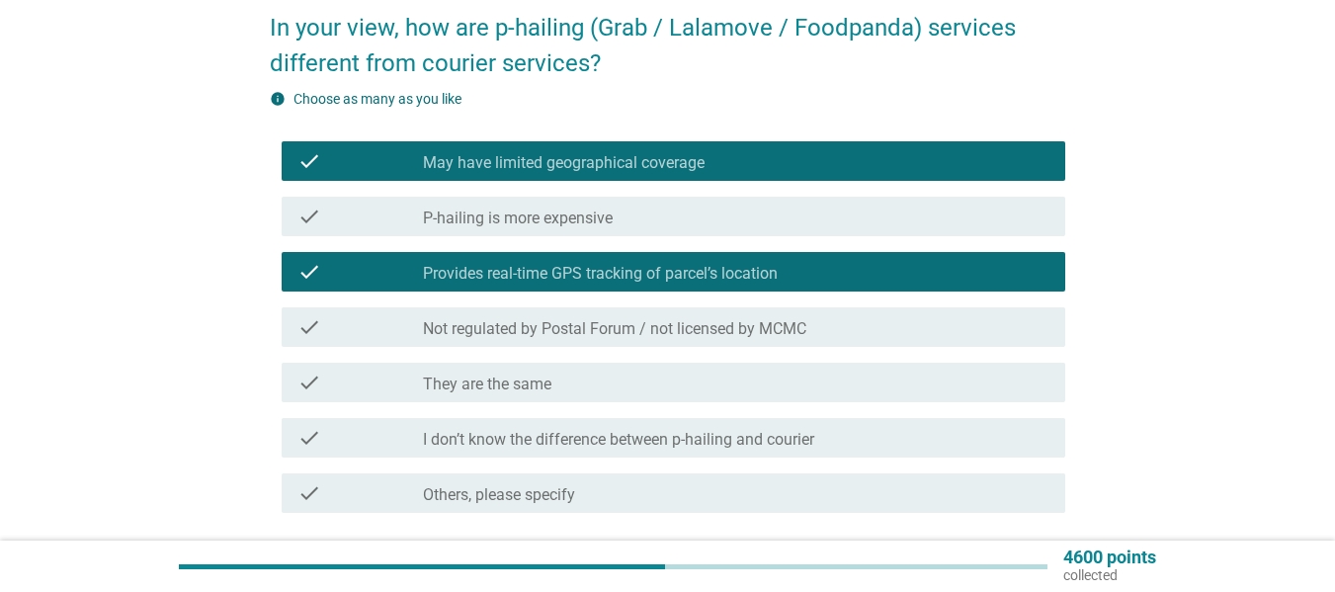
scroll to position [198, 0]
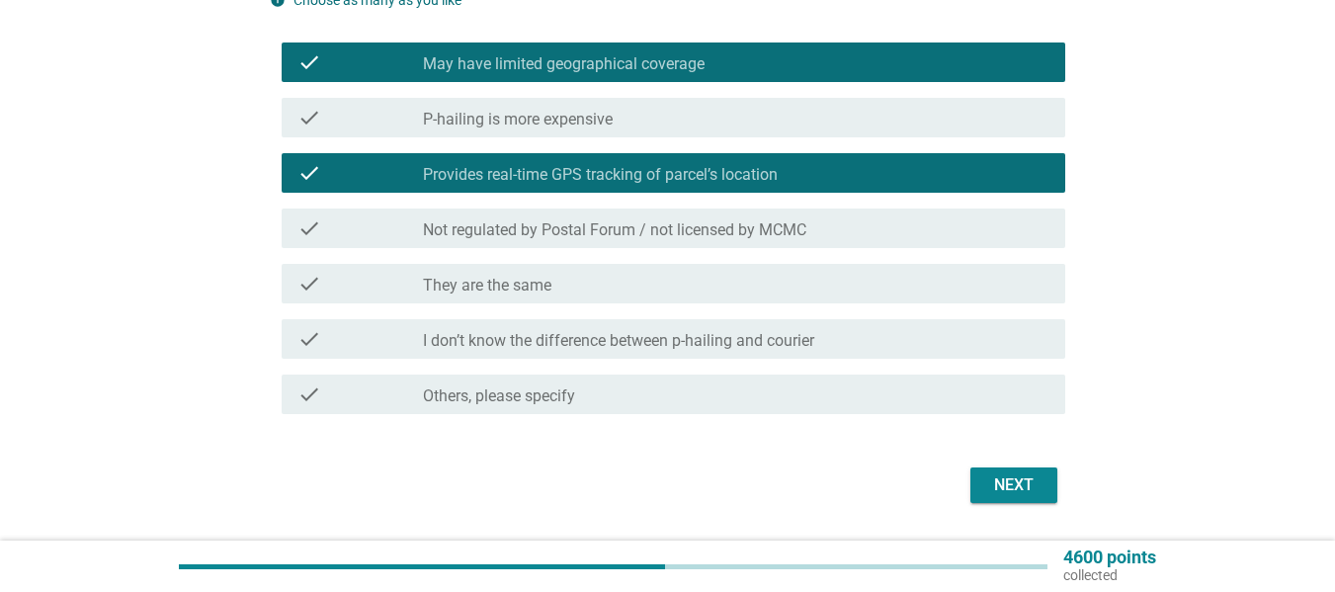
click at [1000, 492] on div "Next" at bounding box center [1014, 485] width 55 height 24
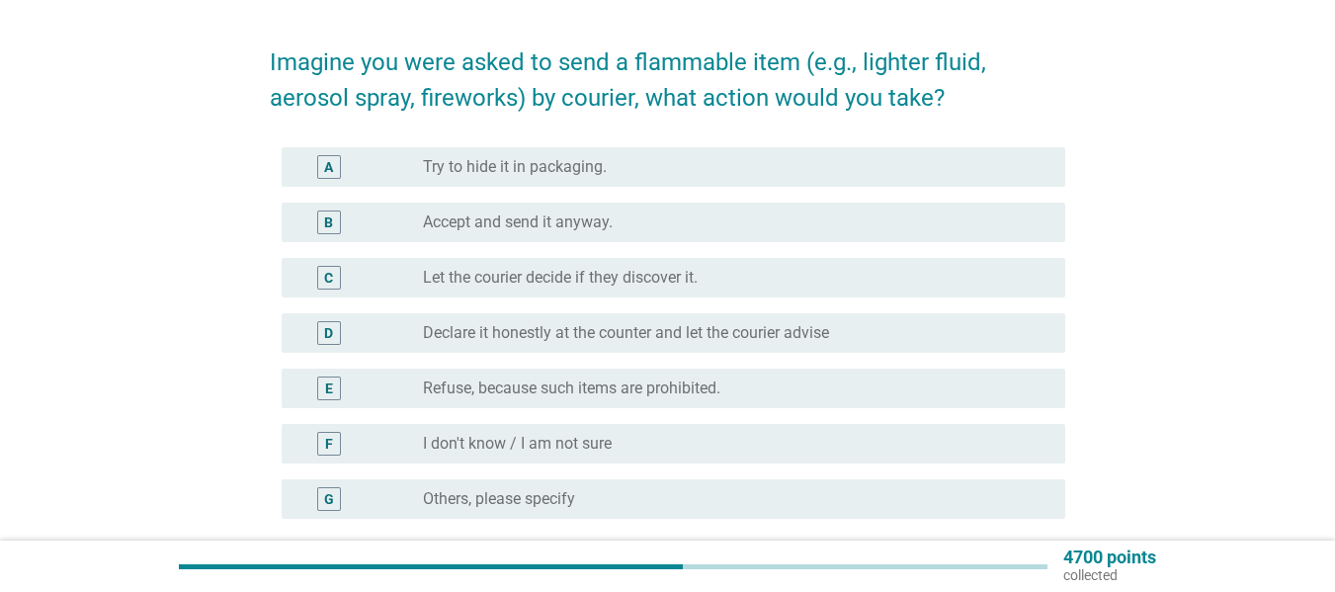
scroll to position [99, 0]
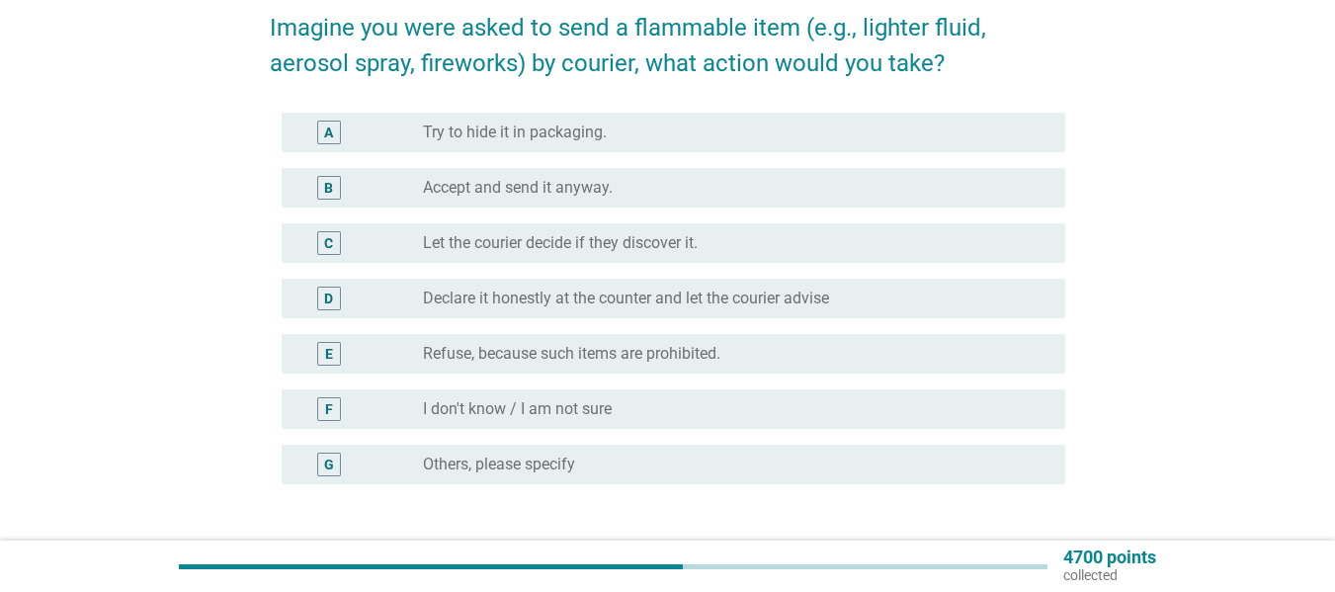
click at [604, 303] on label "Declare it honestly at the counter and let the courier advise" at bounding box center [626, 299] width 406 height 20
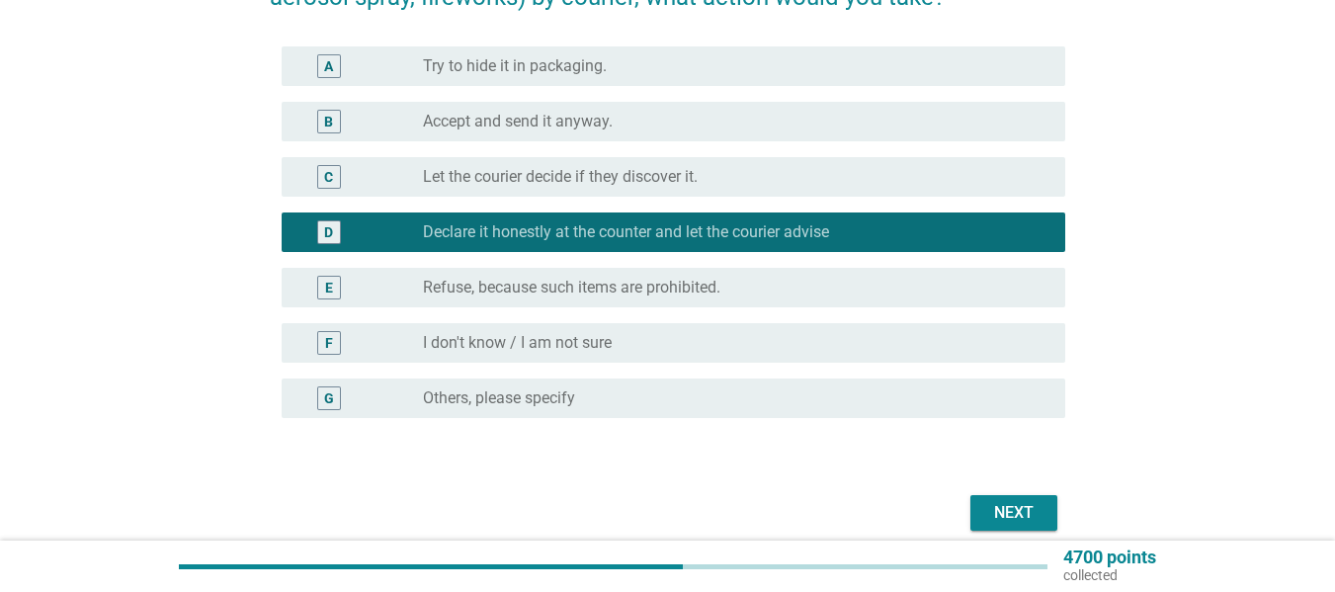
scroll to position [198, 0]
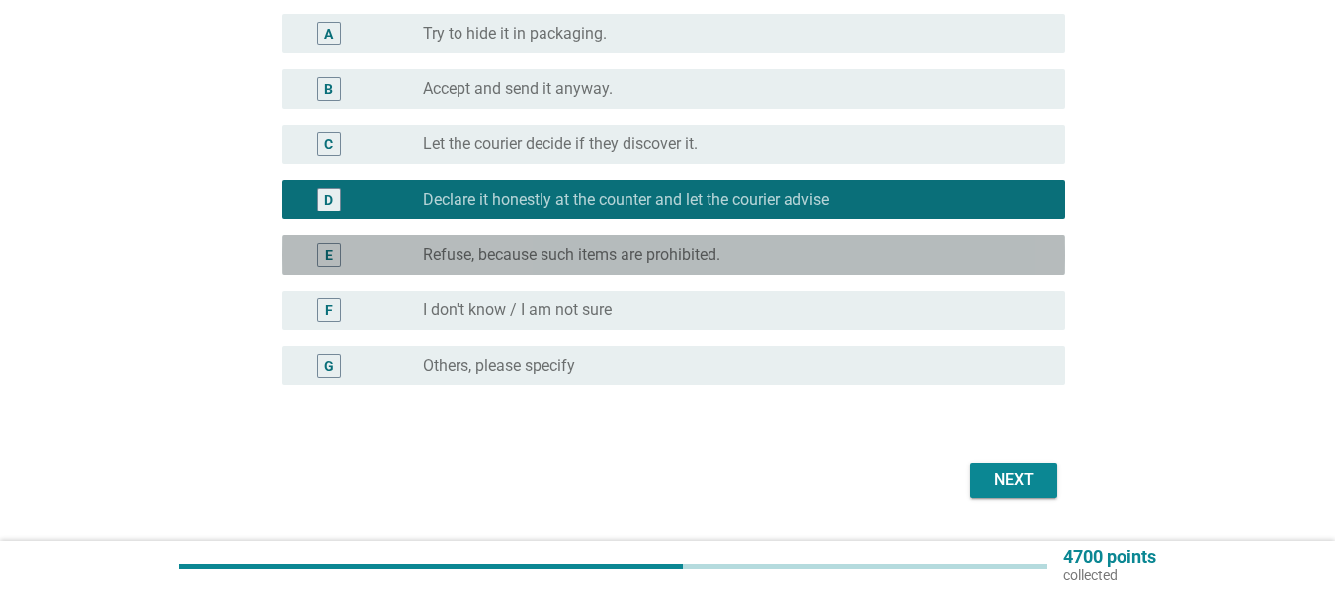
click at [563, 260] on label "Refuse, because such items are prohibited." at bounding box center [572, 255] width 298 height 20
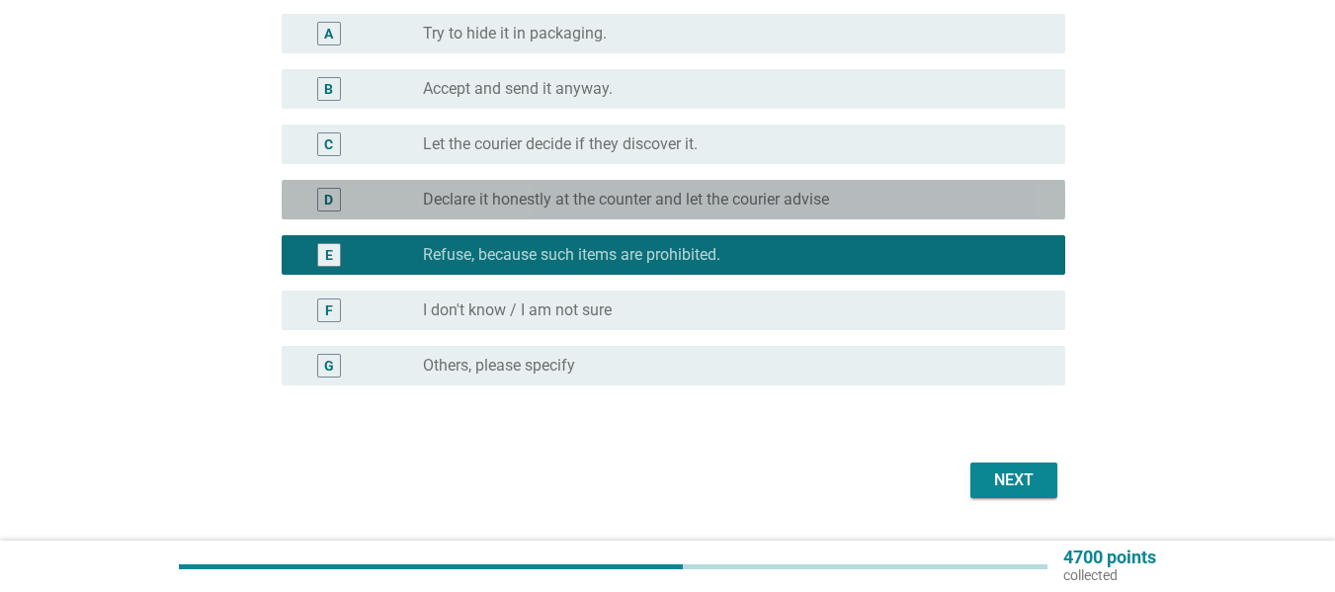
click at [540, 215] on div "D radio_button_unchecked Declare it honestly at the counter and let the courier…" at bounding box center [674, 200] width 784 height 40
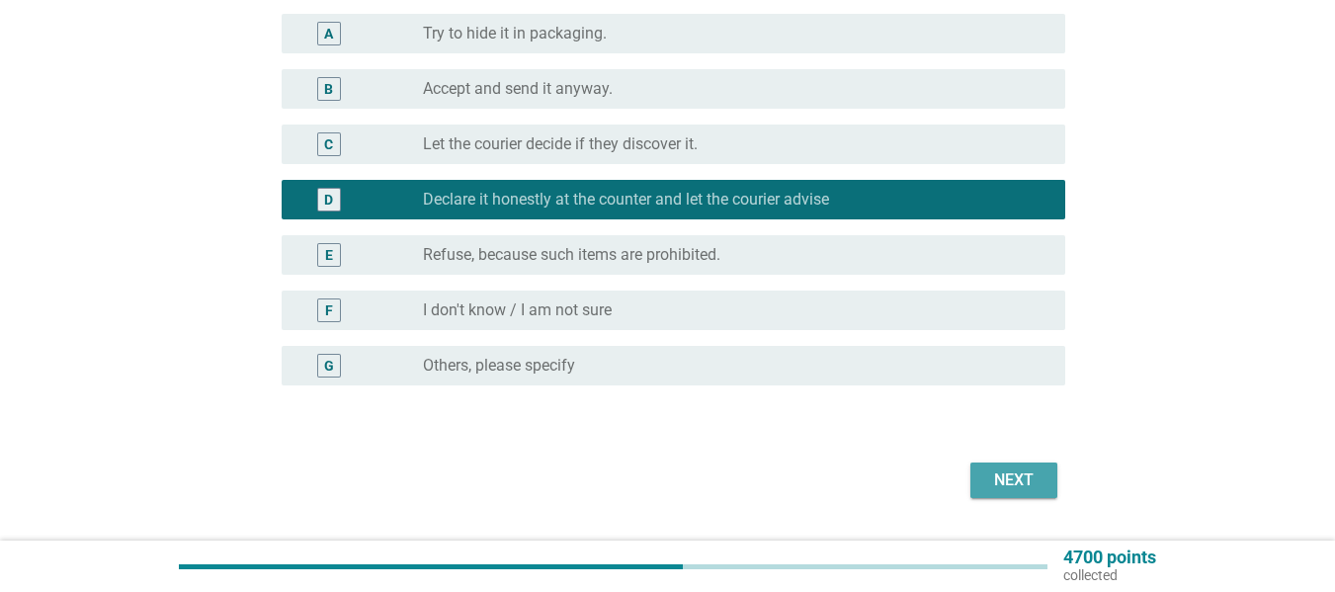
click at [1005, 474] on div "Next" at bounding box center [1014, 481] width 55 height 24
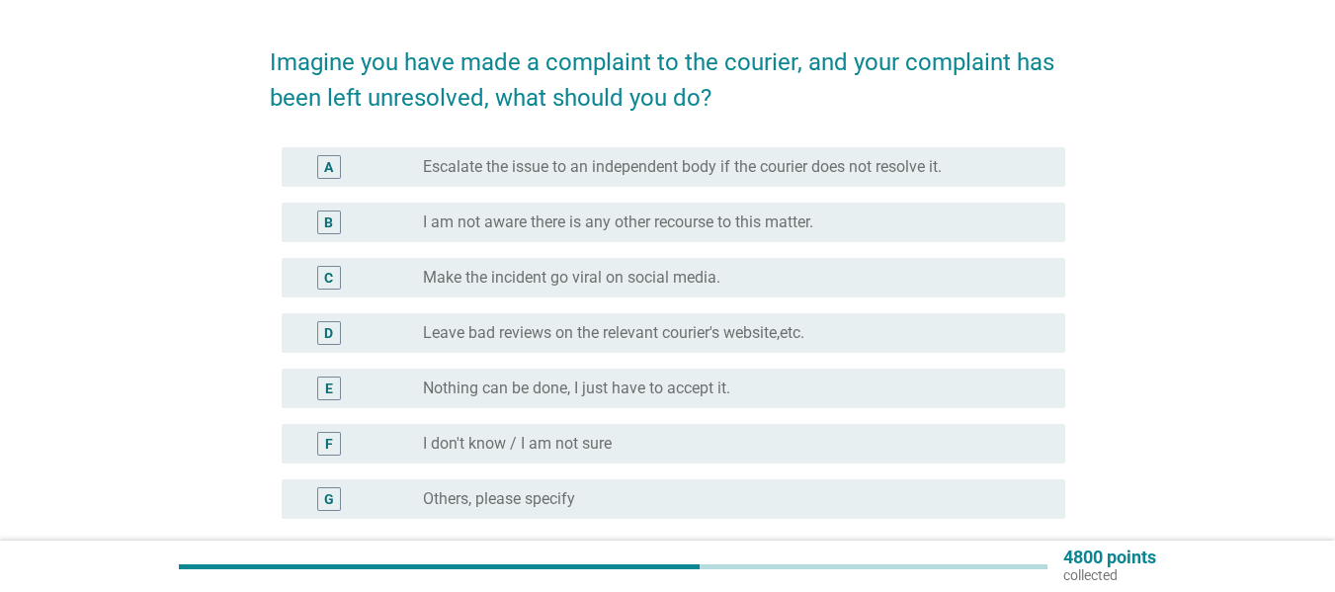
scroll to position [99, 0]
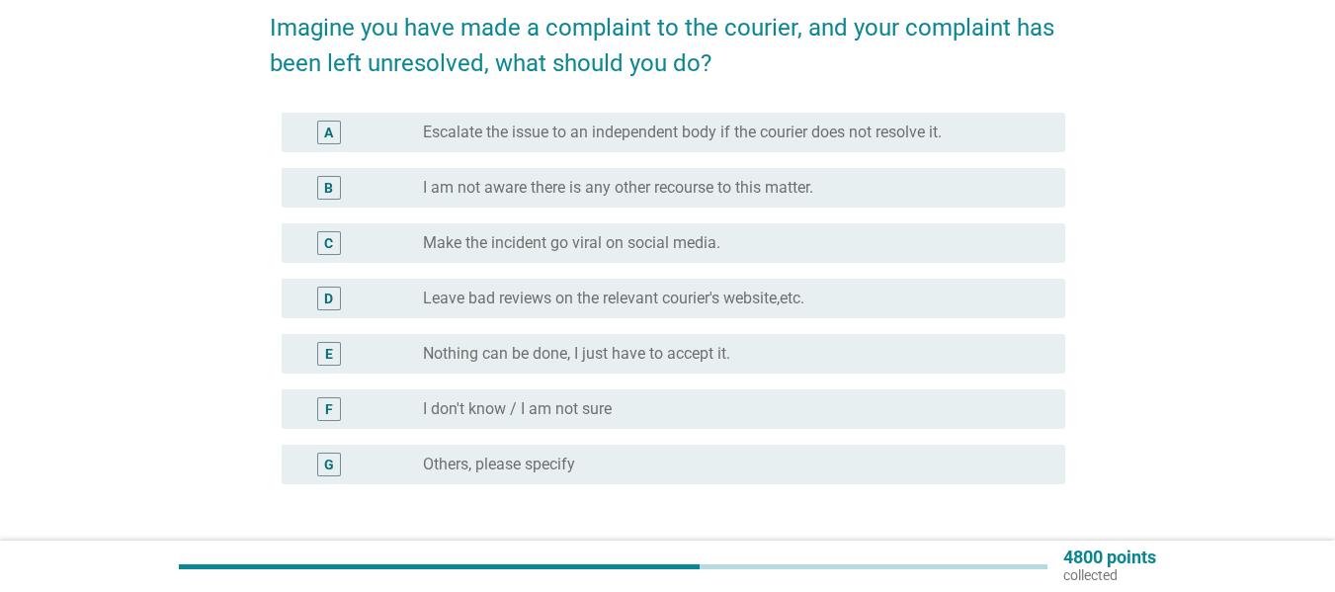
click at [645, 134] on label "Escalate the issue to an independent body if the courier does not resolve it." at bounding box center [682, 133] width 519 height 20
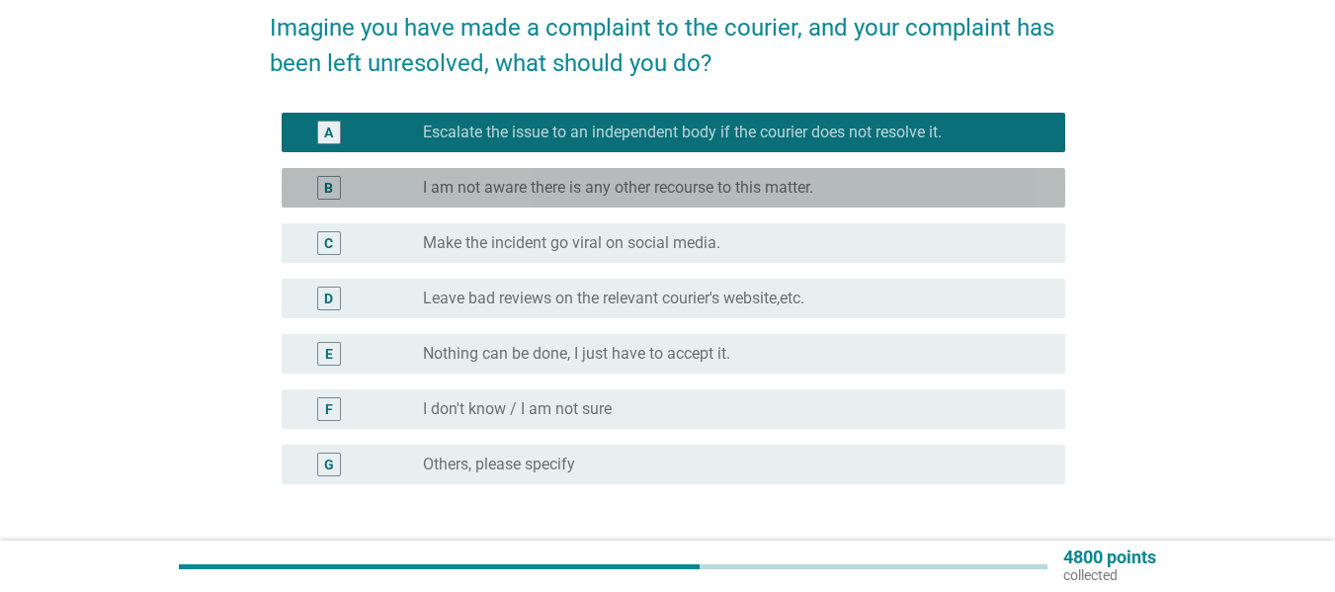
click at [855, 190] on div "radio_button_unchecked I am not aware there is any other recourse to this matte…" at bounding box center [728, 188] width 611 height 20
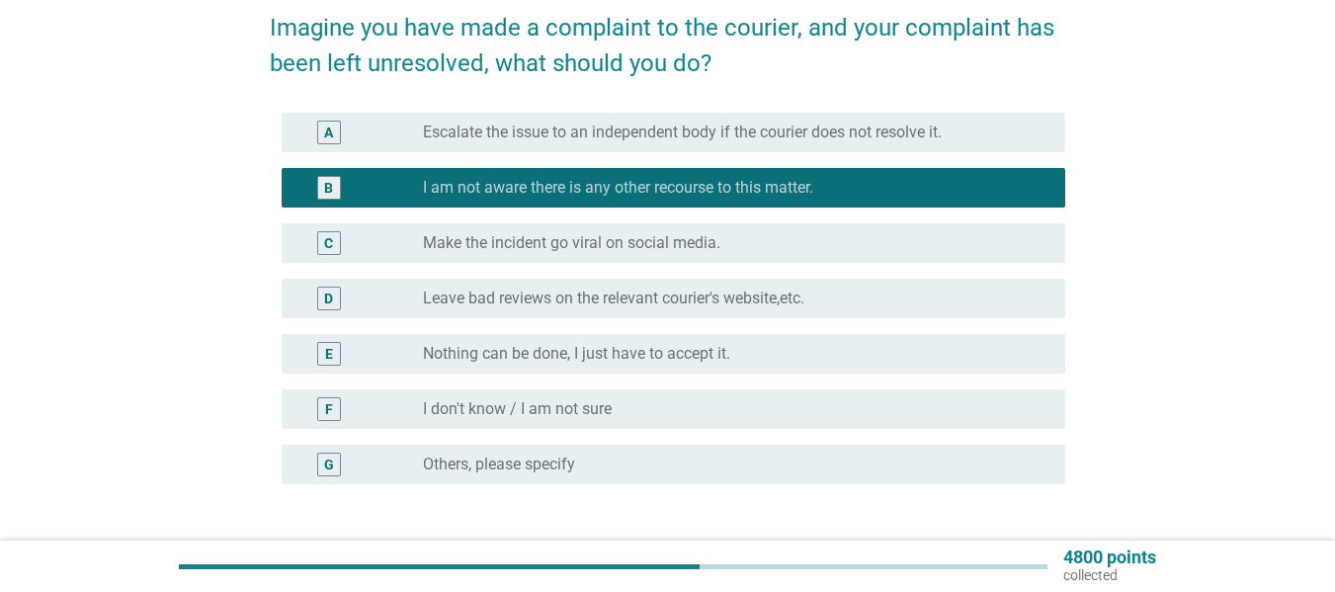
click at [838, 142] on div "radio_button_unchecked Escalate the issue to an independent body if the courier…" at bounding box center [736, 133] width 627 height 24
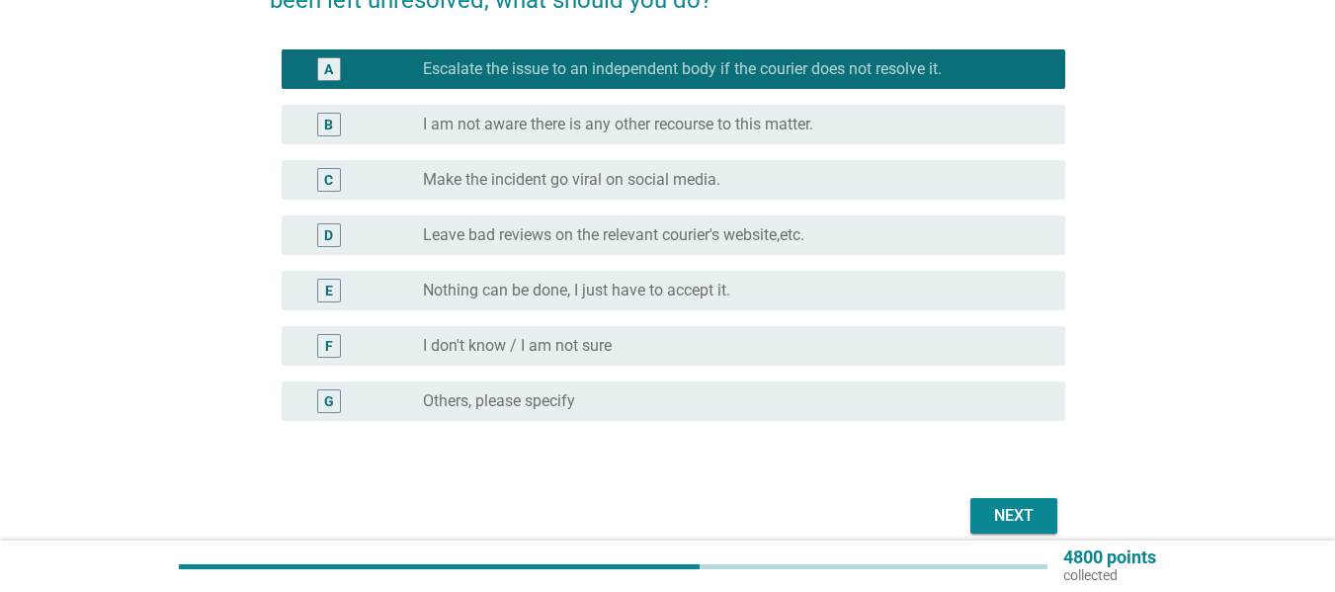
scroll to position [198, 0]
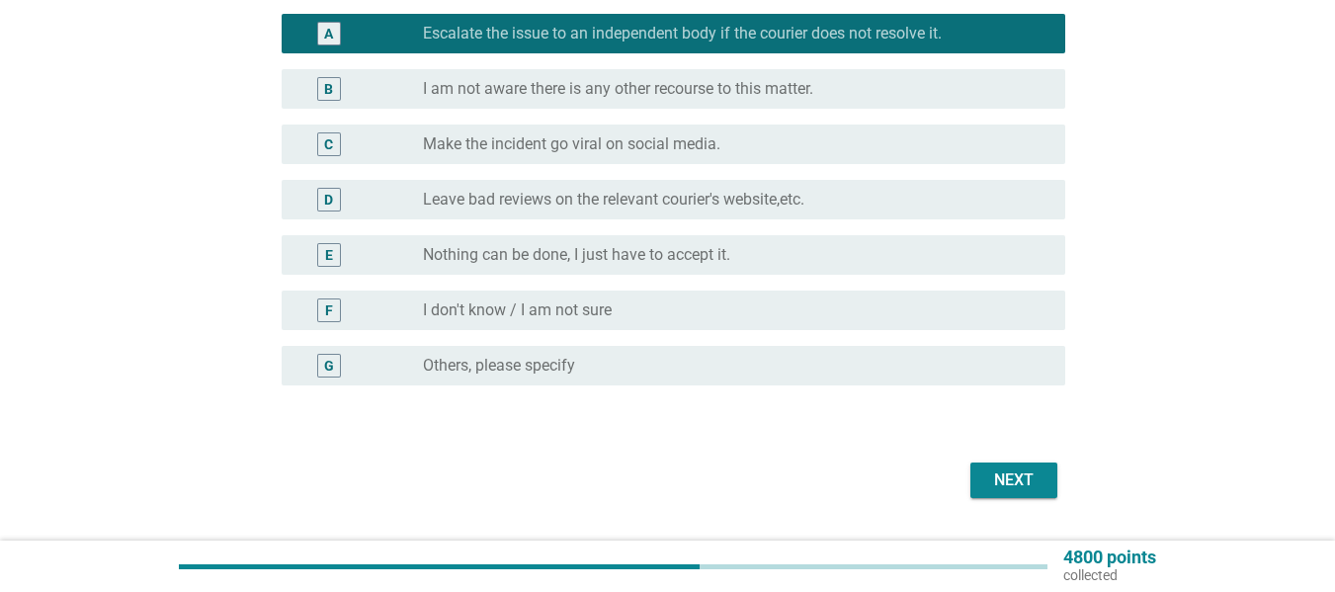
click at [1043, 479] on button "Next" at bounding box center [1014, 481] width 87 height 36
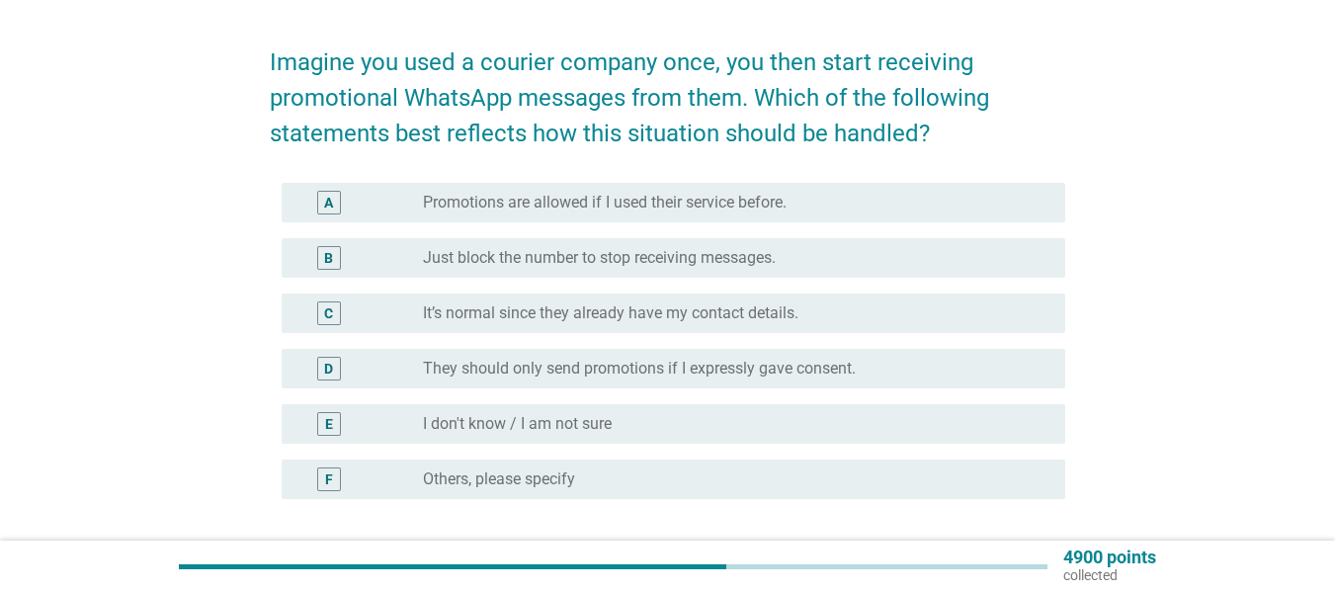
scroll to position [99, 0]
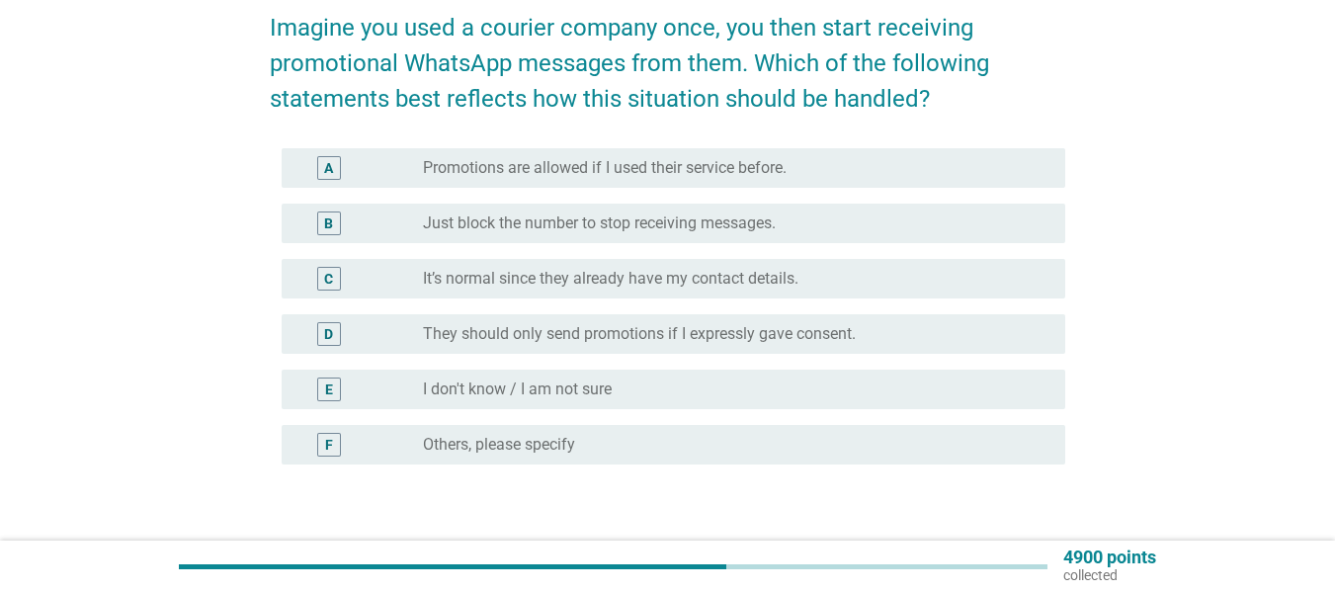
click at [473, 225] on label "Just block the number to stop receiving messages." at bounding box center [599, 224] width 353 height 20
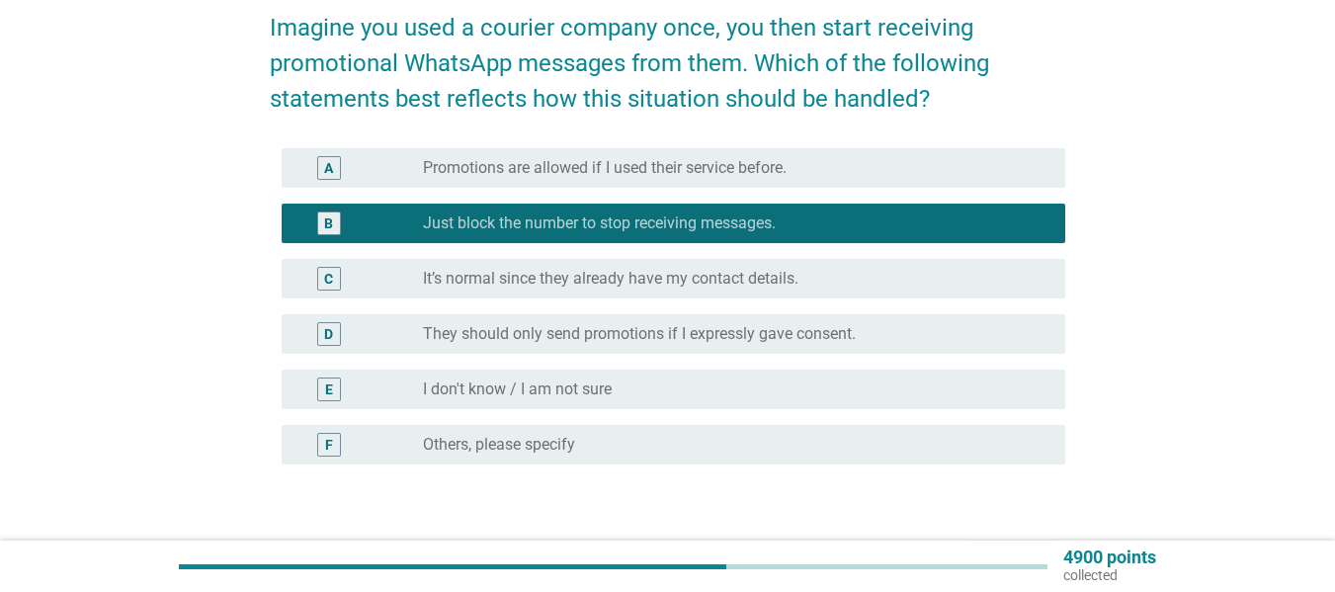
click at [882, 324] on div "radio_button_unchecked They should only send promotions if I expressly gave con…" at bounding box center [728, 334] width 611 height 20
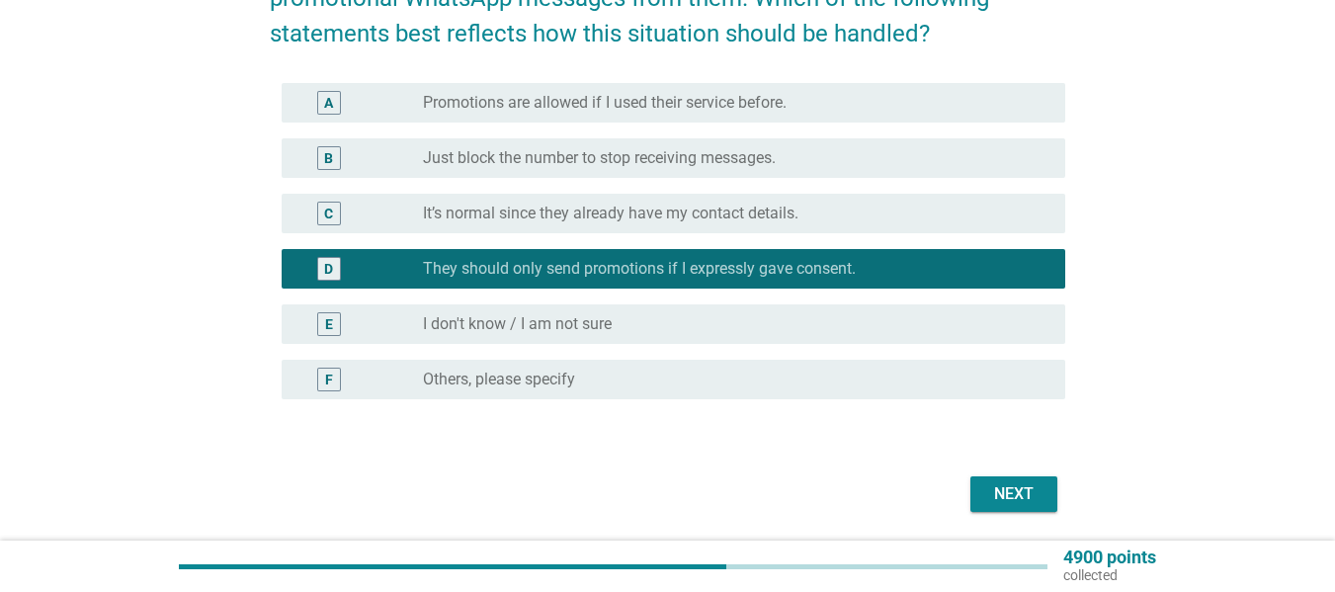
scroll to position [198, 0]
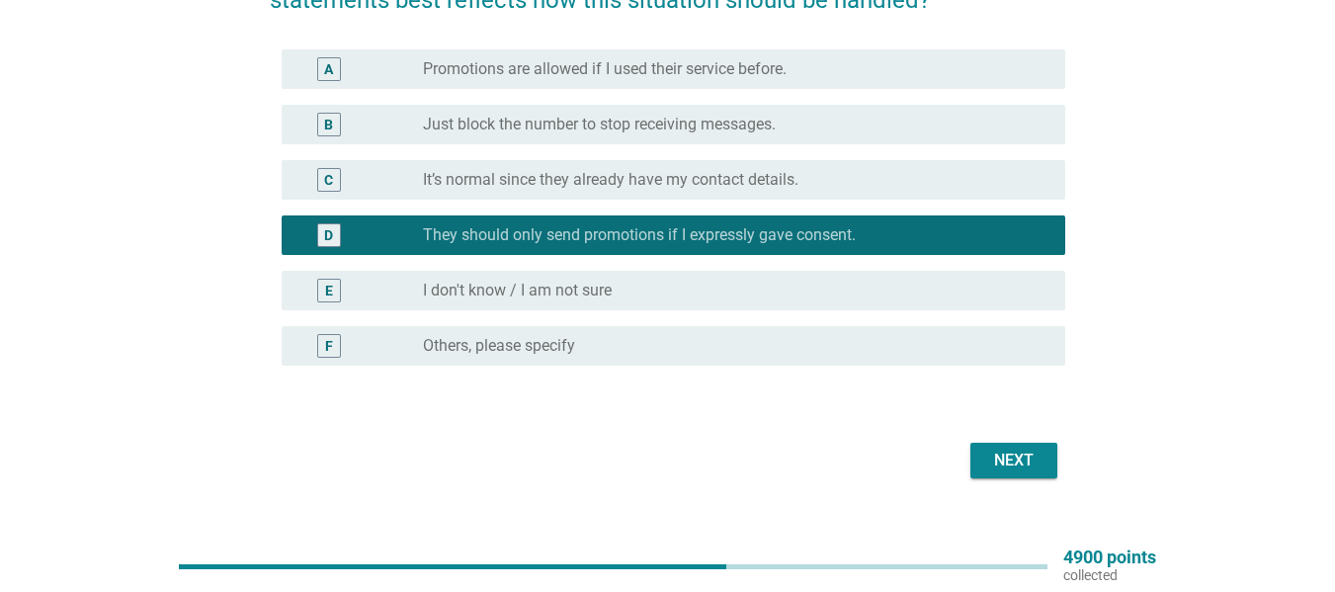
click at [1020, 455] on div "Next" at bounding box center [1014, 461] width 55 height 24
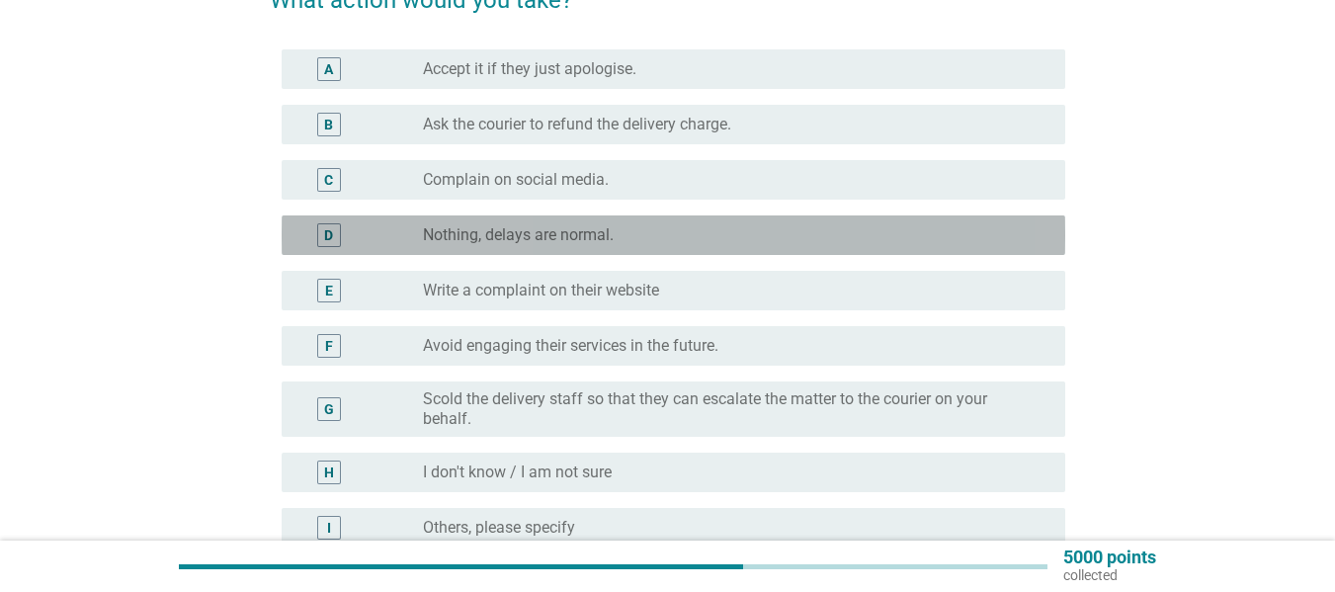
click at [559, 229] on label "Nothing, delays are normal." at bounding box center [518, 235] width 191 height 20
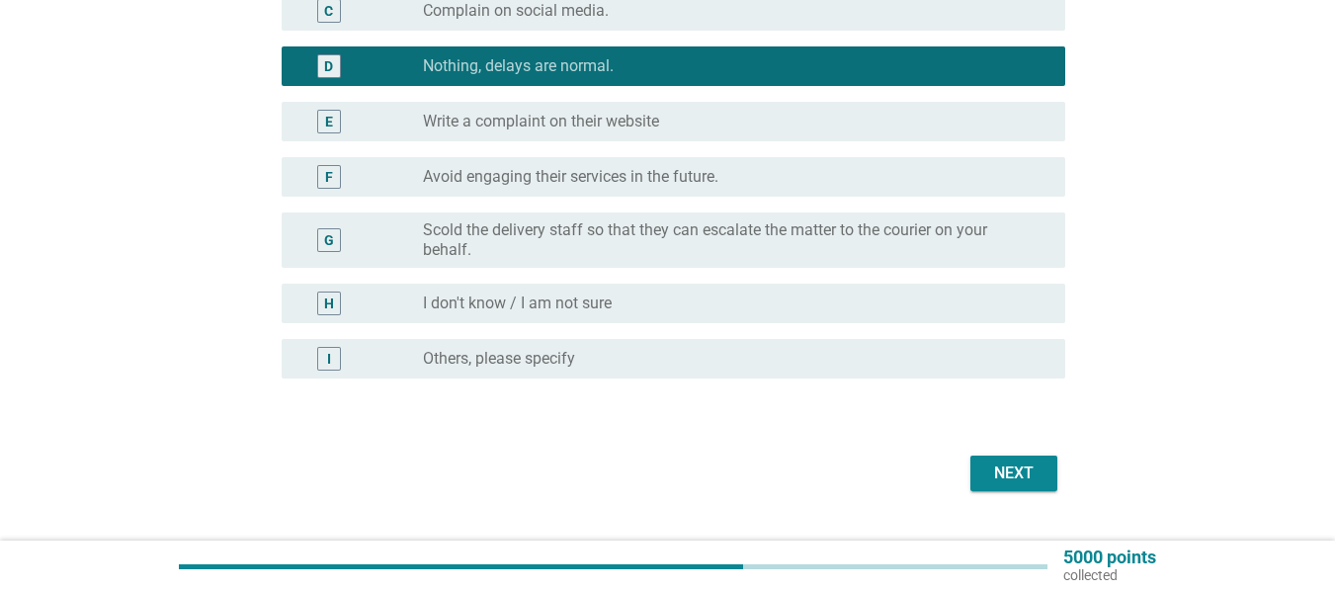
scroll to position [395, 0]
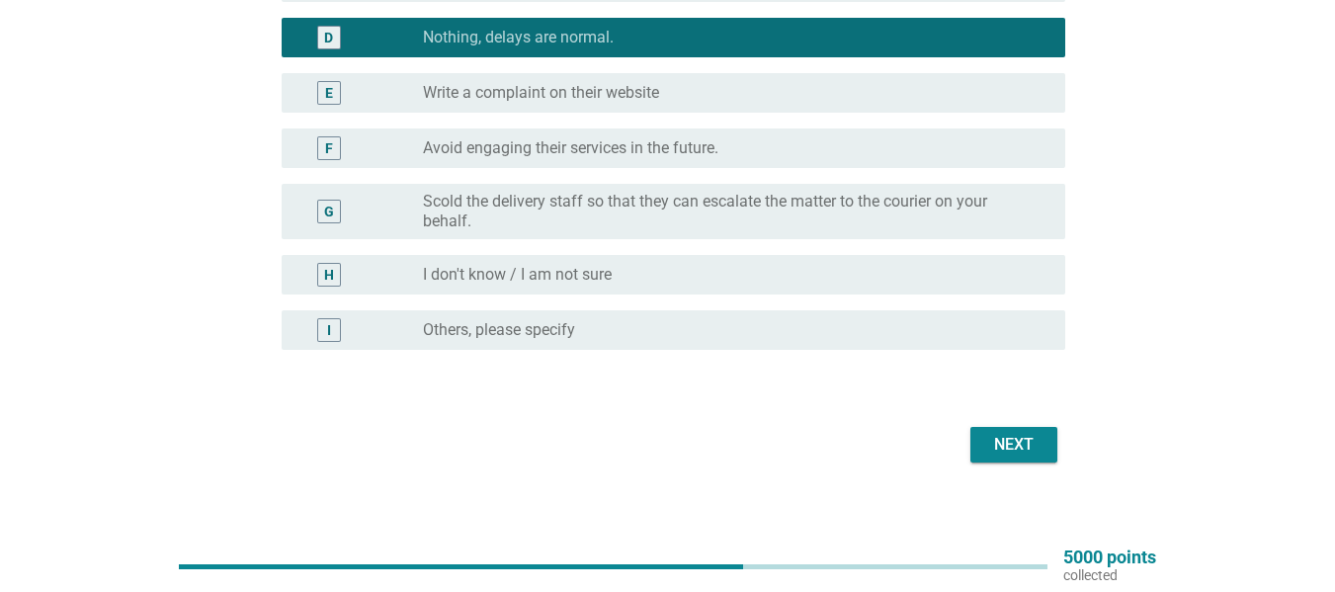
click at [1007, 451] on div "Next" at bounding box center [1014, 445] width 55 height 24
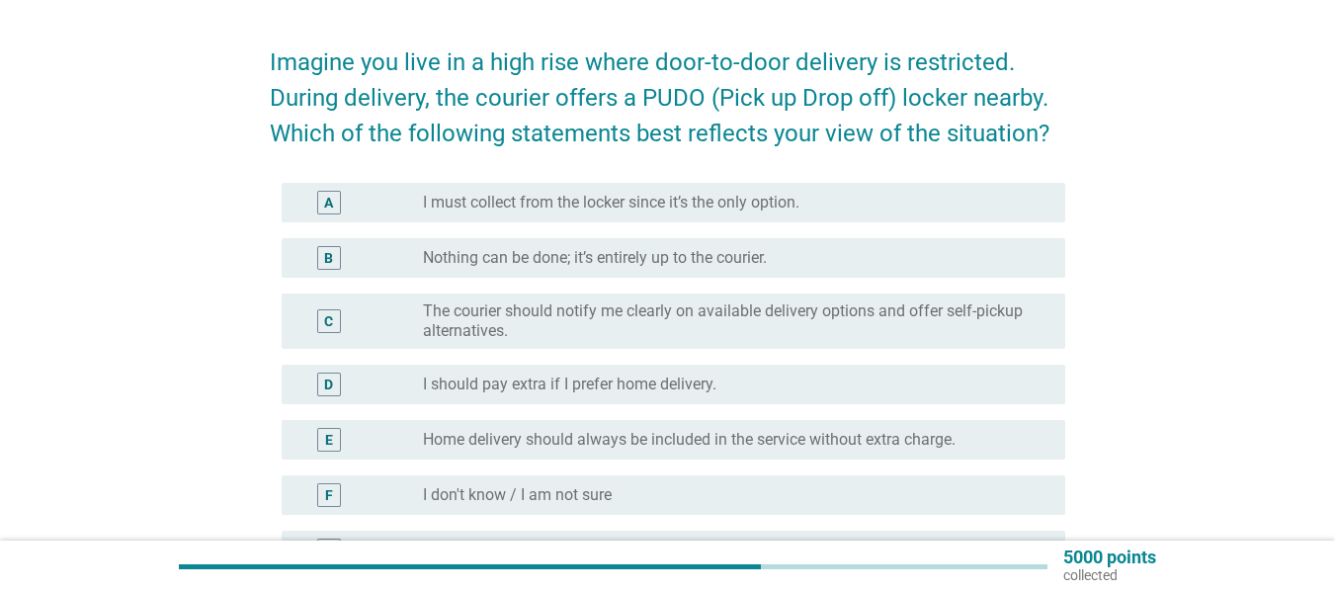
scroll to position [99, 0]
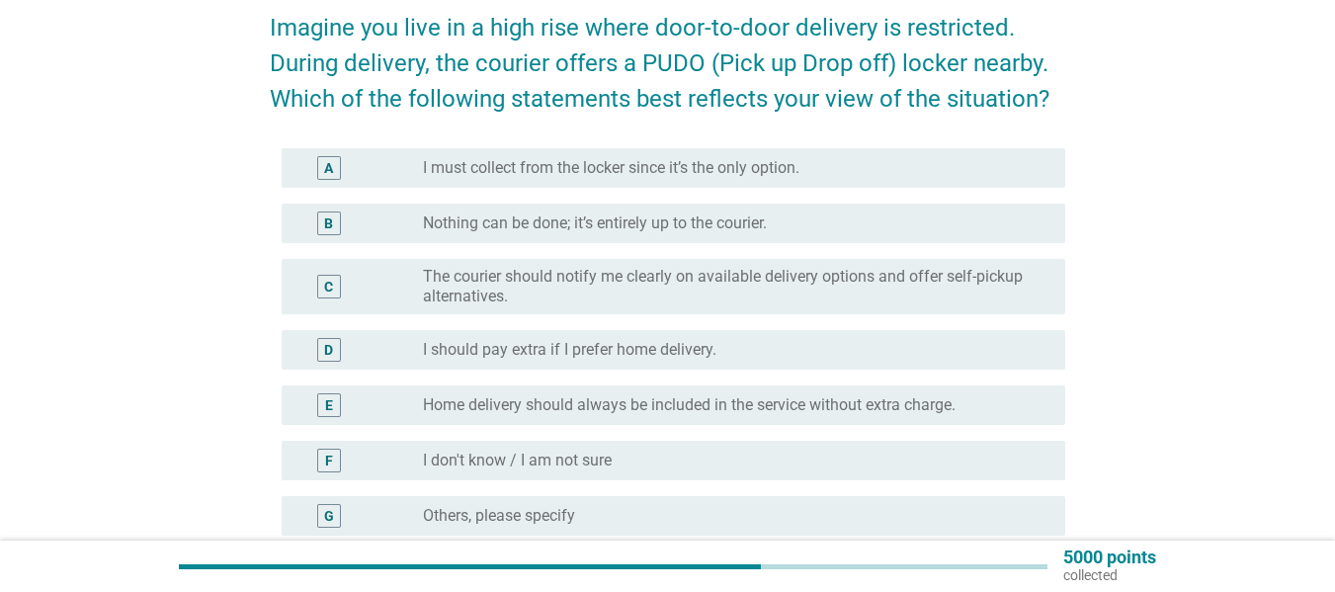
click at [692, 290] on label "The courier should notify me clearly on available delivery options and offer se…" at bounding box center [728, 287] width 611 height 40
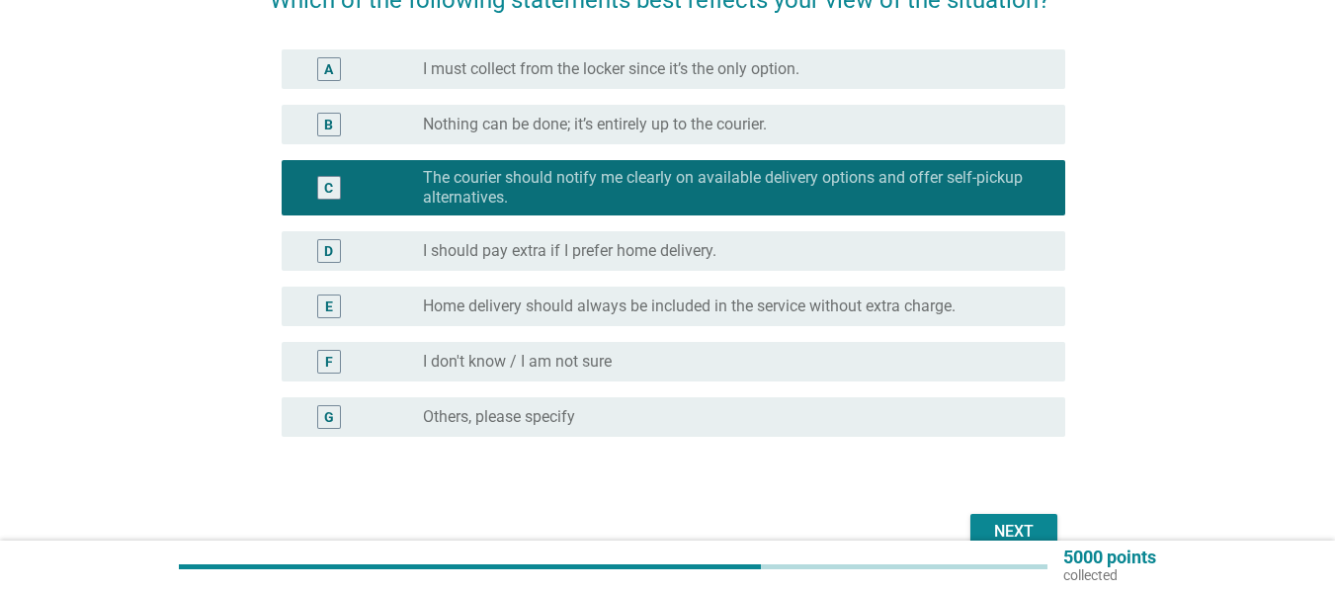
scroll to position [297, 0]
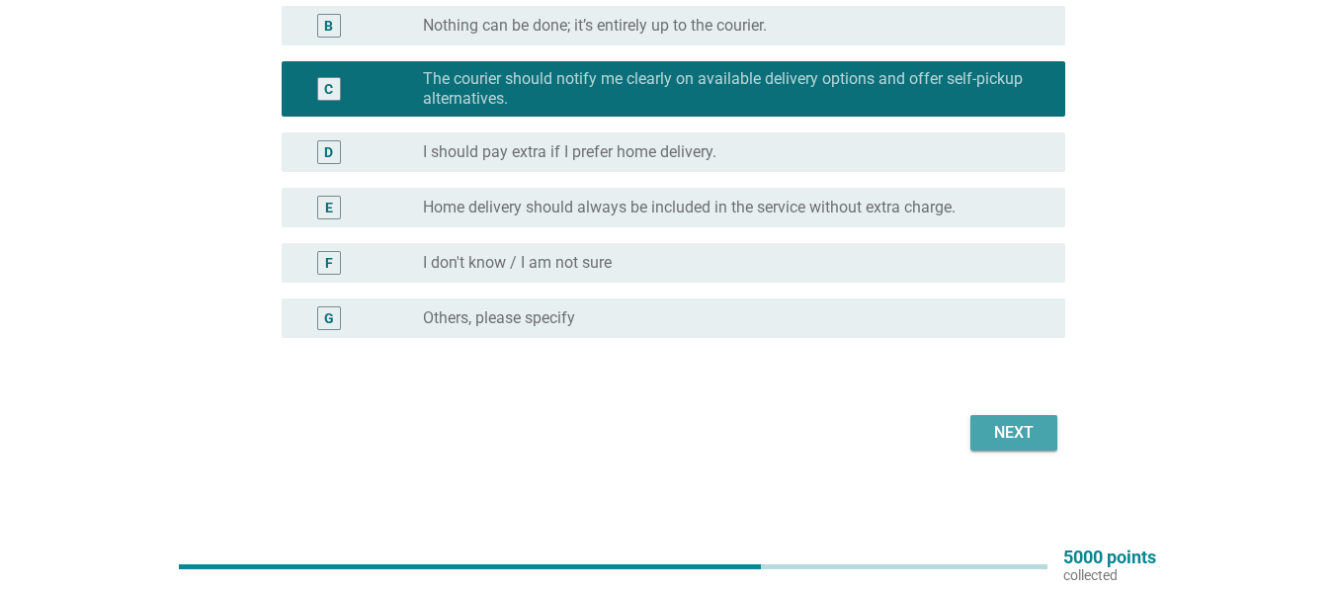
click at [1016, 429] on div "Next" at bounding box center [1014, 433] width 55 height 24
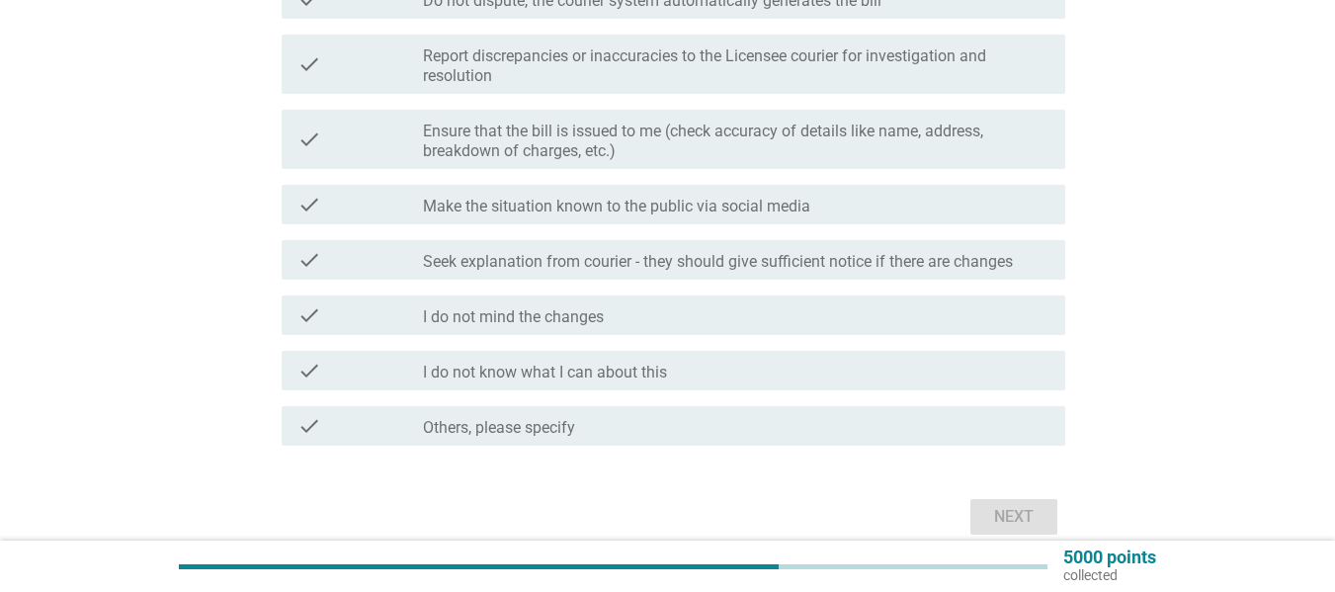
click at [626, 151] on label "Ensure that the bill is issued to me (check accuracy of details like name, addr…" at bounding box center [736, 142] width 627 height 40
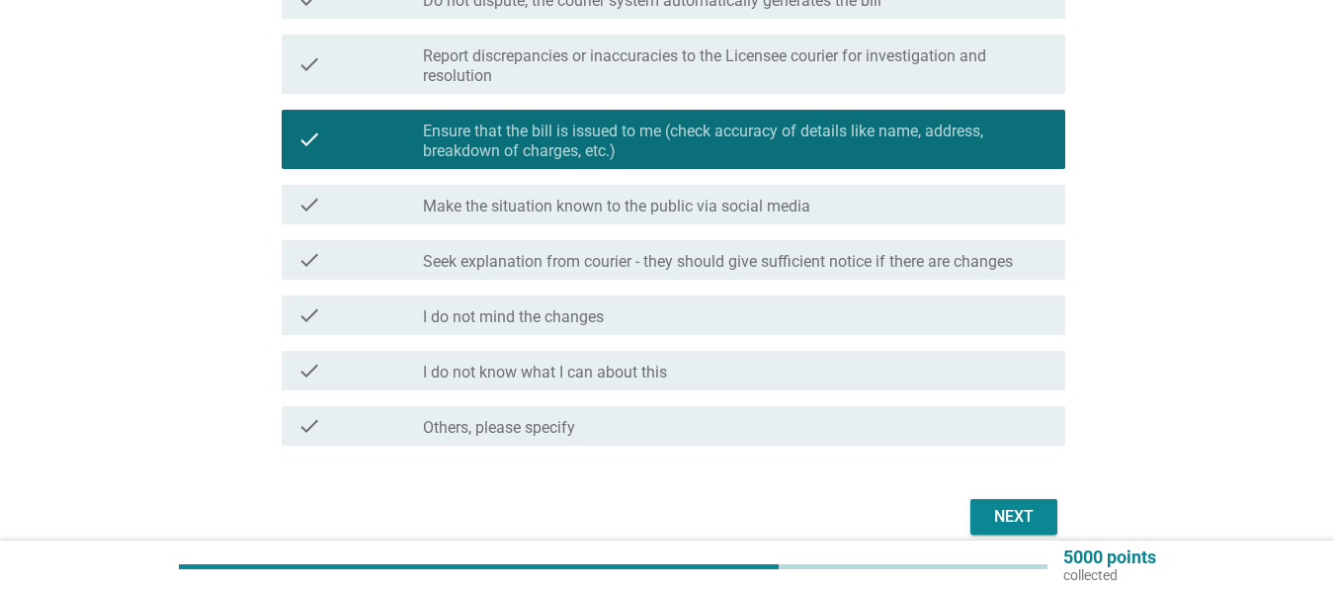
click at [630, 193] on div "check_box_outline_blank Make the situation known to the public via social media" at bounding box center [736, 205] width 627 height 24
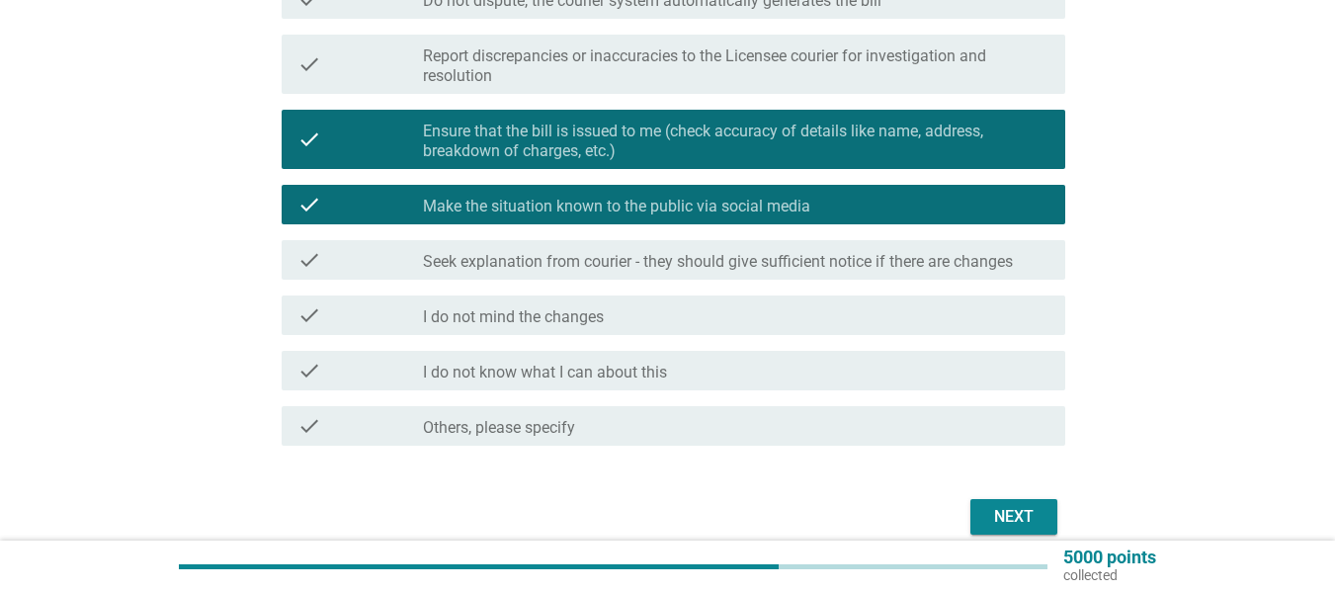
click at [662, 161] on div "check check_box Ensure that the bill is issued to me (check accuracy of details…" at bounding box center [674, 139] width 784 height 59
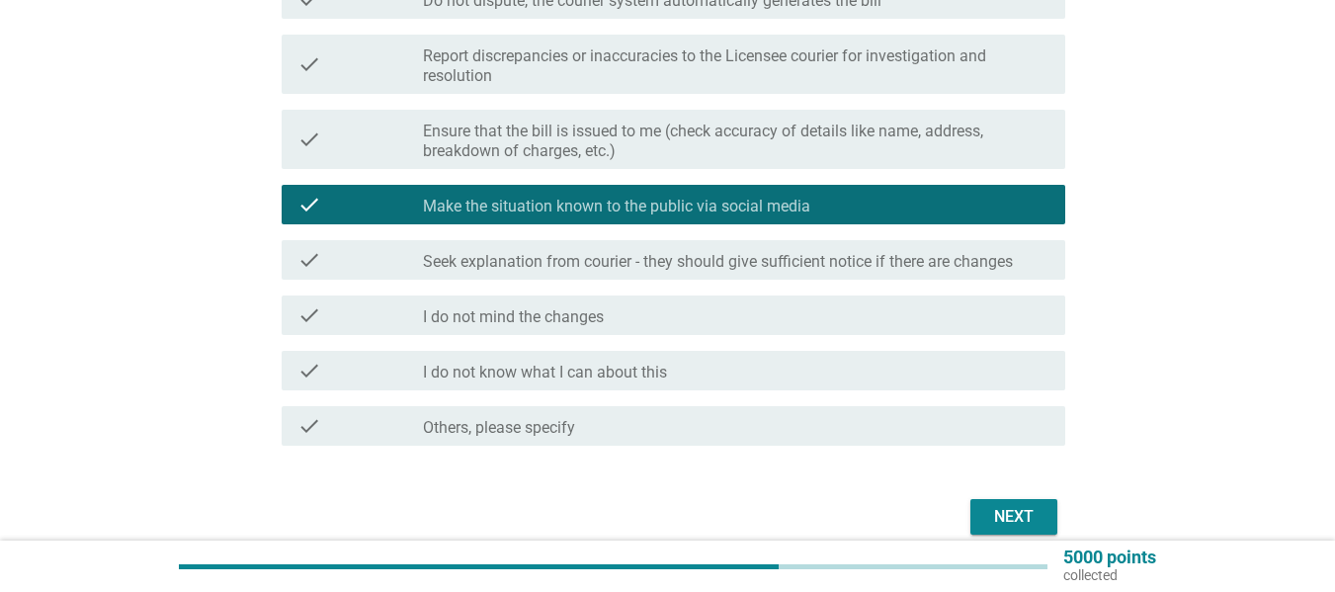
click at [662, 161] on div "check check_box Ensure that the bill is issued to me (check accuracy of details…" at bounding box center [674, 139] width 784 height 59
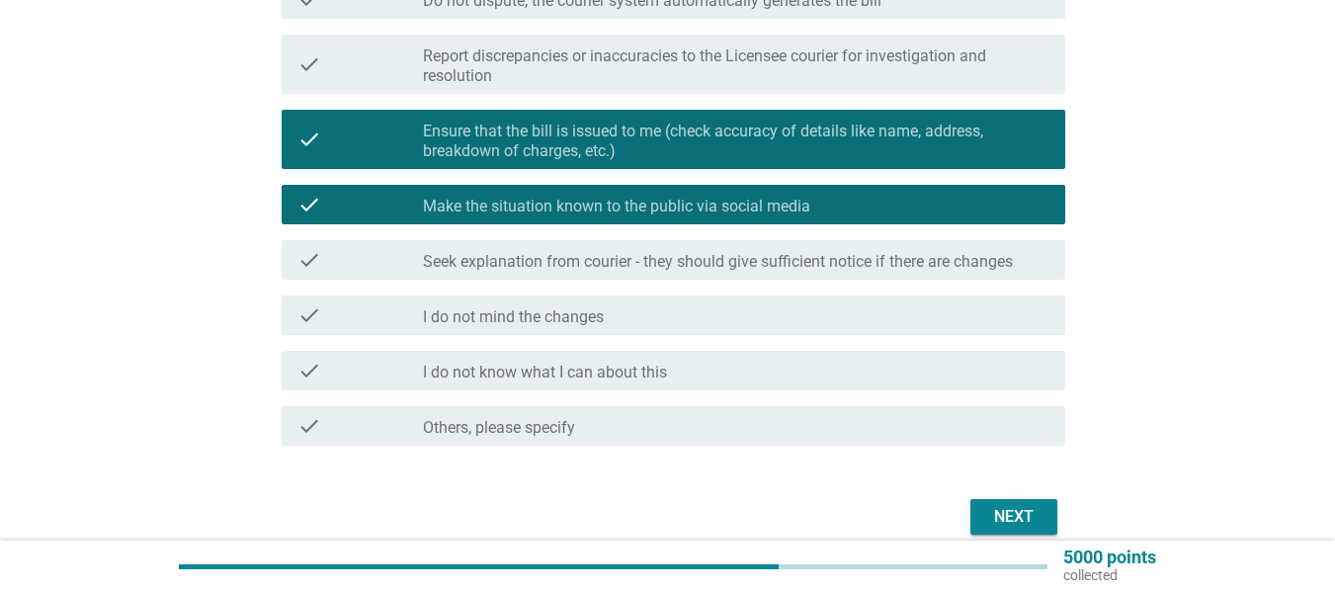
click at [655, 192] on div "check check_box_outline_blank Make the situation known to the public via social…" at bounding box center [674, 205] width 784 height 40
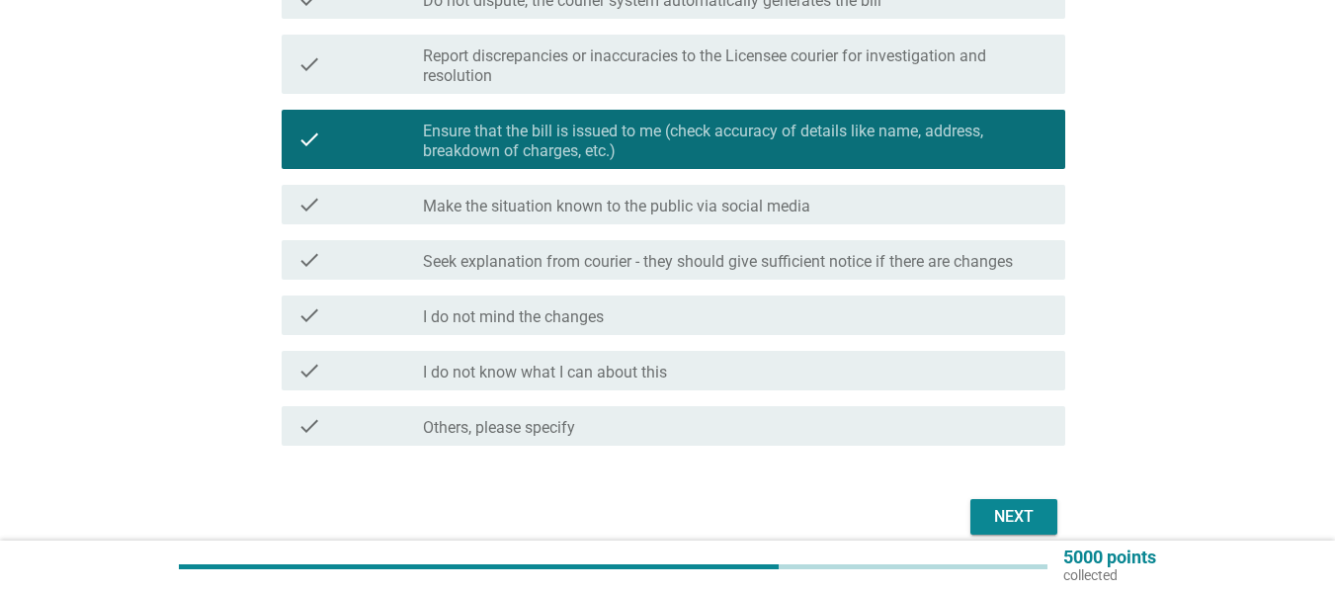
drag, startPoint x: 706, startPoint y: 254, endPoint x: 777, endPoint y: 223, distance: 77.5
click at [707, 254] on label "Seek explanation from courier - they should give sufficient notice if there are…" at bounding box center [718, 262] width 590 height 20
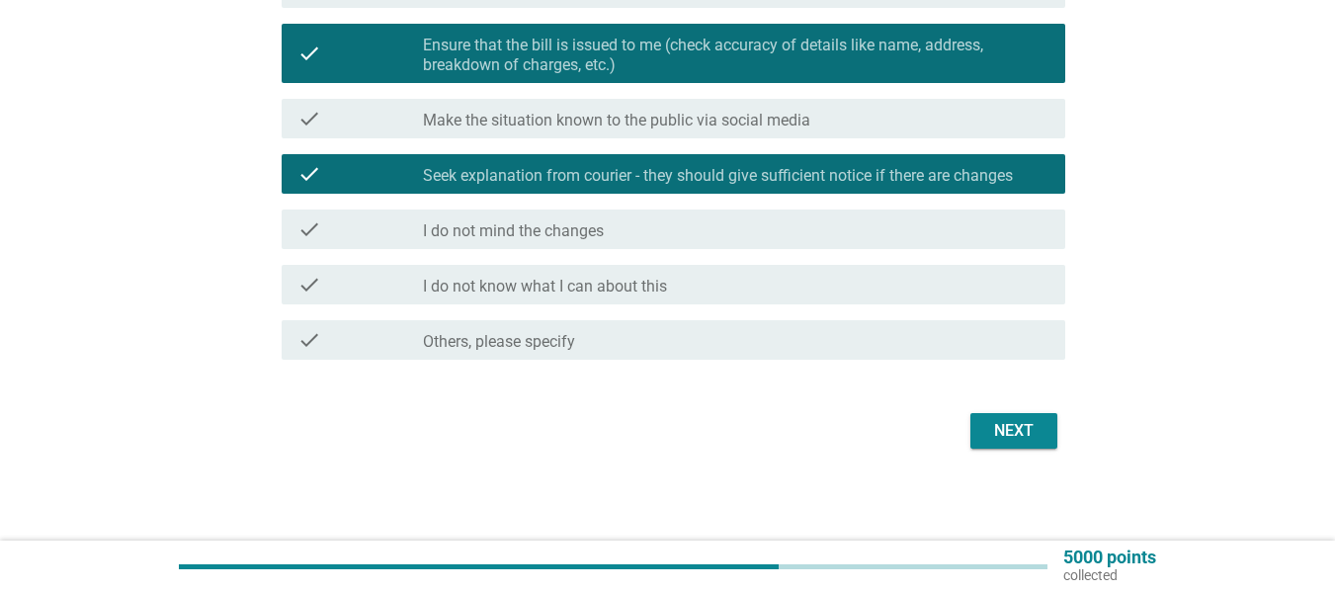
scroll to position [386, 0]
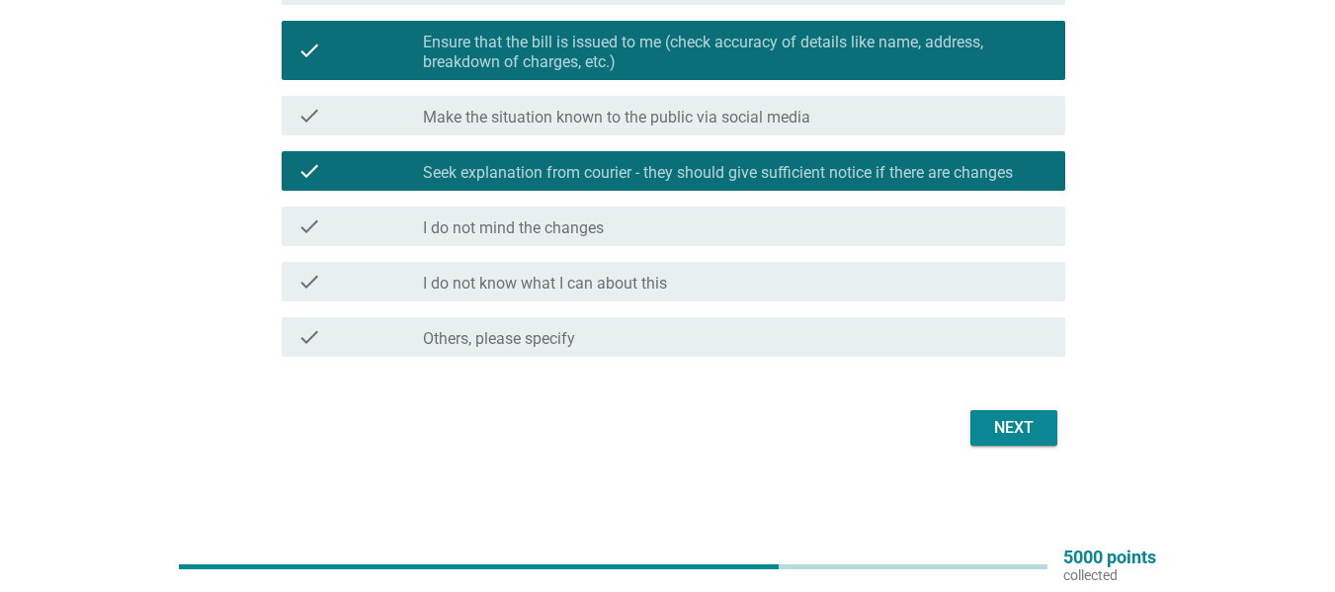
click at [1011, 433] on div "Next" at bounding box center [1014, 428] width 55 height 24
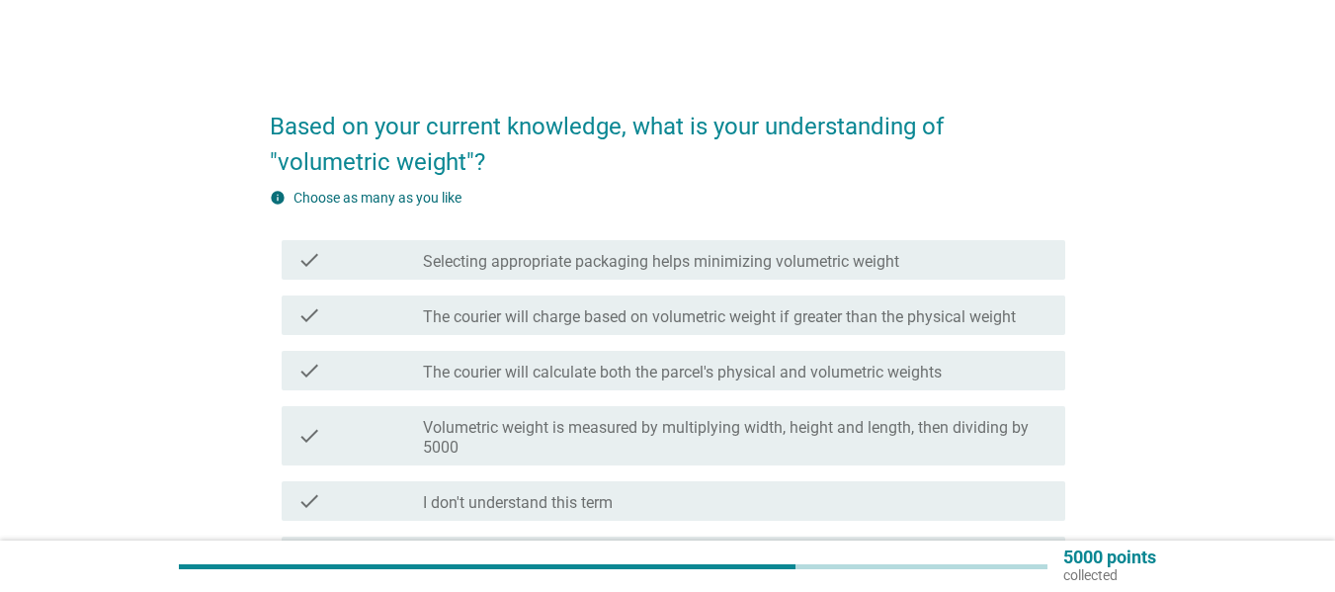
scroll to position [99, 0]
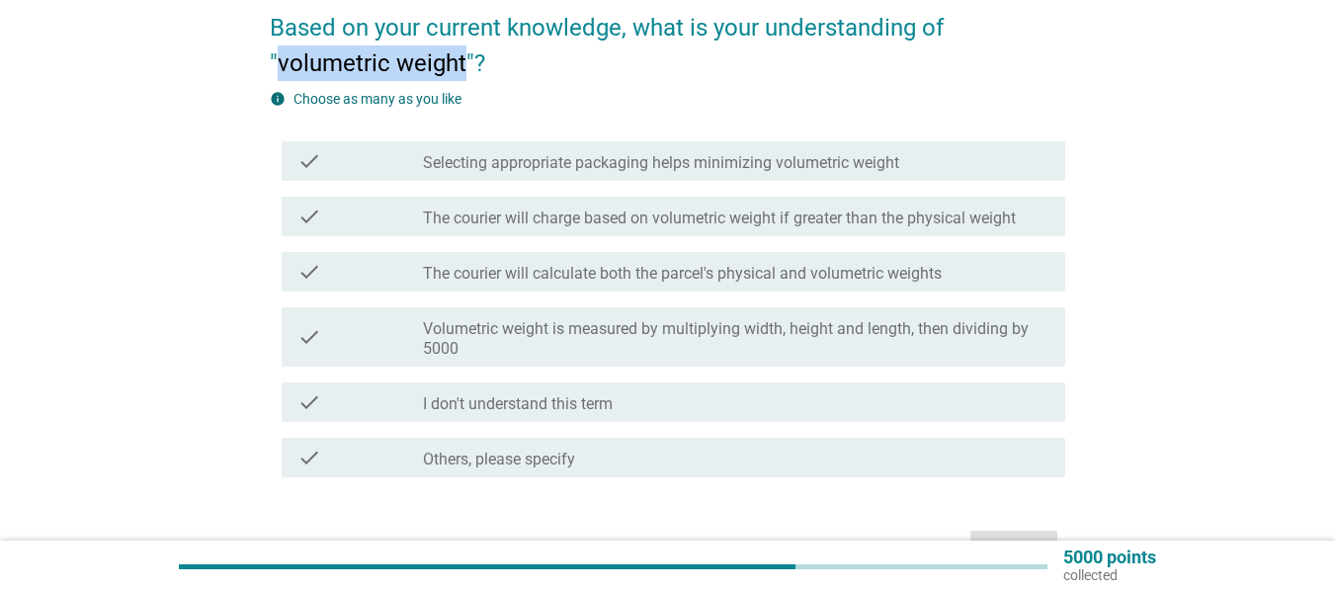
drag, startPoint x: 467, startPoint y: 61, endPoint x: 282, endPoint y: 69, distance: 185.0
click at [282, 69] on h2 "Based on your current knowledge, what is your understanding of "volumetric weig…" at bounding box center [668, 35] width 796 height 91
copy h2 "volumetric weight"
click at [739, 341] on label "Volumetric weight is measured by multiplying width, height and length, then div…" at bounding box center [736, 339] width 627 height 40
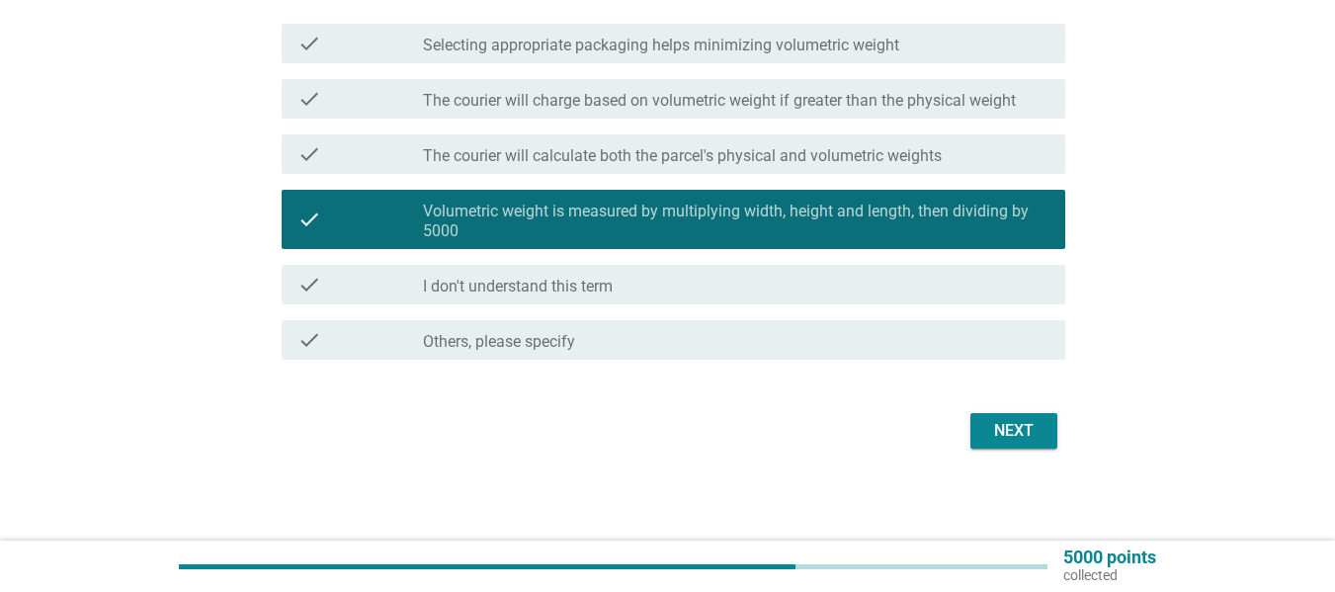
scroll to position [219, 0]
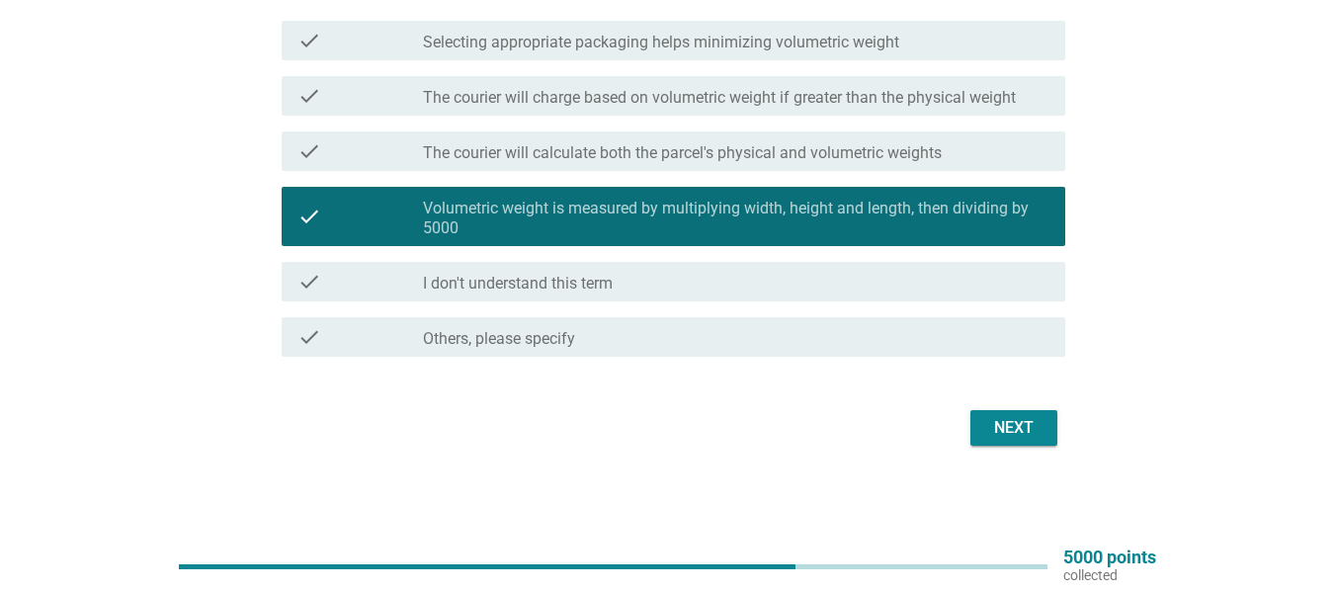
click at [1026, 429] on div "Next" at bounding box center [1014, 428] width 55 height 24
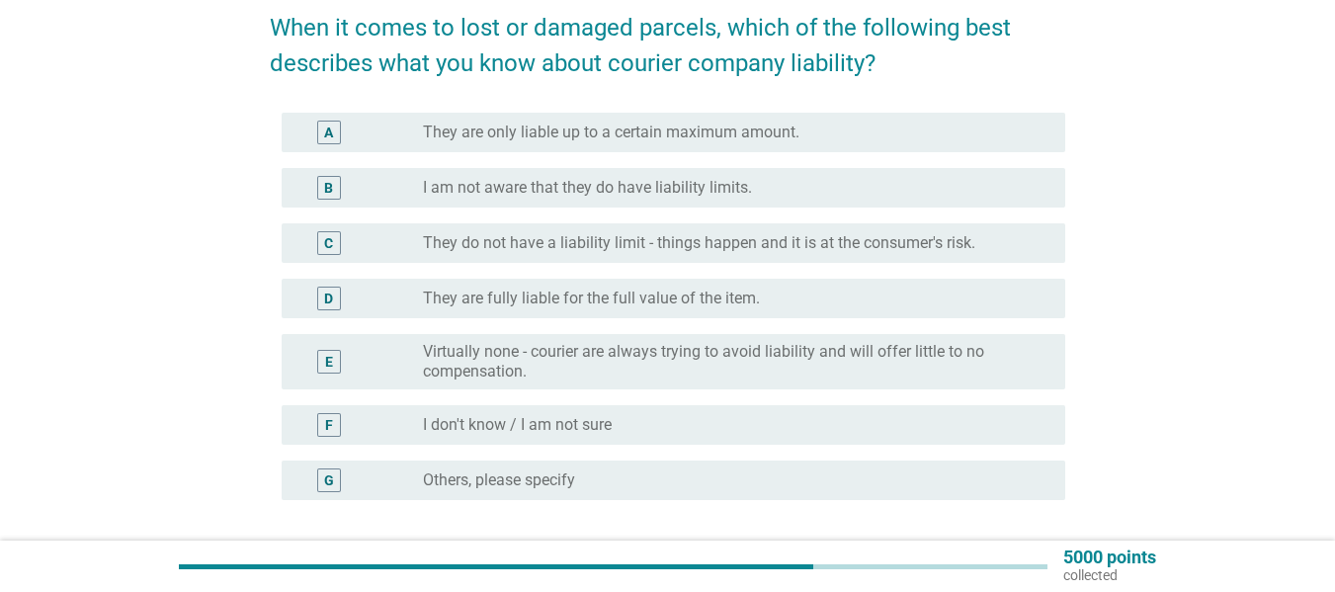
scroll to position [198, 0]
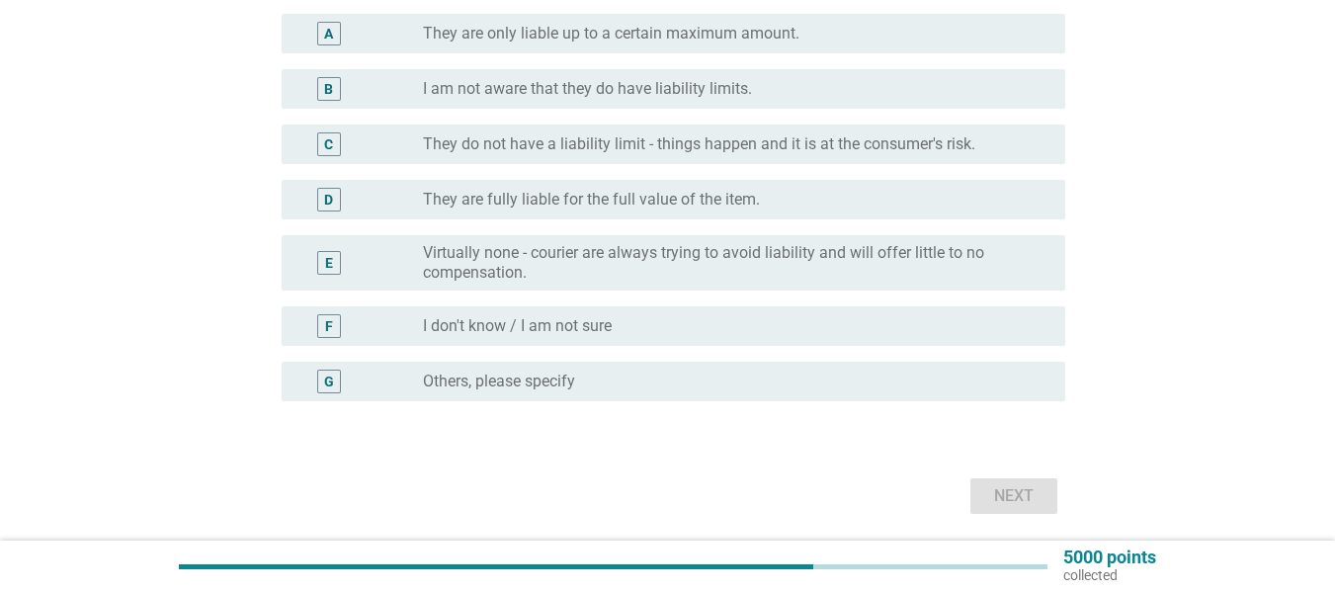
click at [530, 327] on label "I don't know / I am not sure" at bounding box center [517, 326] width 189 height 20
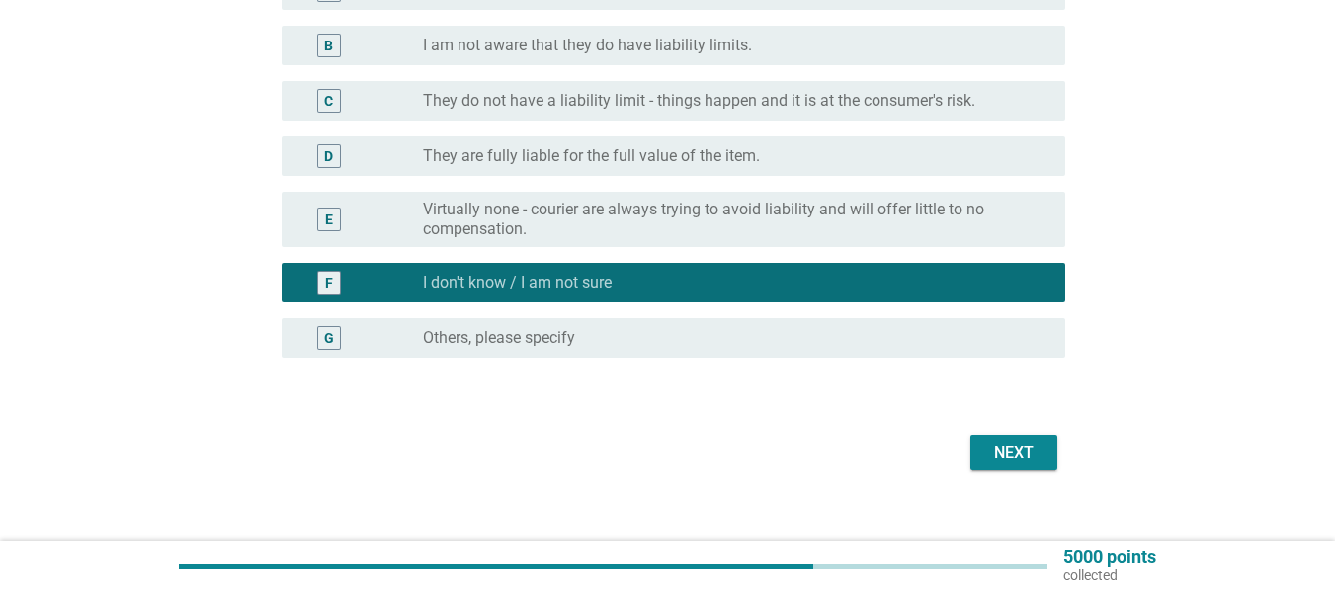
scroll to position [266, 0]
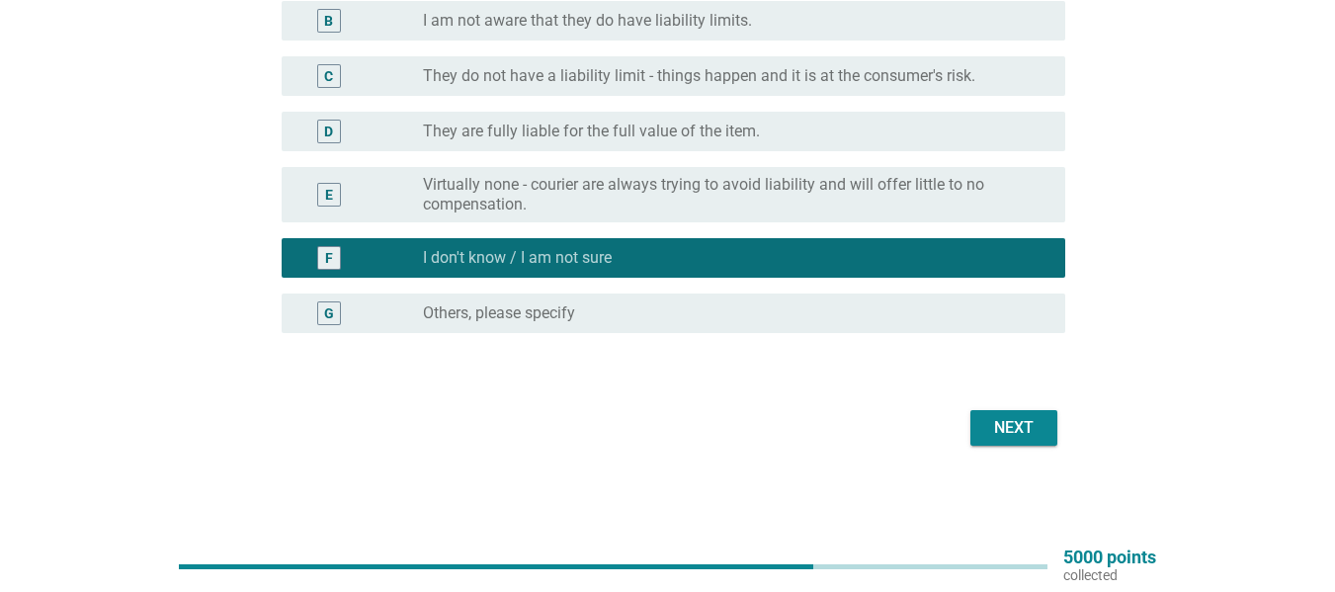
click at [1007, 428] on div "Next" at bounding box center [1014, 428] width 55 height 24
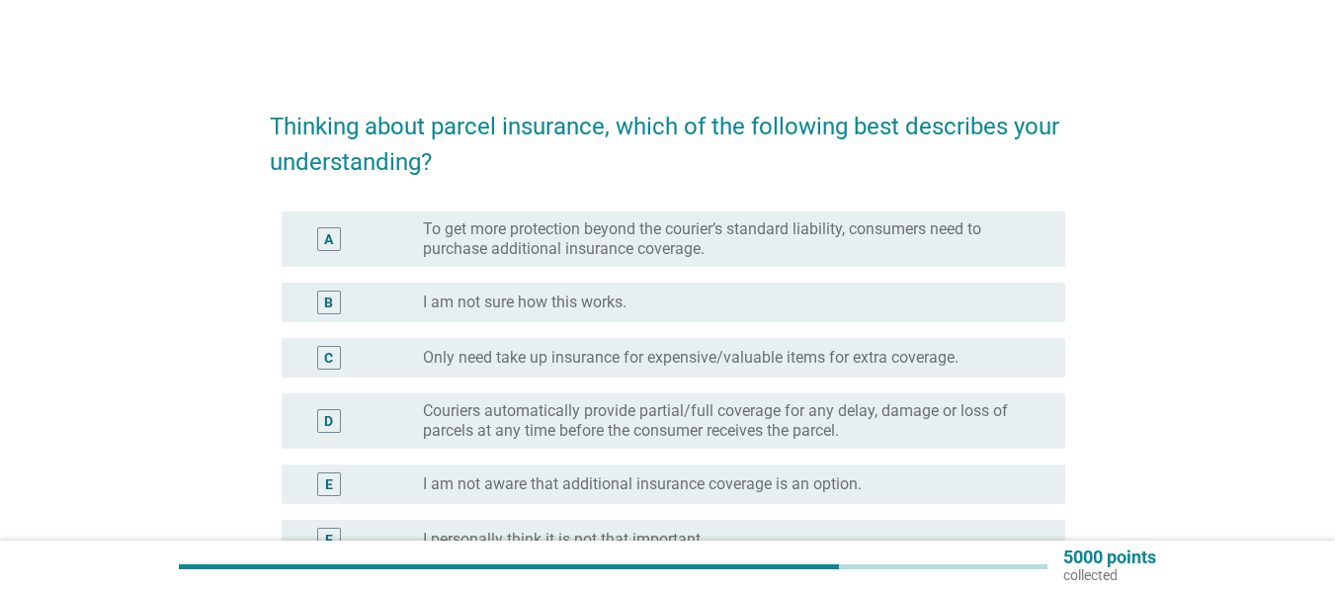
scroll to position [99, 0]
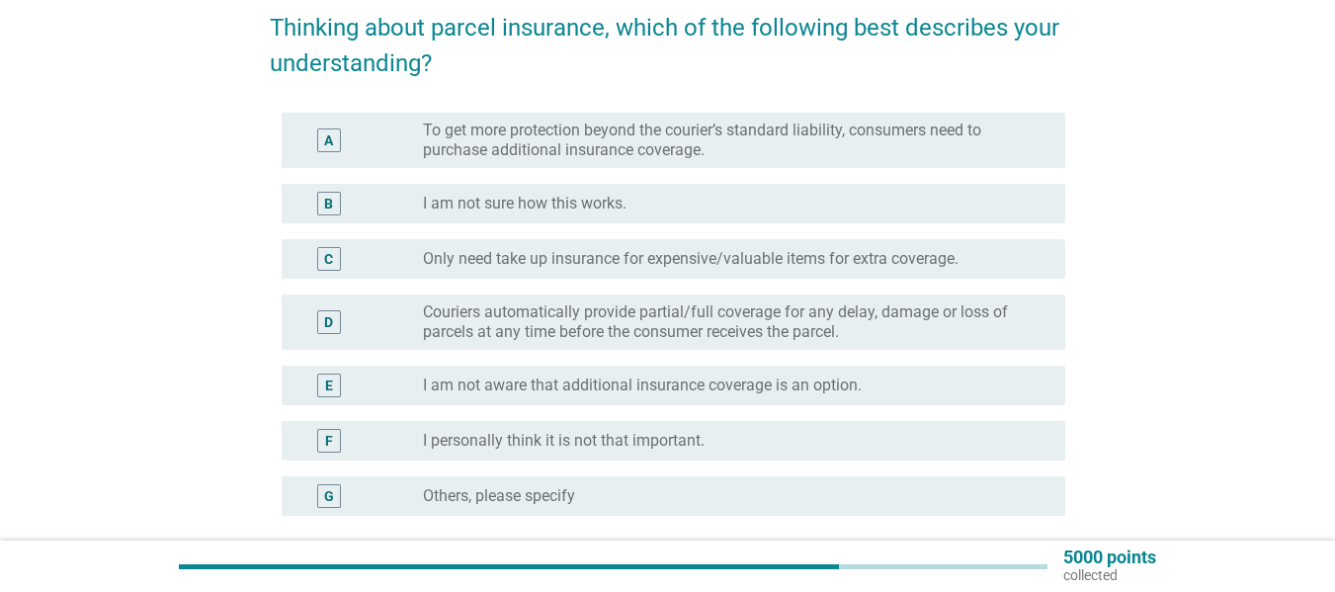
click at [718, 140] on label "To get more protection beyond the courier’s standard liability, consumers need …" at bounding box center [728, 141] width 611 height 40
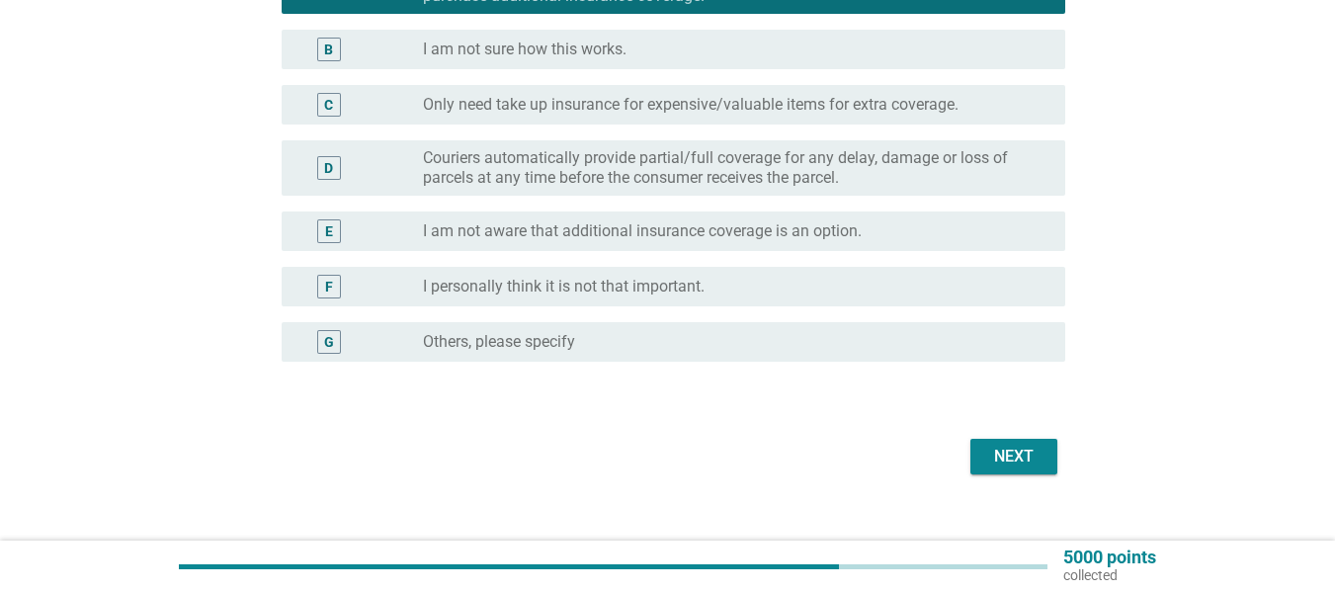
scroll to position [282, 0]
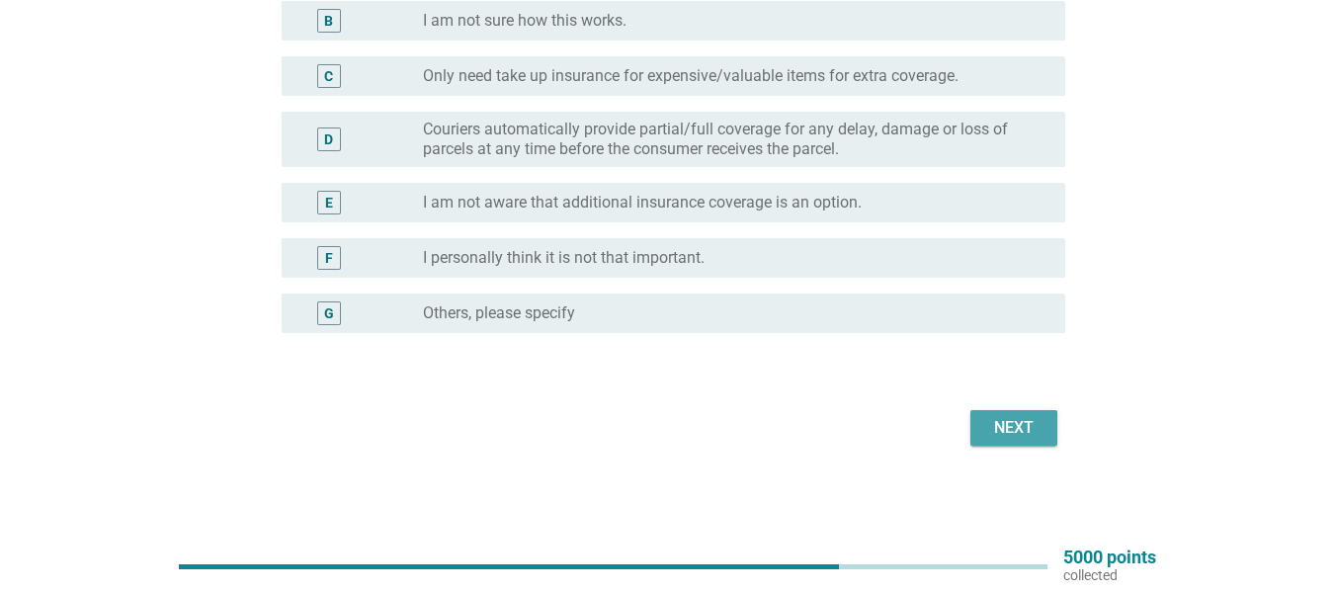
click at [992, 421] on div "Next" at bounding box center [1014, 428] width 55 height 24
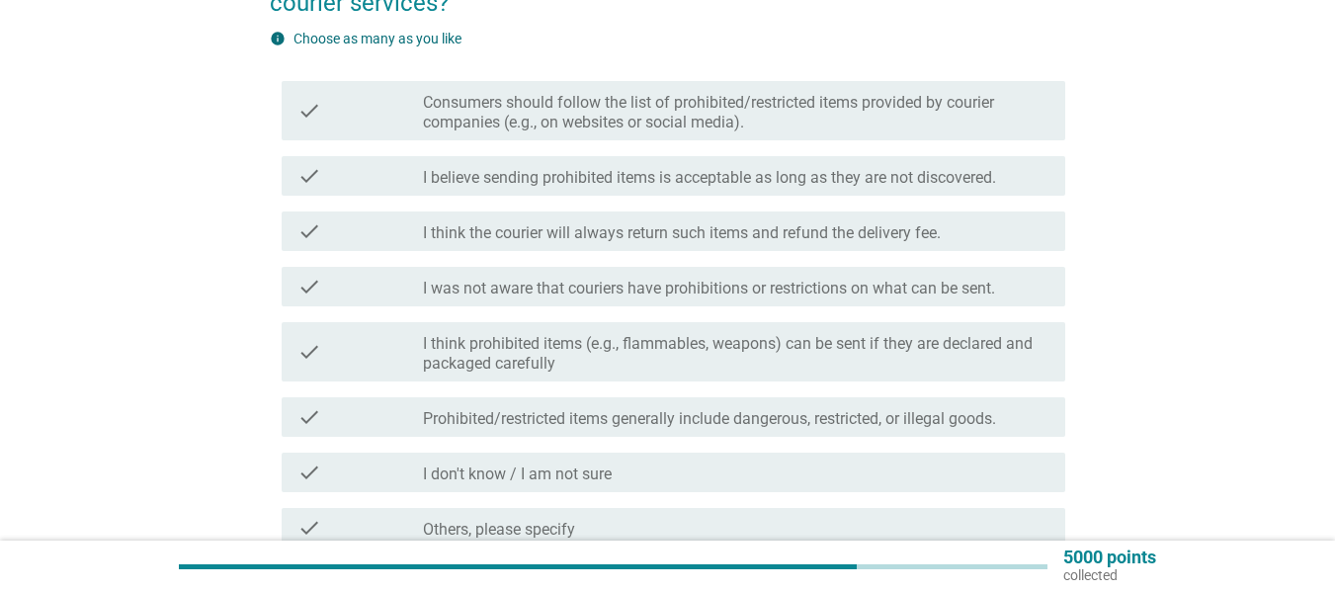
scroll to position [297, 0]
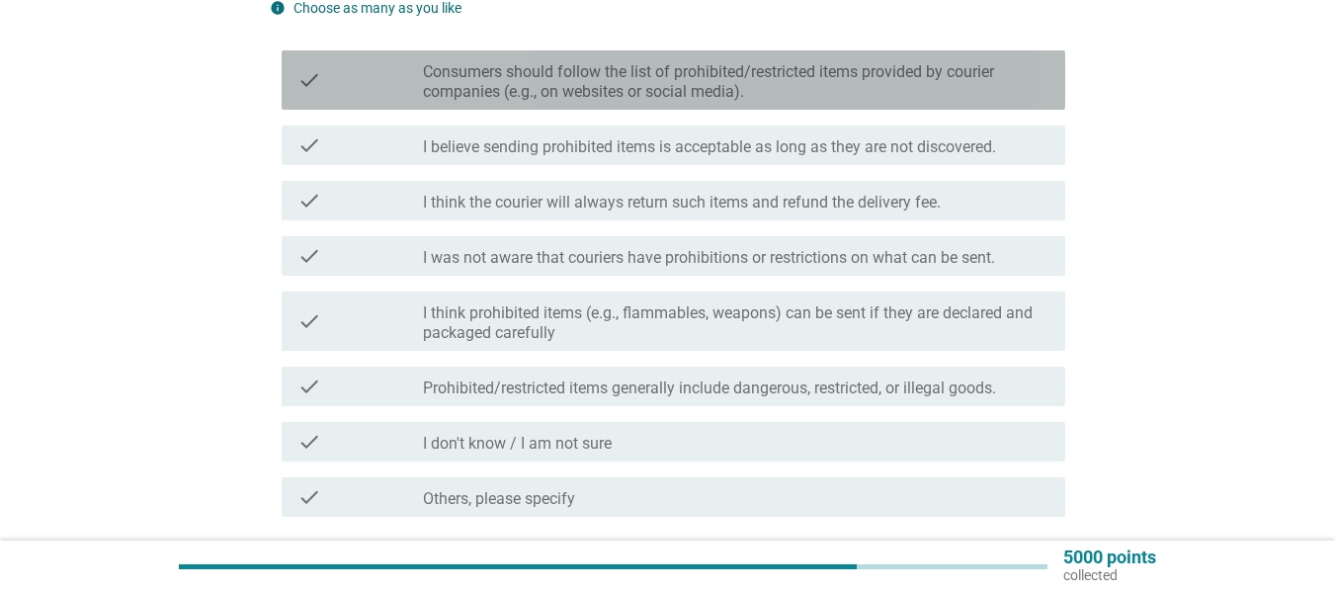
click at [658, 106] on div "check check_box_outline_blank Consumers should follow the list of prohibited/re…" at bounding box center [674, 79] width 784 height 59
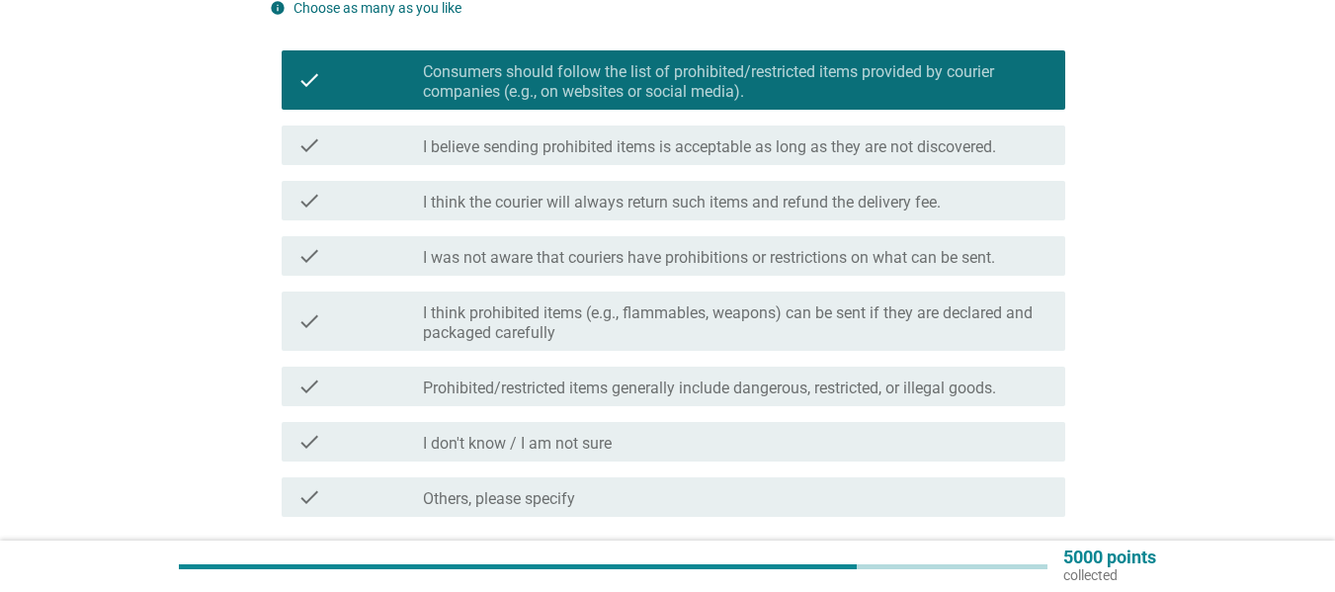
click at [558, 301] on div "check_box_outline_blank I think prohibited items (e.g., flammables, weapons) ca…" at bounding box center [736, 321] width 627 height 43
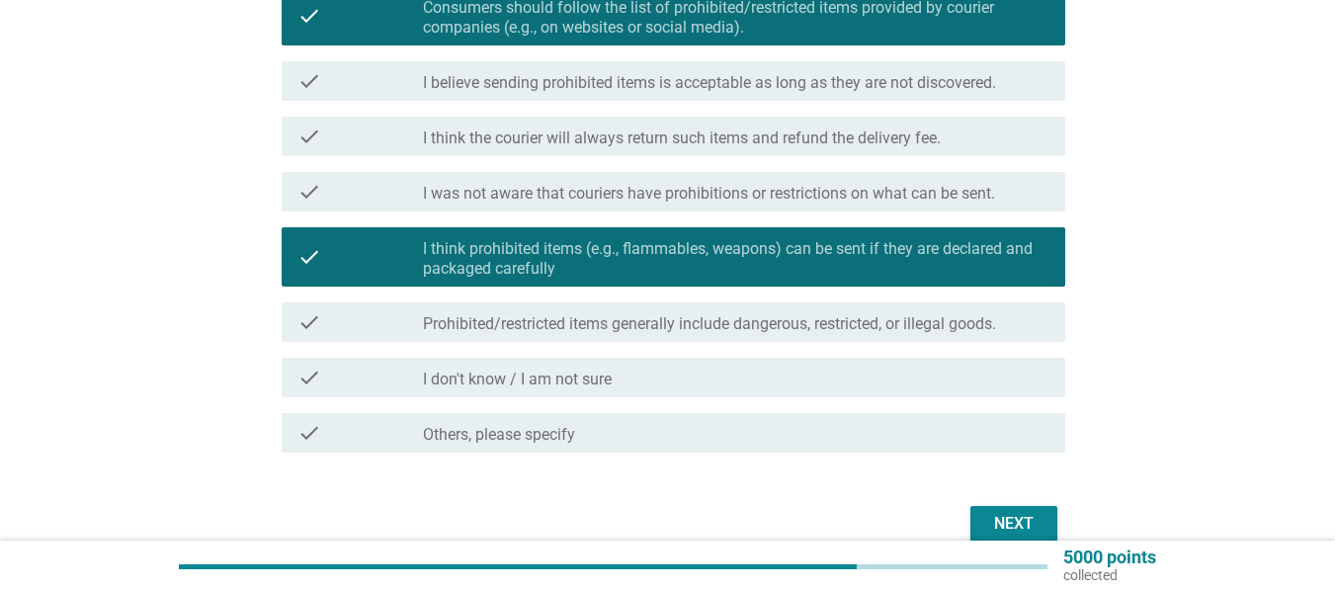
scroll to position [395, 0]
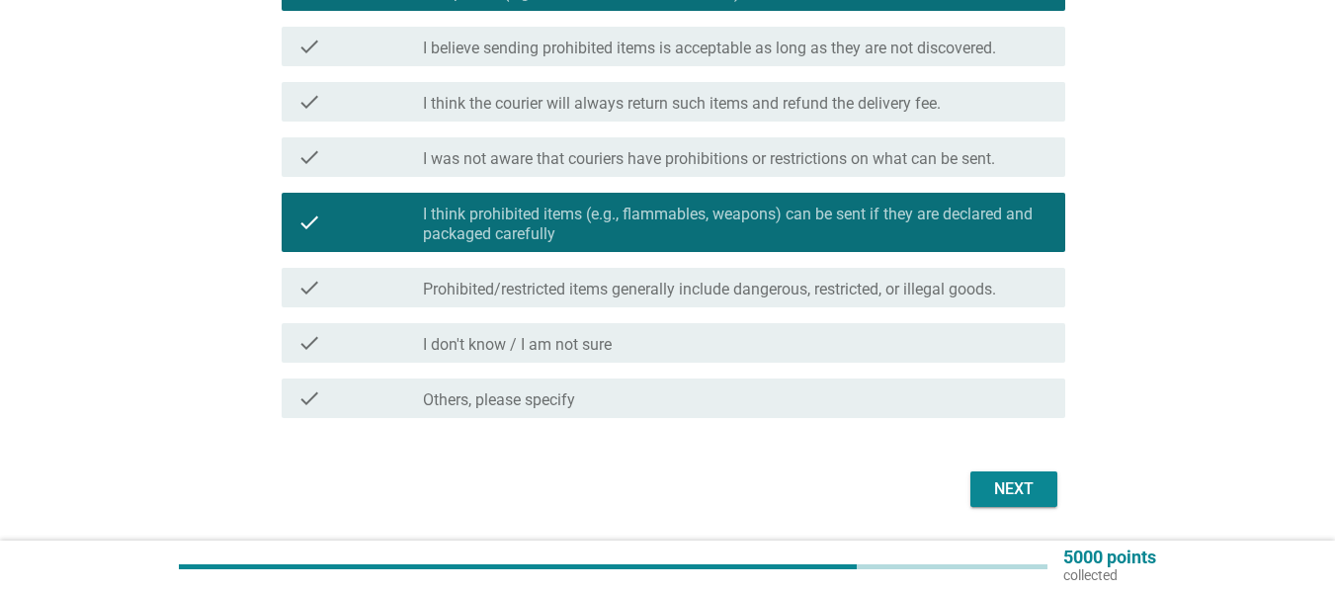
click at [709, 280] on label "Prohibited/restricted items generally include dangerous, restricted, or illegal…" at bounding box center [709, 290] width 573 height 20
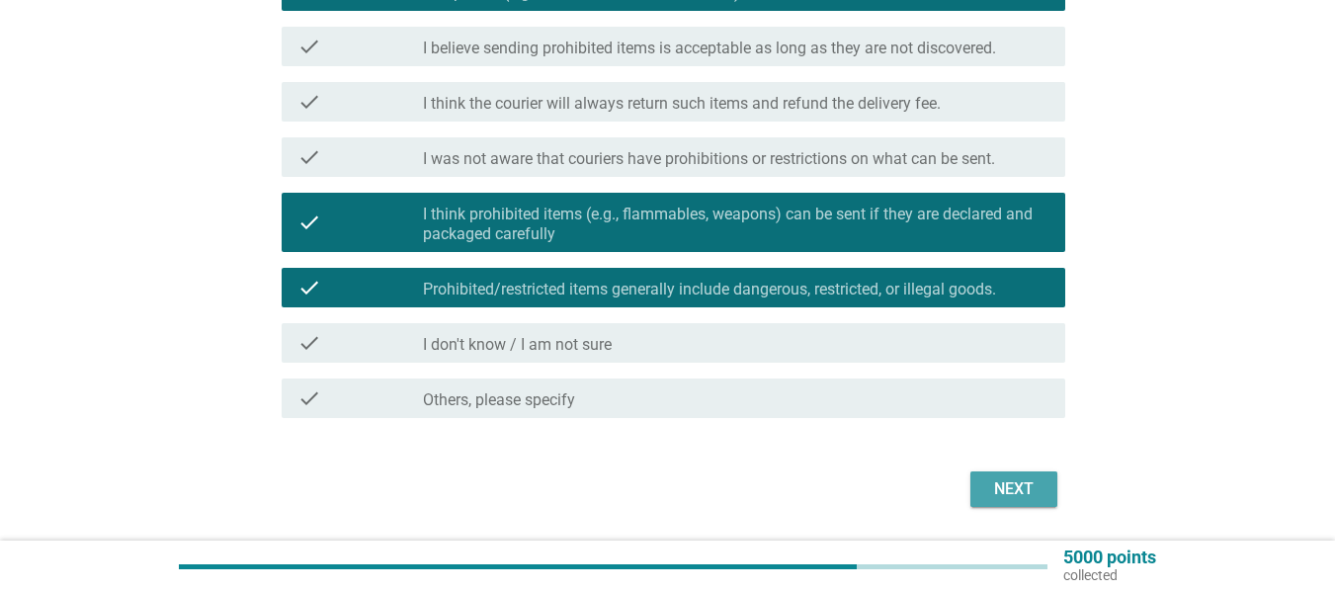
click at [999, 489] on div "Next" at bounding box center [1014, 489] width 55 height 24
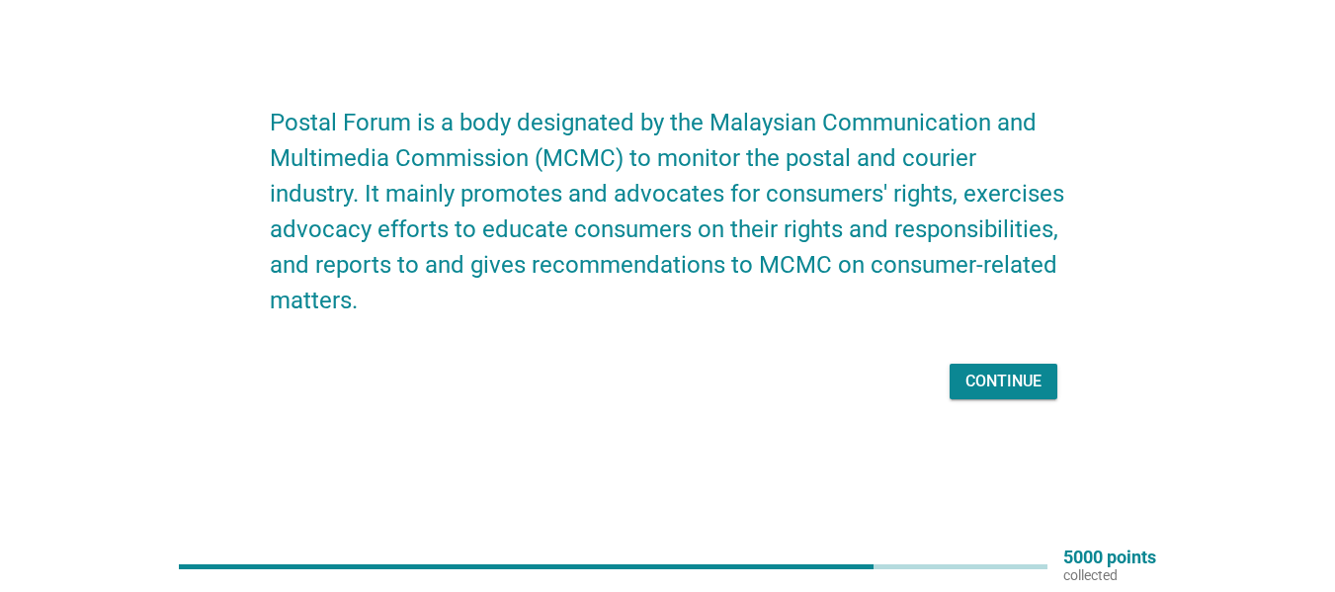
scroll to position [0, 0]
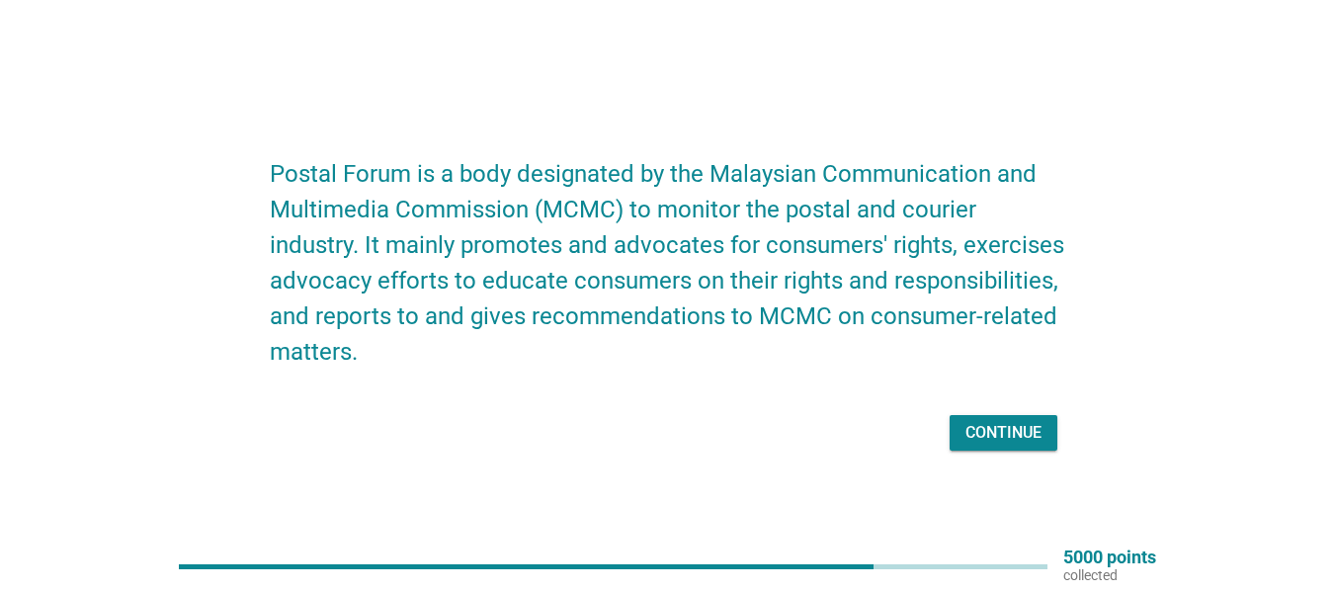
click at [1018, 435] on div "Continue" at bounding box center [1004, 433] width 76 height 24
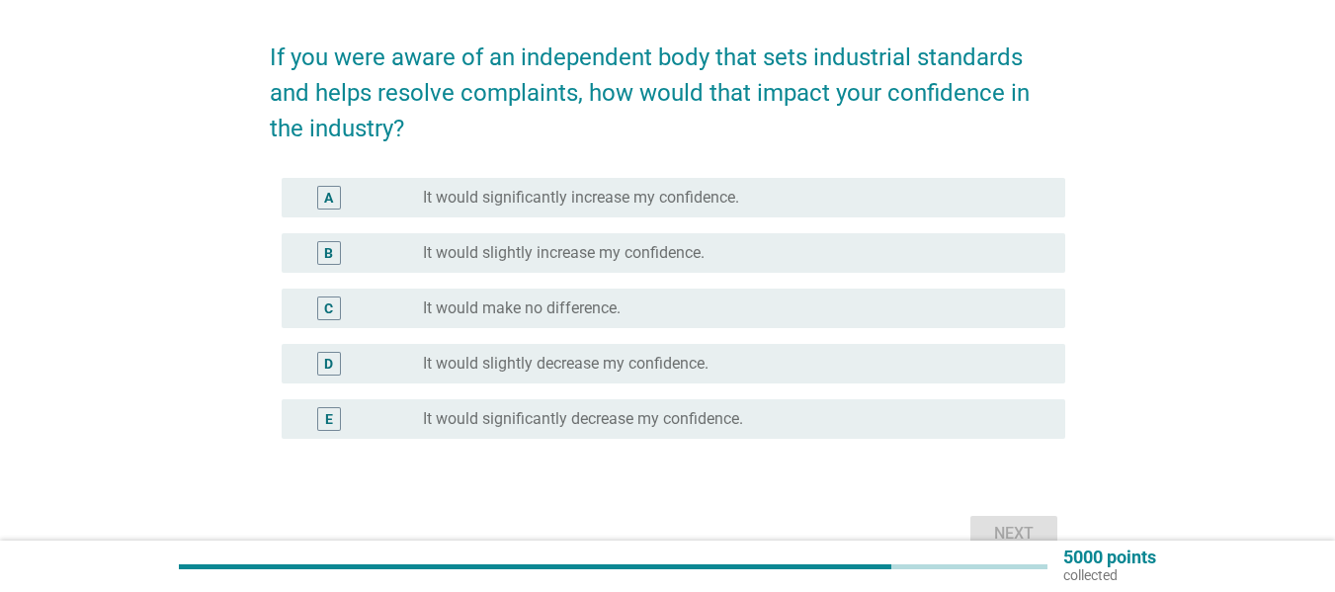
scroll to position [99, 0]
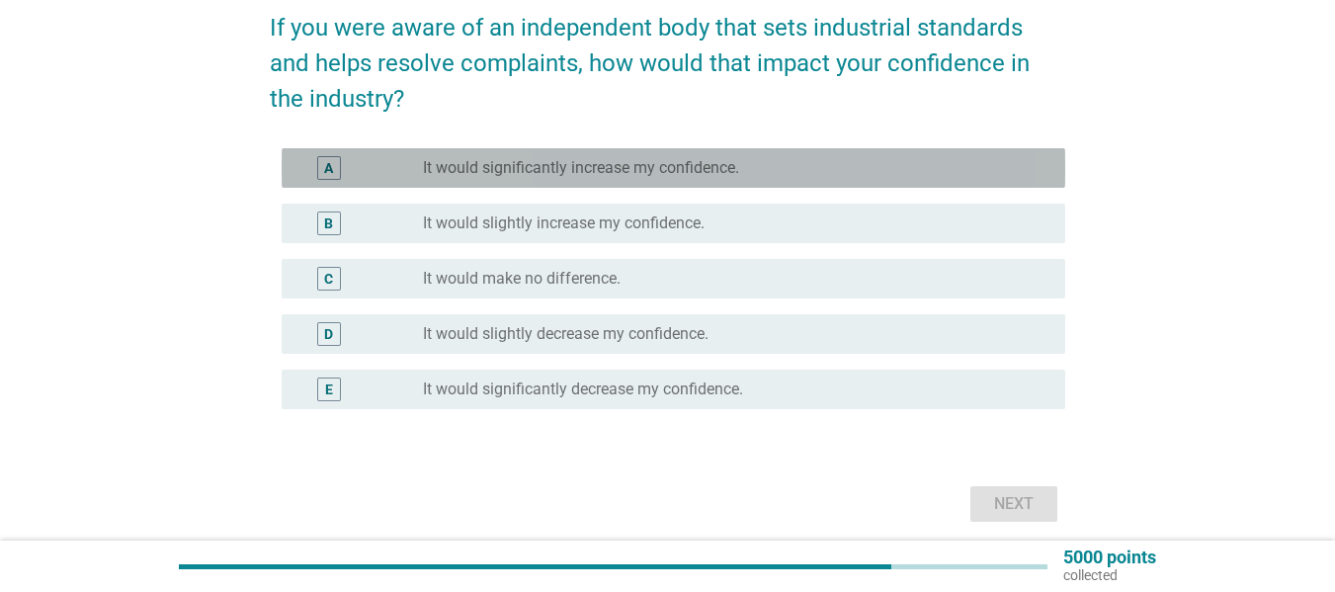
click at [619, 173] on label "It would significantly increase my confidence." at bounding box center [581, 168] width 316 height 20
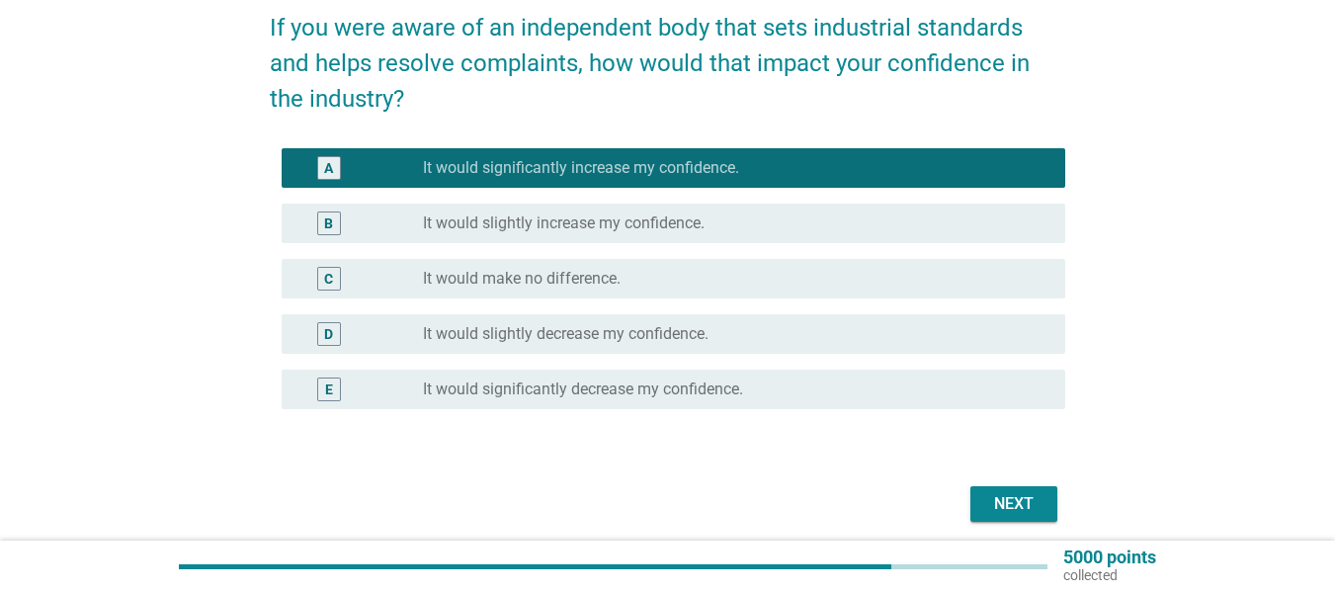
click at [1025, 501] on div "Next" at bounding box center [1014, 504] width 55 height 24
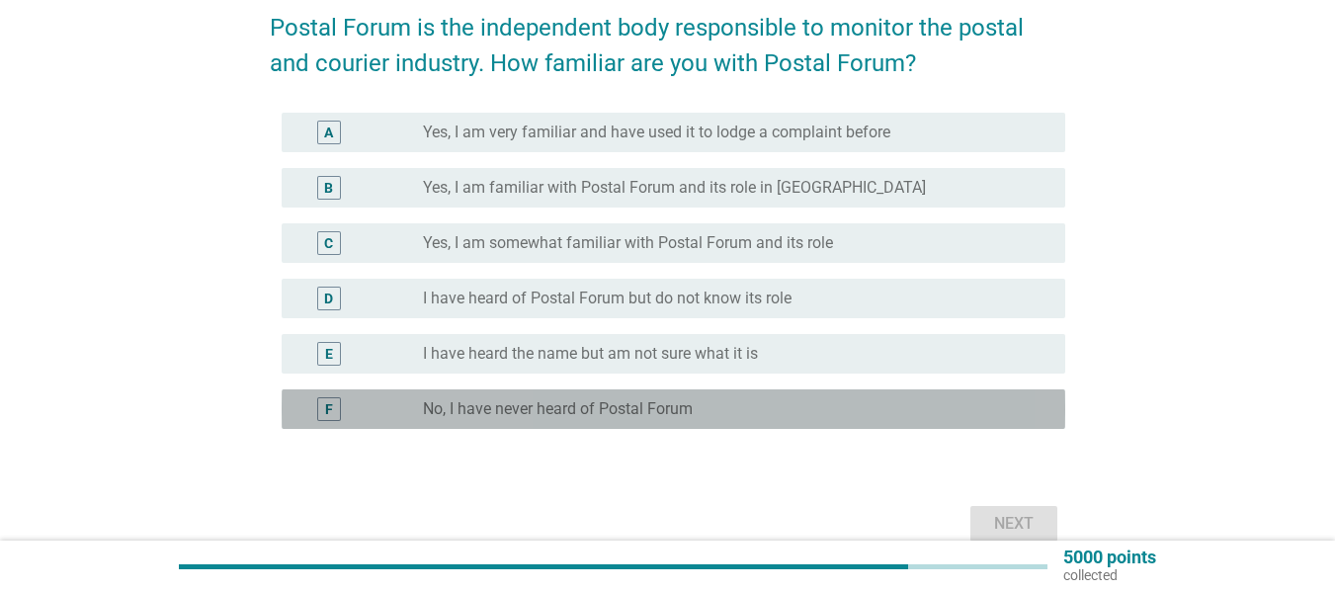
drag, startPoint x: 488, startPoint y: 404, endPoint x: 519, endPoint y: 412, distance: 31.6
click at [506, 408] on label "No, I have never heard of Postal Forum" at bounding box center [558, 409] width 270 height 20
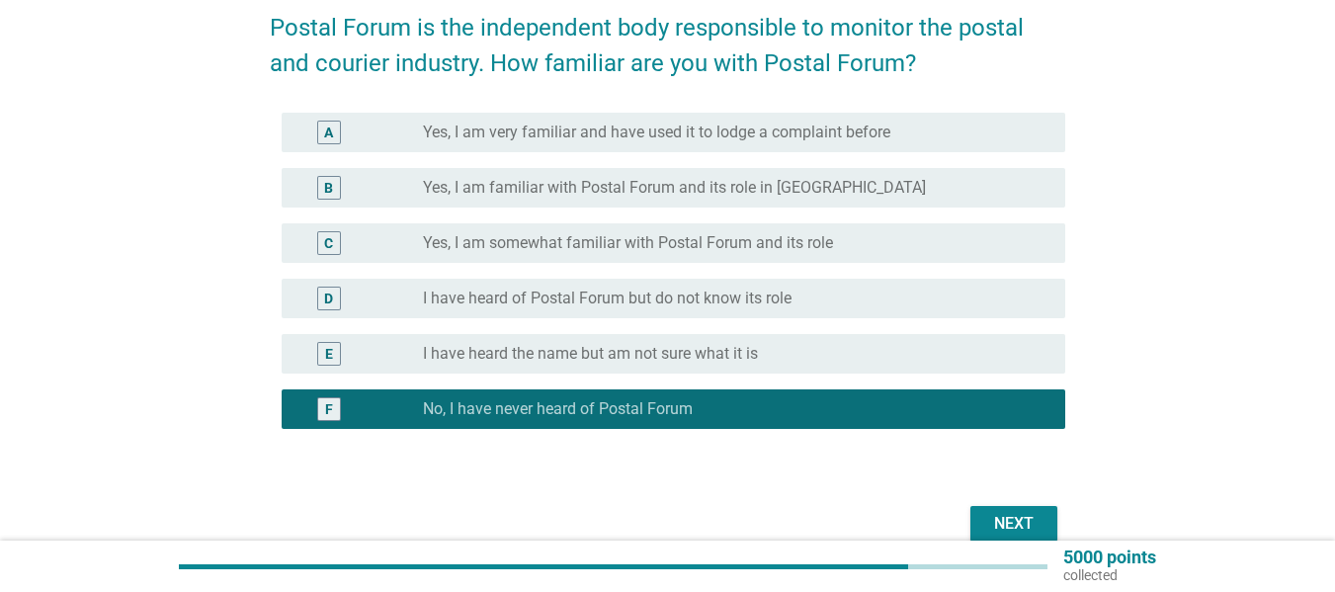
click at [1025, 529] on div "Next" at bounding box center [1014, 524] width 55 height 24
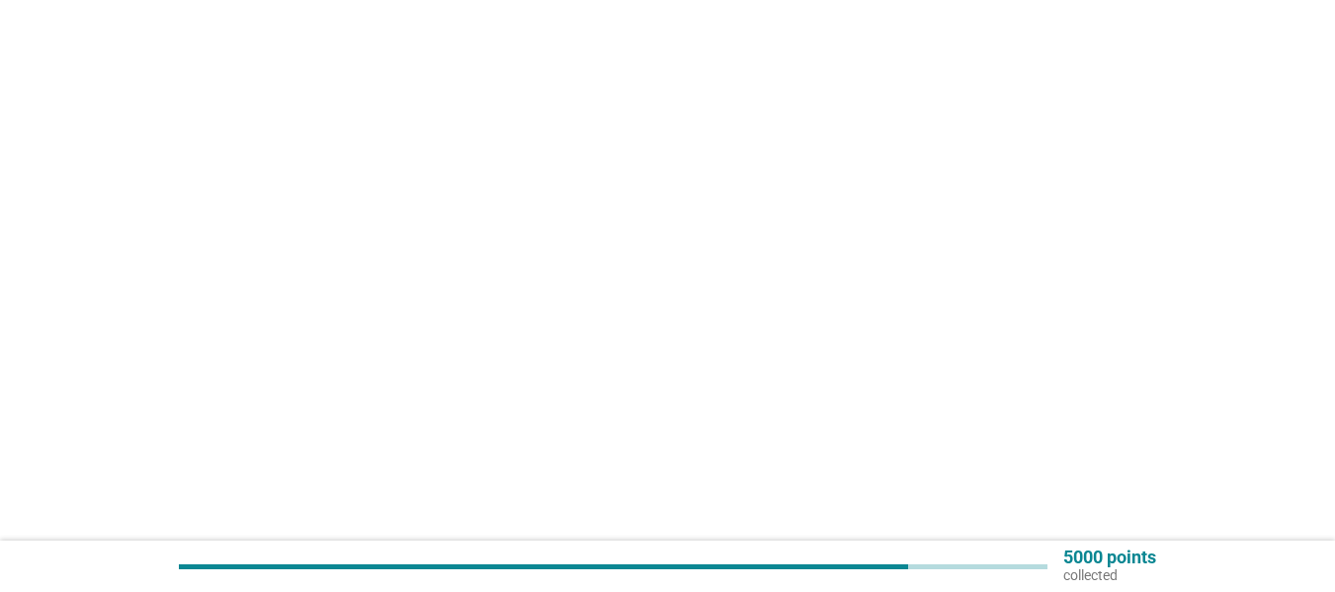
scroll to position [0, 0]
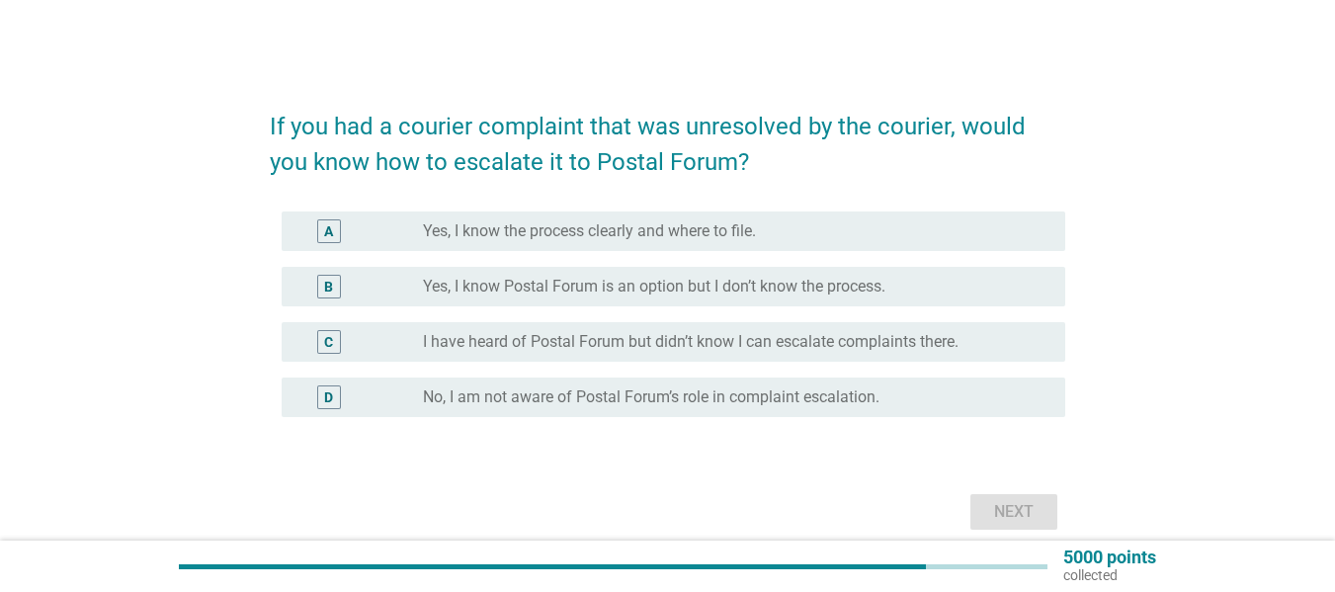
click at [481, 405] on label "No, I am not aware of Postal Forum’s role in complaint escalation." at bounding box center [651, 397] width 457 height 20
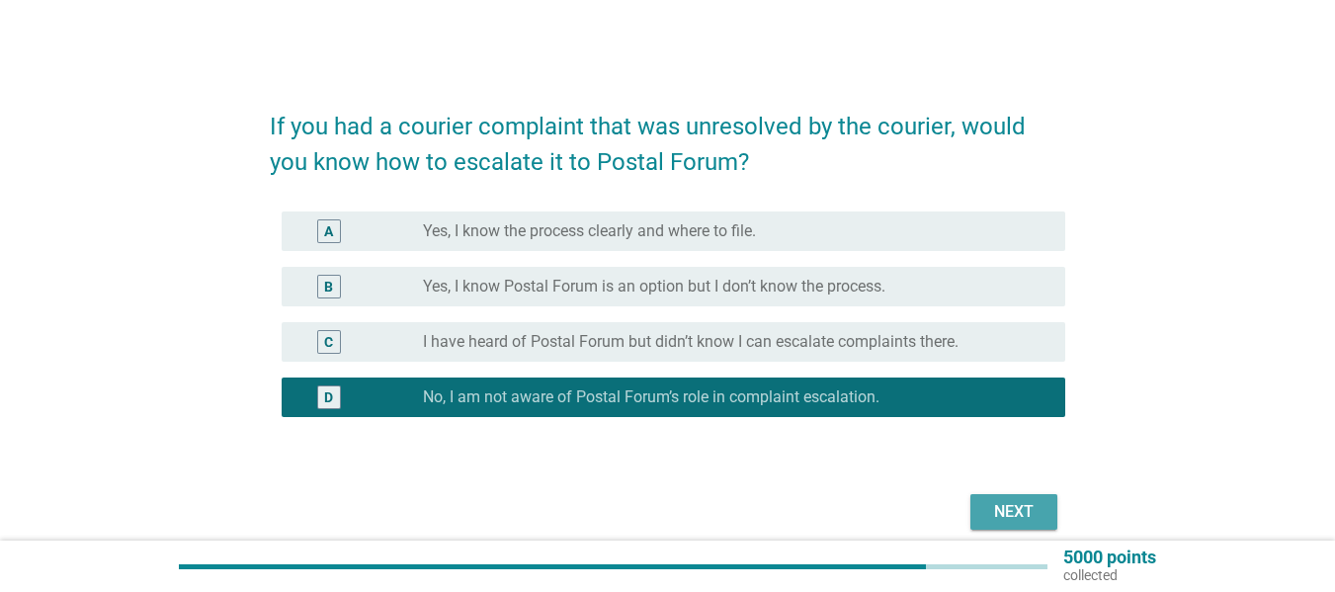
click at [1001, 511] on div "Next" at bounding box center [1014, 512] width 55 height 24
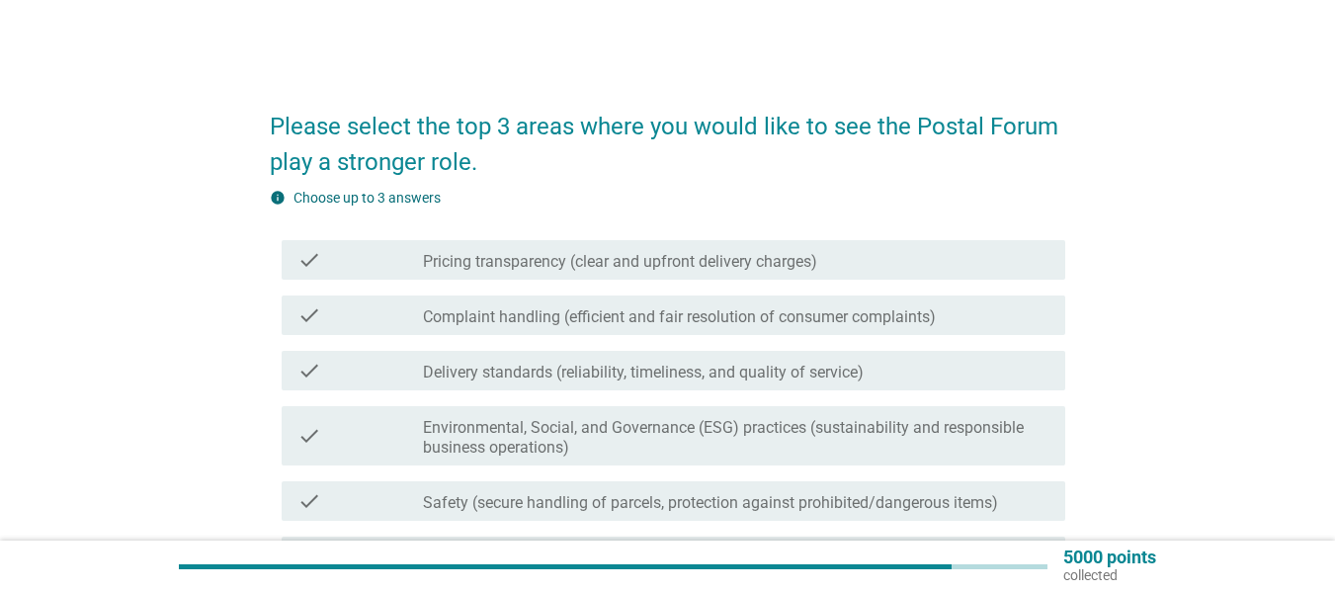
scroll to position [99, 0]
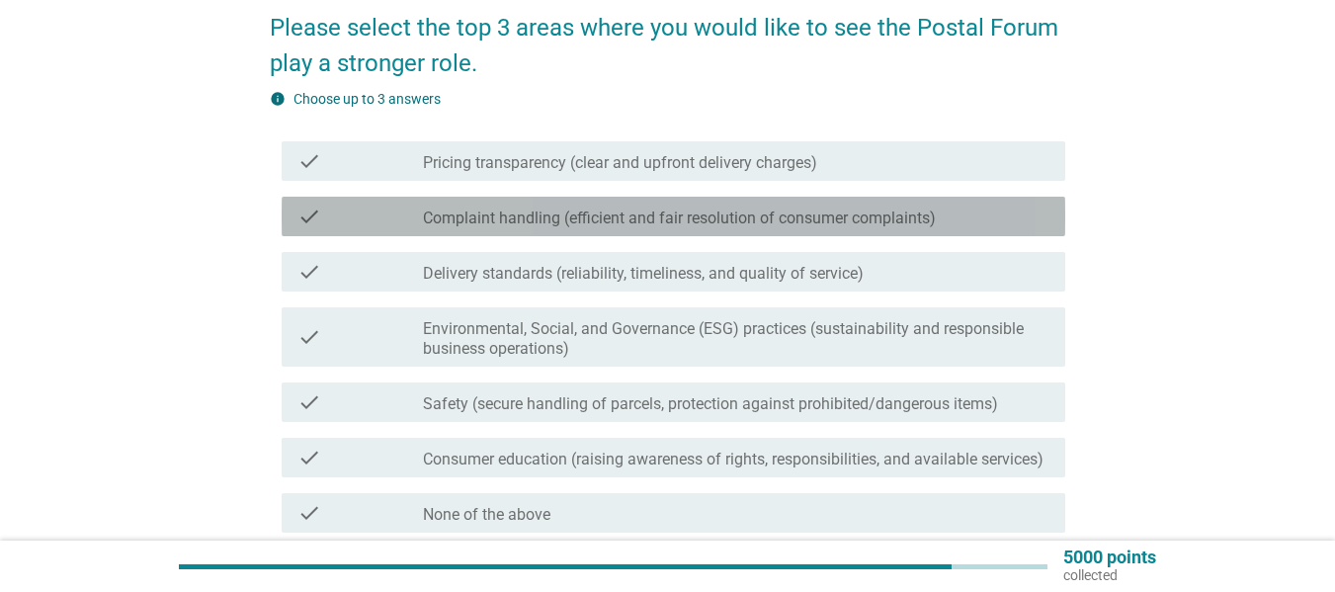
click at [429, 215] on label "Complaint handling (efficient and fair resolution of consumer complaints)" at bounding box center [679, 219] width 513 height 20
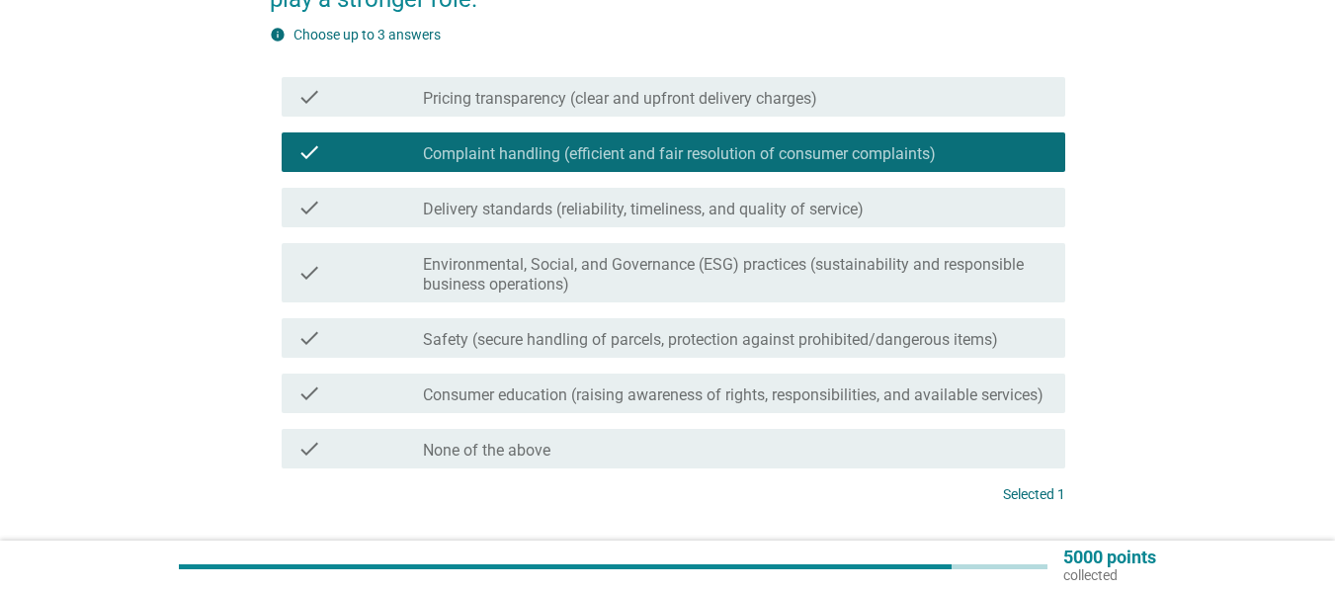
scroll to position [198, 0]
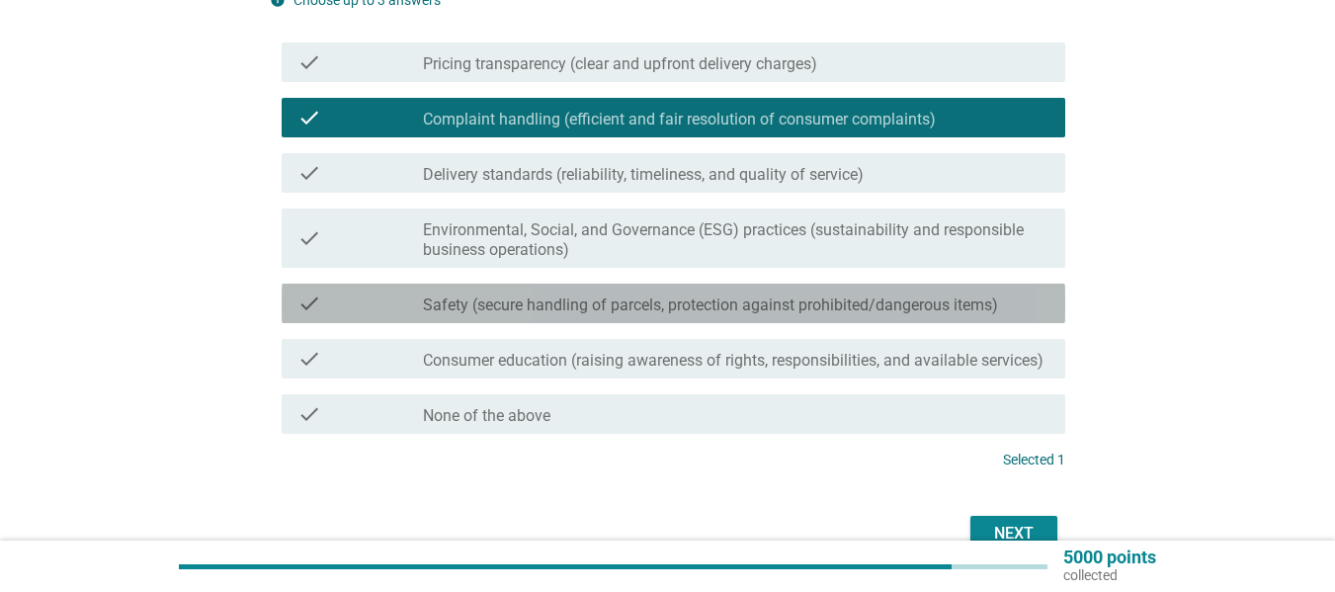
click at [441, 304] on label "Safety (secure handling of parcels, protection against prohibited/dangerous ite…" at bounding box center [710, 306] width 575 height 20
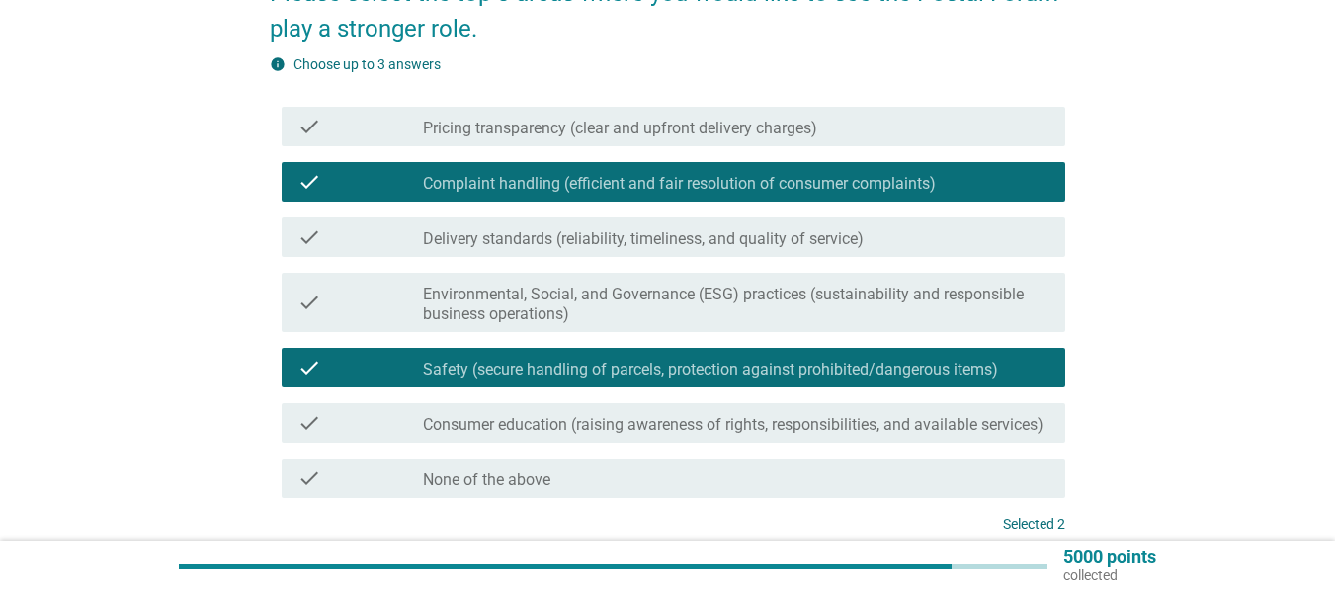
scroll to position [99, 0]
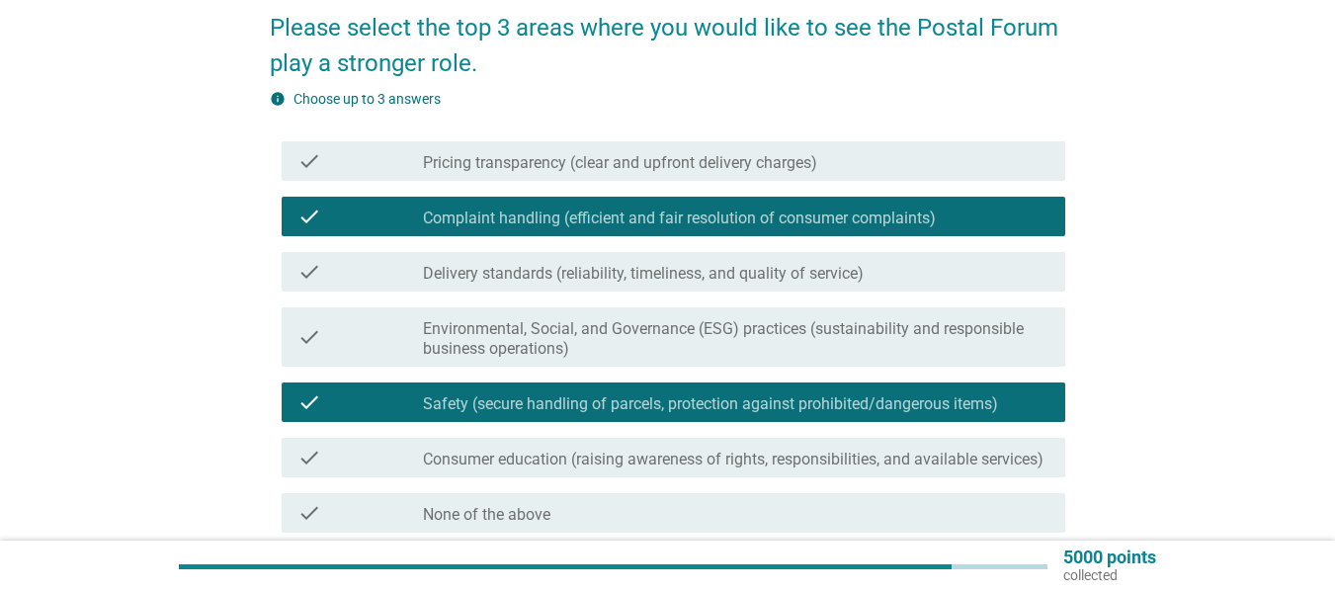
click at [659, 172] on div "check check_box_outline_blank Pricing transparency (clear and upfront delivery …" at bounding box center [674, 161] width 784 height 40
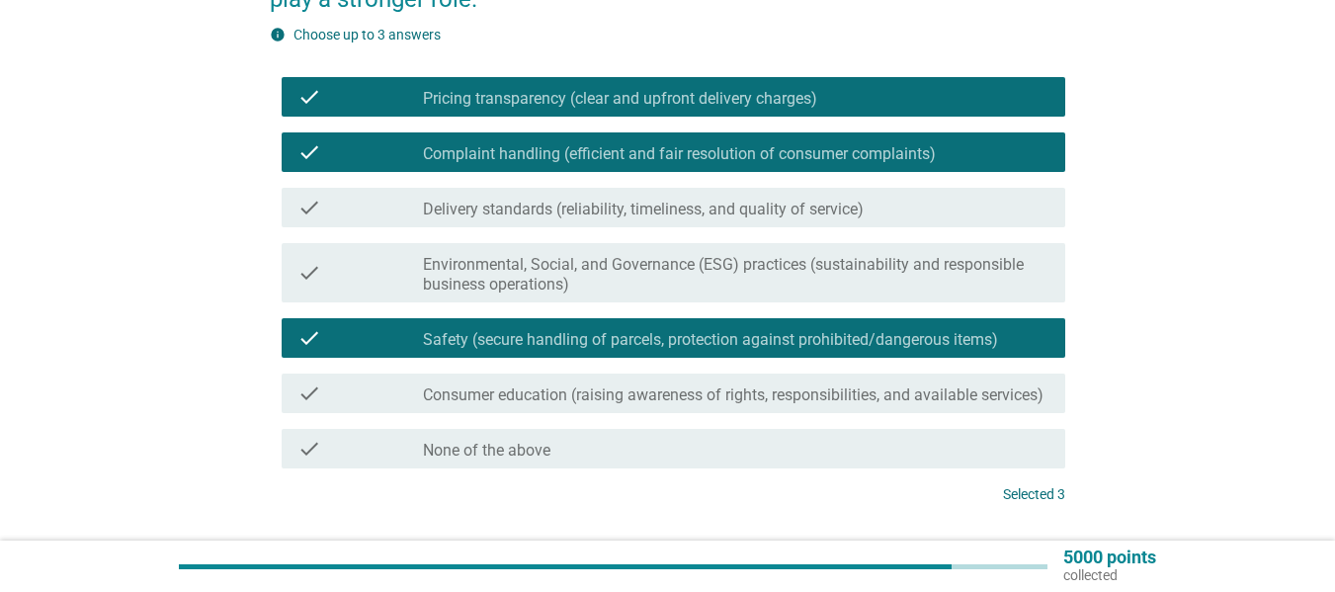
scroll to position [198, 0]
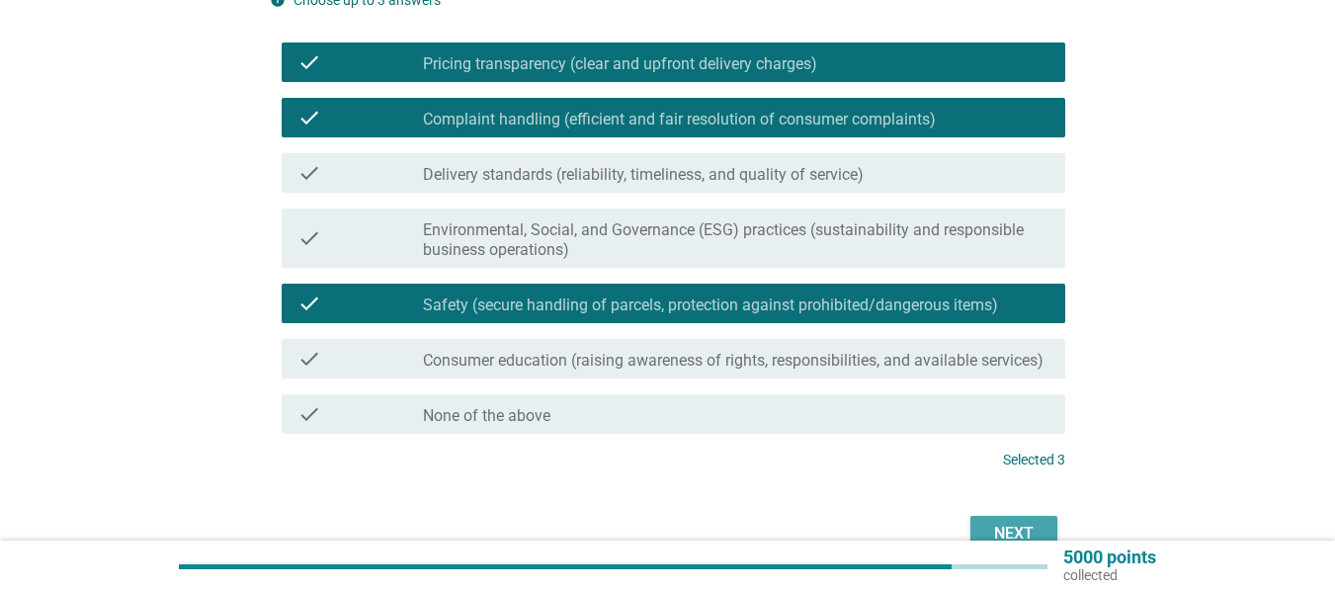
click at [1012, 523] on div "Next" at bounding box center [1014, 534] width 55 height 24
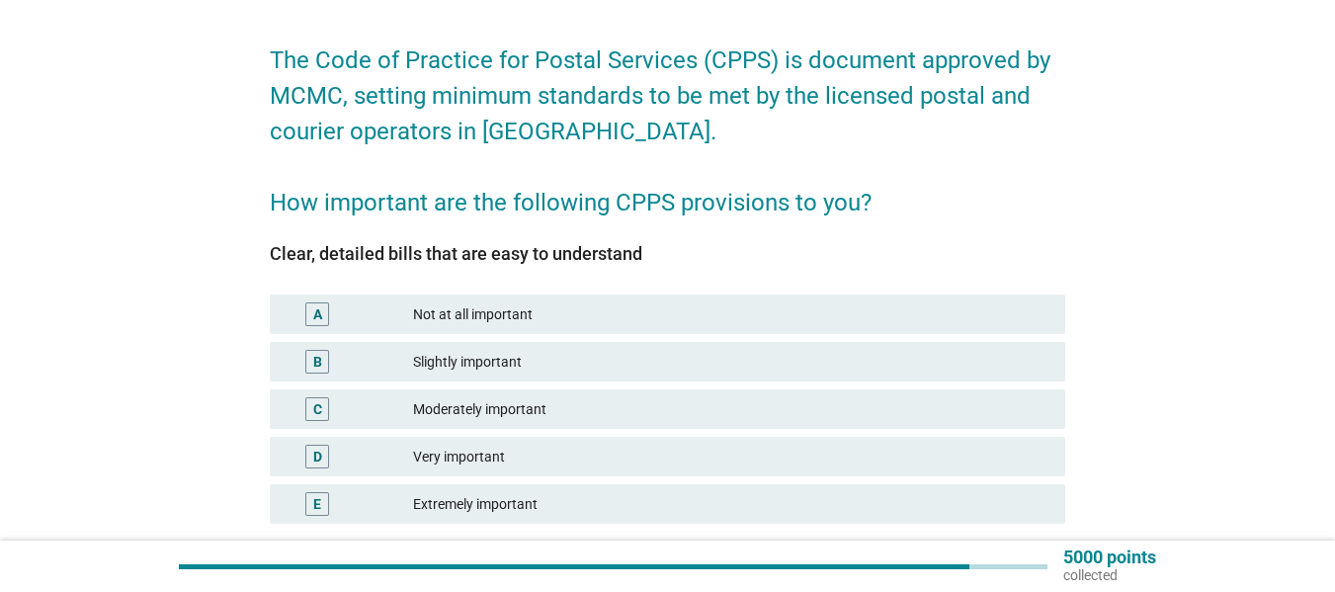
scroll to position [99, 0]
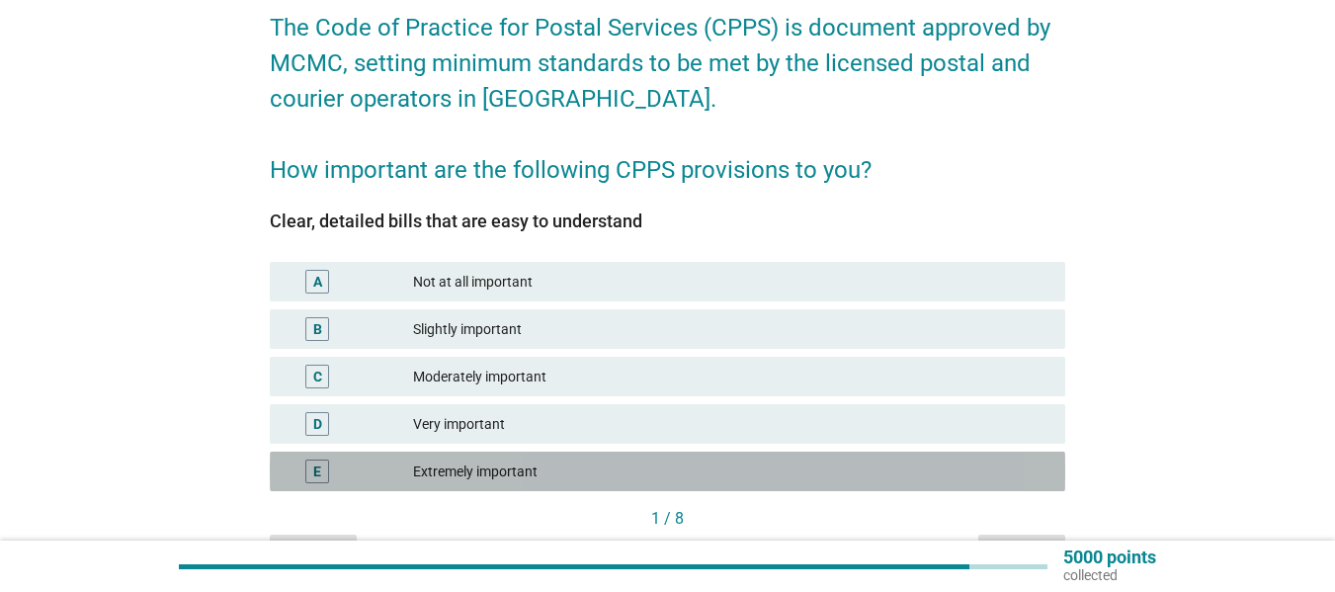
click at [473, 466] on div "Extremely important" at bounding box center [731, 472] width 637 height 24
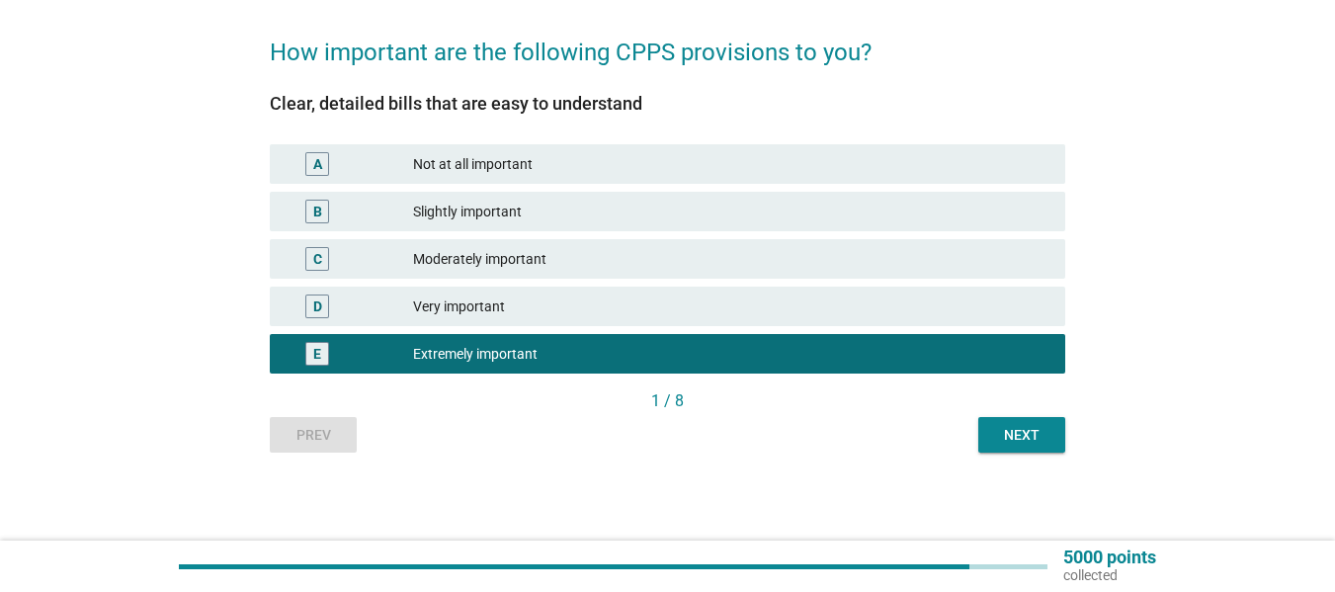
scroll to position [217, 0]
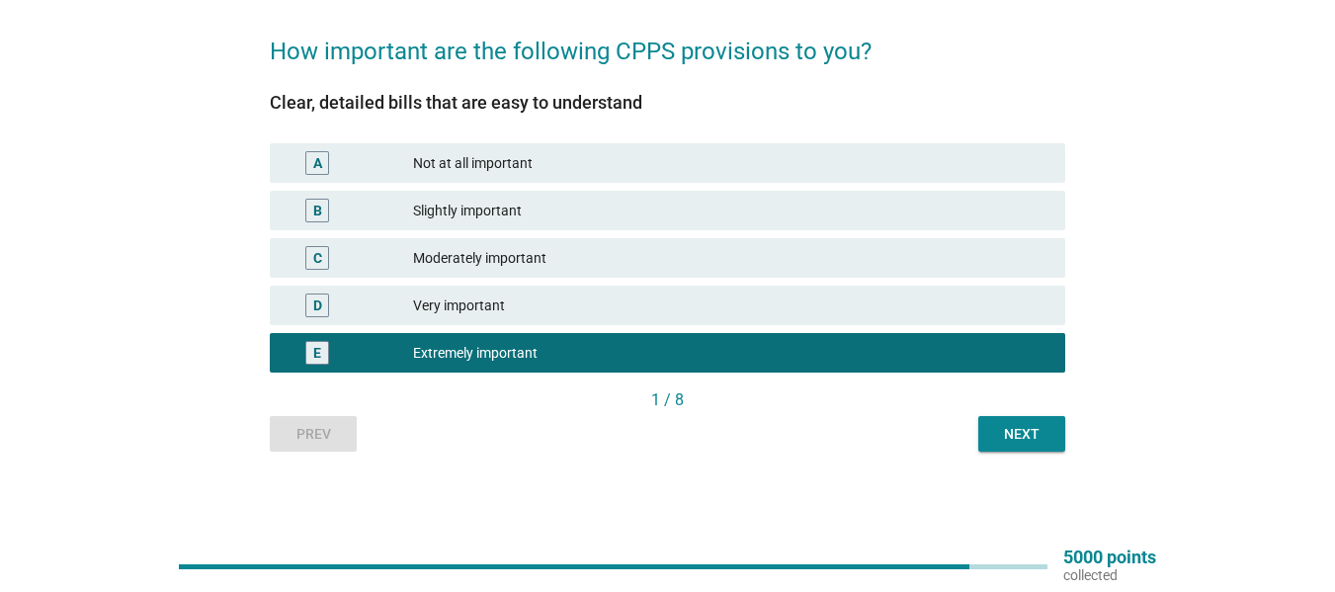
click at [1038, 444] on div "Next" at bounding box center [1021, 434] width 55 height 21
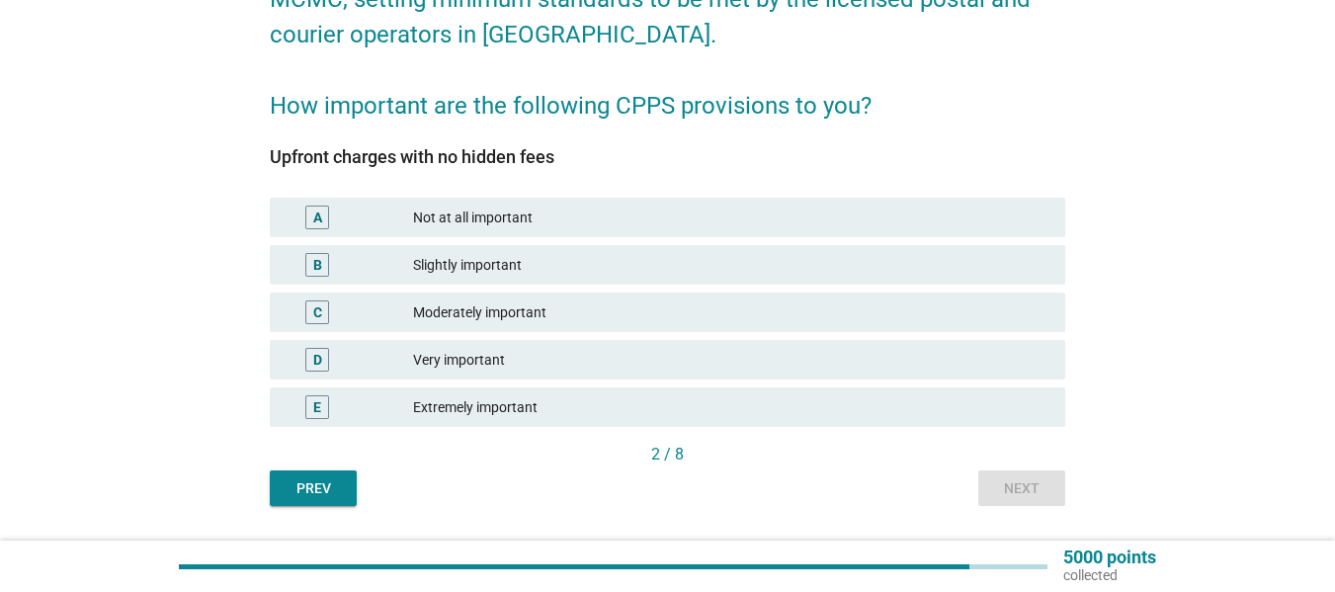
scroll to position [198, 0]
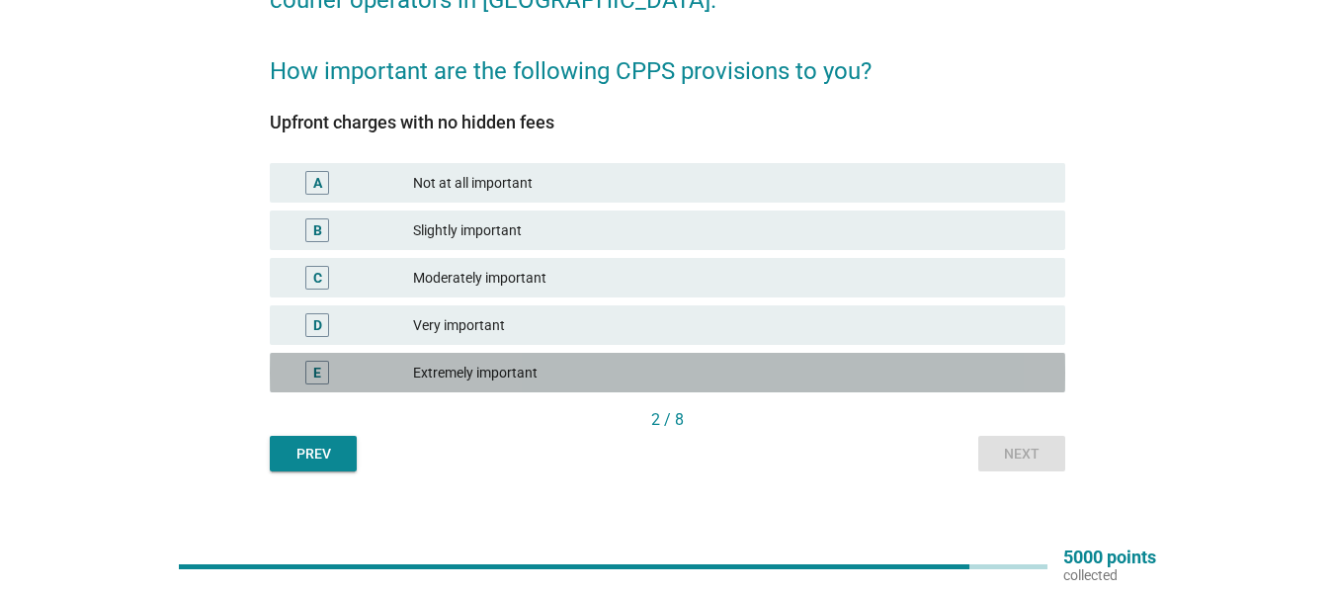
drag, startPoint x: 492, startPoint y: 378, endPoint x: 731, endPoint y: 393, distance: 239.7
click at [493, 378] on div "Extremely important" at bounding box center [731, 373] width 637 height 24
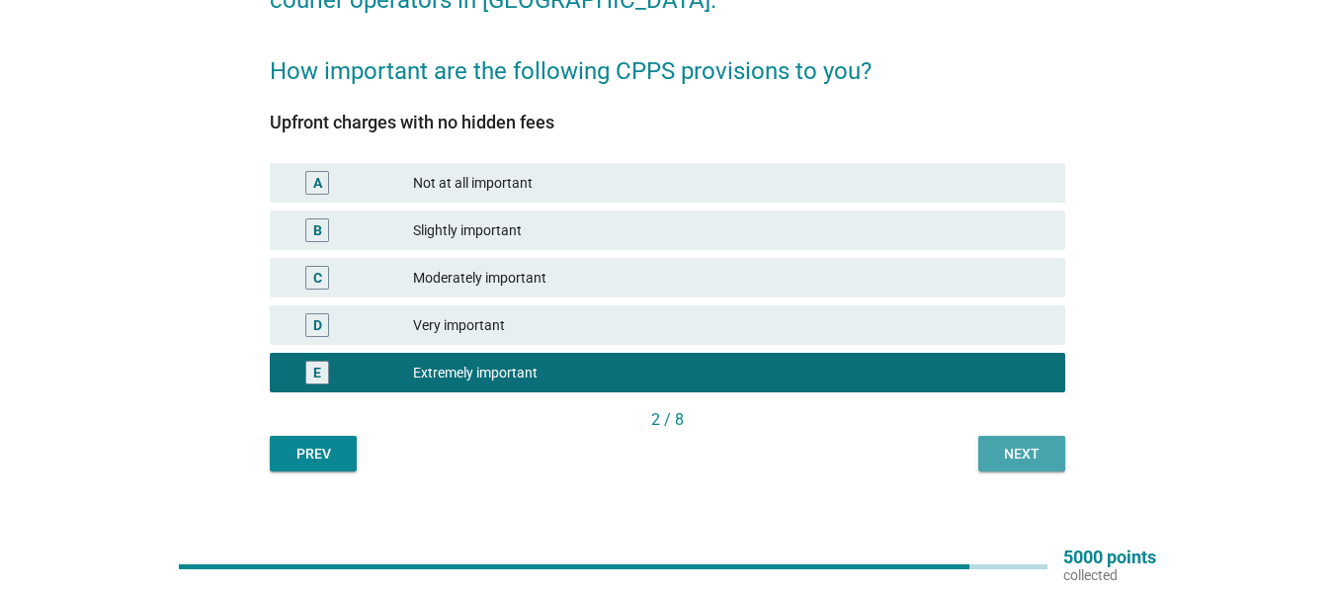
click at [994, 455] on div "Next" at bounding box center [1021, 454] width 55 height 21
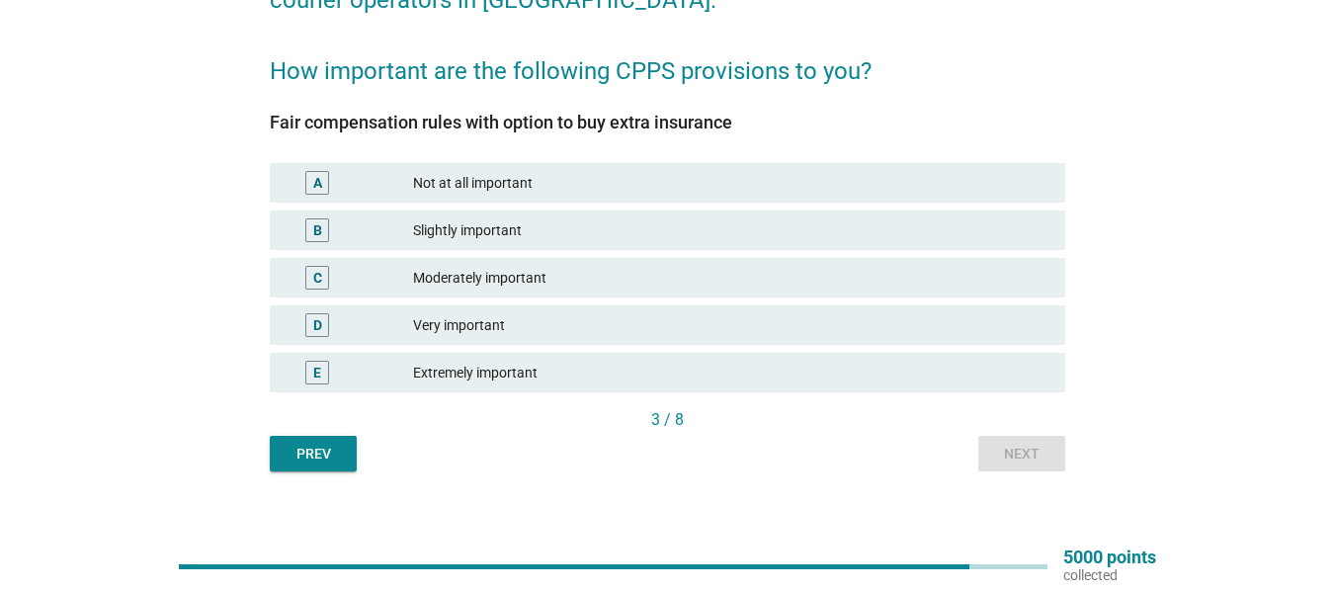
click at [538, 376] on div "Extremely important" at bounding box center [731, 373] width 637 height 24
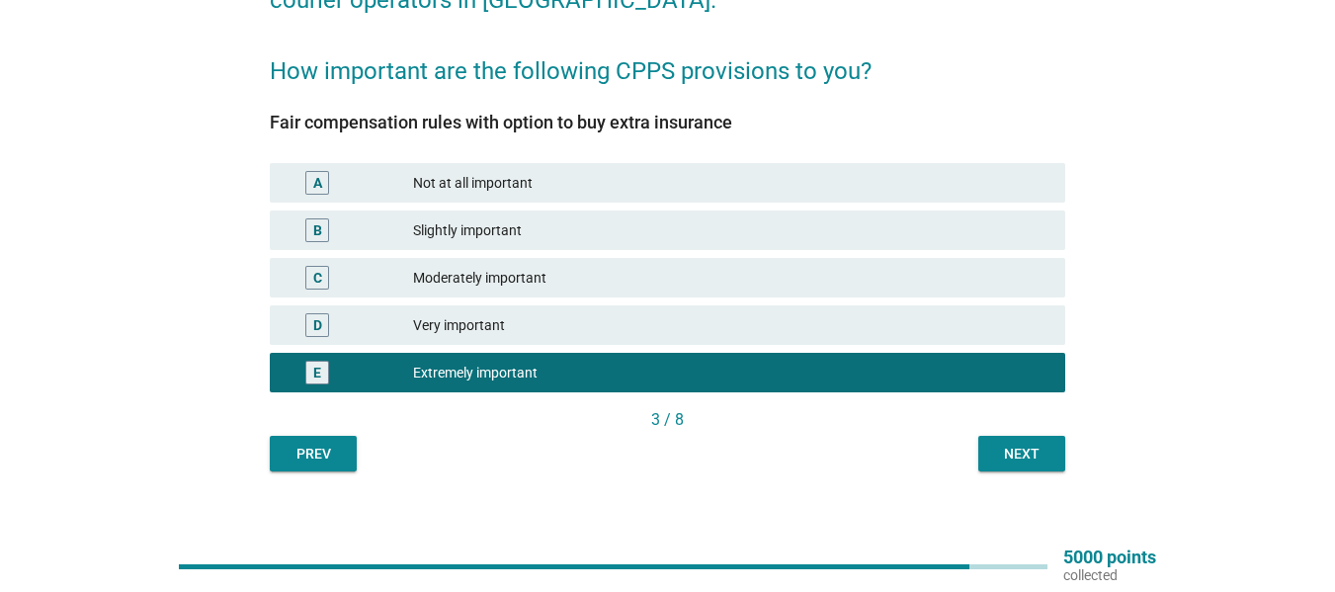
click at [1009, 462] on div "Next" at bounding box center [1021, 454] width 55 height 21
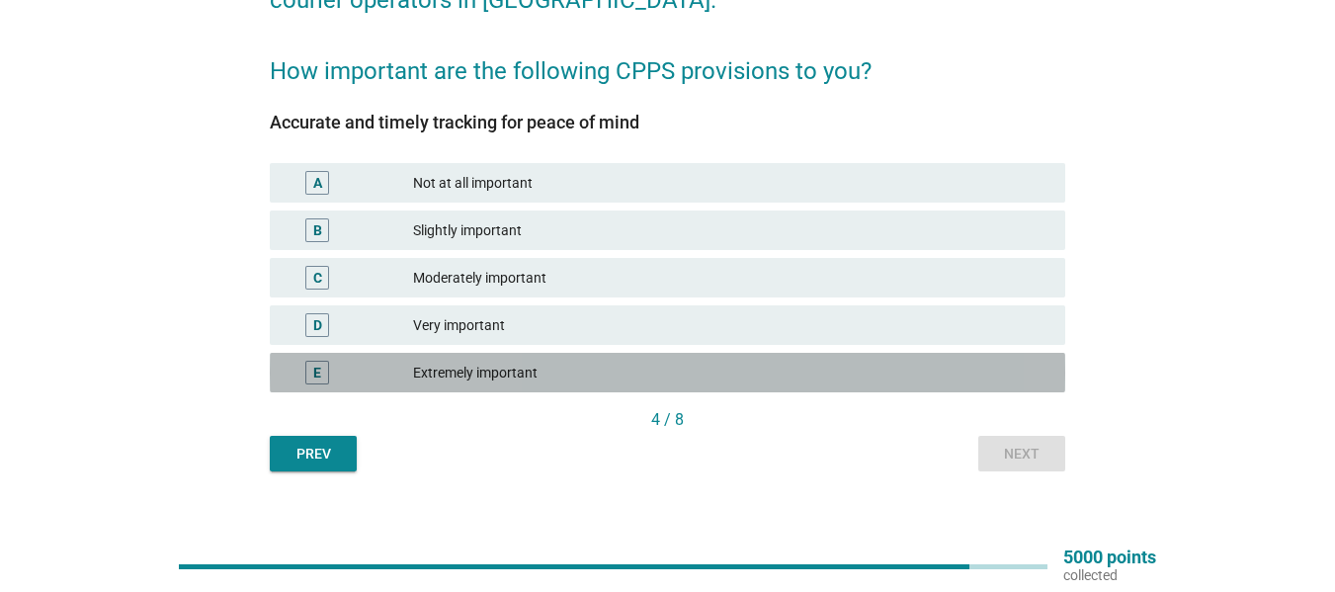
click at [526, 358] on div "E Extremely important" at bounding box center [668, 373] width 796 height 40
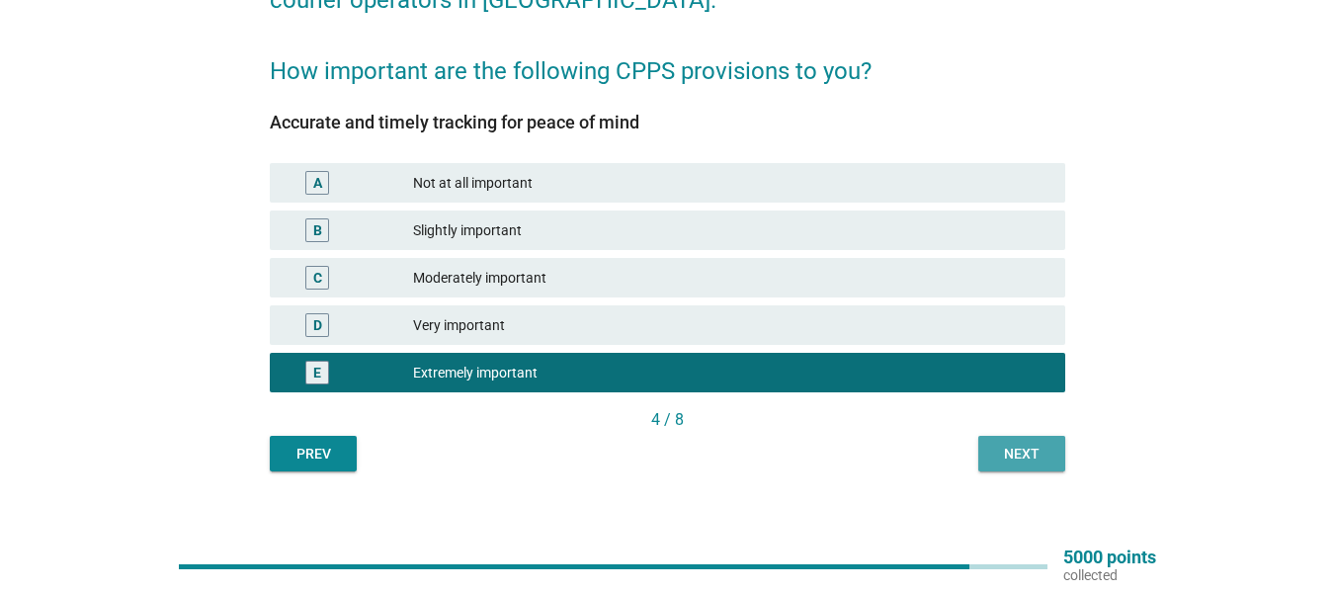
click at [1030, 463] on div "Next" at bounding box center [1021, 454] width 55 height 21
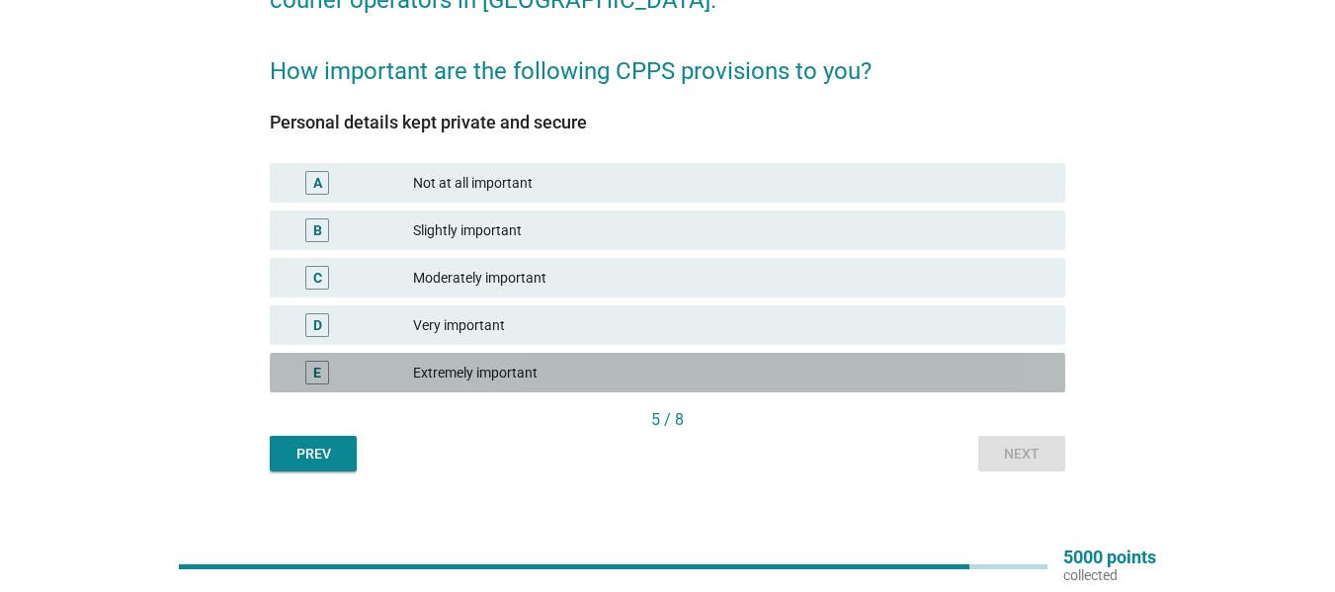
click at [449, 362] on div "Extremely important" at bounding box center [731, 373] width 637 height 24
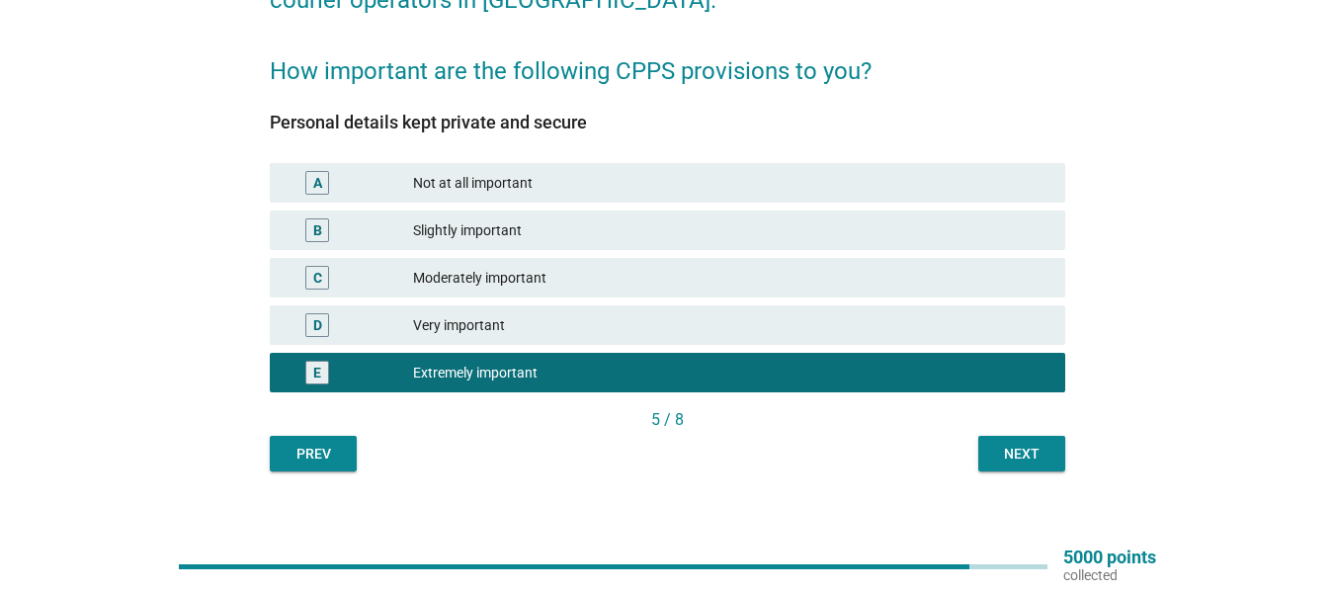
click at [1017, 450] on div "Next" at bounding box center [1021, 454] width 55 height 21
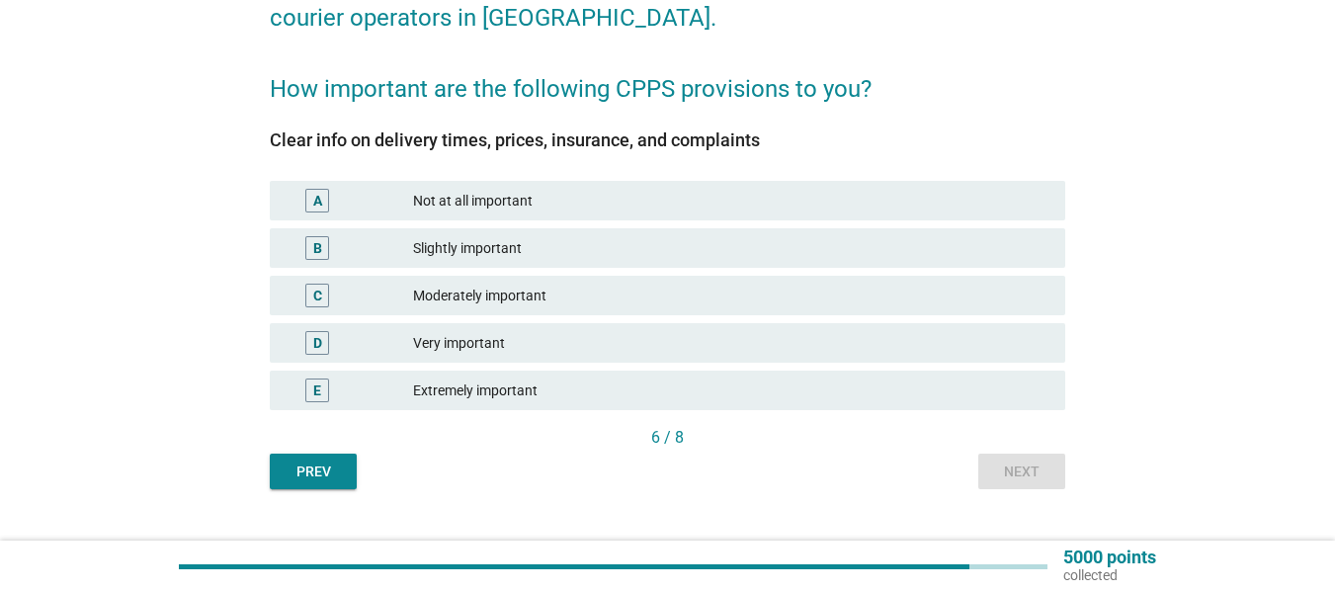
scroll to position [217, 0]
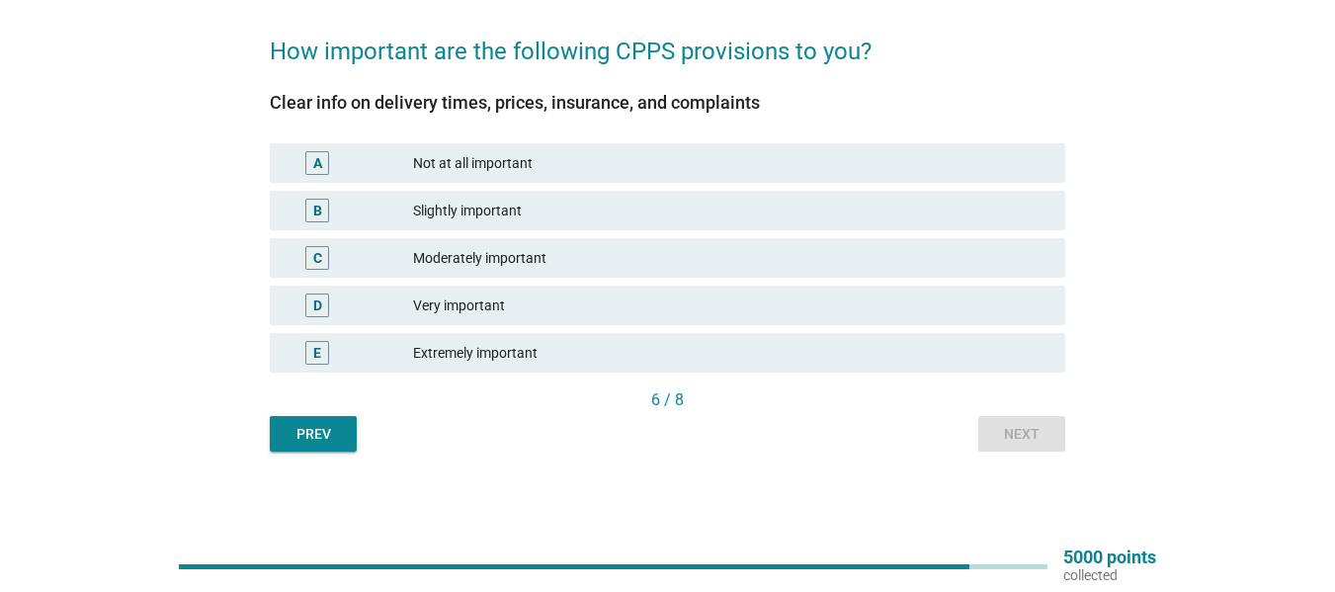
click at [526, 345] on div "Extremely important" at bounding box center [731, 353] width 637 height 24
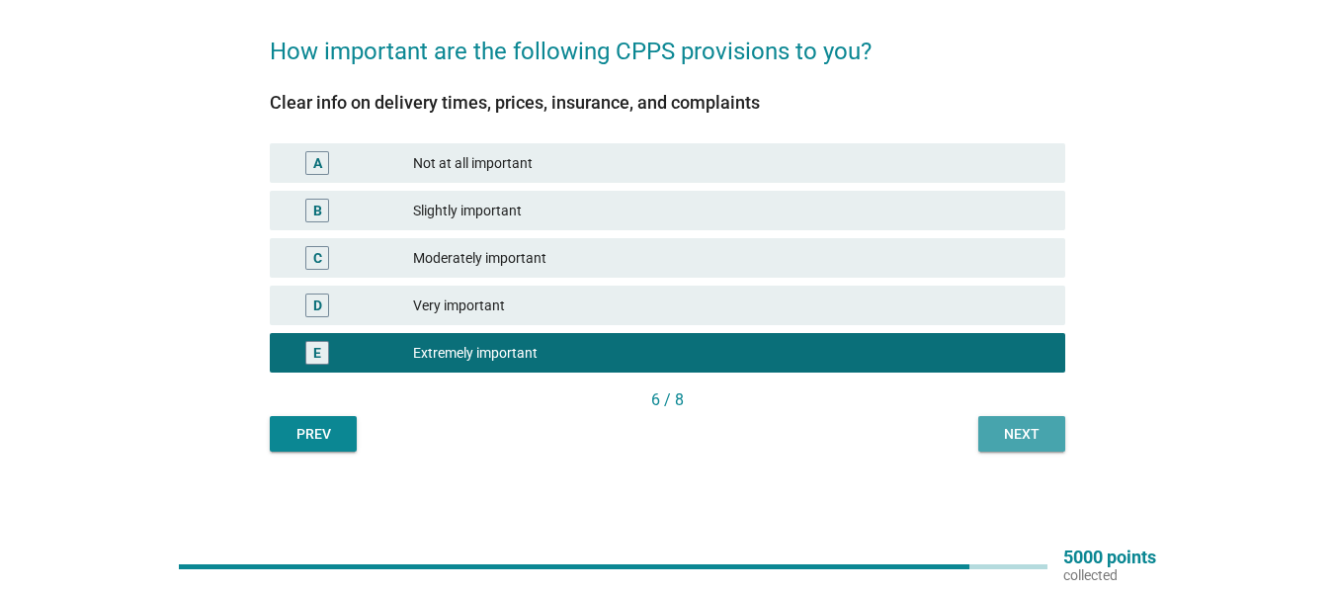
click at [1033, 434] on div "Next" at bounding box center [1021, 434] width 55 height 21
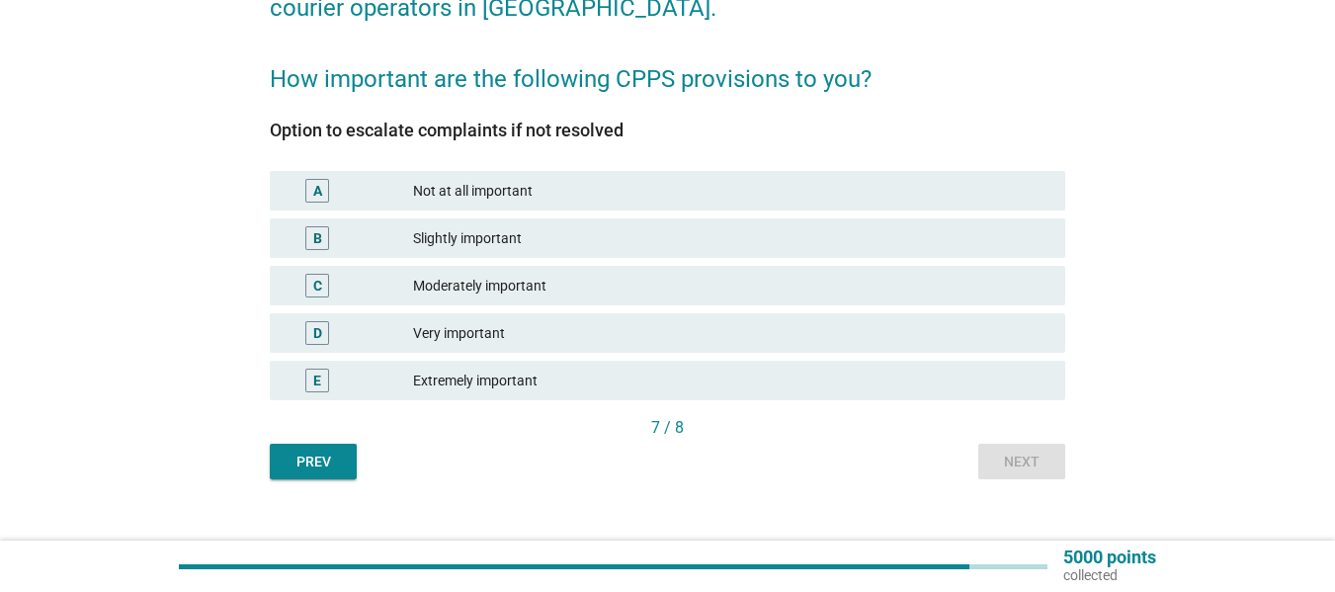
scroll to position [198, 0]
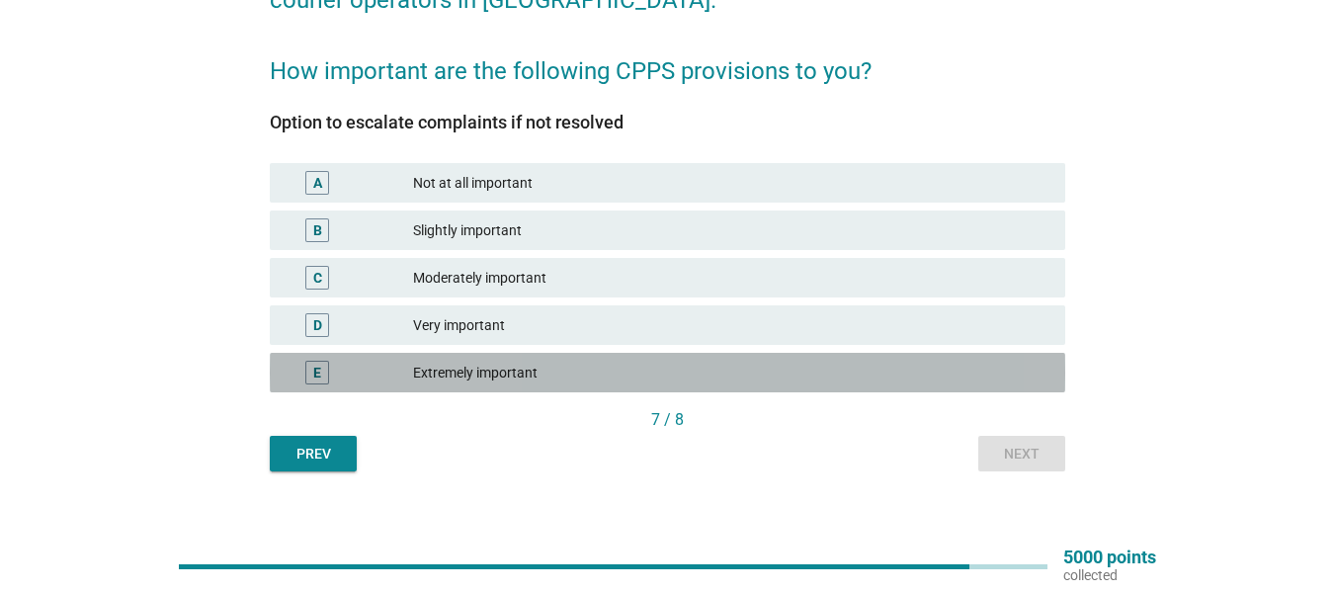
click at [642, 358] on div "E Extremely important" at bounding box center [668, 373] width 796 height 40
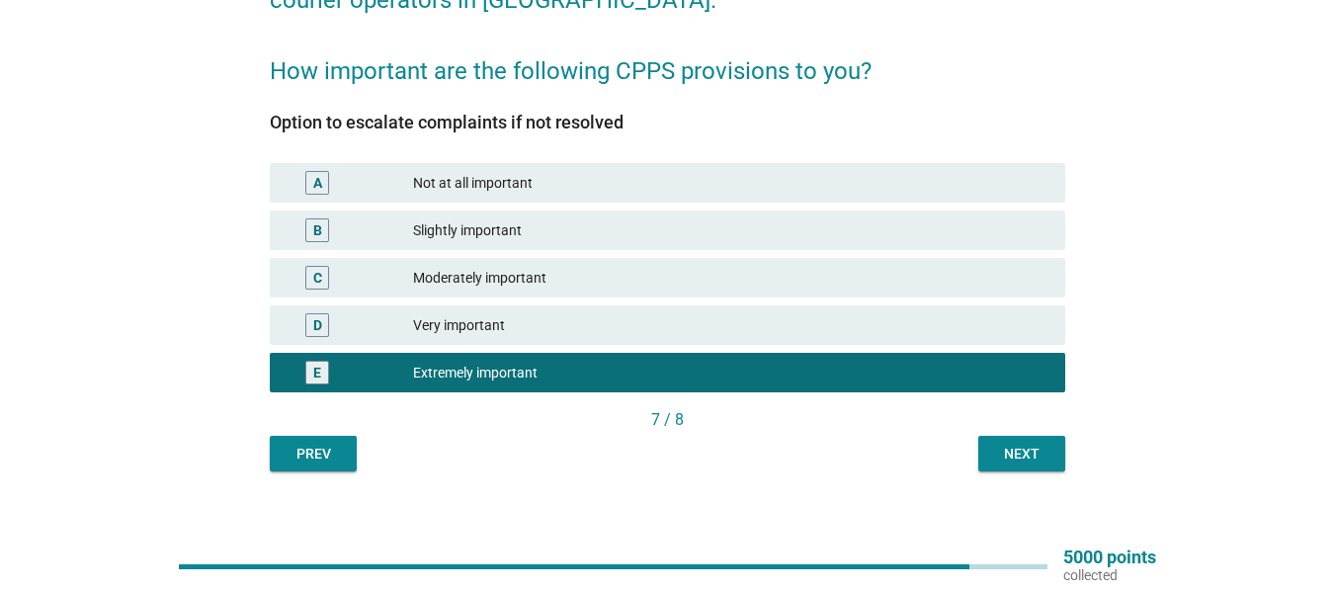
click at [1020, 463] on div "Next" at bounding box center [1021, 454] width 55 height 21
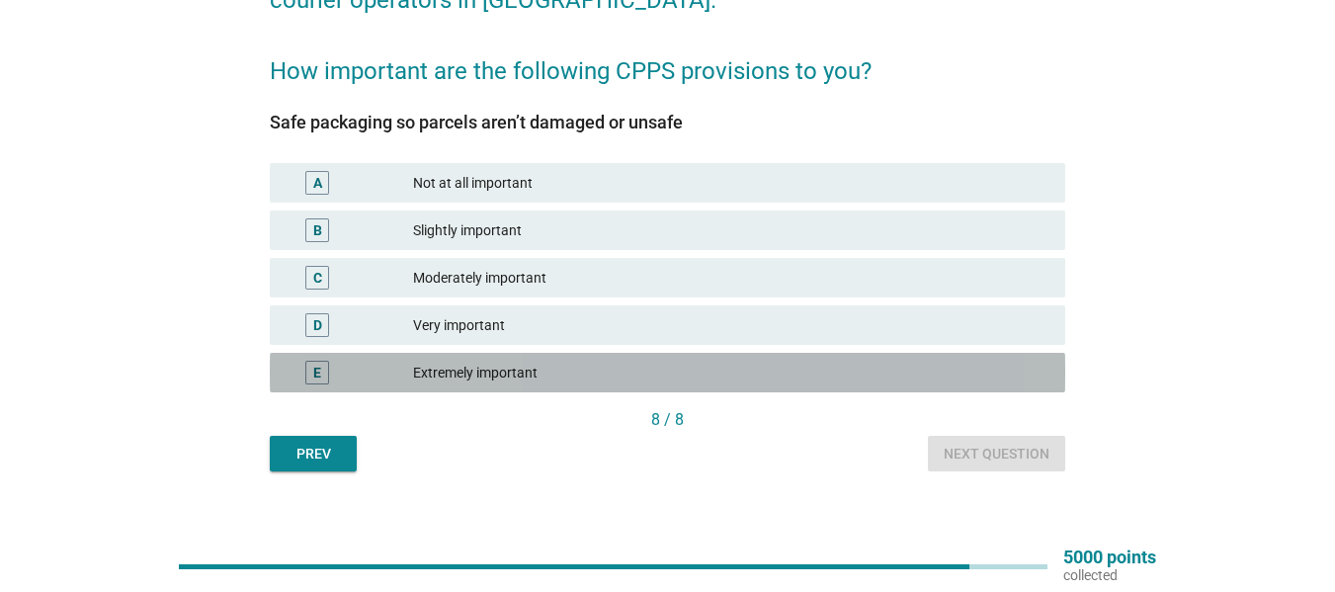
click at [480, 381] on div "Extremely important" at bounding box center [731, 373] width 637 height 24
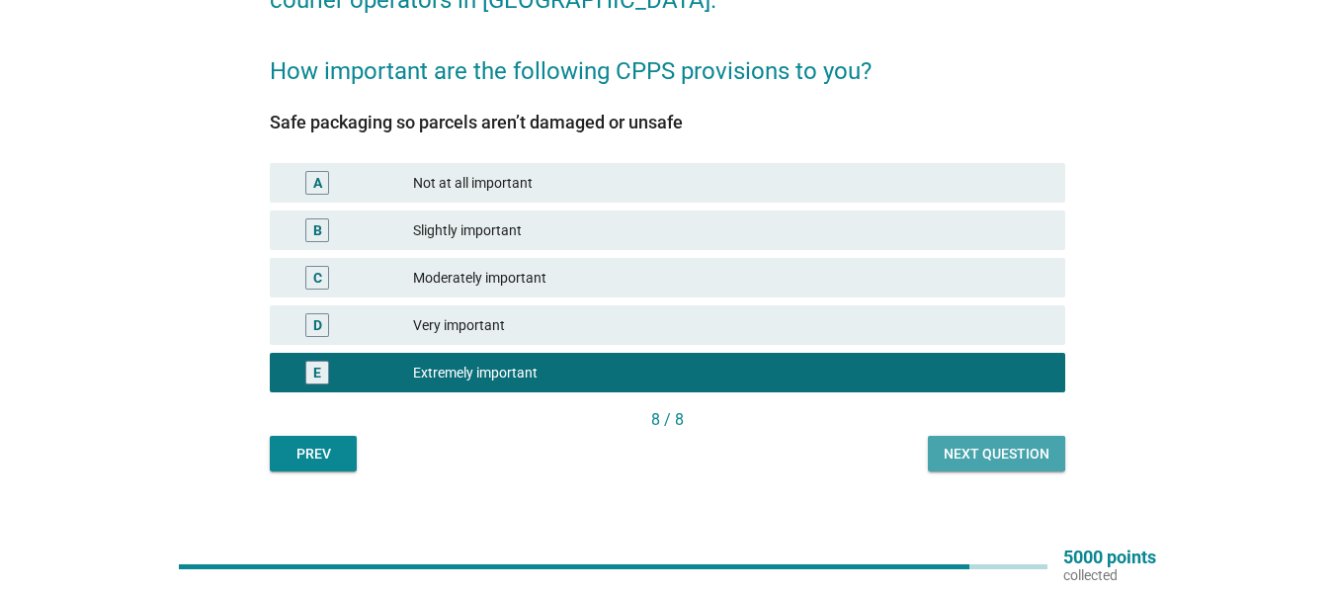
click at [995, 456] on div "Next question" at bounding box center [997, 454] width 106 height 21
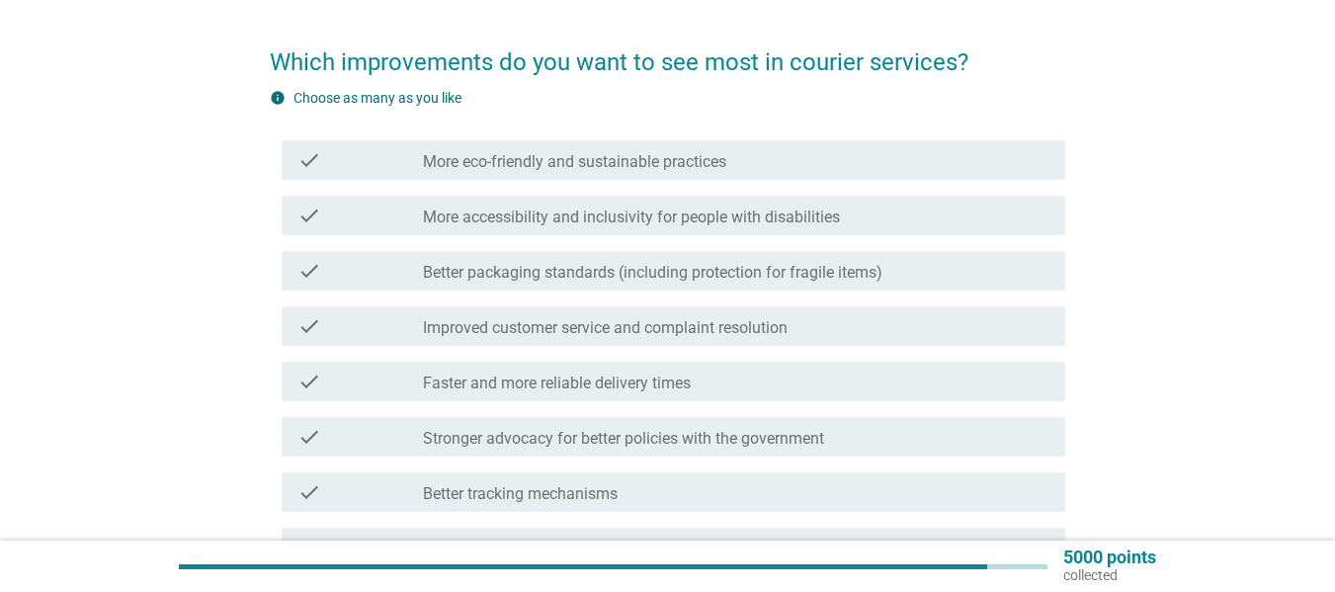
scroll to position [99, 0]
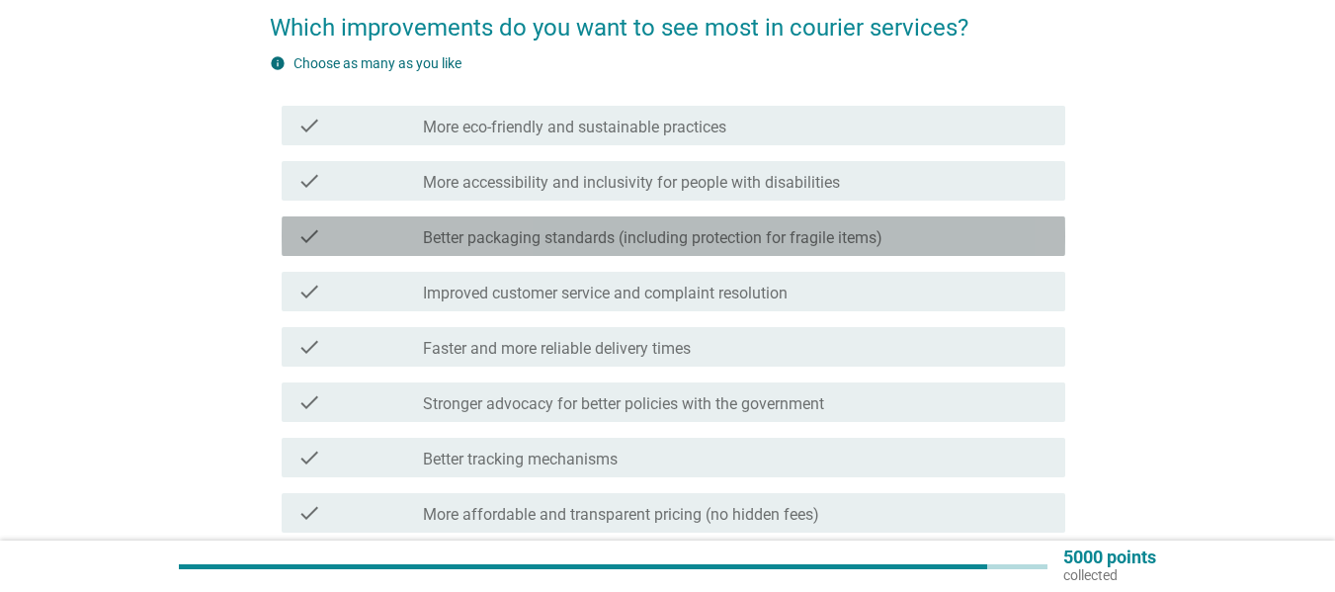
click at [911, 224] on div "check_box_outline_blank Better packaging standards (including protection for fr…" at bounding box center [736, 236] width 627 height 24
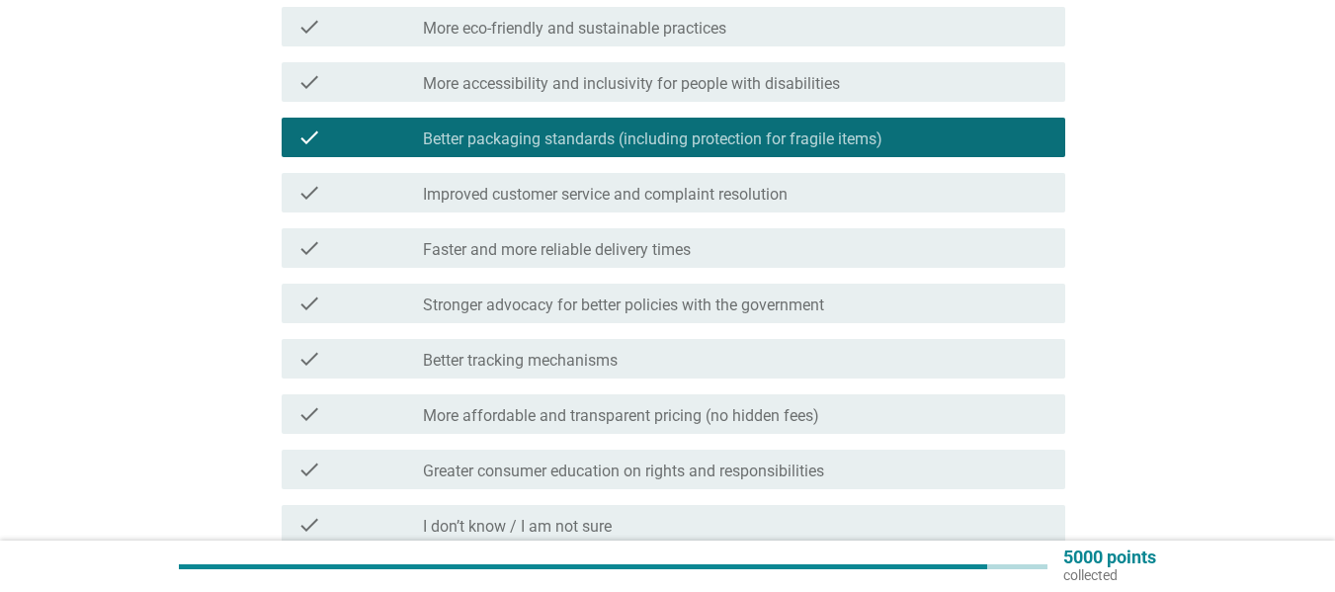
scroll to position [297, 0]
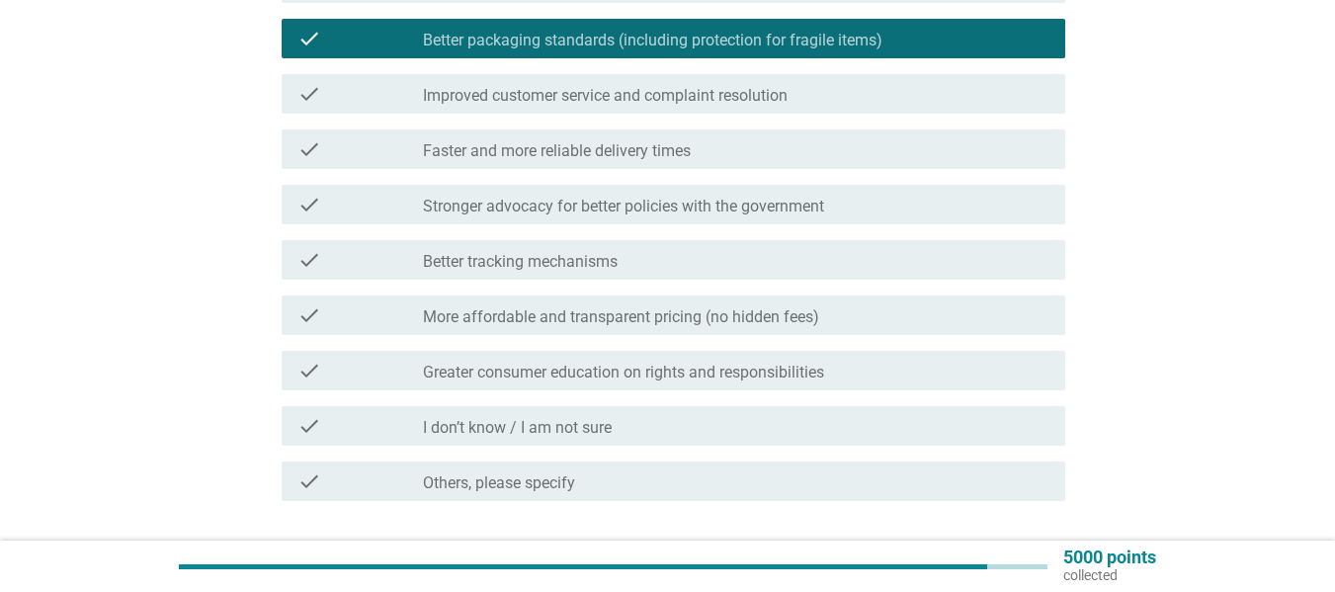
click at [824, 141] on div "check_box_outline_blank Faster and more reliable delivery times" at bounding box center [736, 149] width 627 height 24
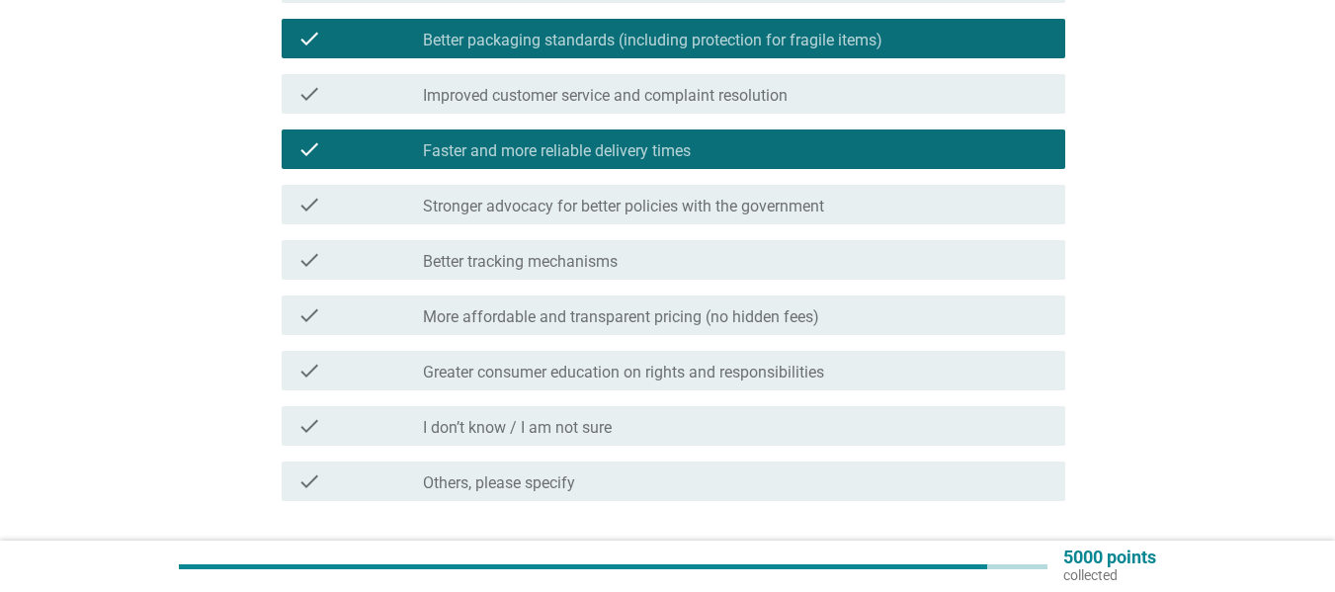
click at [850, 308] on div "check_box_outline_blank More affordable and transparent pricing (no hidden fees)" at bounding box center [736, 315] width 627 height 24
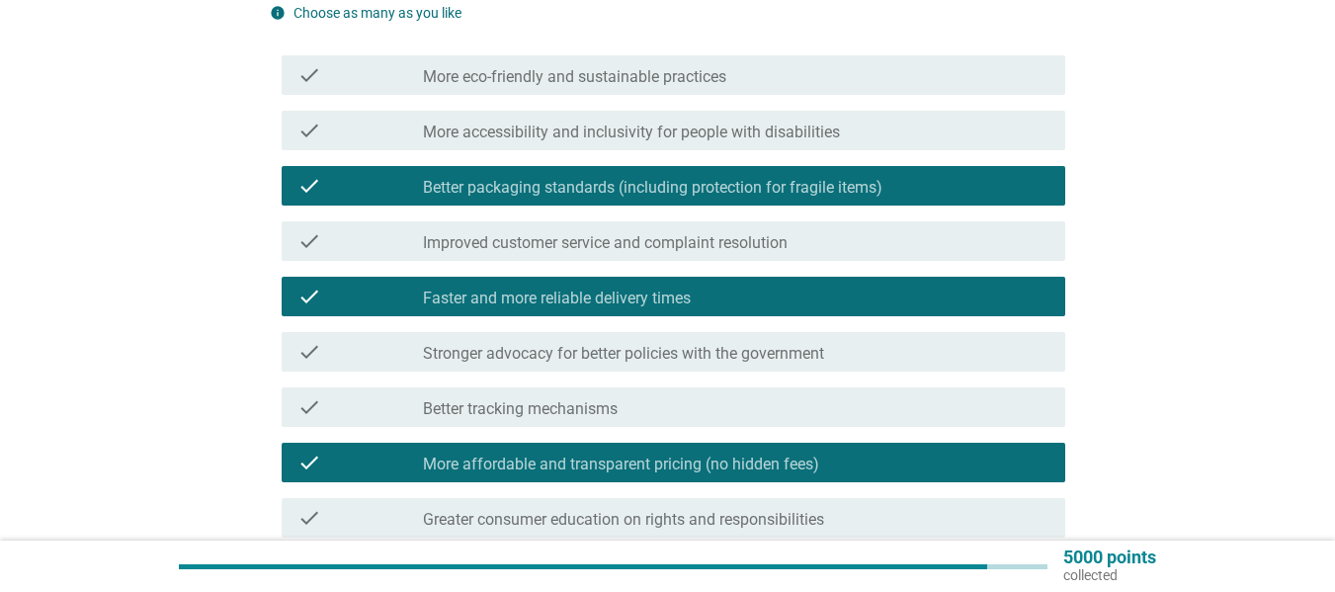
scroll to position [99, 0]
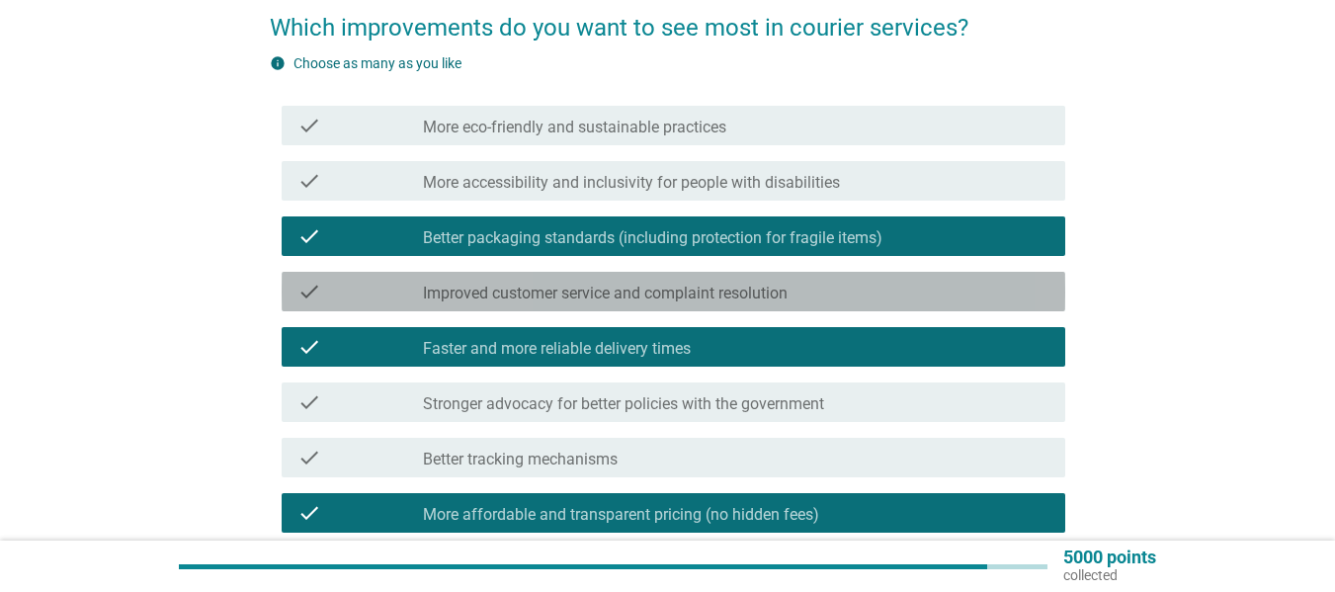
click at [730, 290] on label "Improved customer service and complaint resolution" at bounding box center [605, 294] width 365 height 20
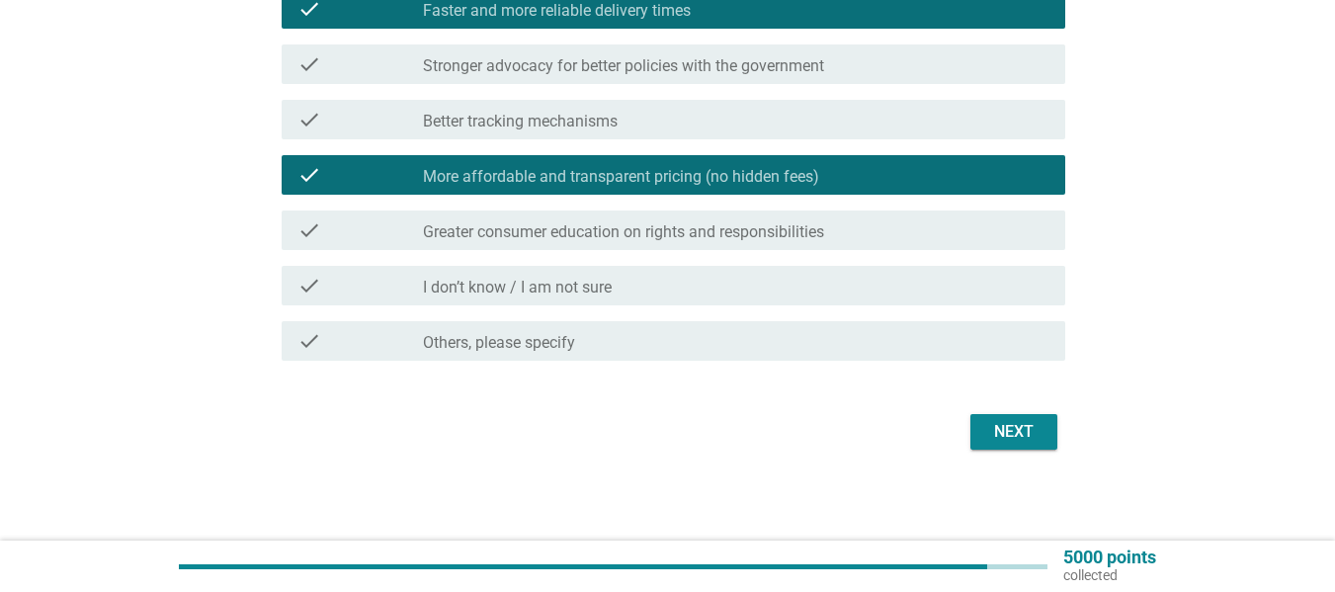
scroll to position [441, 0]
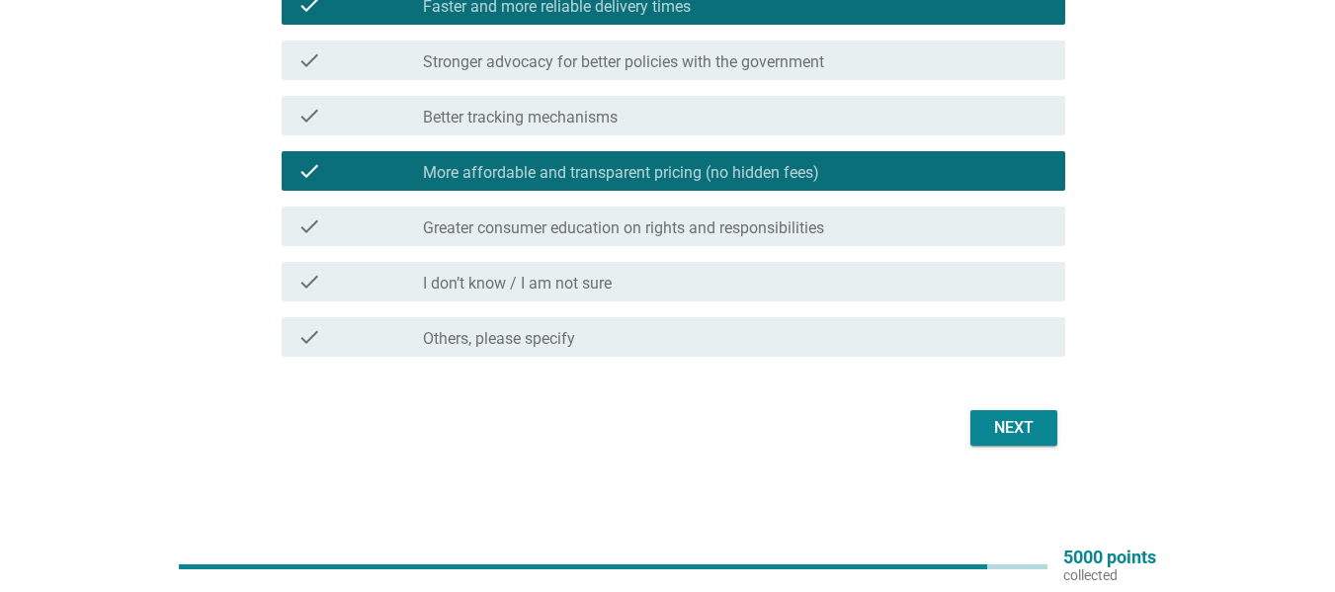
click at [1039, 422] on div "Next" at bounding box center [1014, 428] width 55 height 24
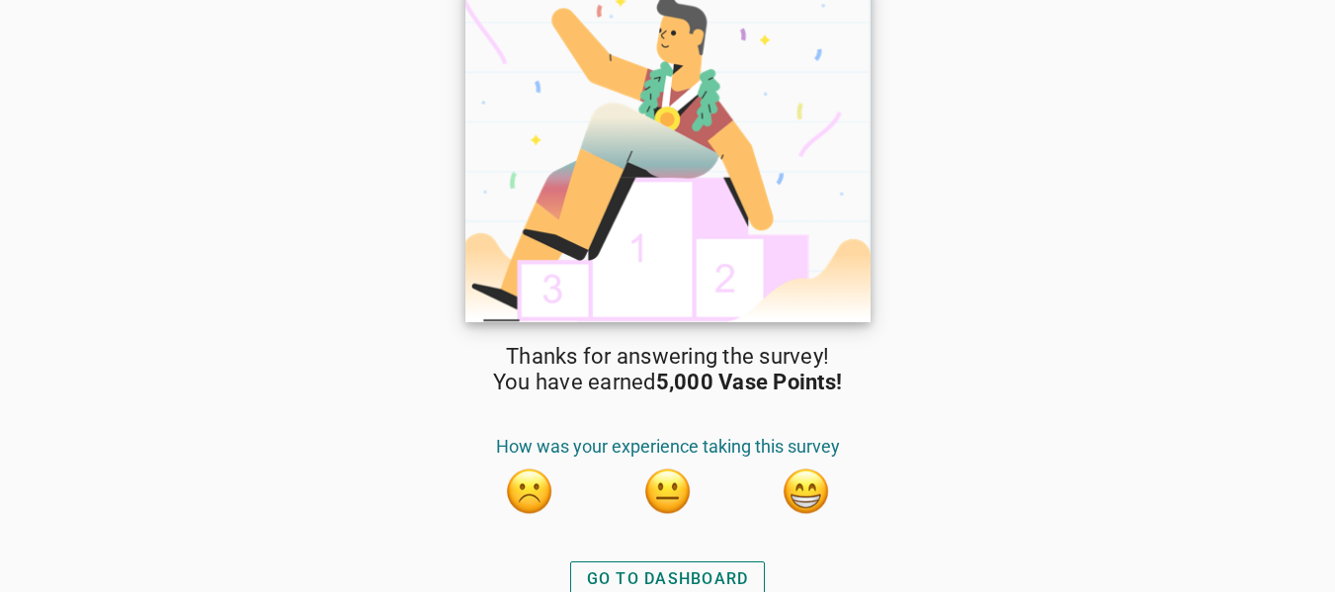
scroll to position [34, 0]
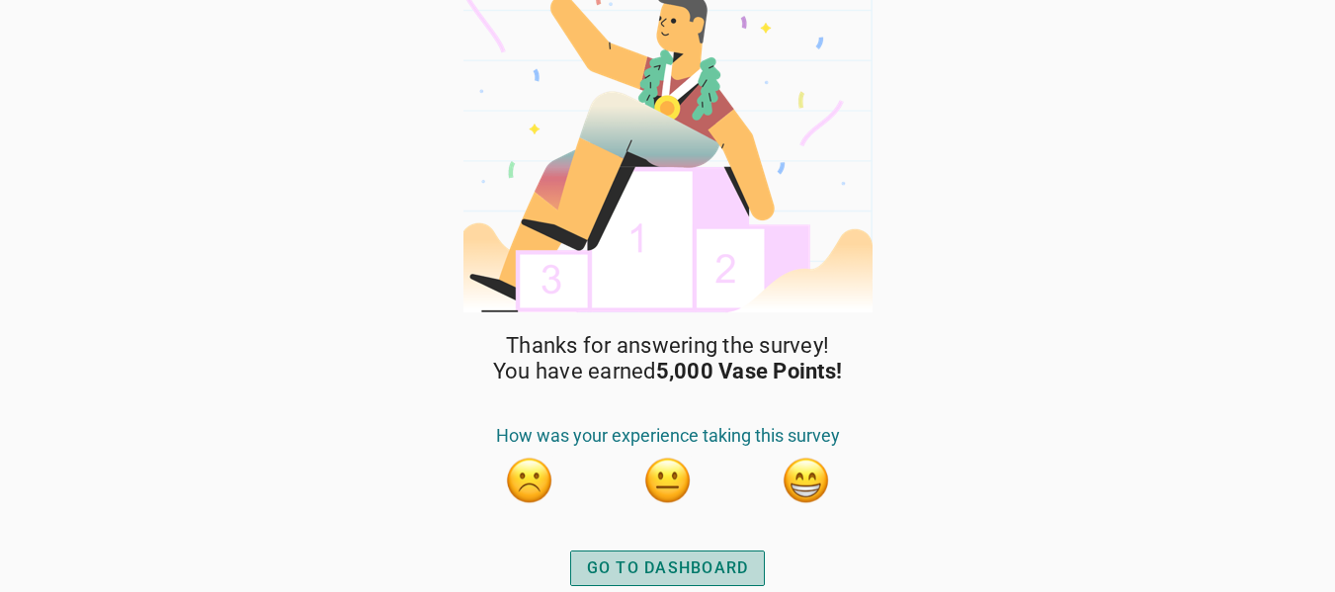
click at [679, 555] on button "GO TO DASHBOARD" at bounding box center [668, 569] width 196 height 36
